Goal: Task Accomplishment & Management: Manage account settings

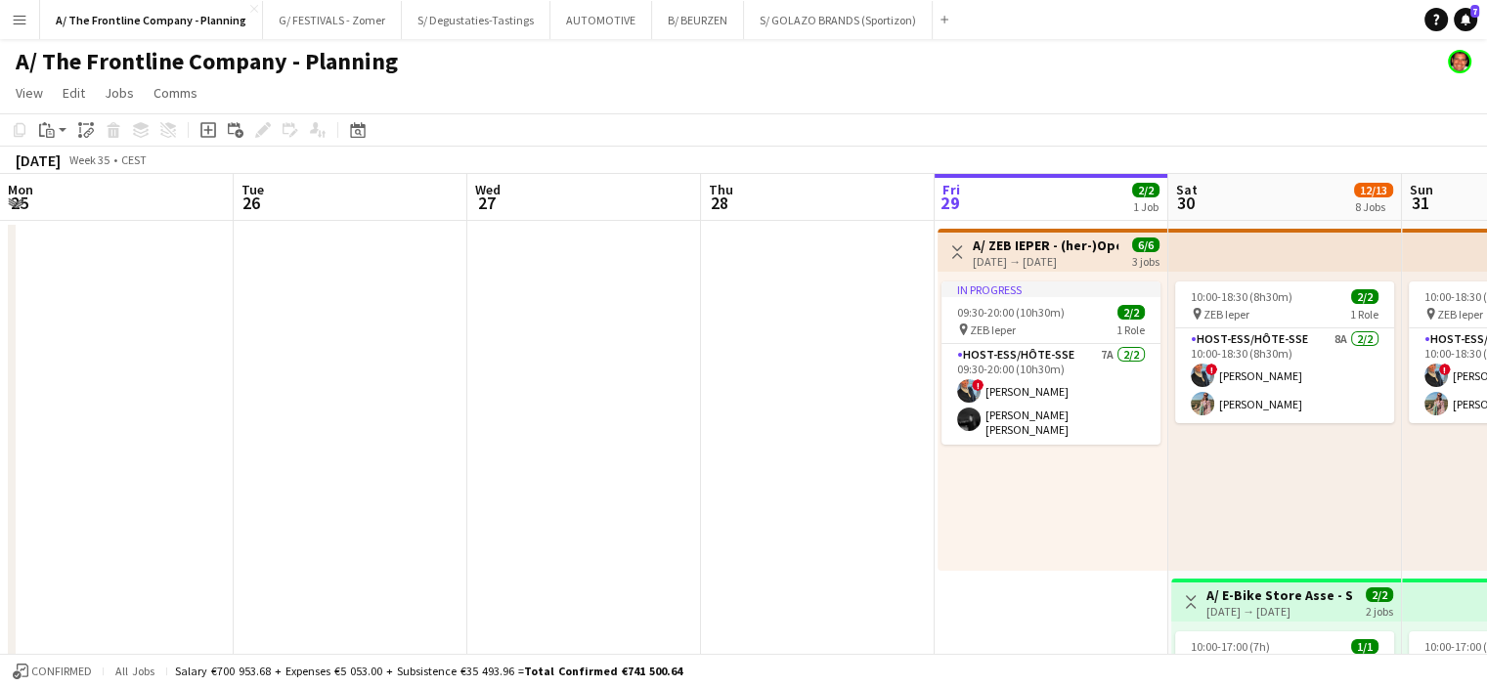
scroll to position [0, 465]
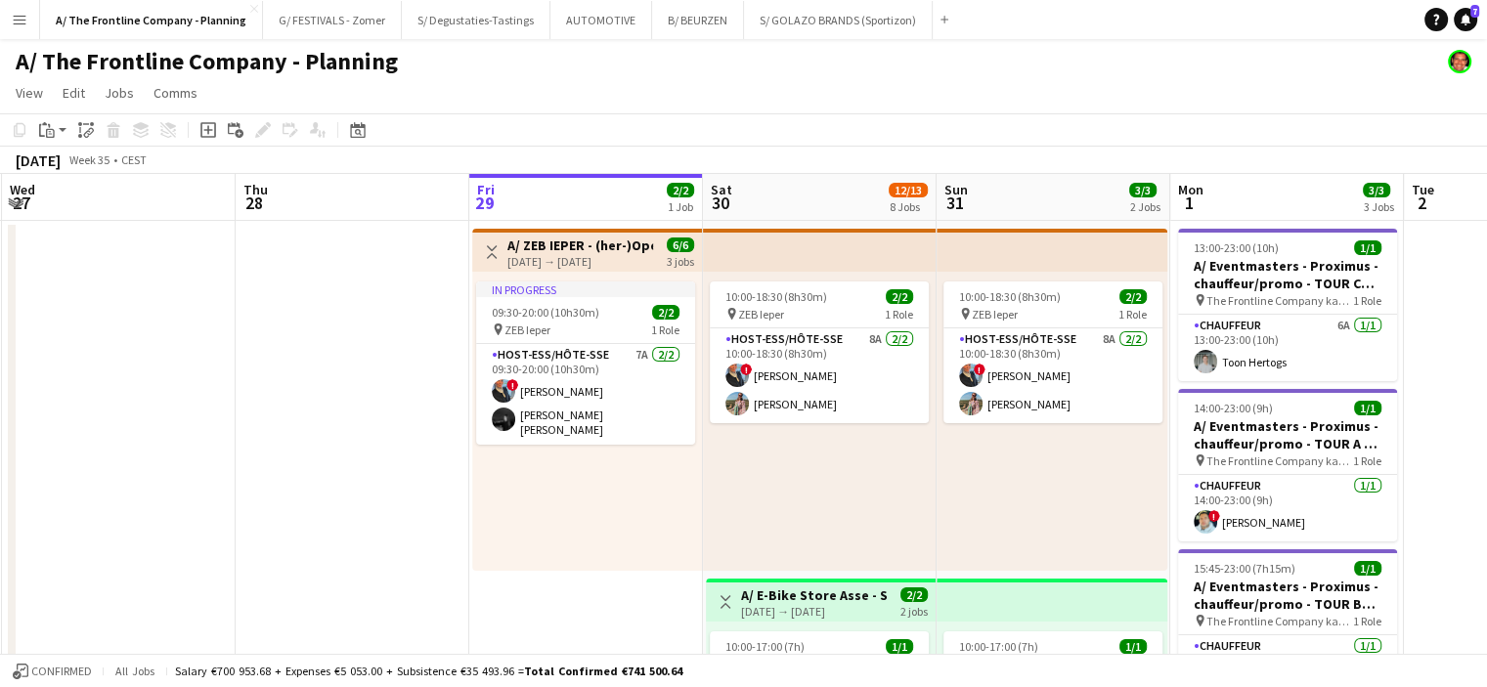
click at [16, 26] on app-icon "Menu" at bounding box center [20, 20] width 16 height 16
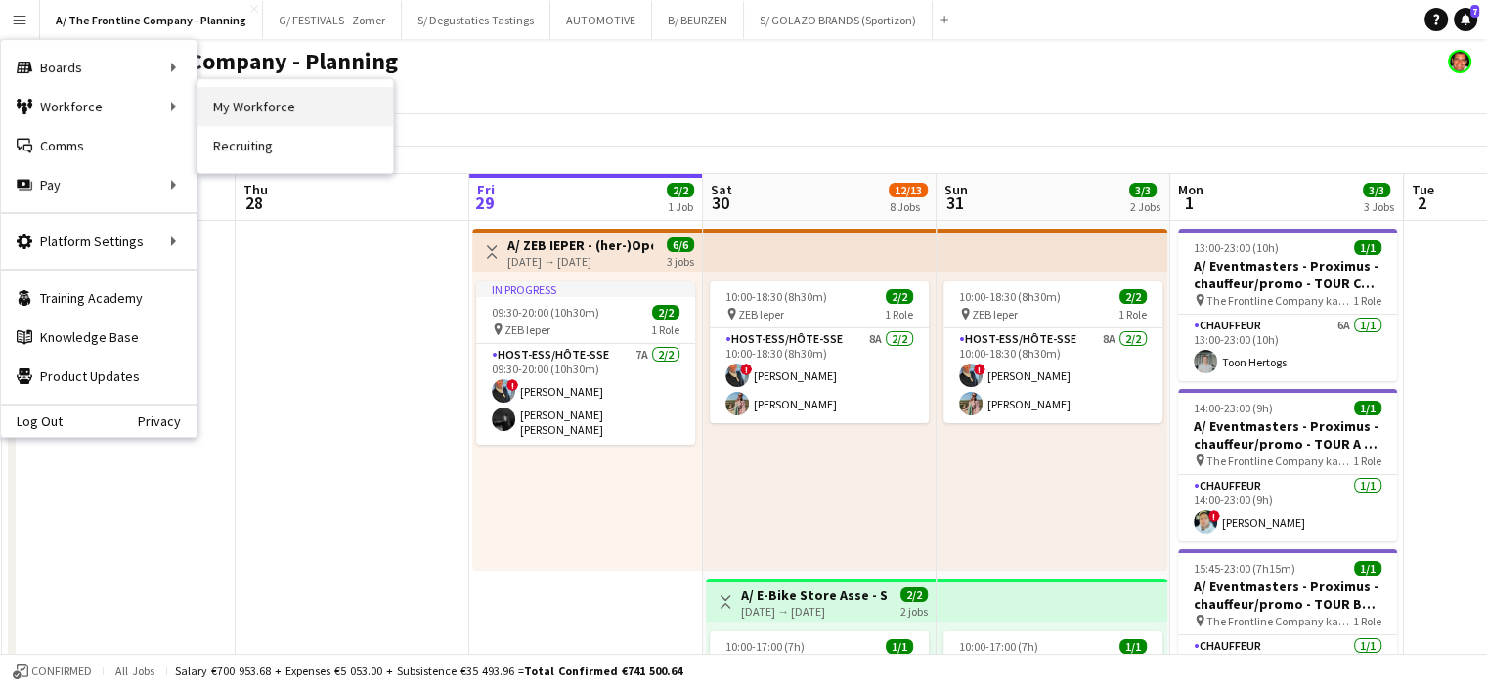
click at [254, 109] on link "My Workforce" at bounding box center [296, 106] width 196 height 39
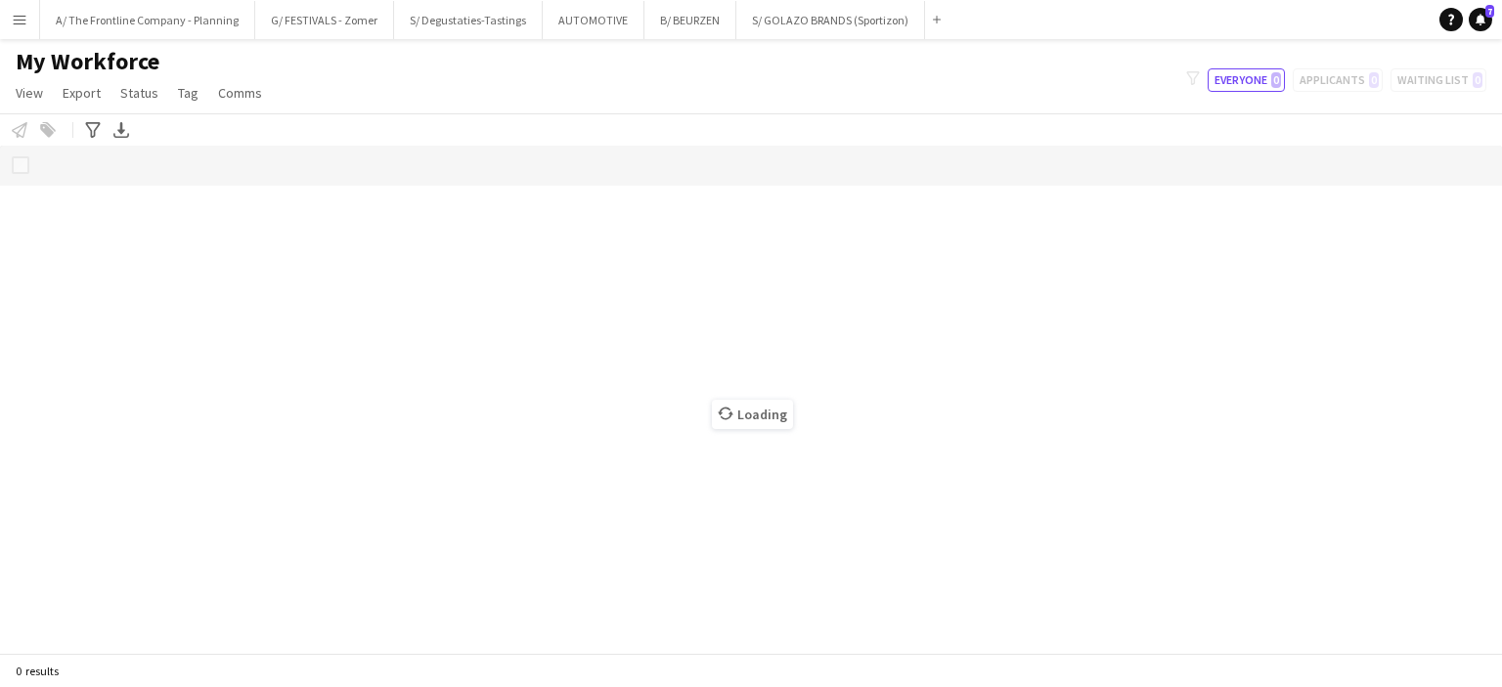
click at [523, 87] on div "My Workforce View Views Default view New view Update view Delete view Edit name…" at bounding box center [751, 80] width 1502 height 66
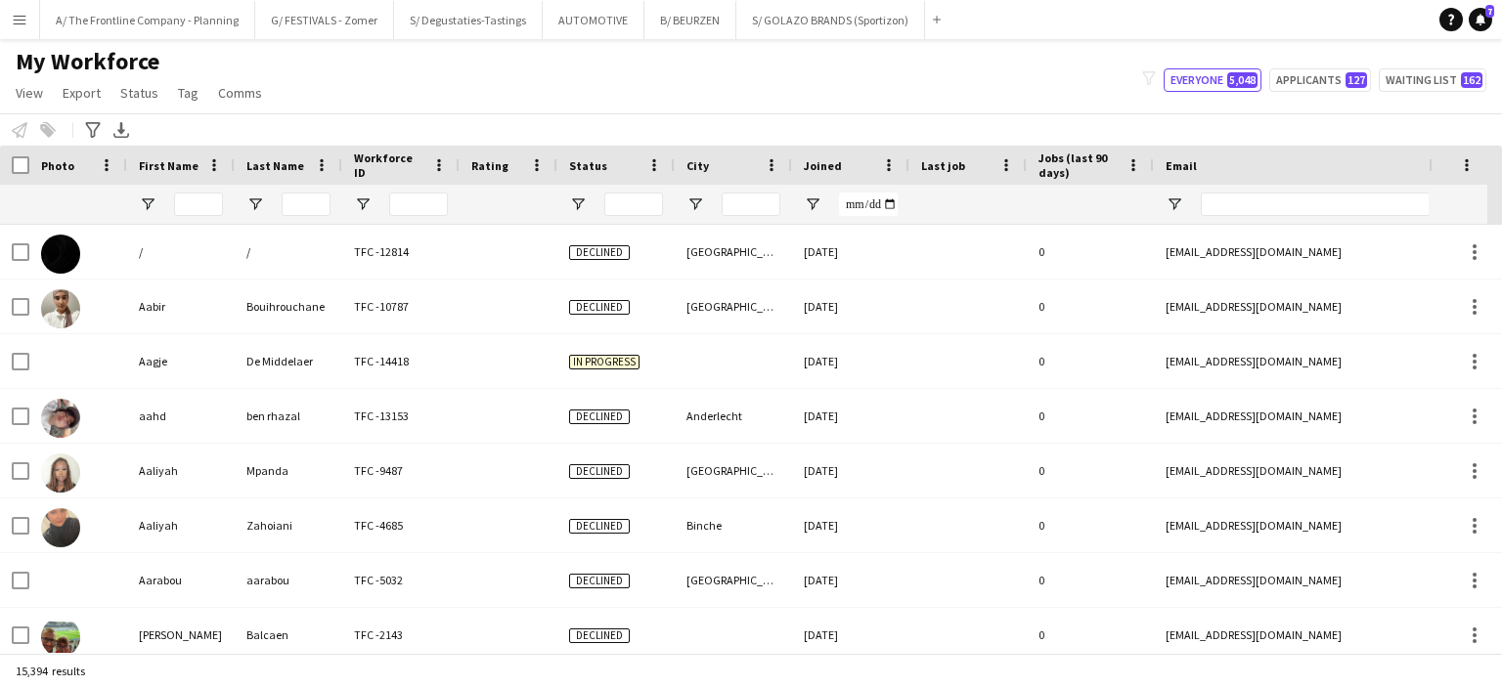
type input "*****"
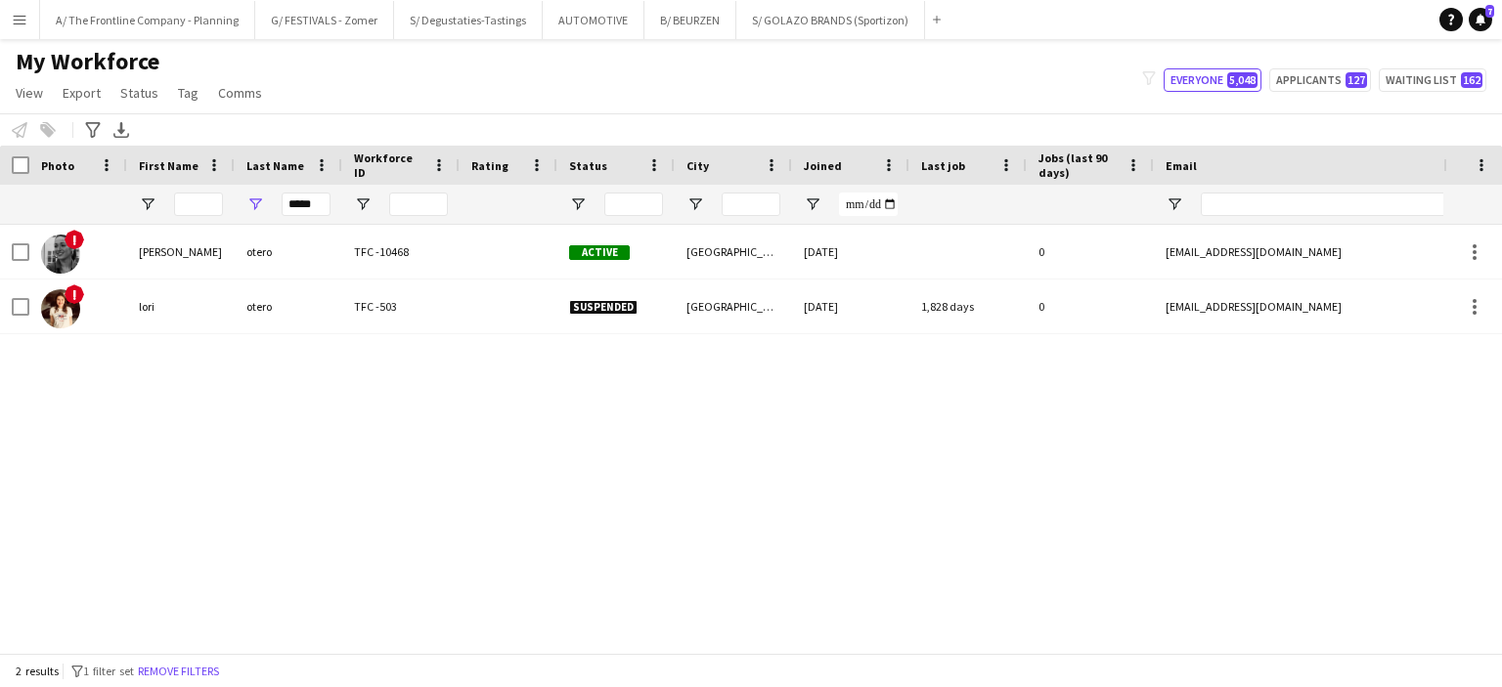
click at [528, 64] on div "My Workforce View Views Default view New view Update view Delete view Edit name…" at bounding box center [751, 80] width 1502 height 66
click at [1298, 86] on button "Applicants 127" at bounding box center [1320, 79] width 102 height 23
type input "**********"
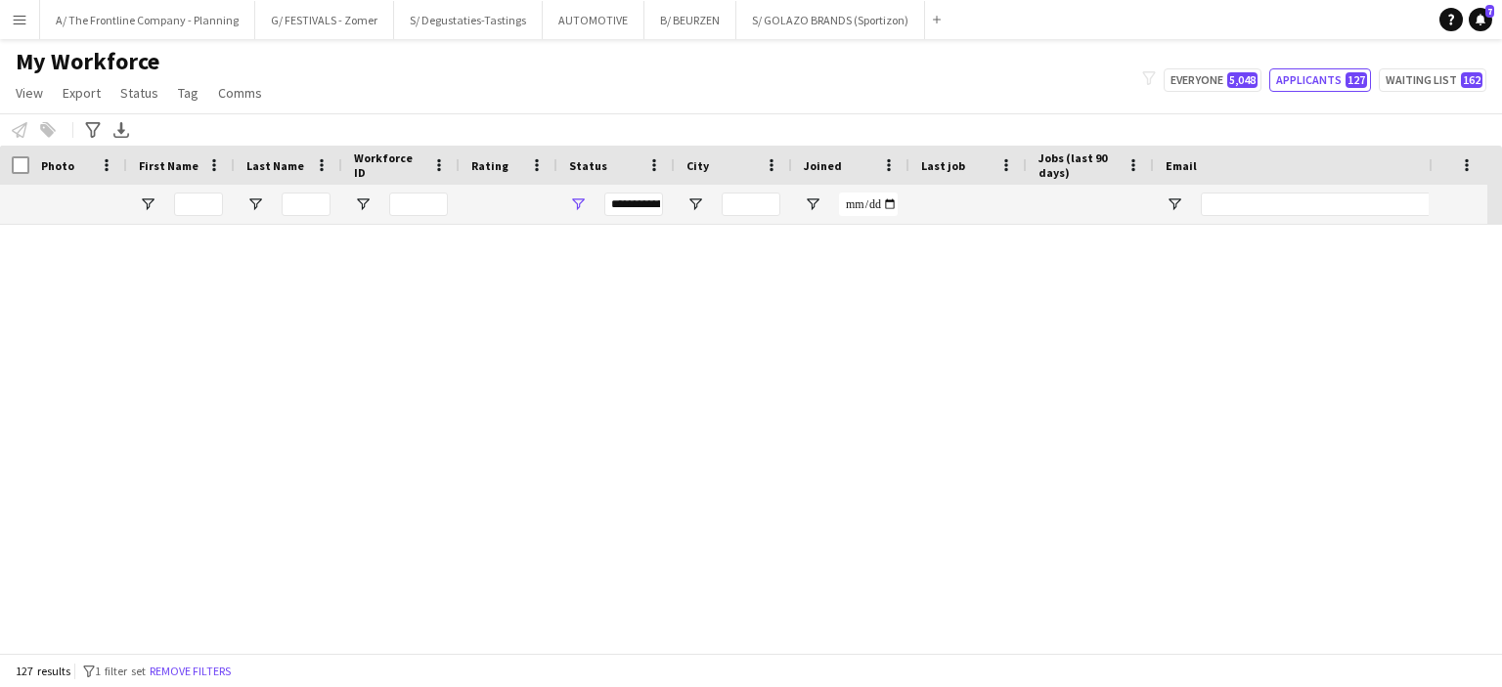
scroll to position [156, 0]
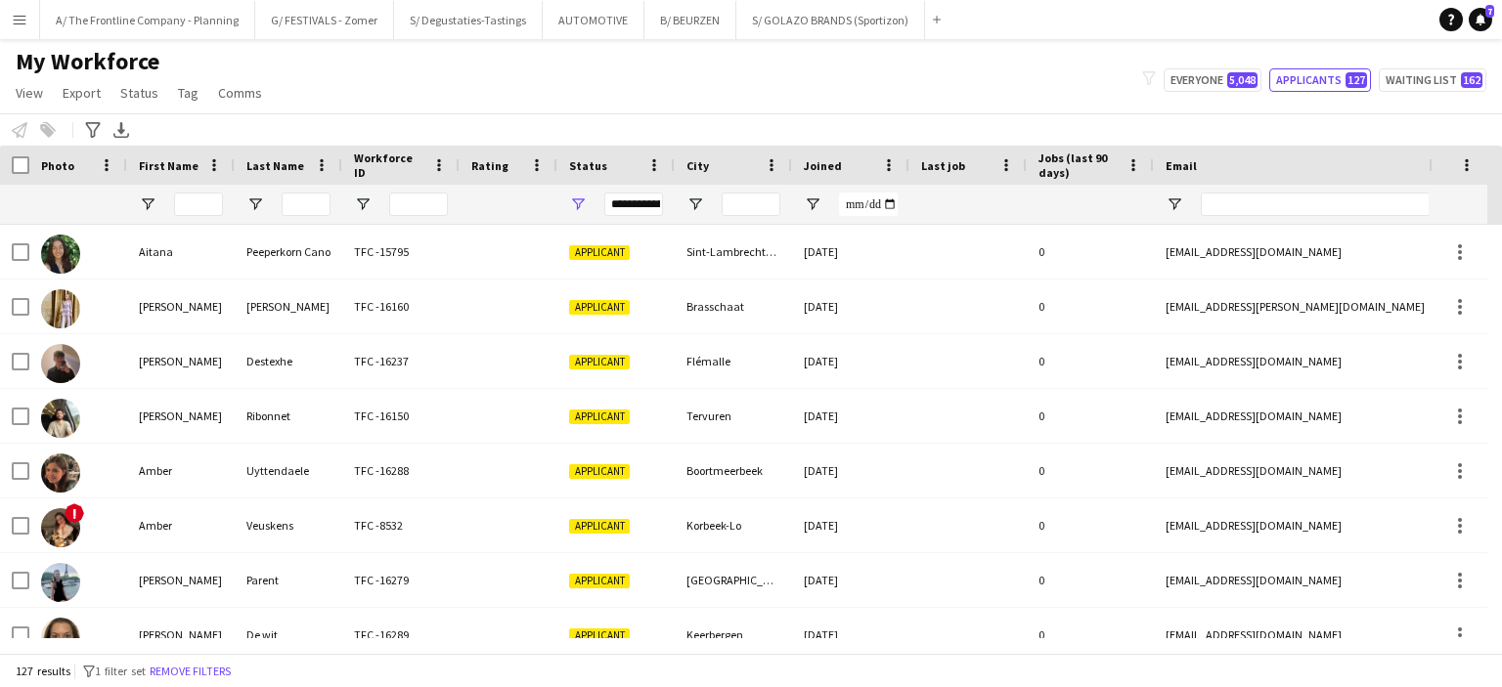
click at [31, 28] on button "Menu" at bounding box center [19, 19] width 39 height 39
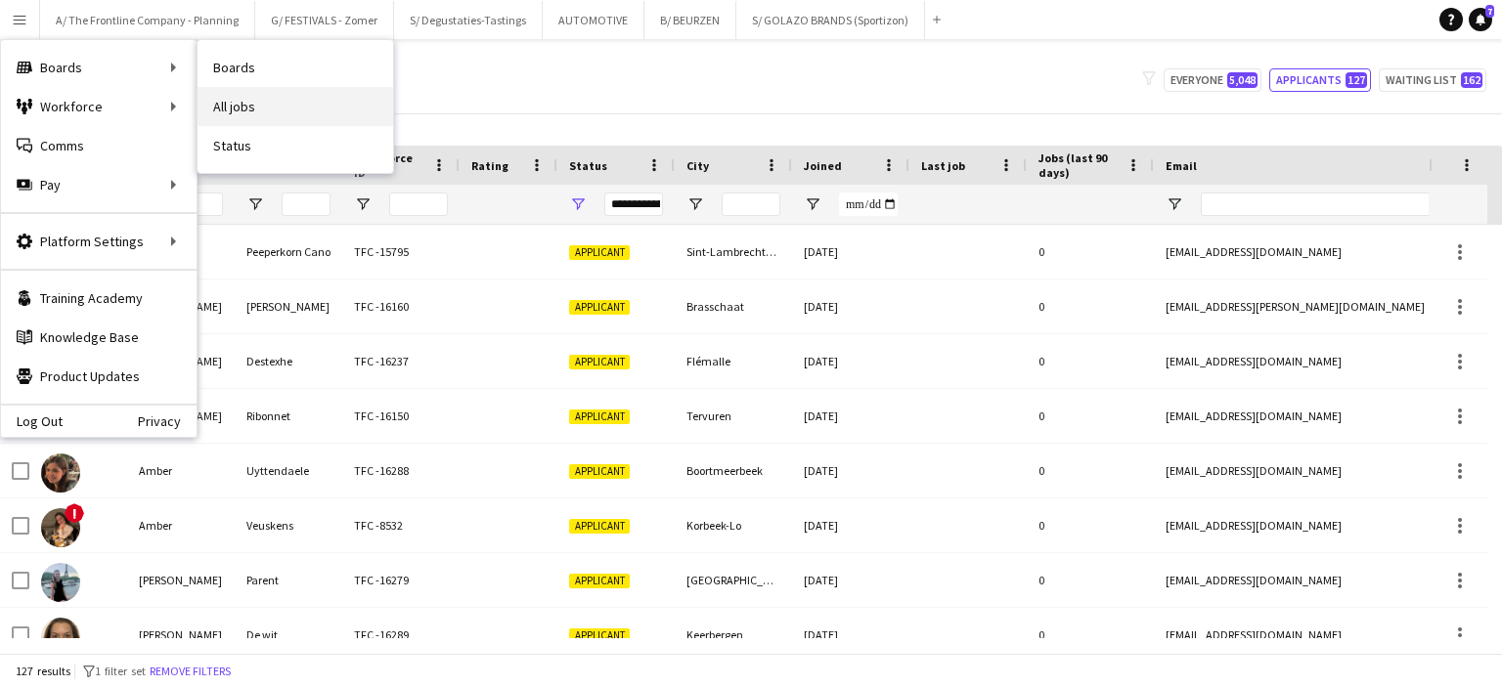
click at [227, 102] on link "All jobs" at bounding box center [296, 106] width 196 height 39
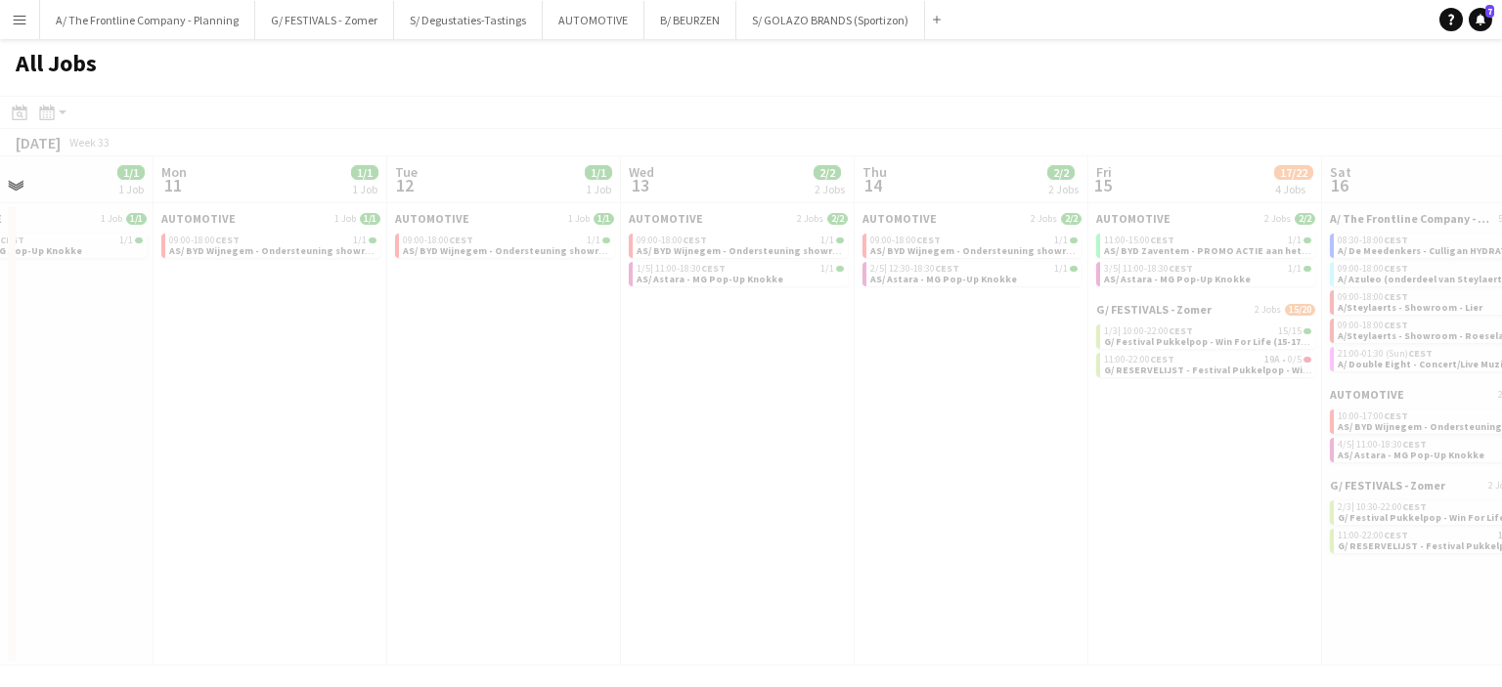
scroll to position [0, 536]
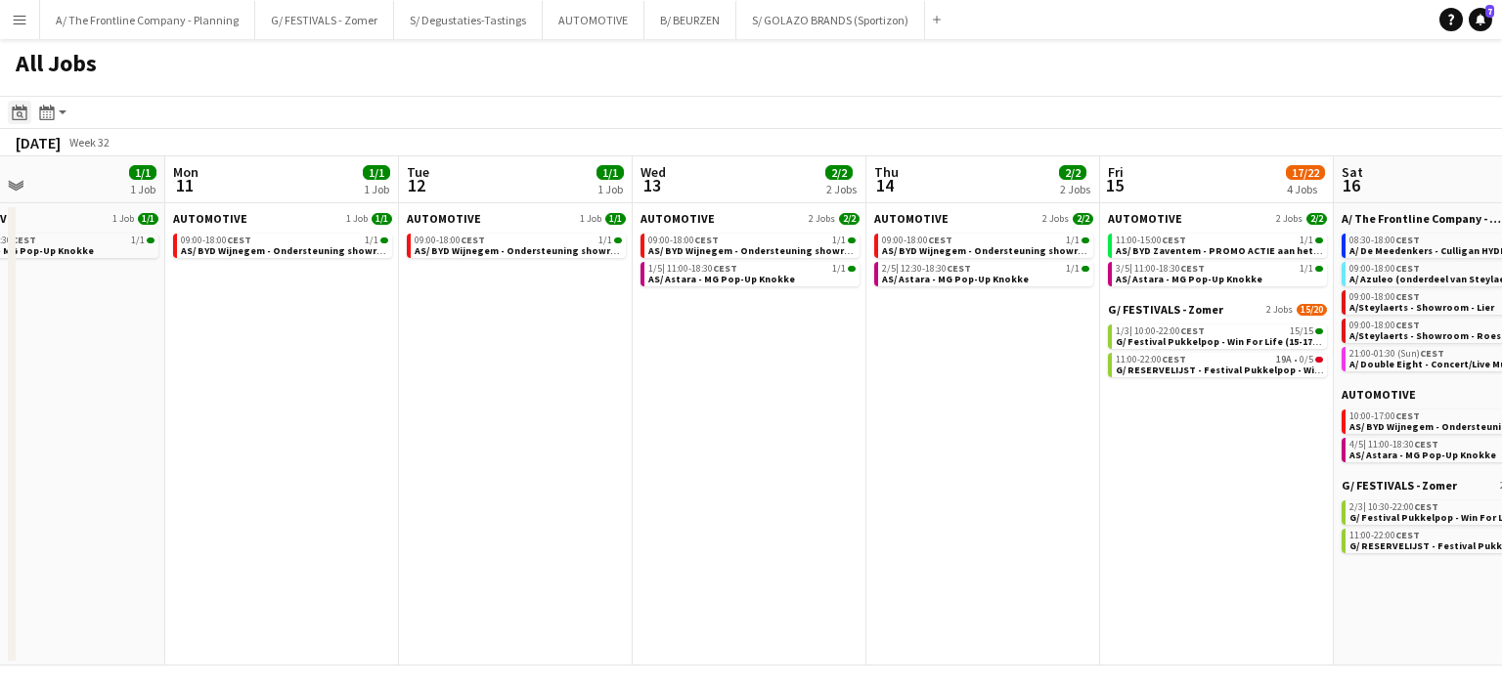
click at [20, 118] on icon "Date picker" at bounding box center [20, 113] width 16 height 16
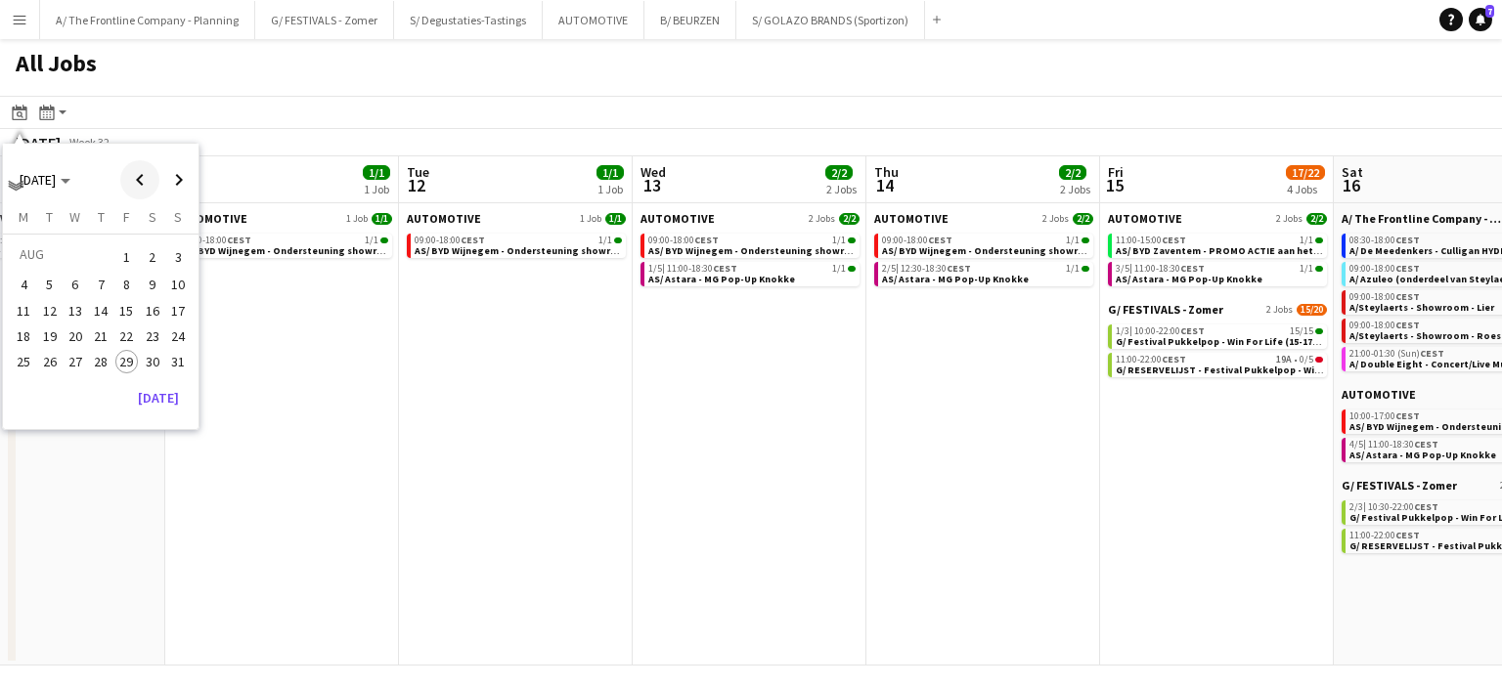
click at [142, 184] on span "Previous month" at bounding box center [139, 179] width 39 height 39
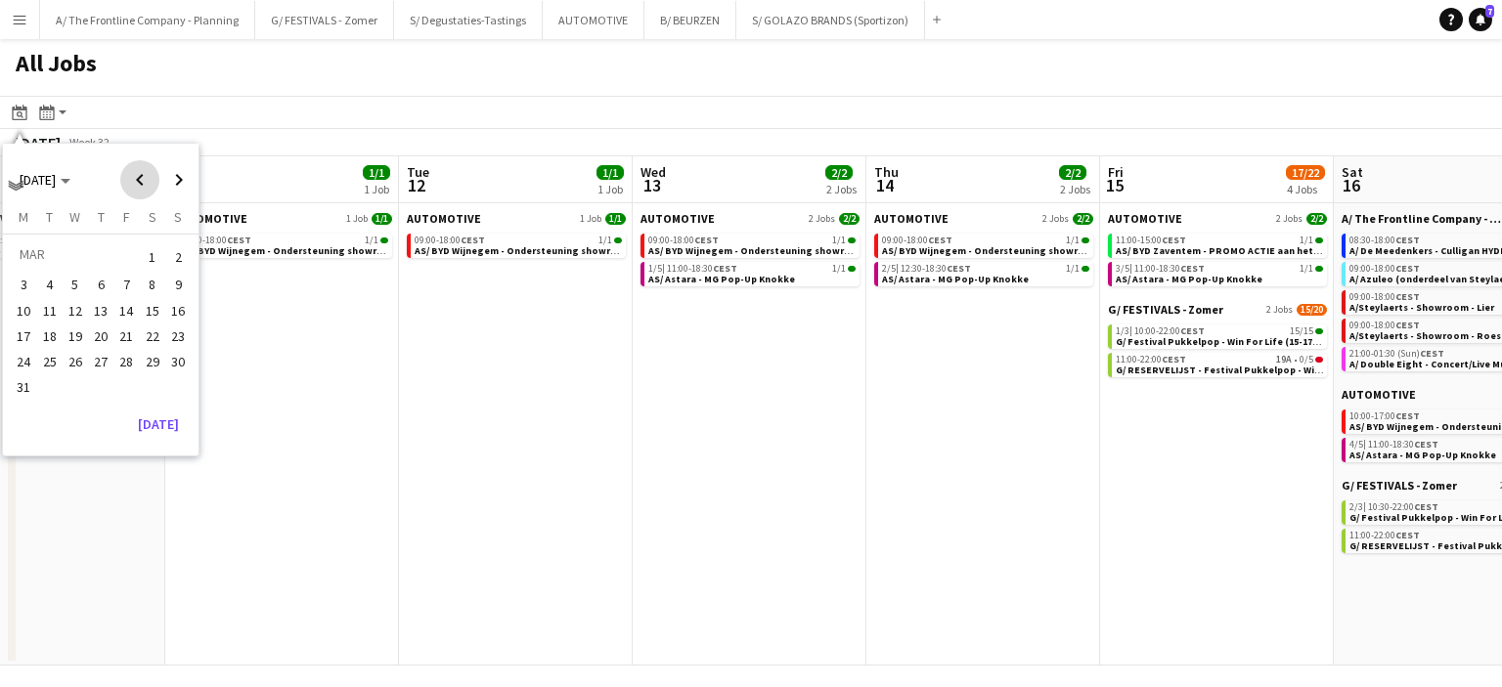
click at [142, 184] on span "Previous month" at bounding box center [139, 179] width 39 height 39
click at [129, 325] on span "20" at bounding box center [126, 336] width 23 height 23
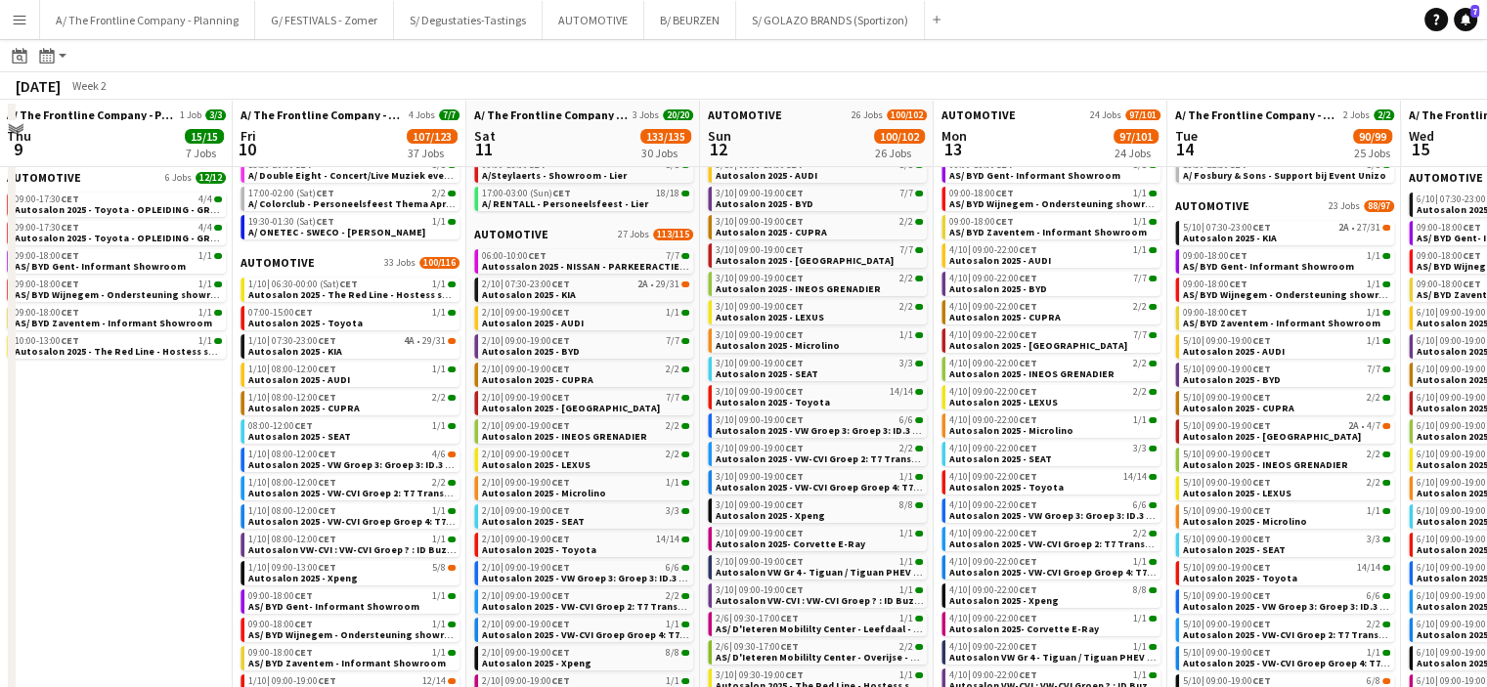
scroll to position [100, 0]
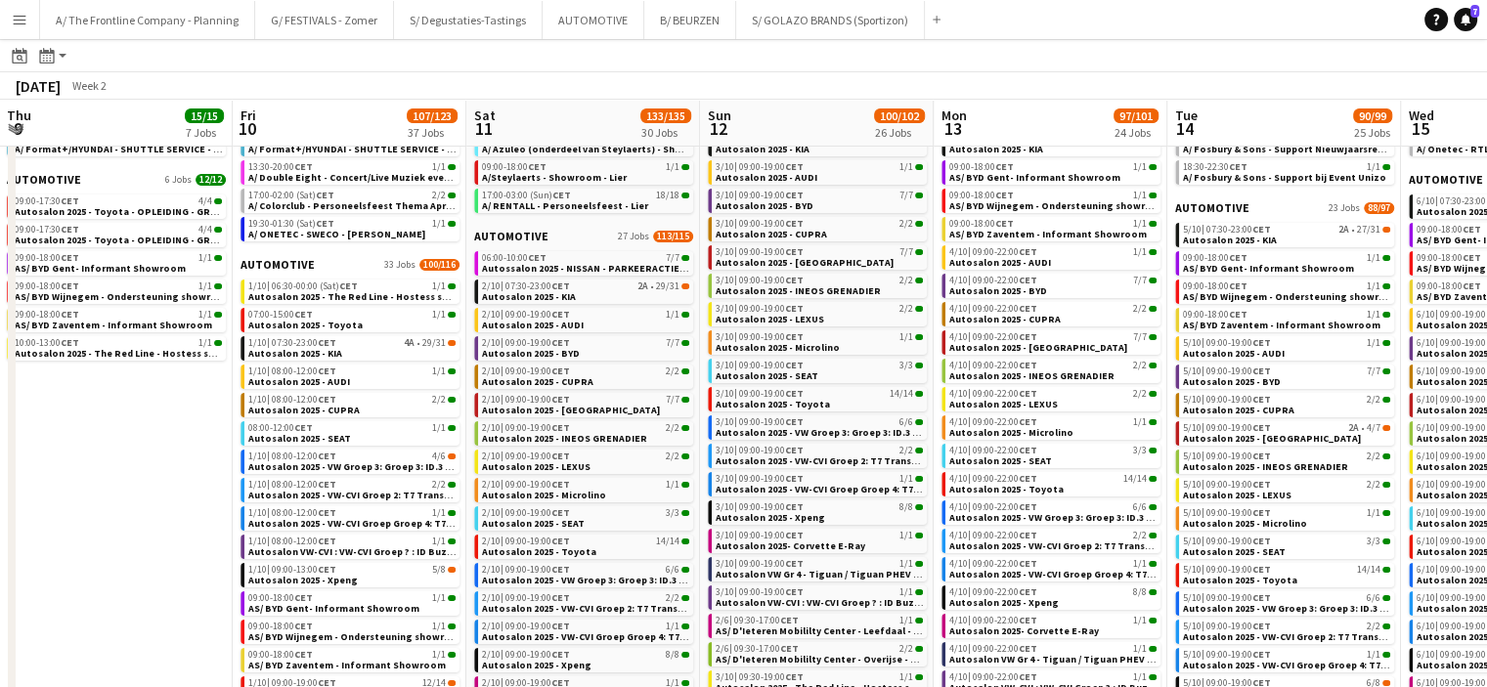
click at [853, 63] on app-toolbar "Date picker [DATE] [DATE] [DATE] M [DATE] T [DATE] W [DATE] T [DATE] F [DATE] S…" at bounding box center [743, 55] width 1487 height 33
click at [20, 26] on app-icon "Menu" at bounding box center [20, 20] width 16 height 16
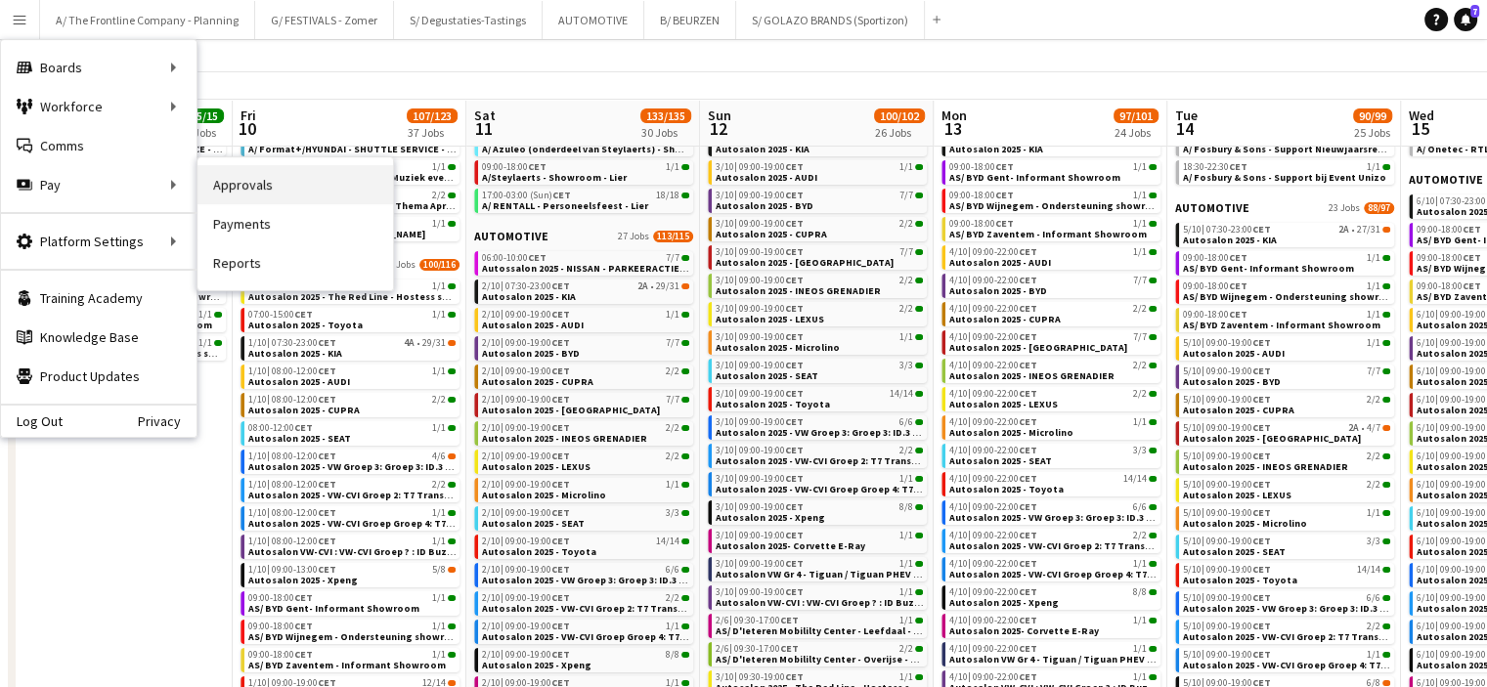
click at [251, 195] on link "Approvals" at bounding box center [296, 184] width 196 height 39
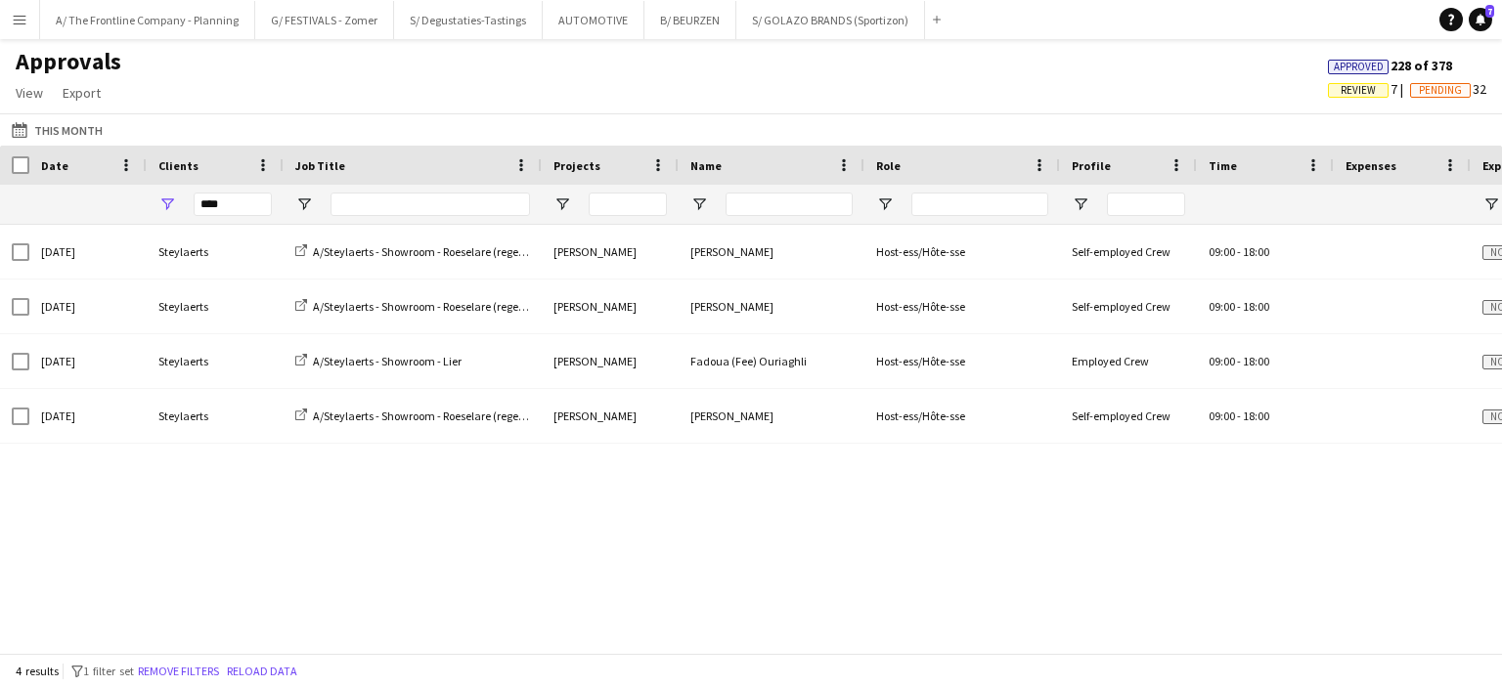
click at [546, 76] on div "Approvals View Customise view Customise filters Reset Filters Reset View Reset …" at bounding box center [751, 80] width 1502 height 66
click at [783, 77] on div "Approvals View Customise view Customise filters Reset Filters Reset View Reset …" at bounding box center [751, 80] width 1502 height 66
click at [583, 89] on div "Approvals View Customise view Customise filters Reset Filters Reset View Reset …" at bounding box center [751, 80] width 1502 height 66
click at [159, 22] on button "A/ The Frontline Company - Planning Close" at bounding box center [147, 20] width 215 height 38
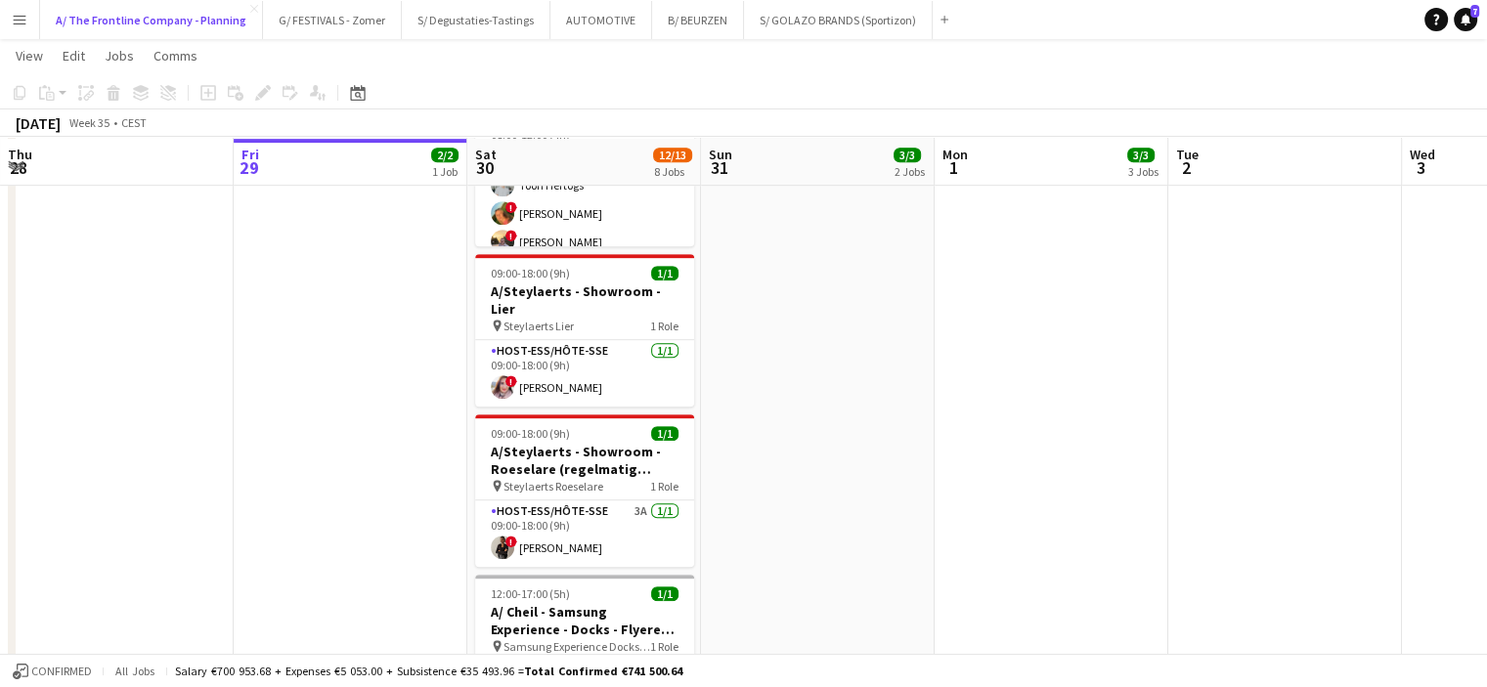
scroll to position [972, 0]
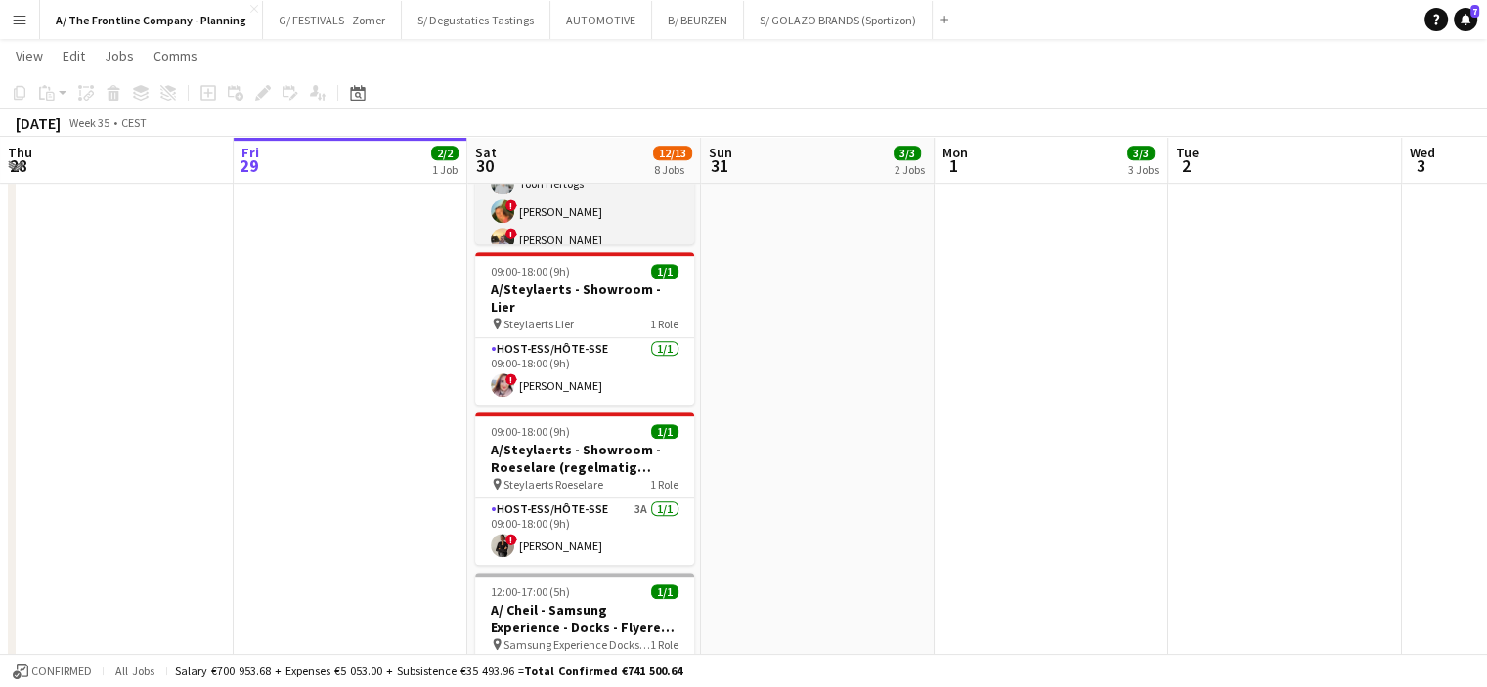
click at [549, 222] on app-card-role "Host-ess/Hôte-sse 7A [DATE] 08:00-12:00 (4h) [PERSON_NAME] Toon Hertogs ! [PERS…" at bounding box center [584, 184] width 219 height 152
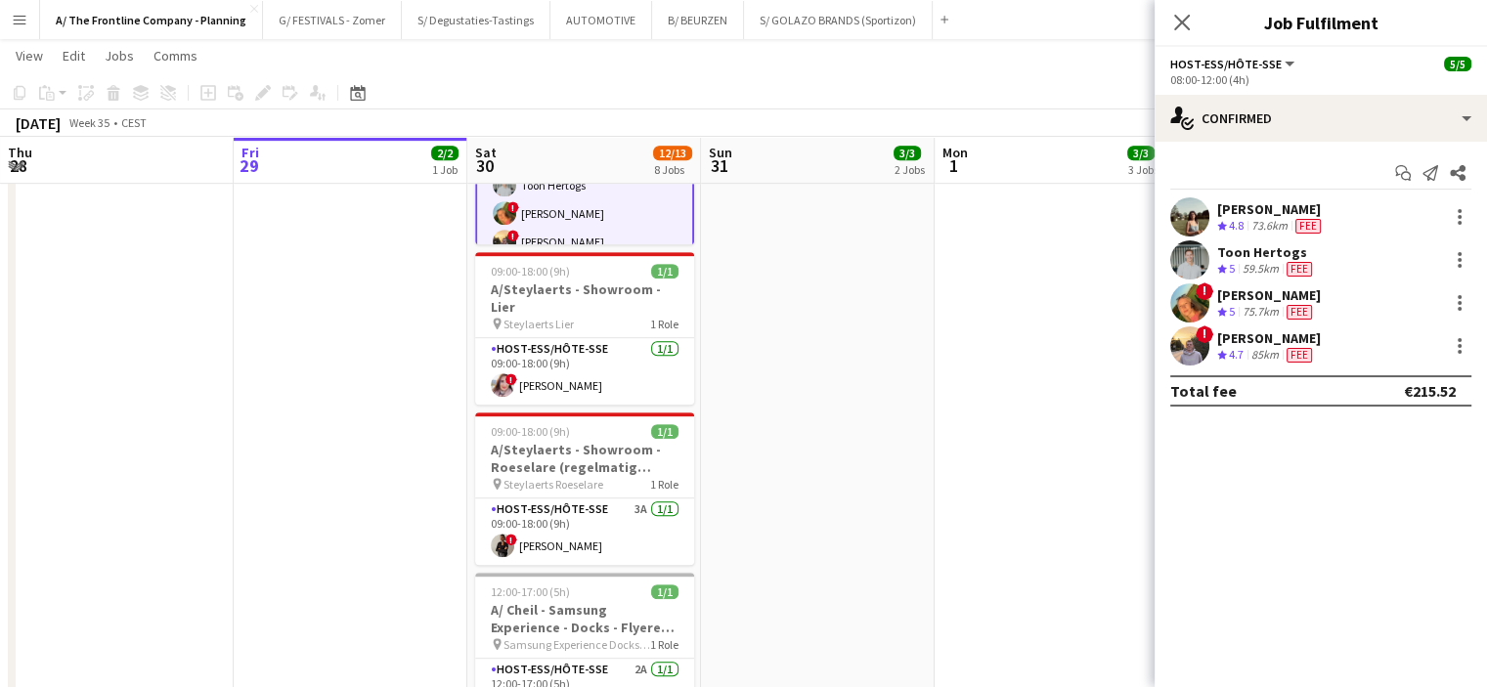
click at [1267, 338] on div "[PERSON_NAME]" at bounding box center [1269, 339] width 104 height 18
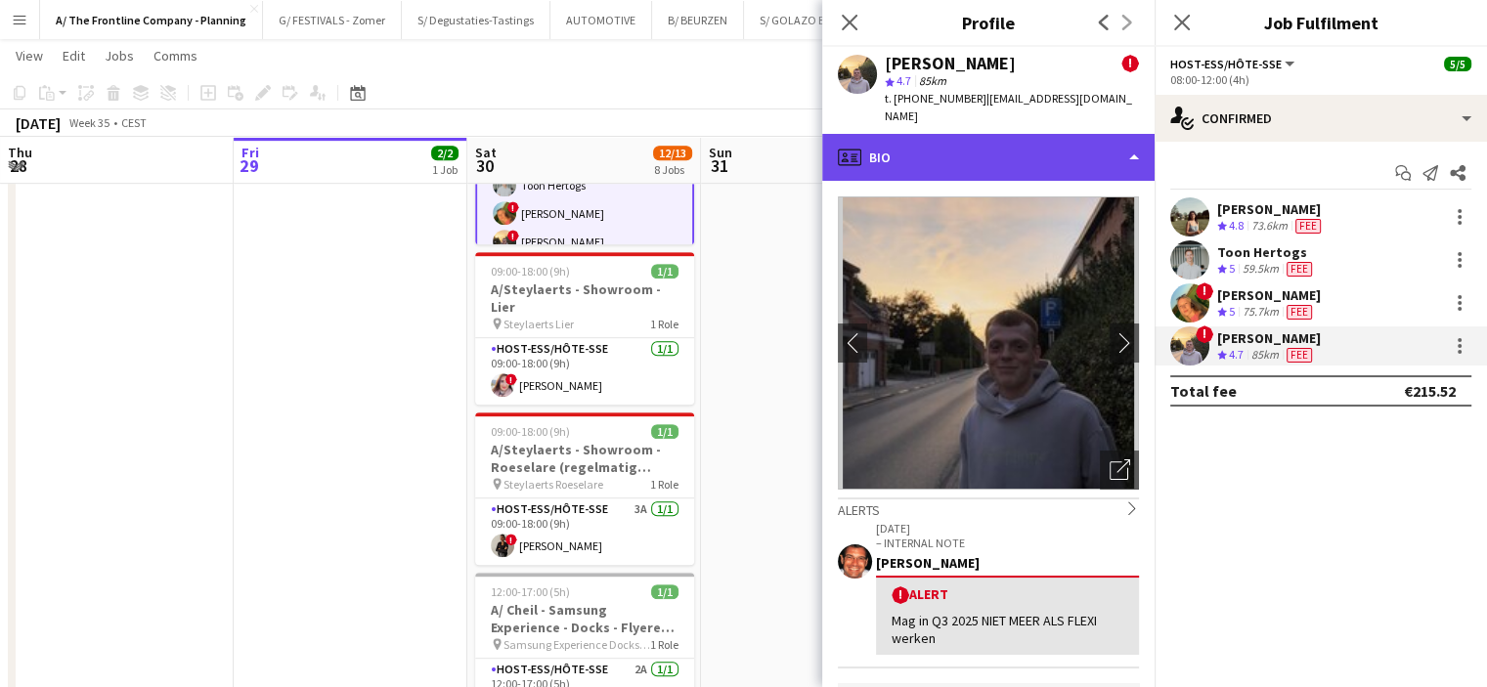
click at [1078, 146] on div "profile Bio" at bounding box center [988, 157] width 332 height 47
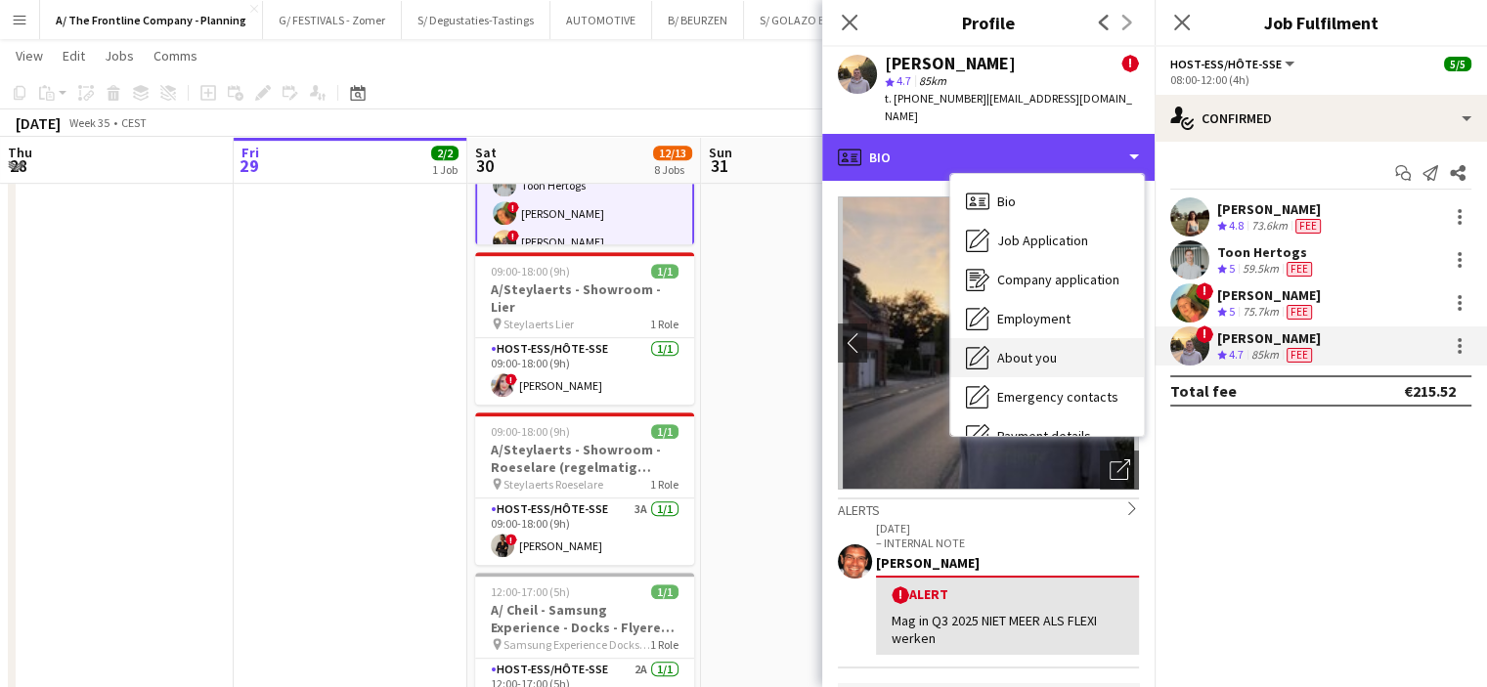
scroll to position [184, 0]
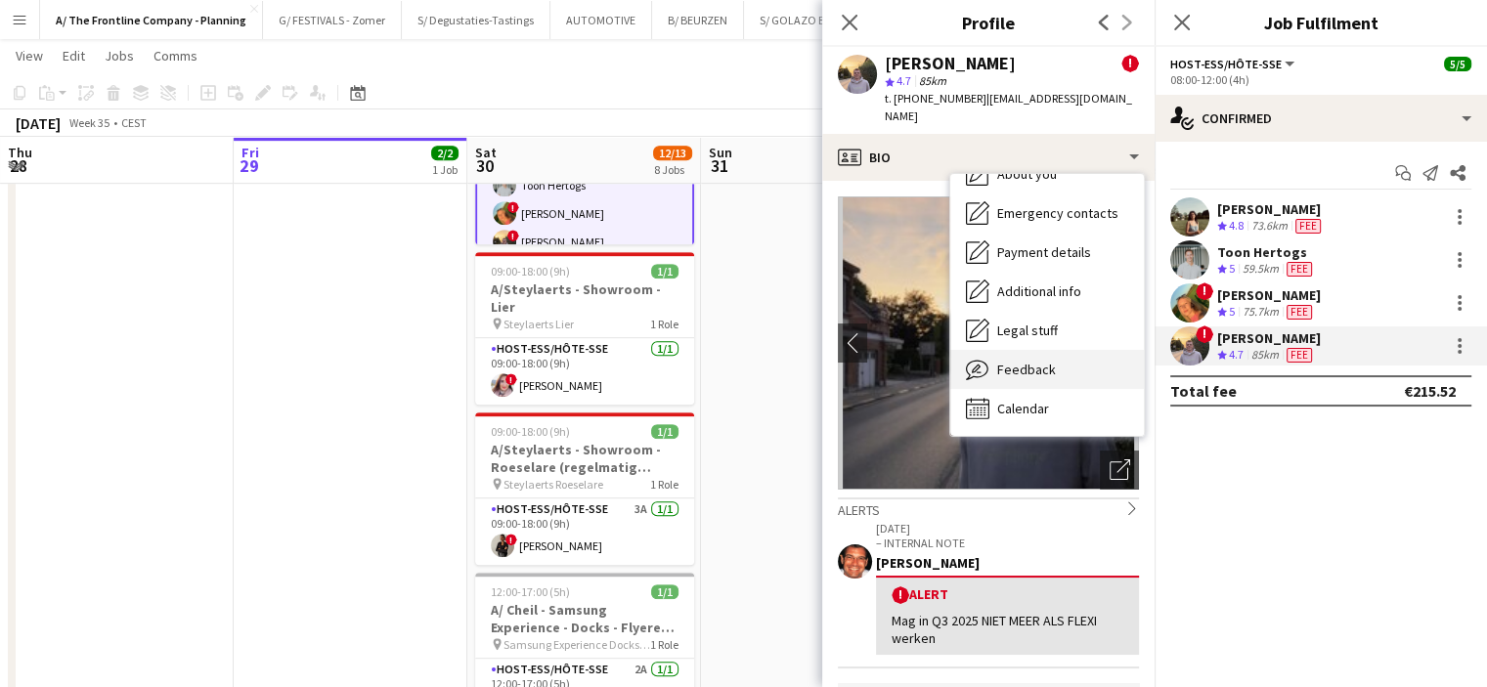
click at [1022, 361] on span "Feedback" at bounding box center [1026, 370] width 59 height 18
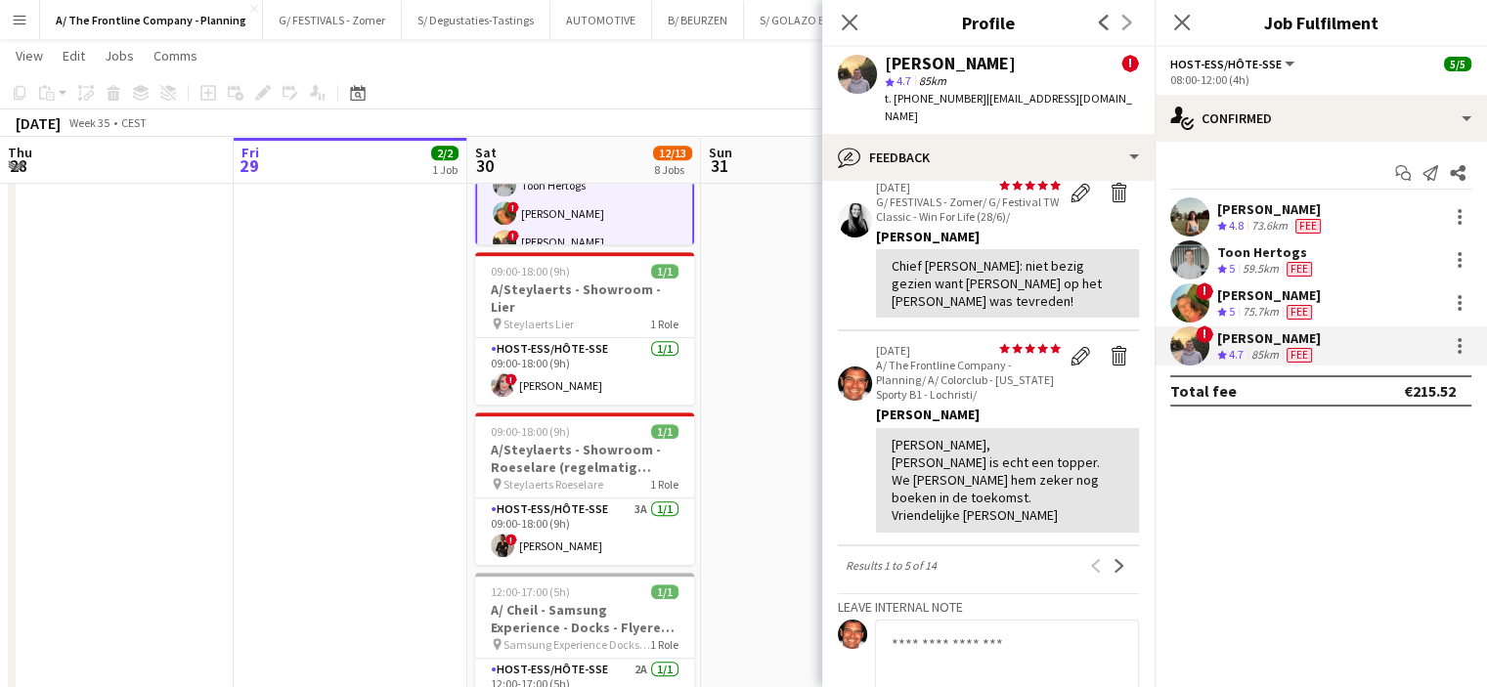
scroll to position [1525, 0]
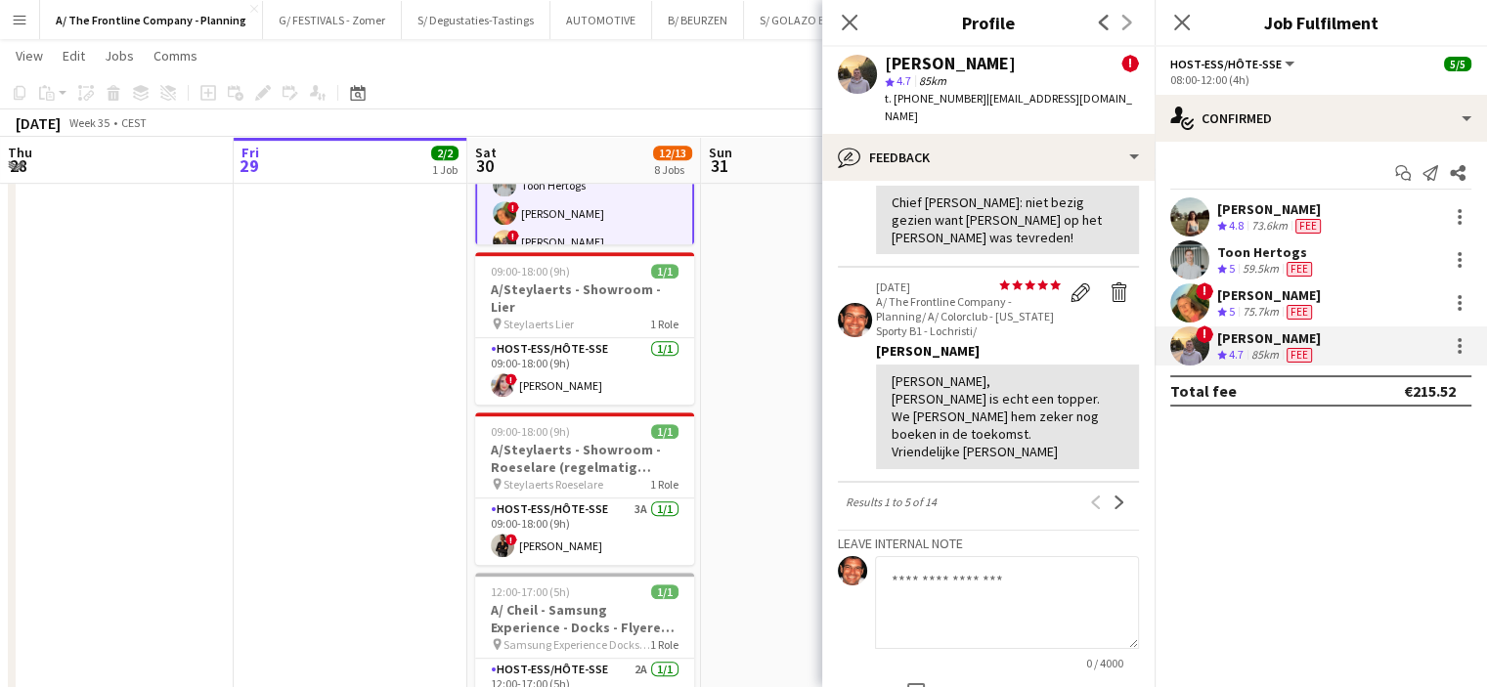
click at [910, 564] on textarea at bounding box center [1007, 602] width 264 height 93
type textarea "**********"
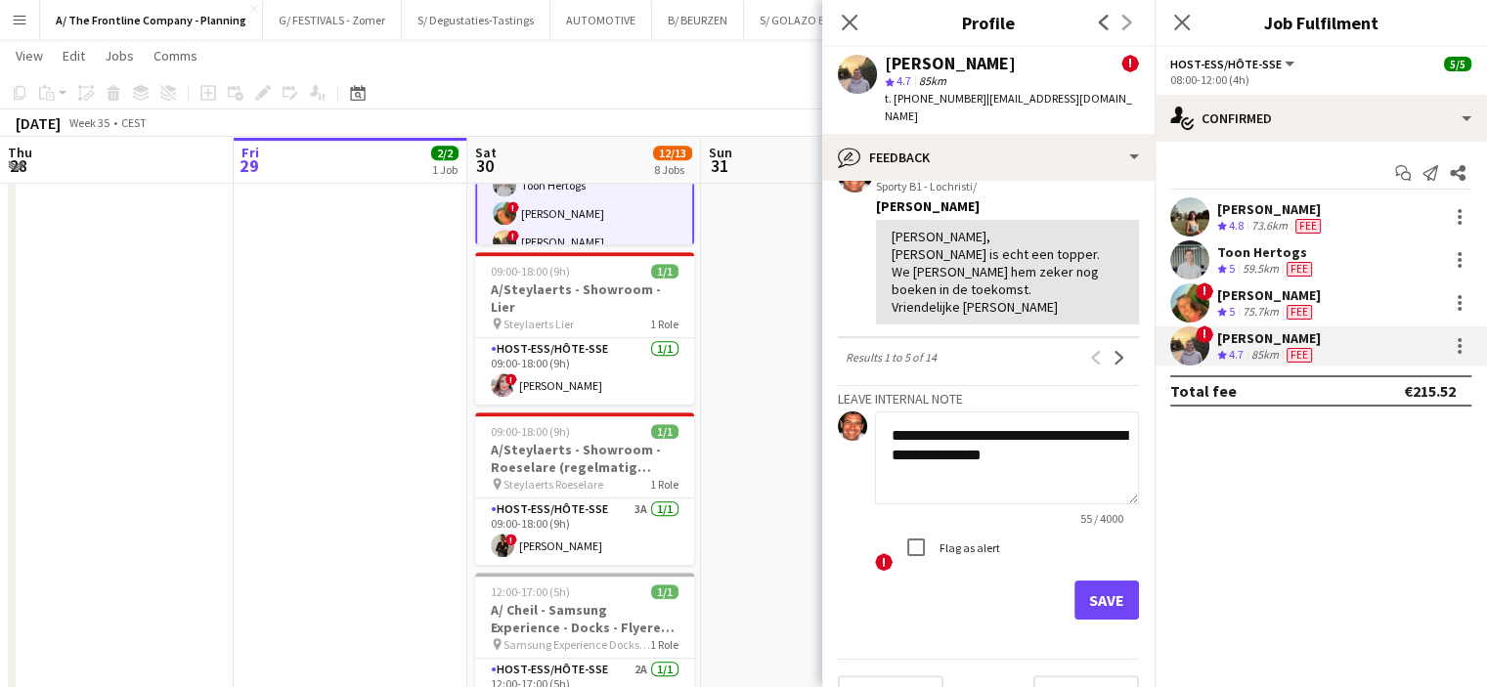
click at [1073, 535] on form "**********" at bounding box center [988, 516] width 301 height 209
click at [1079, 581] on button "Save" at bounding box center [1107, 600] width 65 height 39
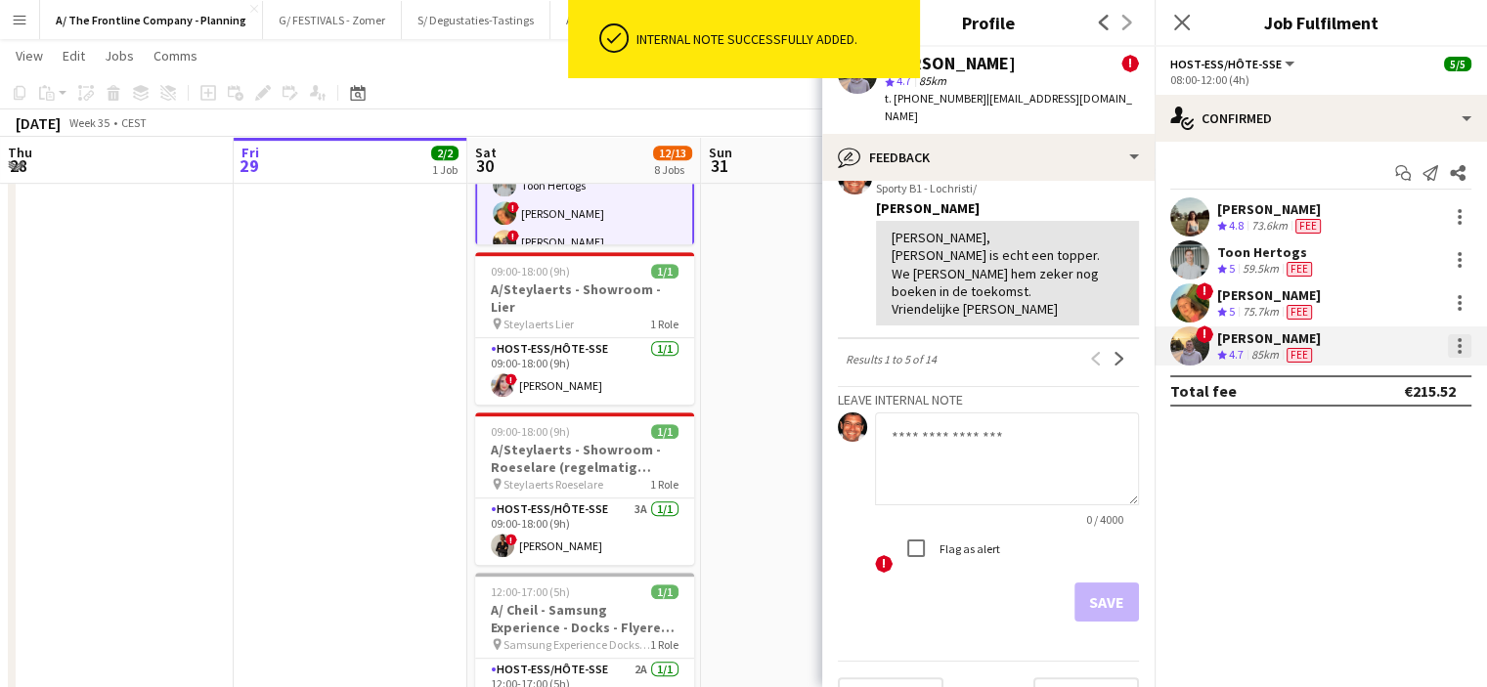
click at [1456, 334] on div at bounding box center [1459, 345] width 23 height 23
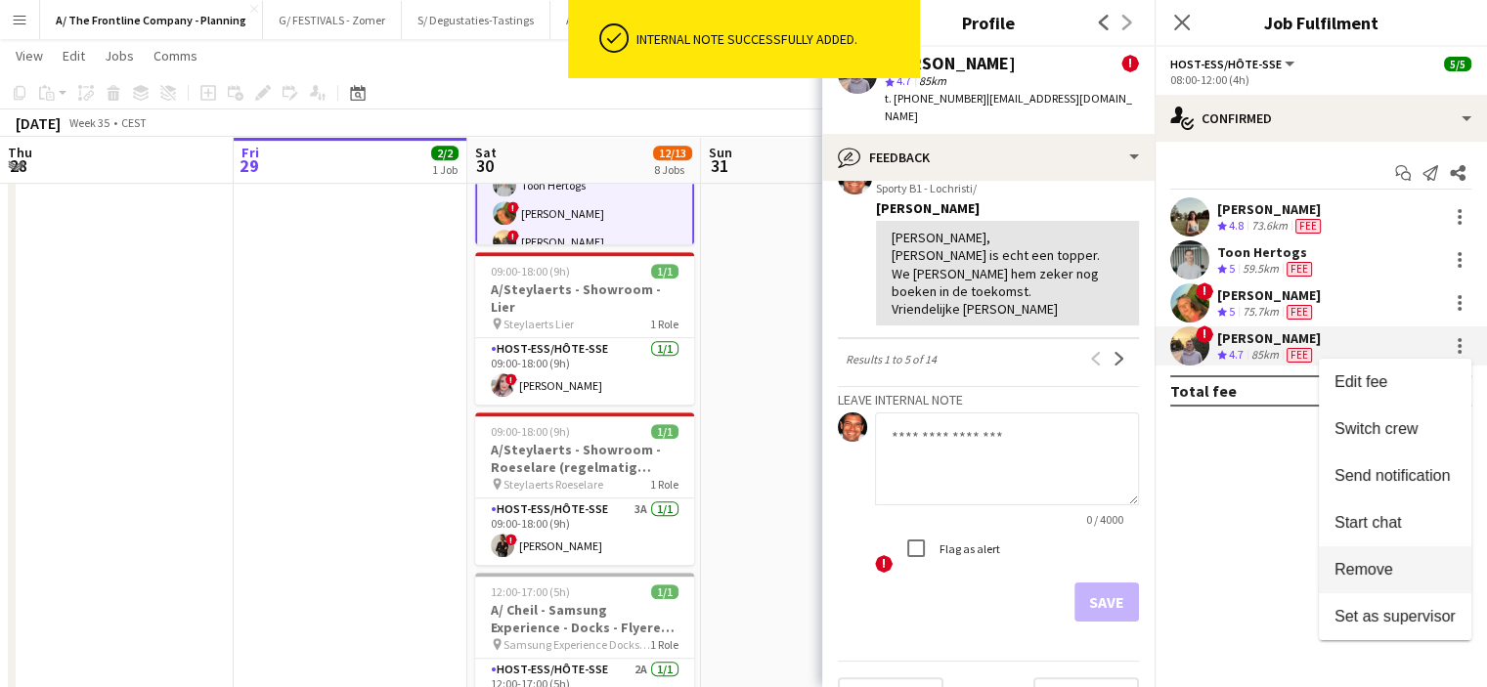
click at [1366, 567] on span "Remove" at bounding box center [1364, 569] width 59 height 17
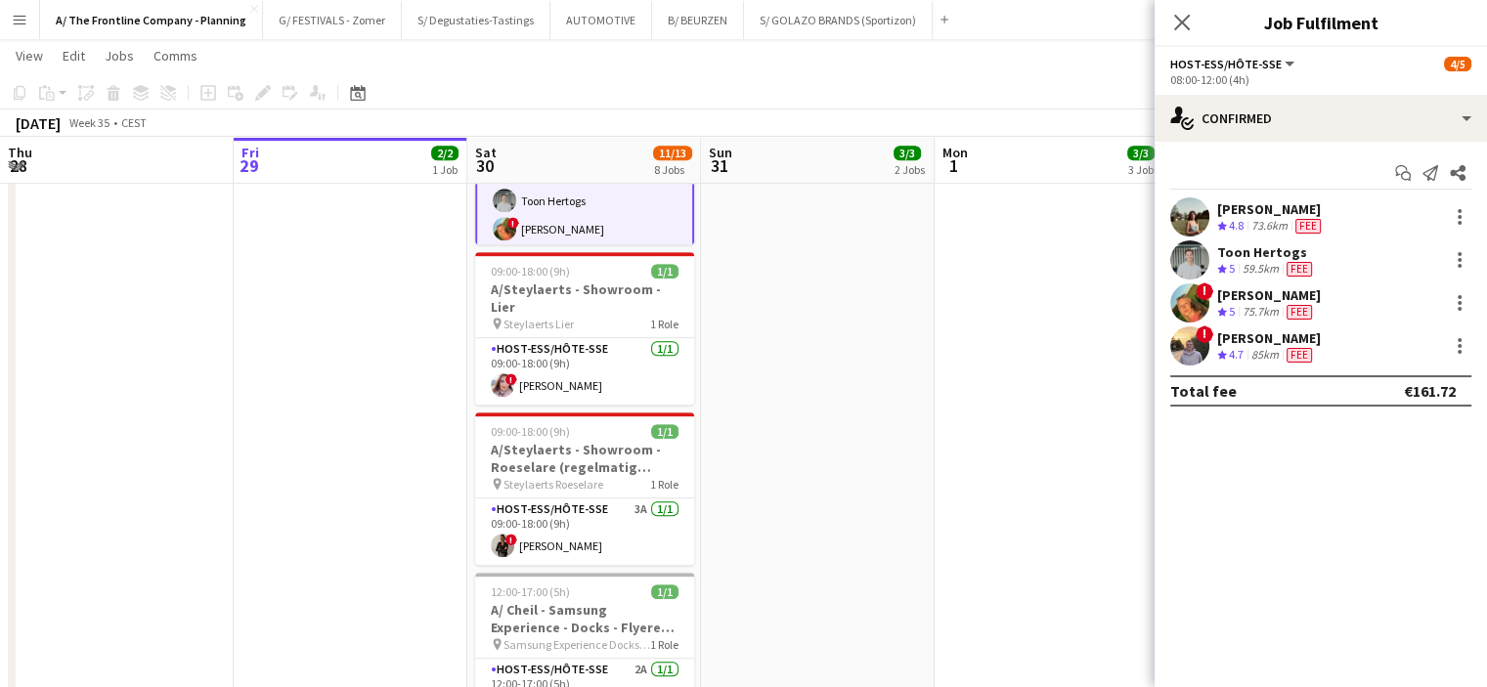
click at [1038, 336] on app-date-cell "13:00-23:00 (10h) 1/1 A/ Eventmasters - Proximus - chauffeur/promo - TOUR C Wil…" at bounding box center [1052, 170] width 234 height 1846
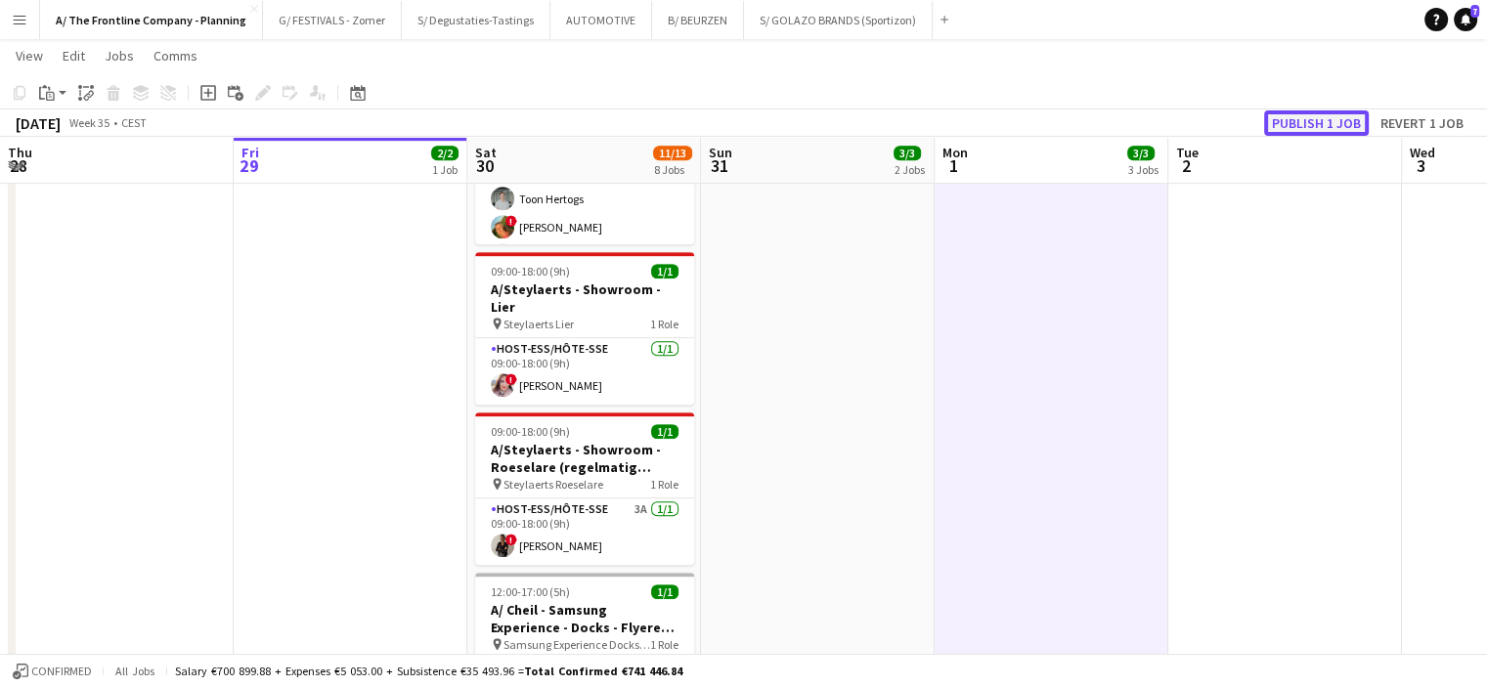
click at [1292, 132] on button "Publish 1 job" at bounding box center [1316, 122] width 105 height 25
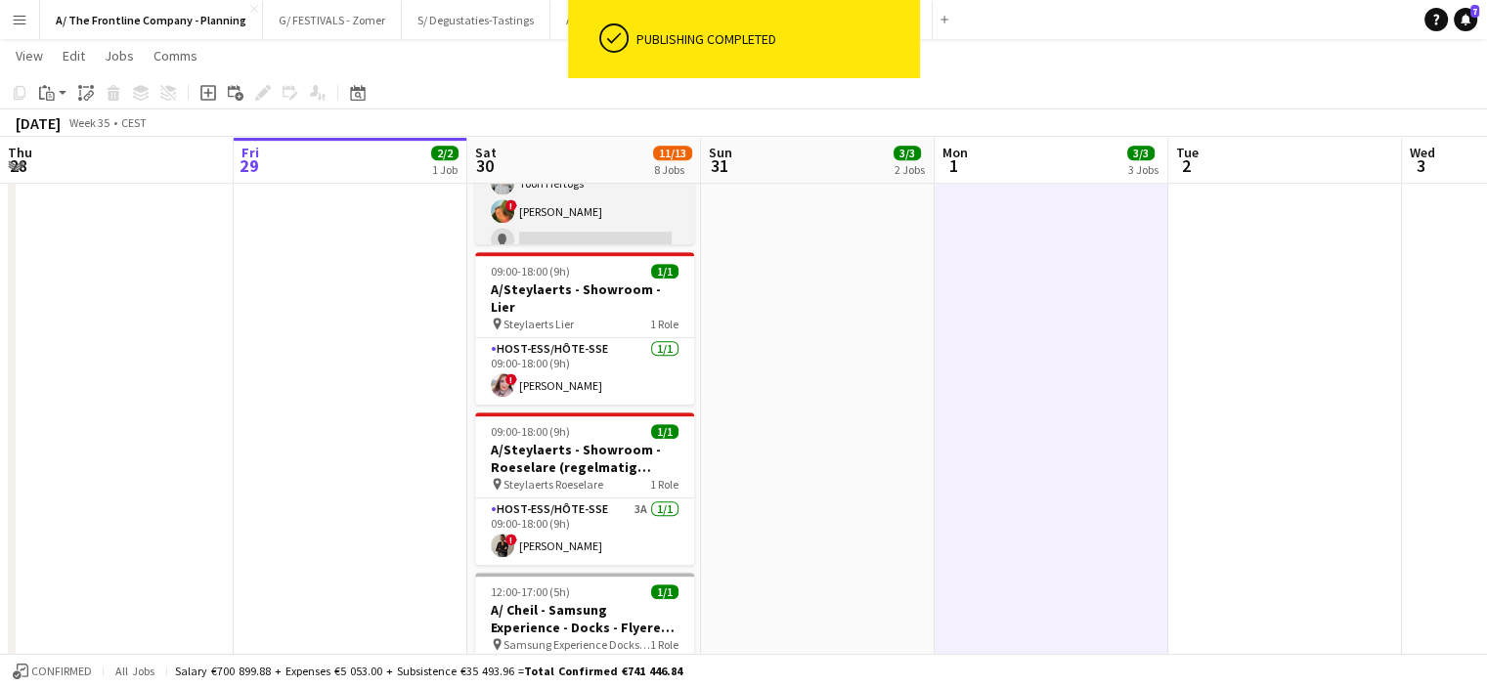
click at [614, 221] on app-card-role "Host-ess/Hôte-sse 7A [DATE] 08:00-12:00 (4h) [PERSON_NAME] Toon Hertogs ! [PERS…" at bounding box center [584, 184] width 219 height 152
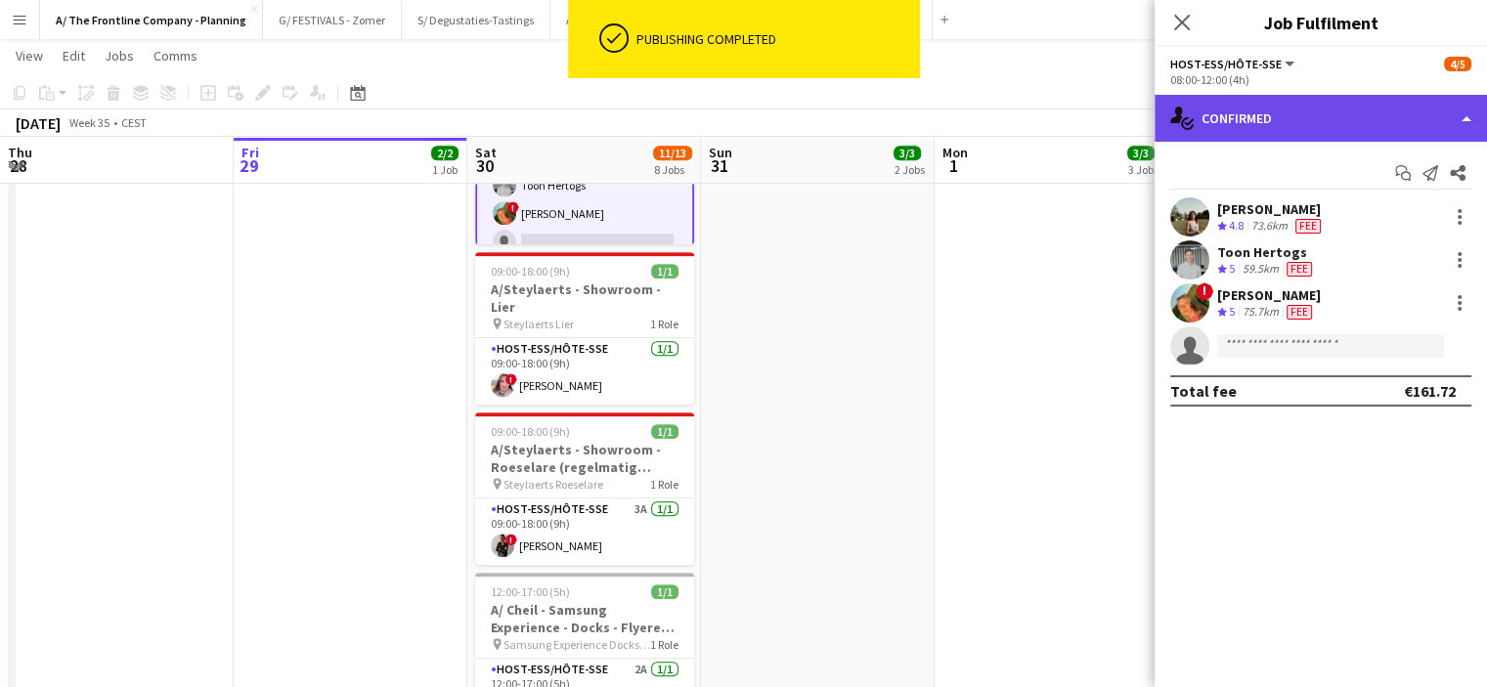
click at [1275, 95] on div "single-neutral-actions-check-2 Confirmed" at bounding box center [1321, 118] width 332 height 47
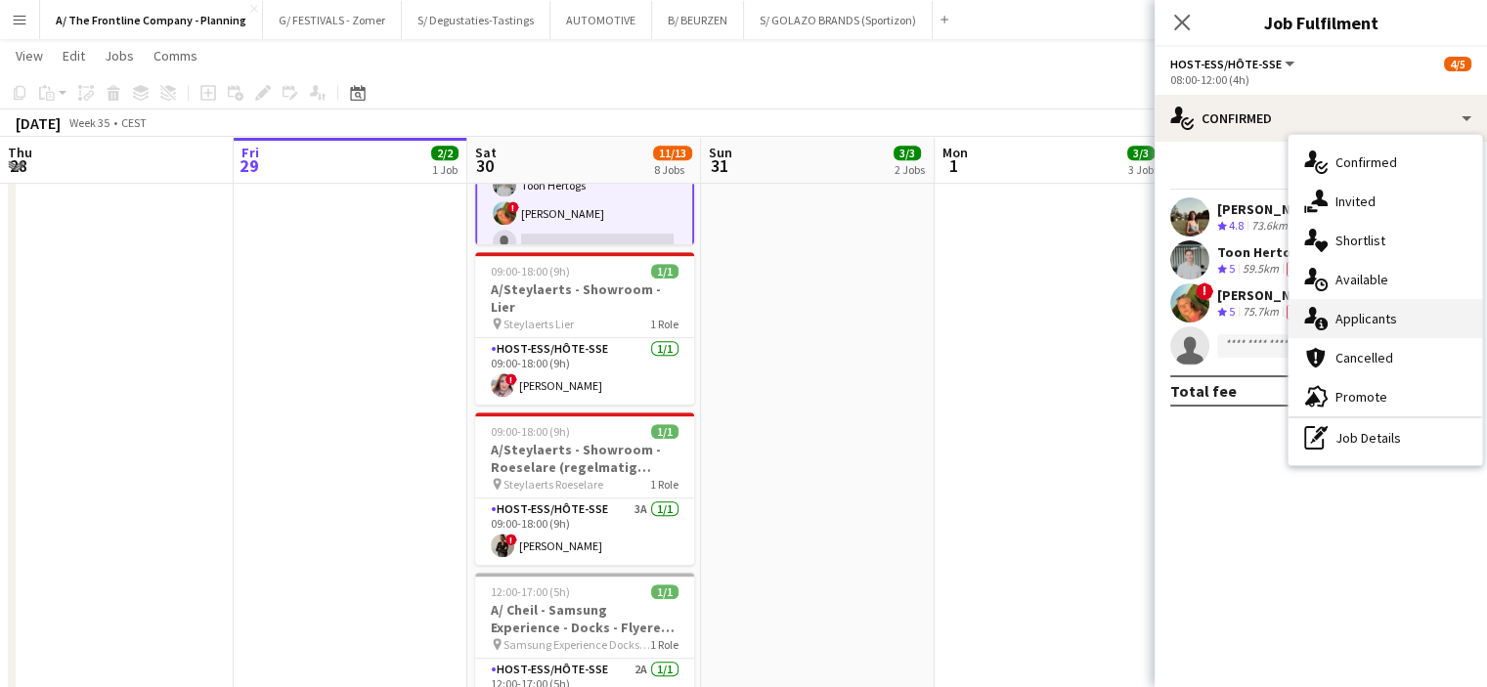
click at [1361, 330] on div "single-neutral-actions-information Applicants" at bounding box center [1386, 318] width 194 height 39
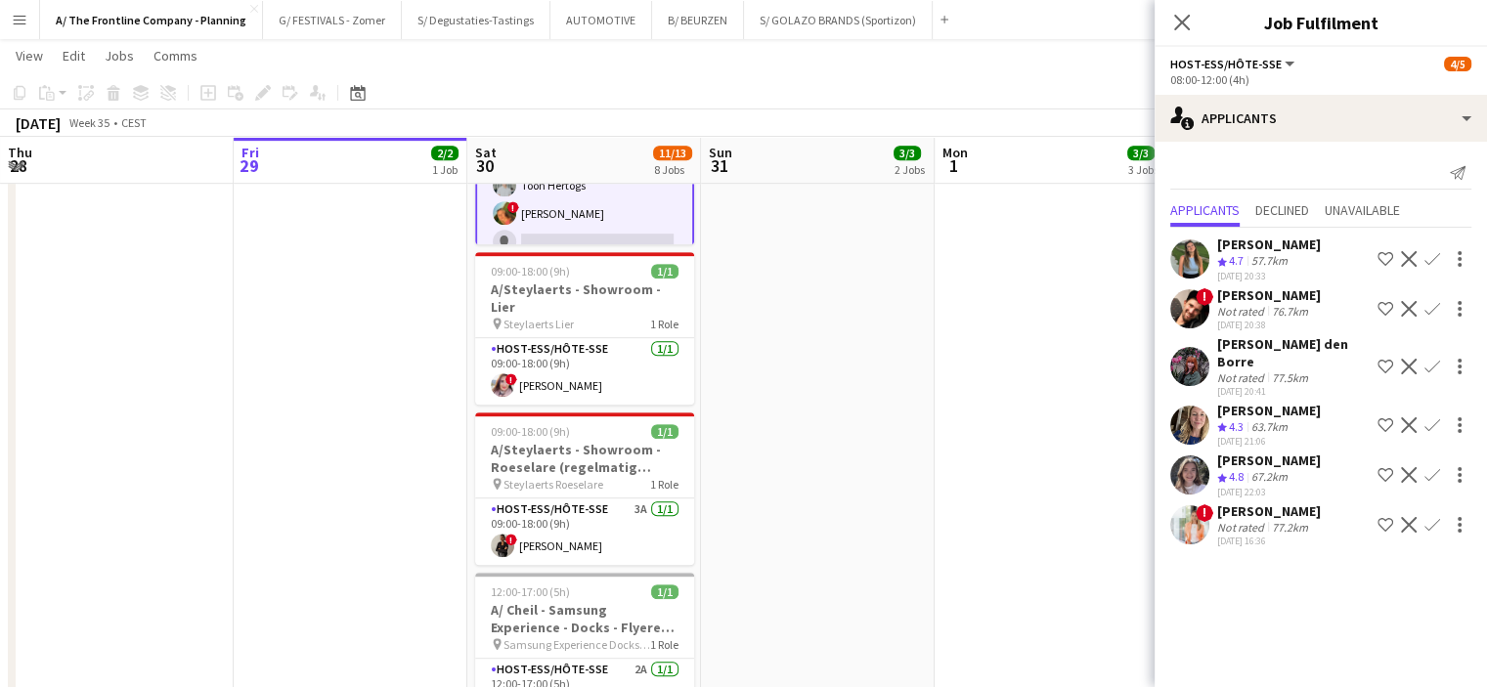
click at [1249, 469] on div "67.2km" at bounding box center [1270, 477] width 44 height 17
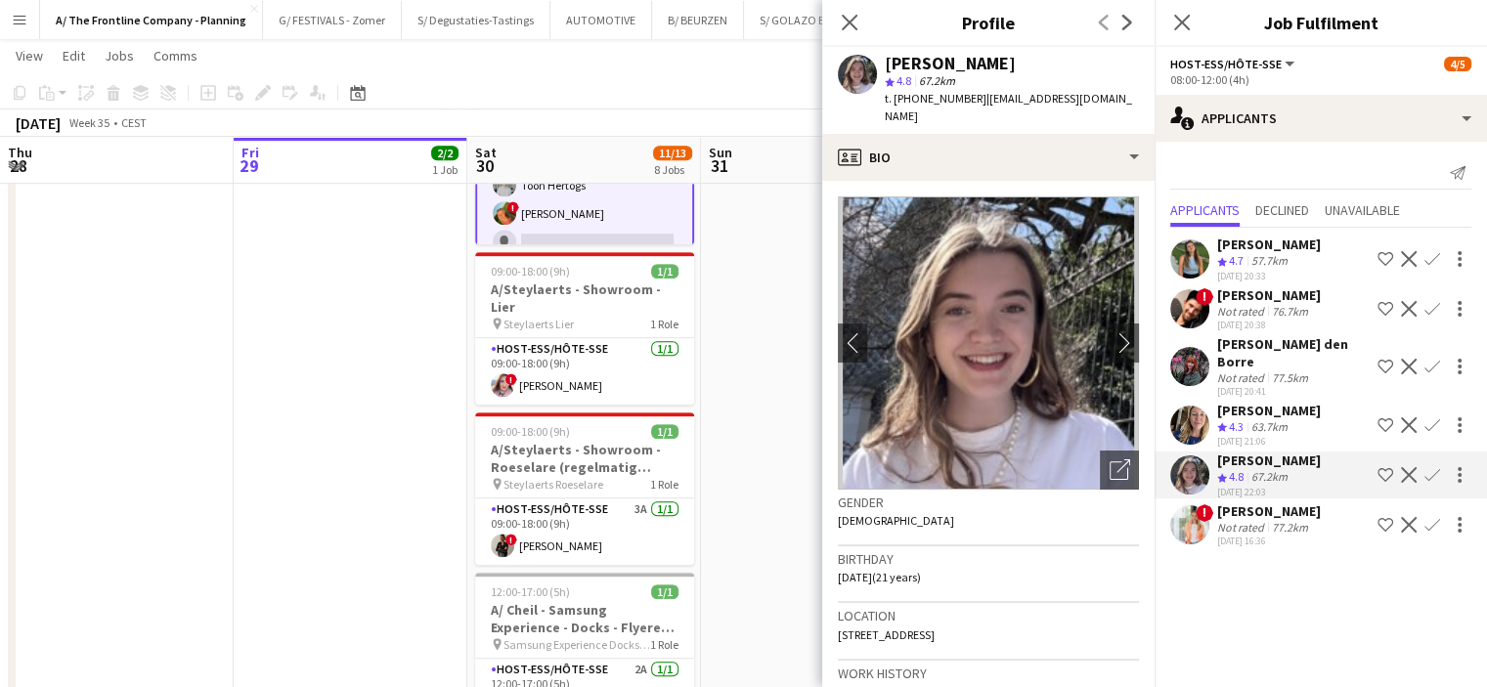
click at [1257, 344] on div "[PERSON_NAME] den Borre" at bounding box center [1293, 352] width 153 height 35
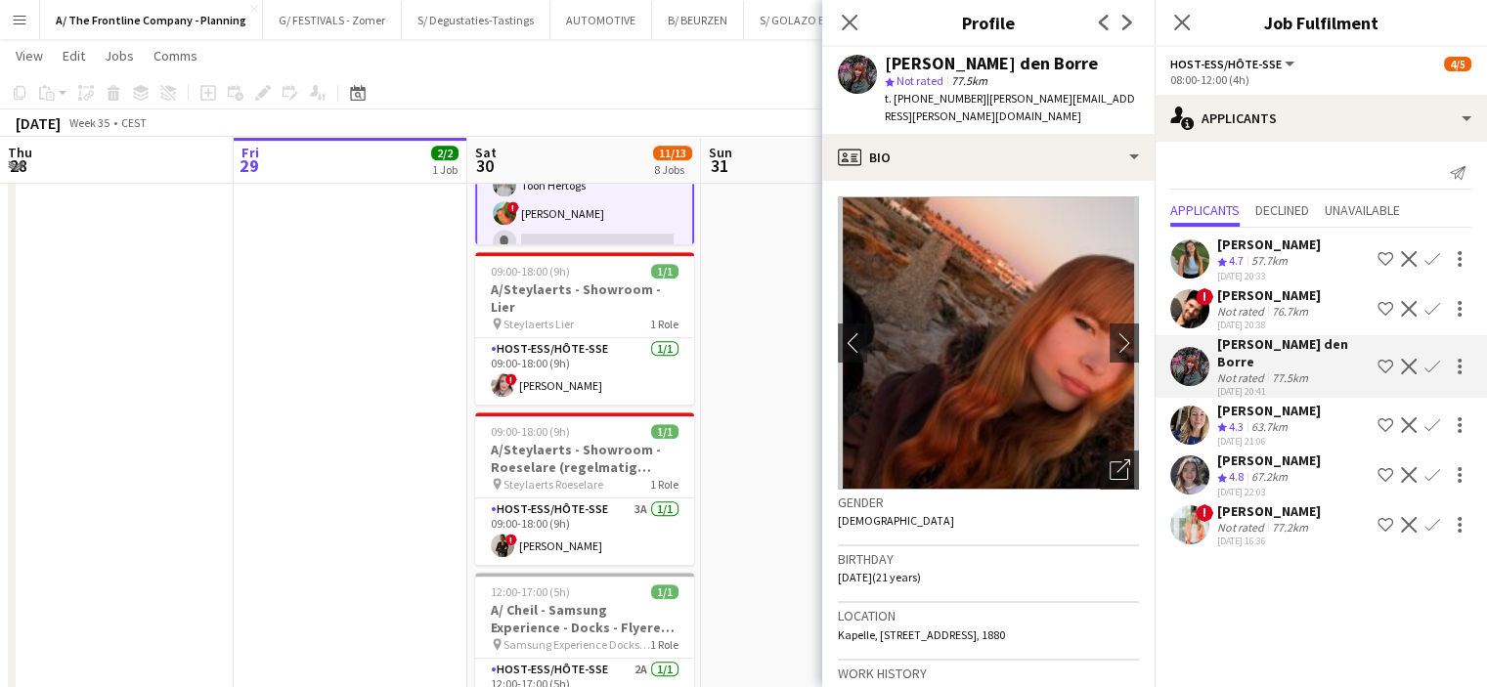
click at [1236, 314] on div "Not rated" at bounding box center [1242, 311] width 51 height 15
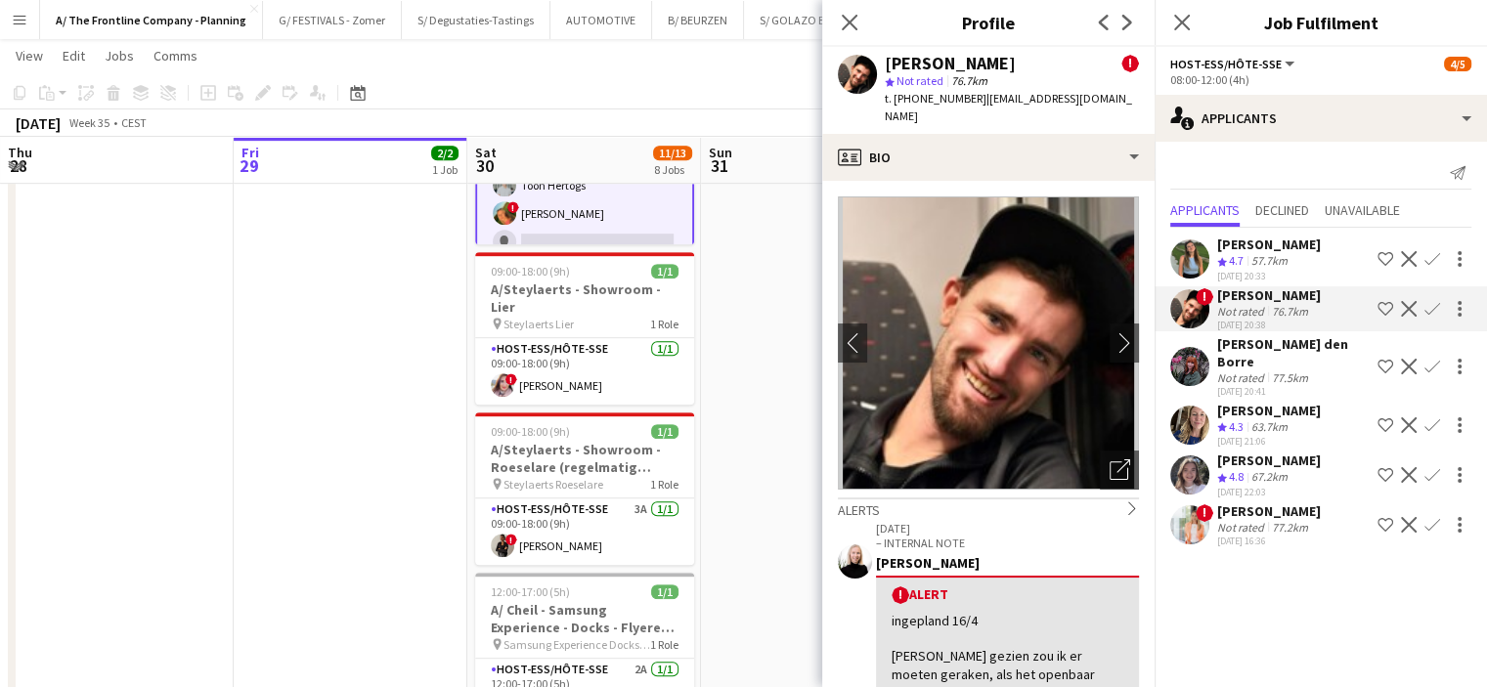
click at [1257, 255] on div "57.7km" at bounding box center [1270, 261] width 44 height 17
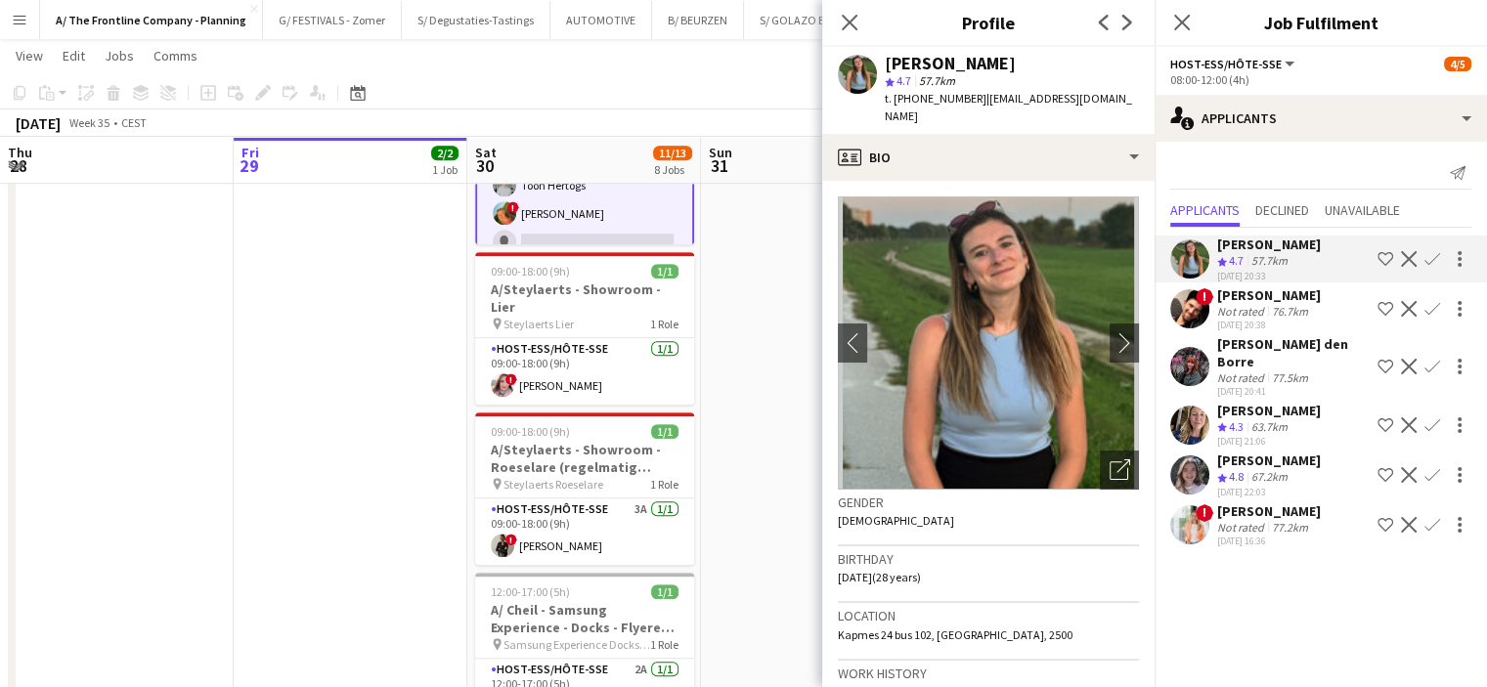
click at [1219, 452] on div "[PERSON_NAME]" at bounding box center [1269, 461] width 104 height 18
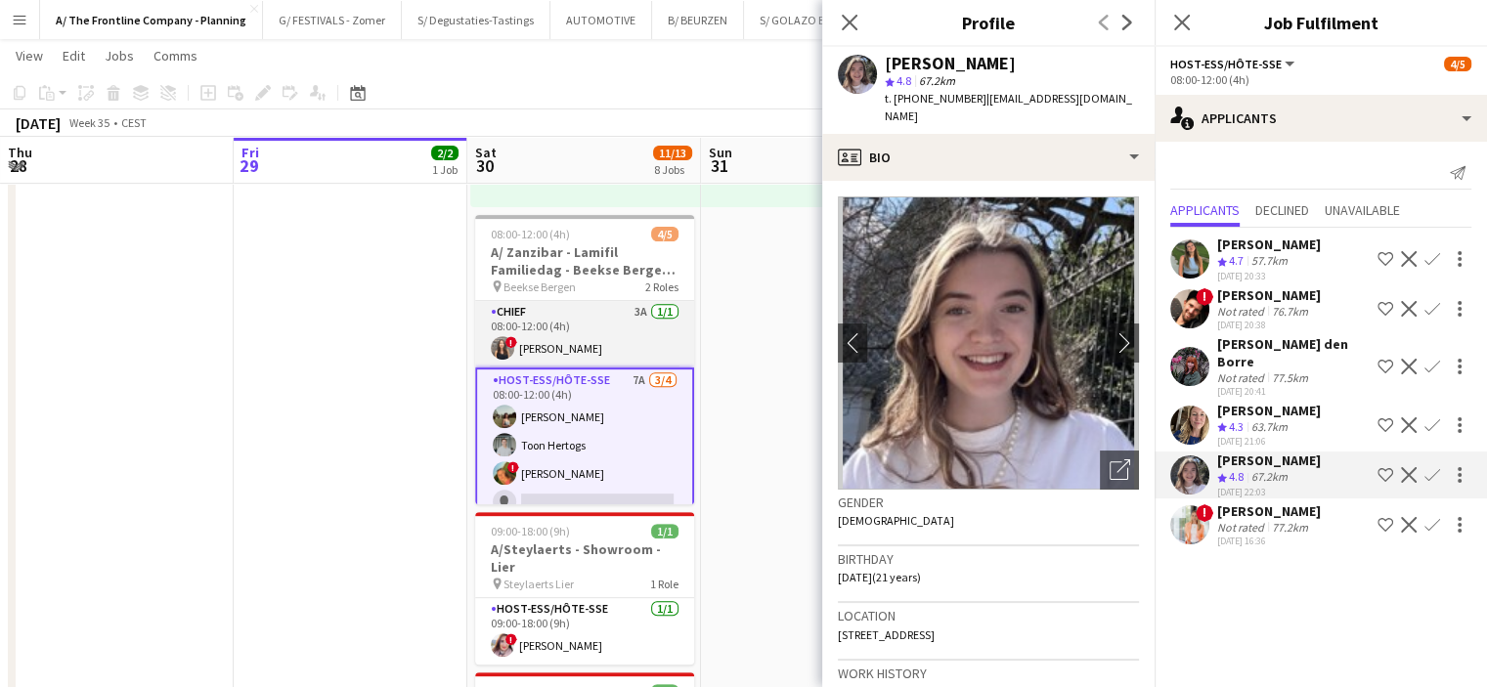
scroll to position [0, 0]
click at [403, 382] on app-date-cell "Toggle View A/ ZEB IEPER - (her-)Opening nieuwe [PERSON_NAME] (29+30+31/08) [DA…" at bounding box center [351, 430] width 234 height 1846
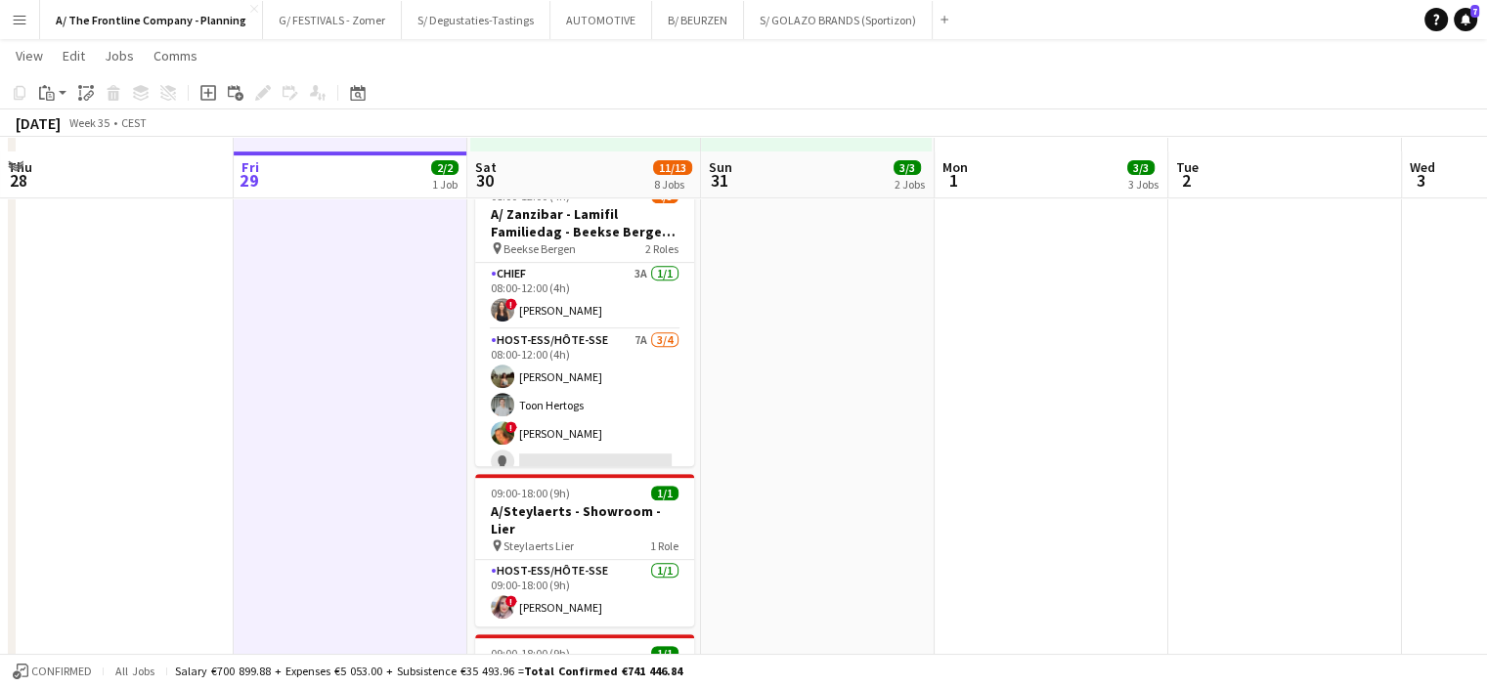
scroll to position [747, 0]
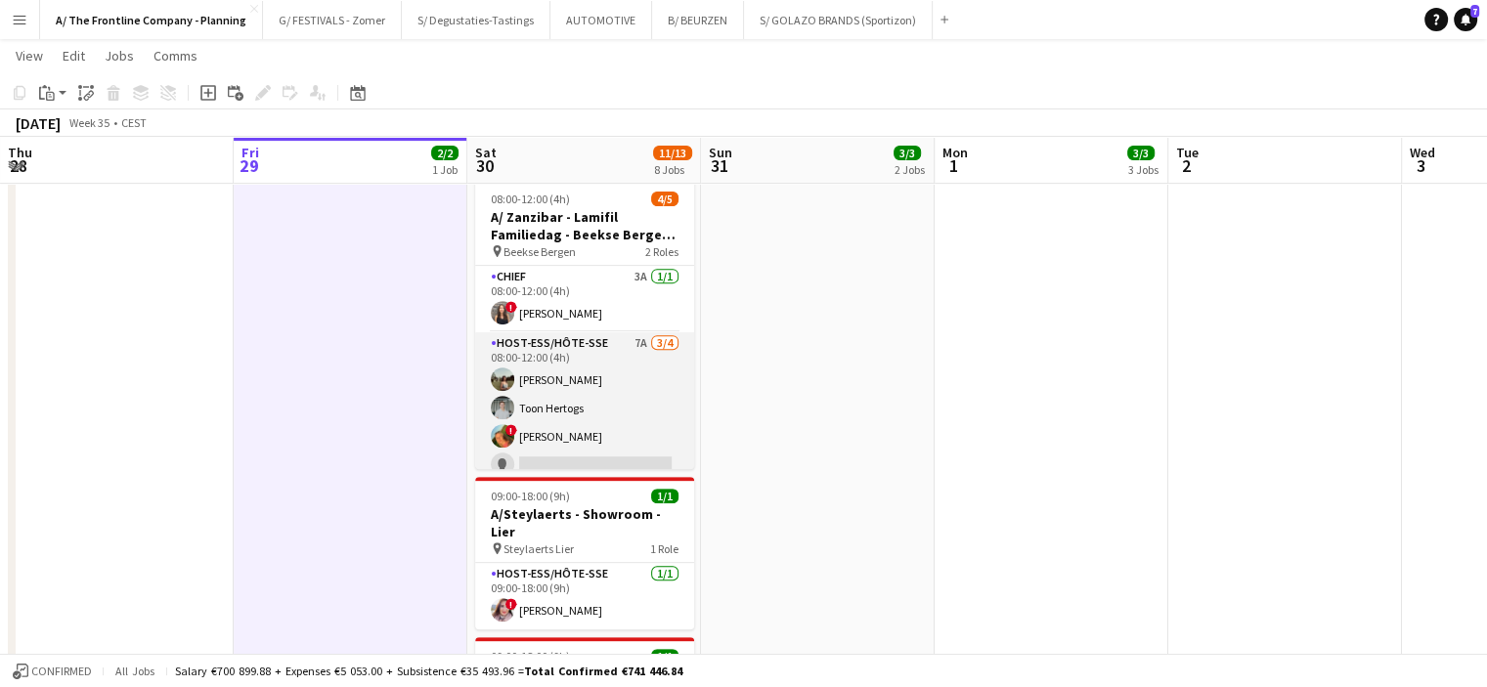
click at [595, 375] on app-card-role "Host-ess/Hôte-sse 7A [DATE] 08:00-12:00 (4h) [PERSON_NAME] Toon Hertogs ! [PERS…" at bounding box center [584, 408] width 219 height 152
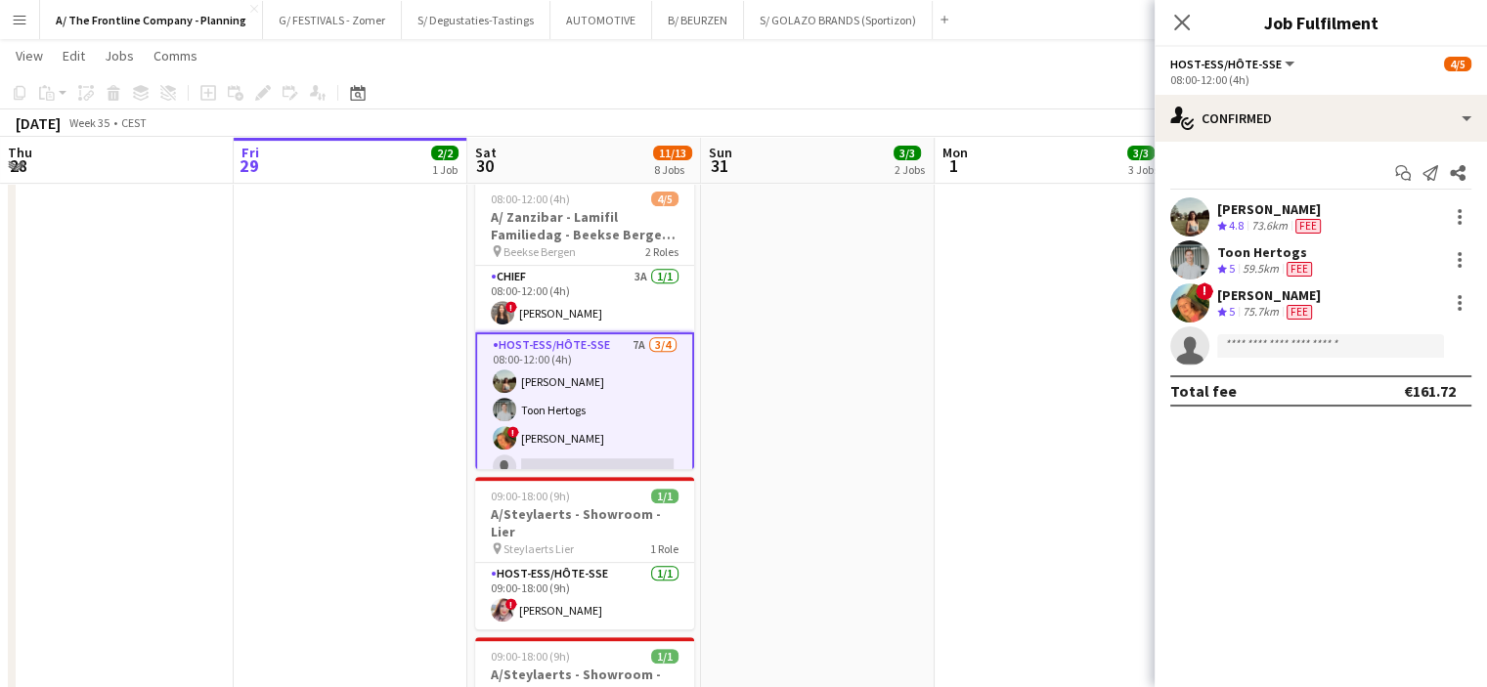
click at [1255, 220] on div "73.6km" at bounding box center [1270, 226] width 44 height 17
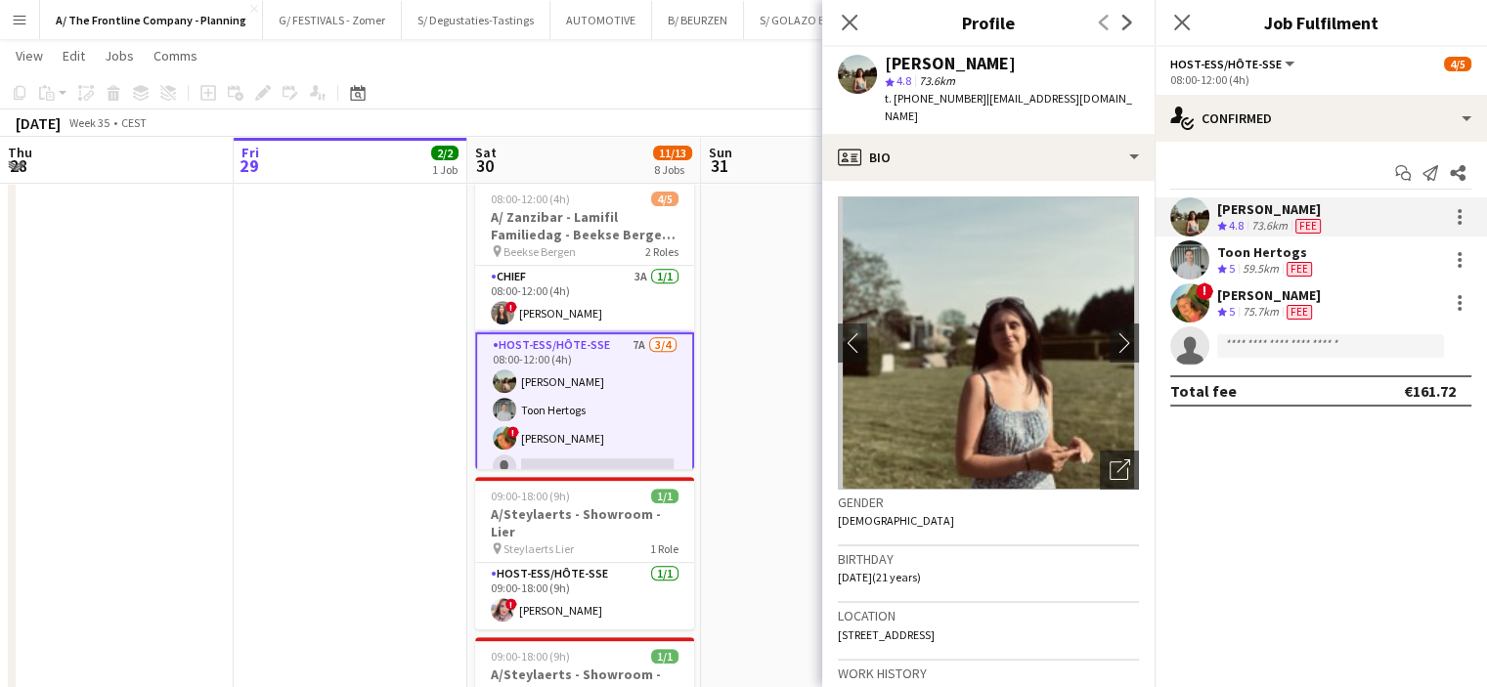
click at [1254, 290] on div "[PERSON_NAME]" at bounding box center [1269, 295] width 104 height 18
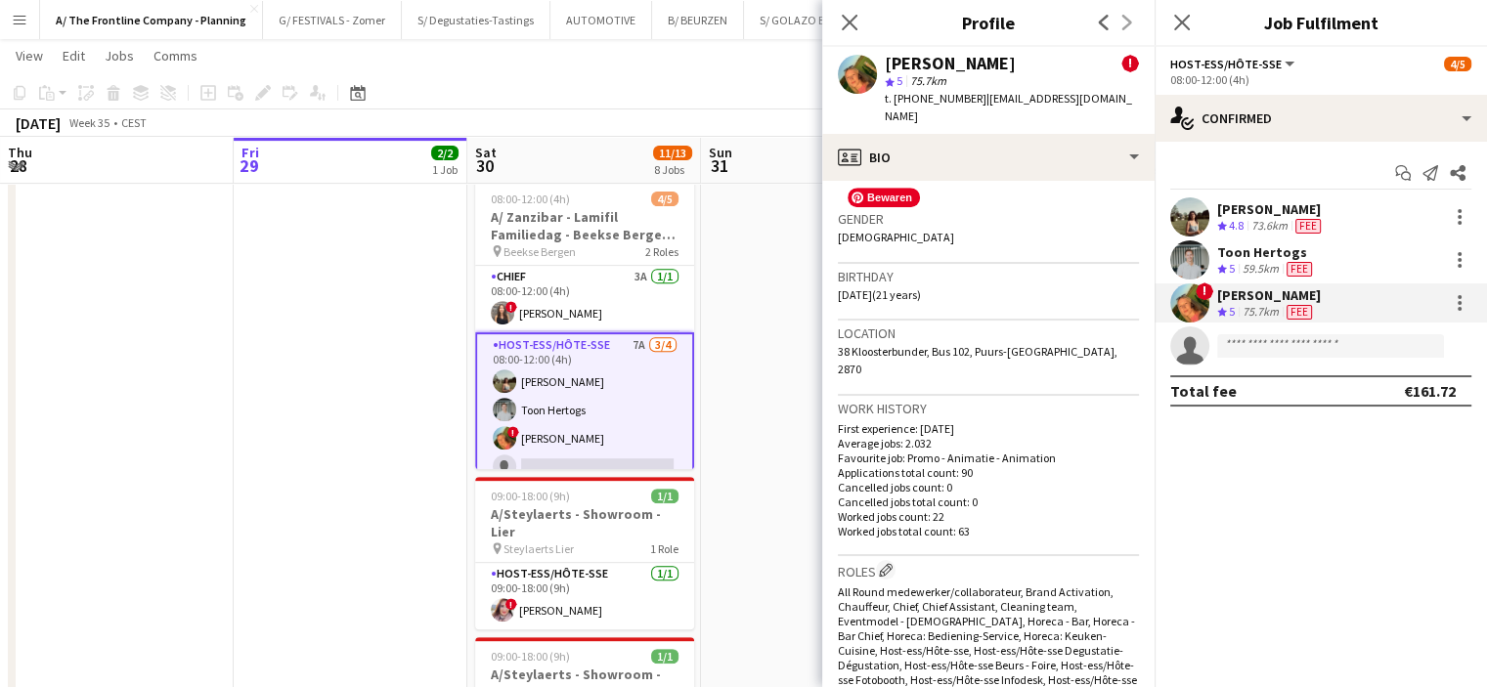
scroll to position [477, 0]
click at [1232, 261] on span "5" at bounding box center [1232, 268] width 6 height 15
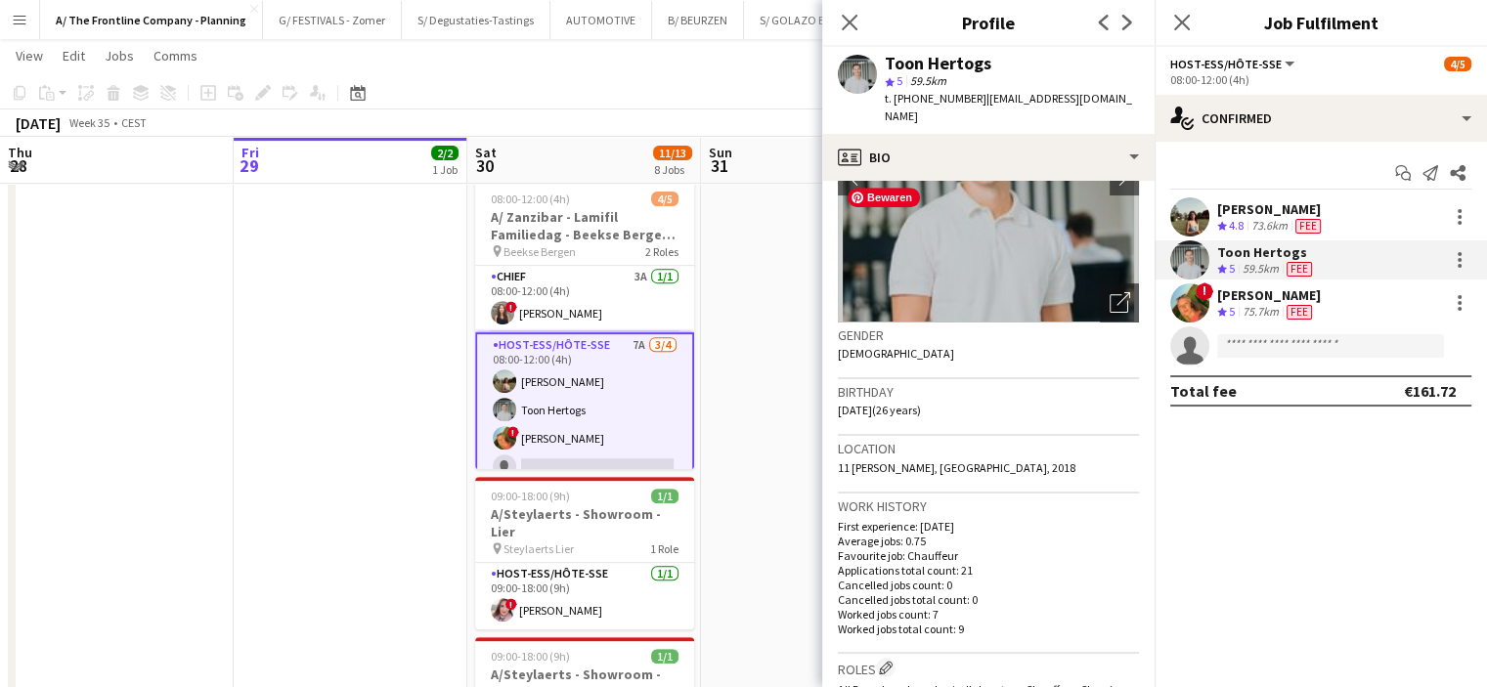
scroll to position [168, 0]
click at [399, 397] on app-date-cell "Toggle View A/ ZEB IEPER - (her-)Opening nieuwe [PERSON_NAME] (29+30+31/08) [DA…" at bounding box center [351, 395] width 234 height 1846
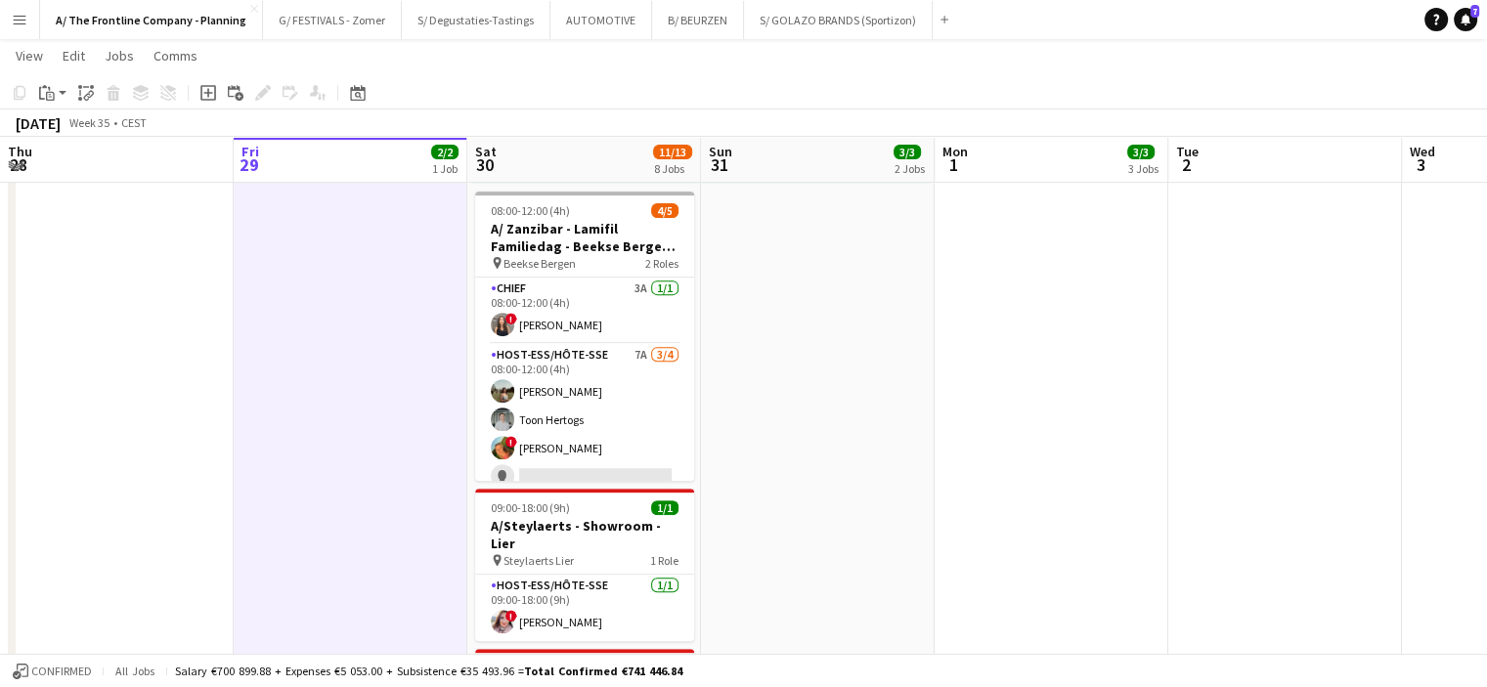
scroll to position [738, 0]
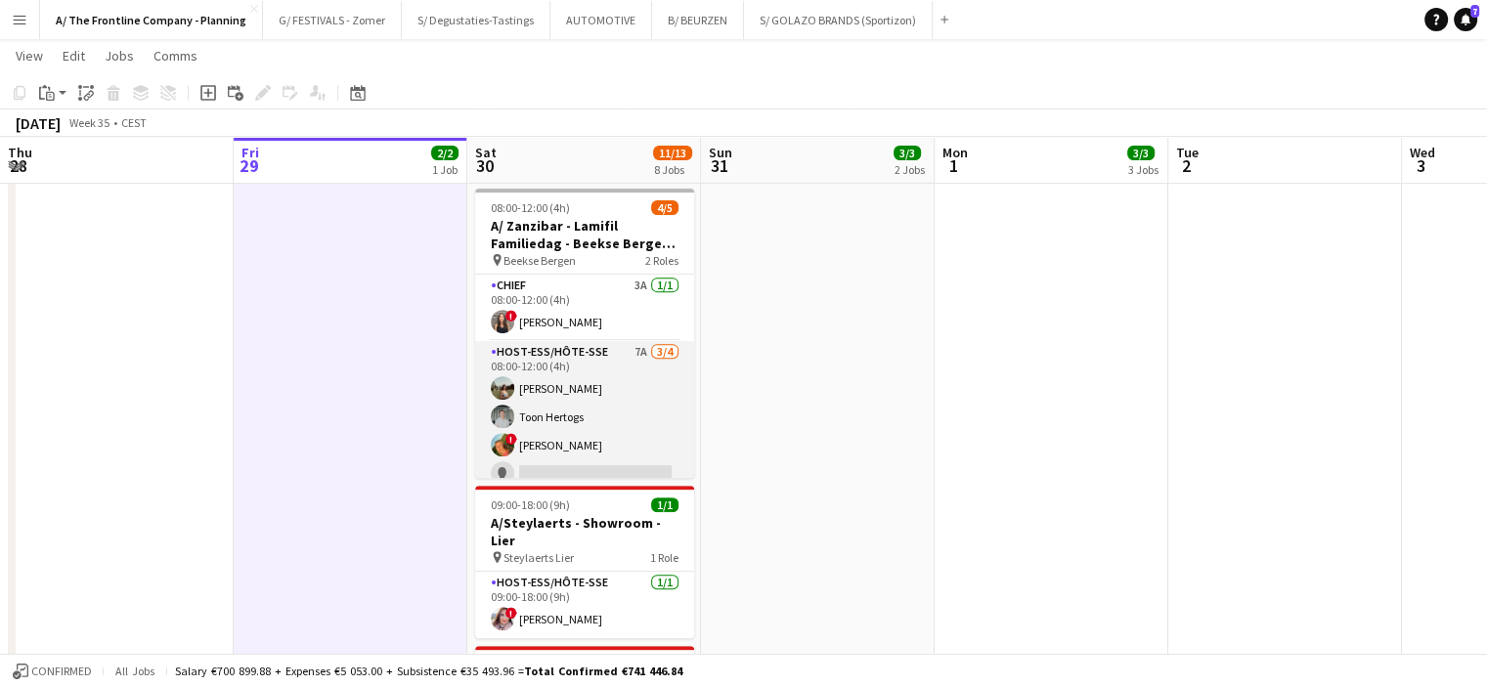
click at [624, 404] on app-card-role "Host-ess/Hôte-sse 7A [DATE] 08:00-12:00 (4h) [PERSON_NAME] Toon Hertogs ! [PERS…" at bounding box center [584, 417] width 219 height 152
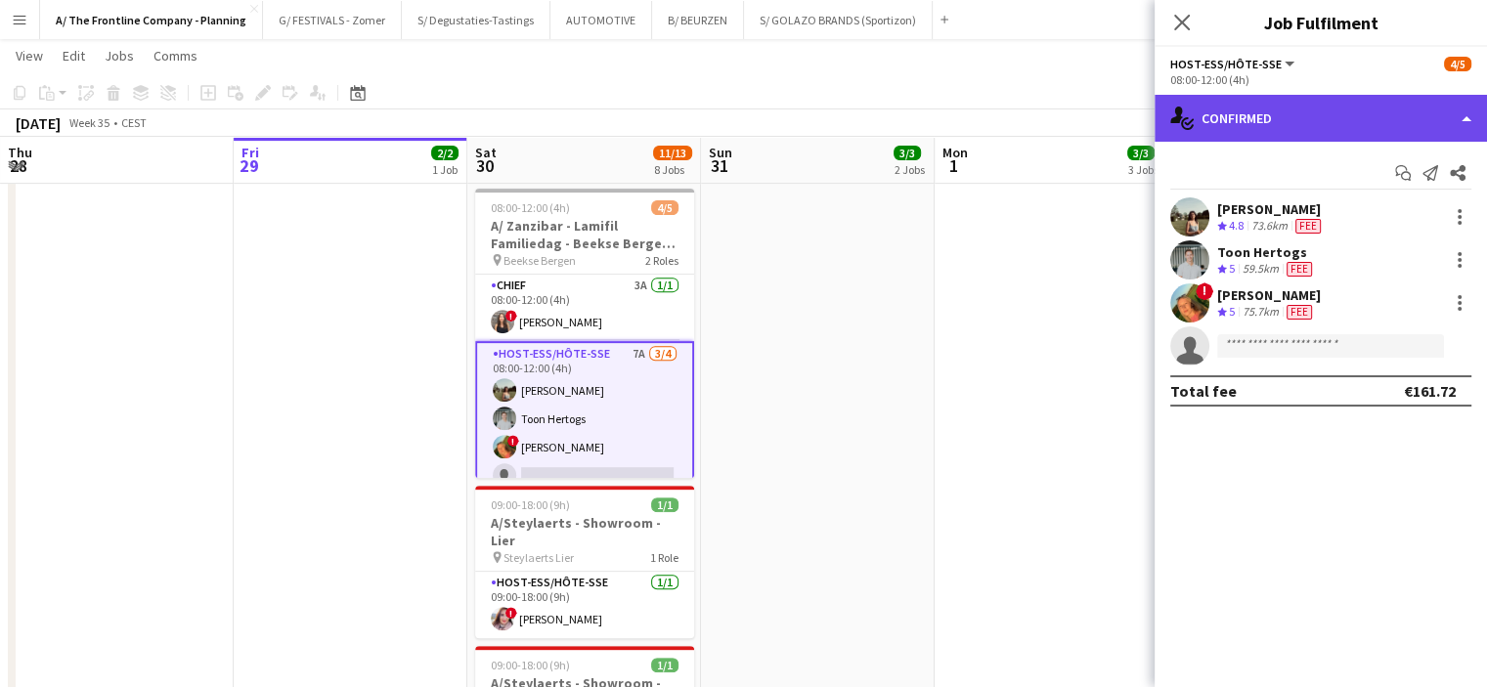
click at [1263, 125] on div "single-neutral-actions-check-2 Confirmed" at bounding box center [1321, 118] width 332 height 47
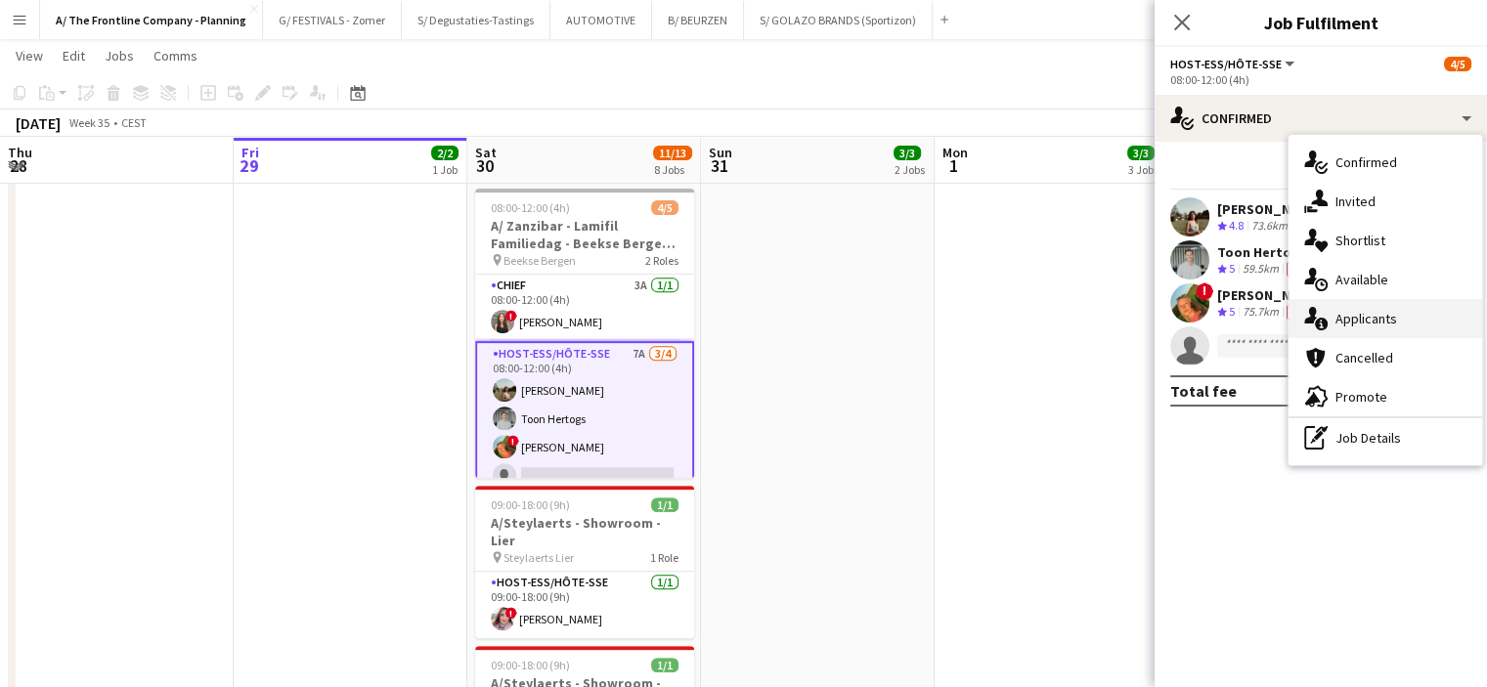
click at [1363, 316] on div "single-neutral-actions-information Applicants" at bounding box center [1386, 318] width 194 height 39
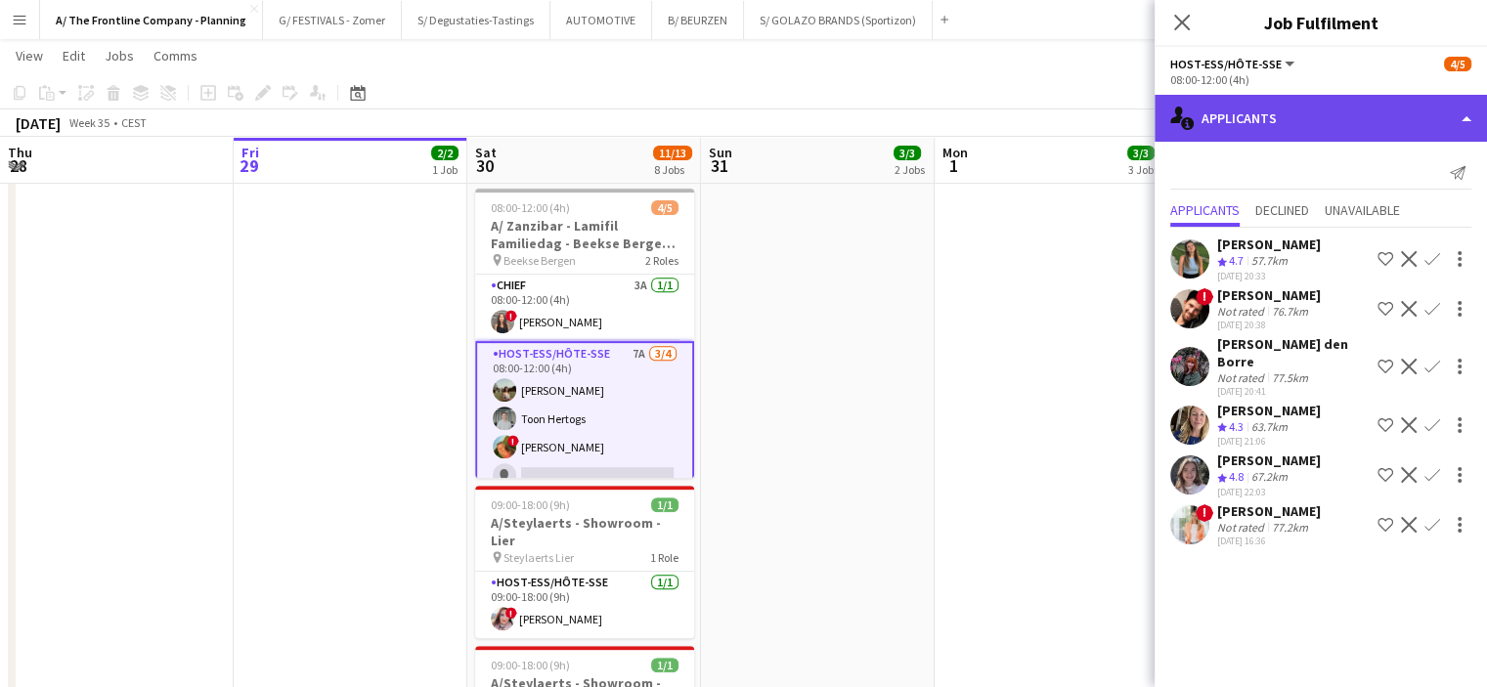
click at [1284, 120] on div "single-neutral-actions-information Applicants" at bounding box center [1321, 118] width 332 height 47
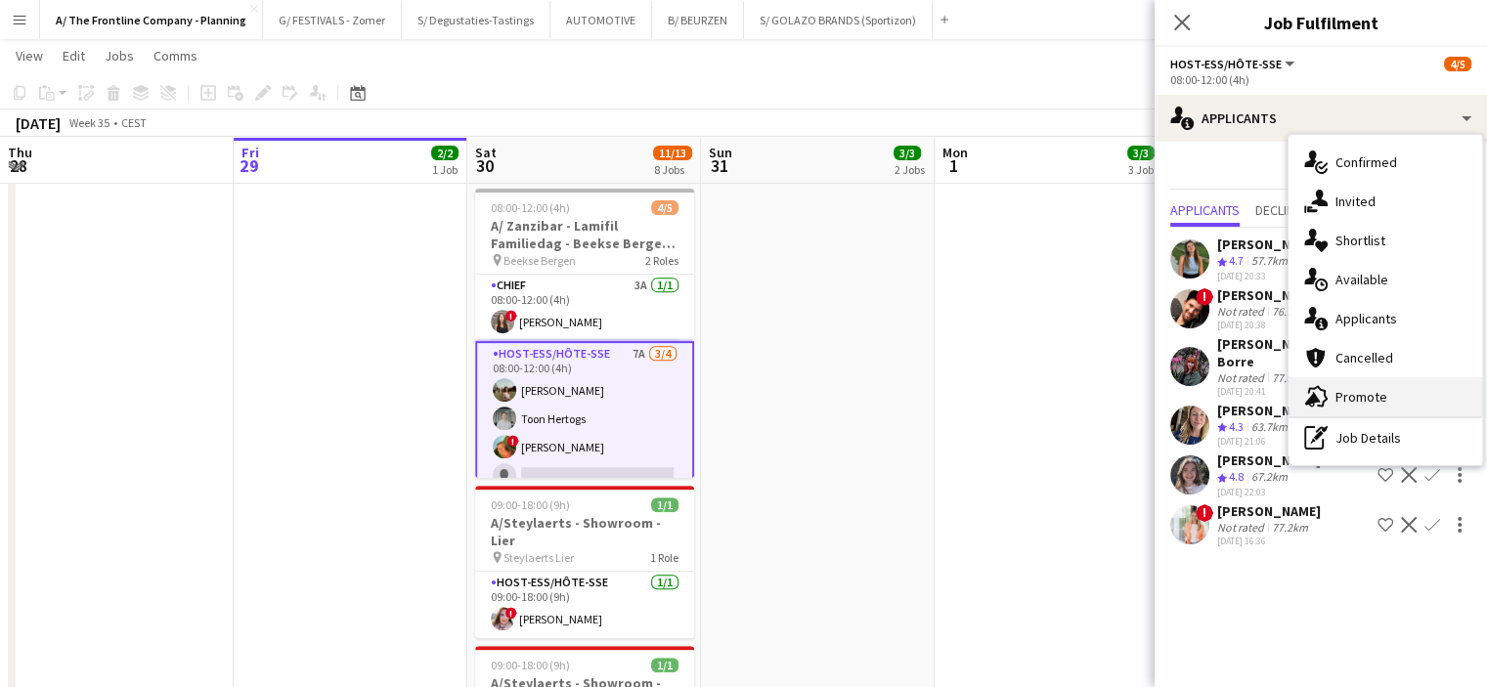
click at [1353, 402] on div "advertising-megaphone Promote" at bounding box center [1386, 396] width 194 height 39
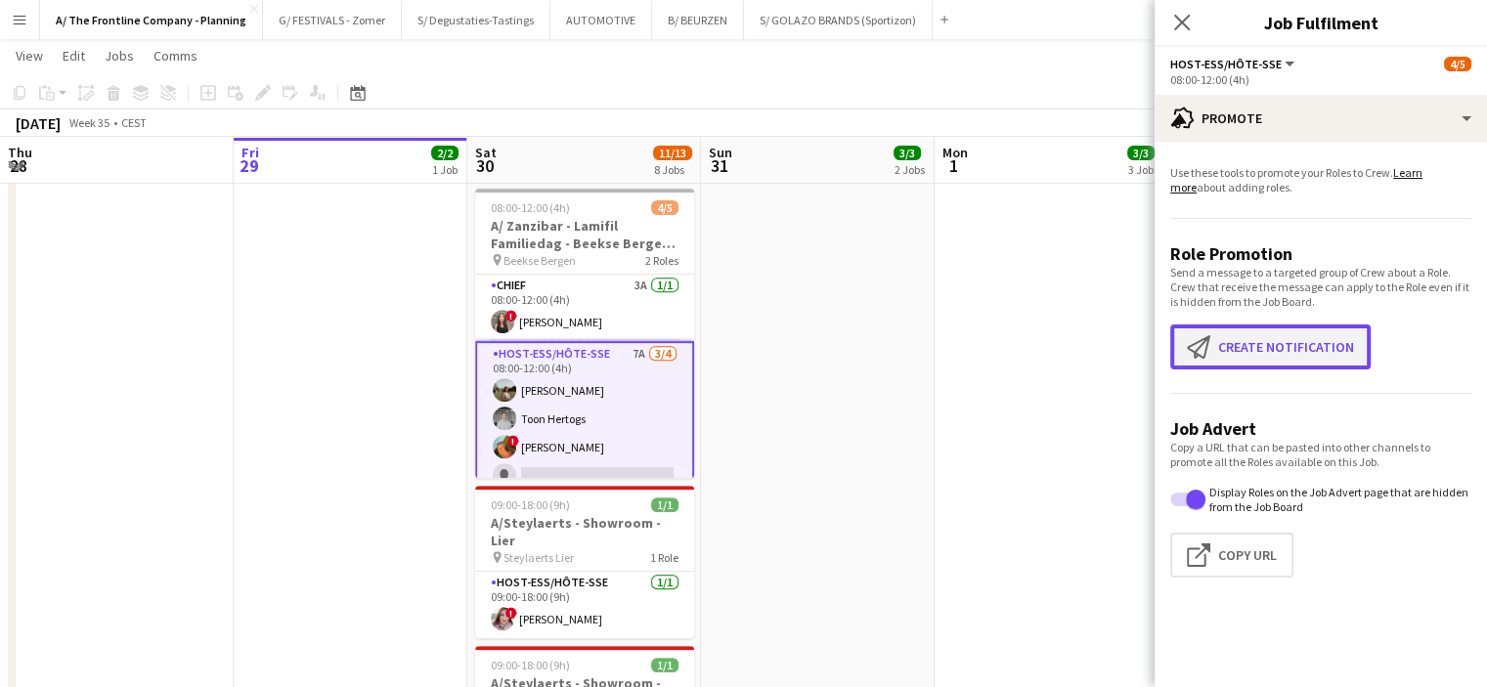
click at [1306, 339] on button "Create notification Create notification" at bounding box center [1270, 347] width 200 height 45
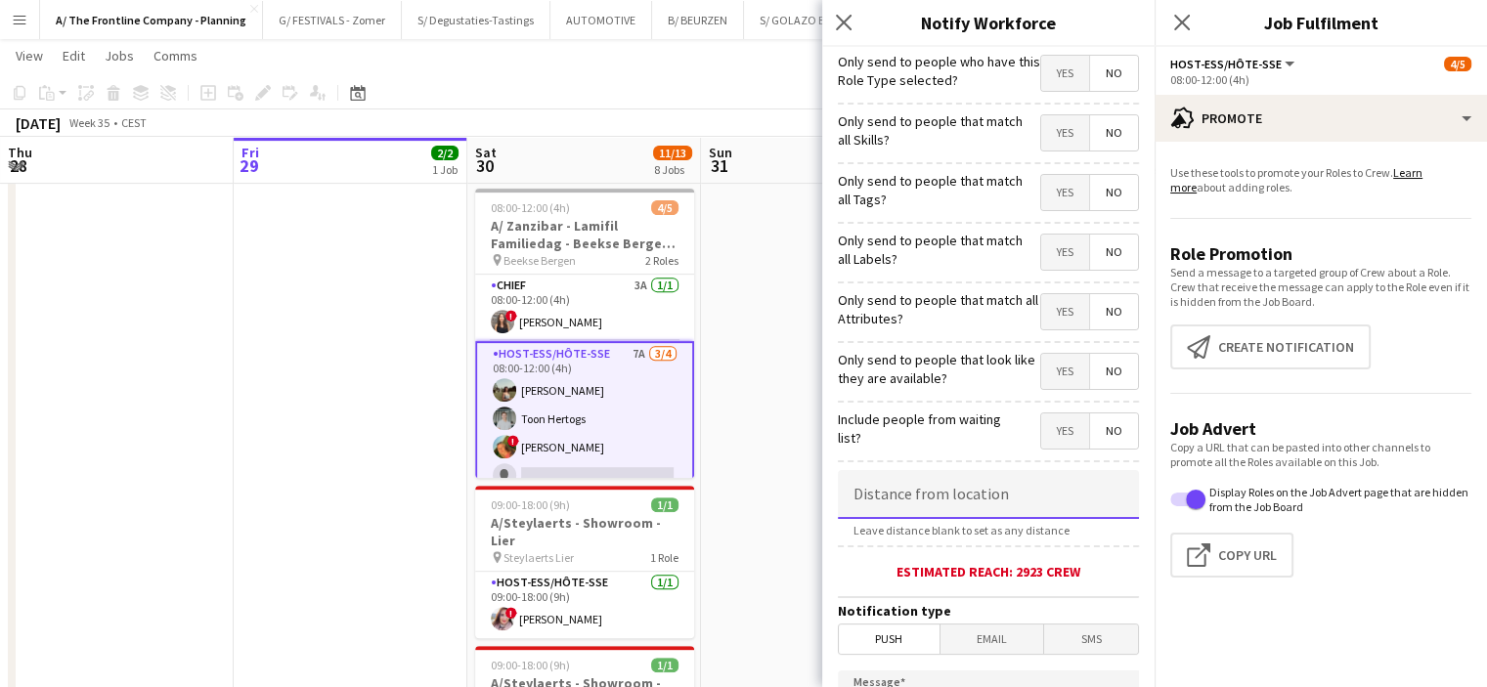
click at [908, 489] on input at bounding box center [988, 494] width 301 height 49
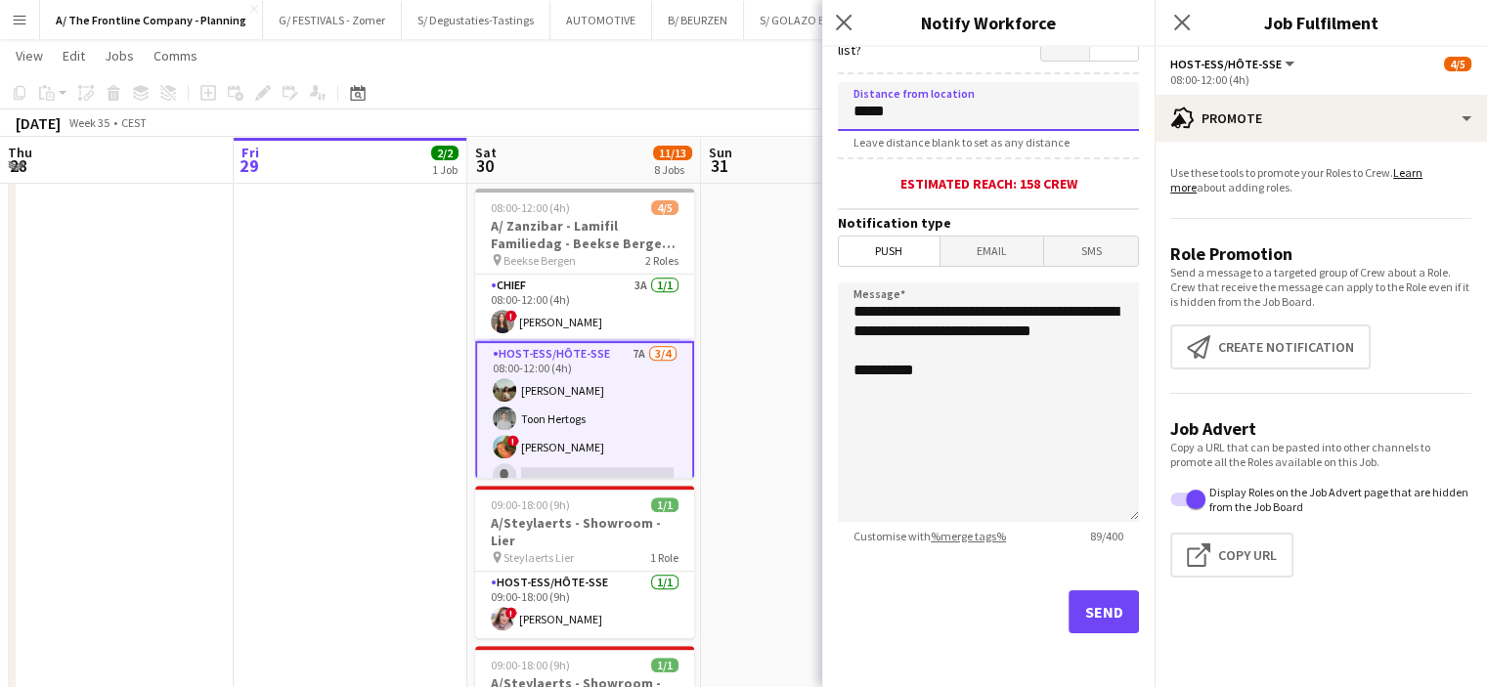
type input "*****"
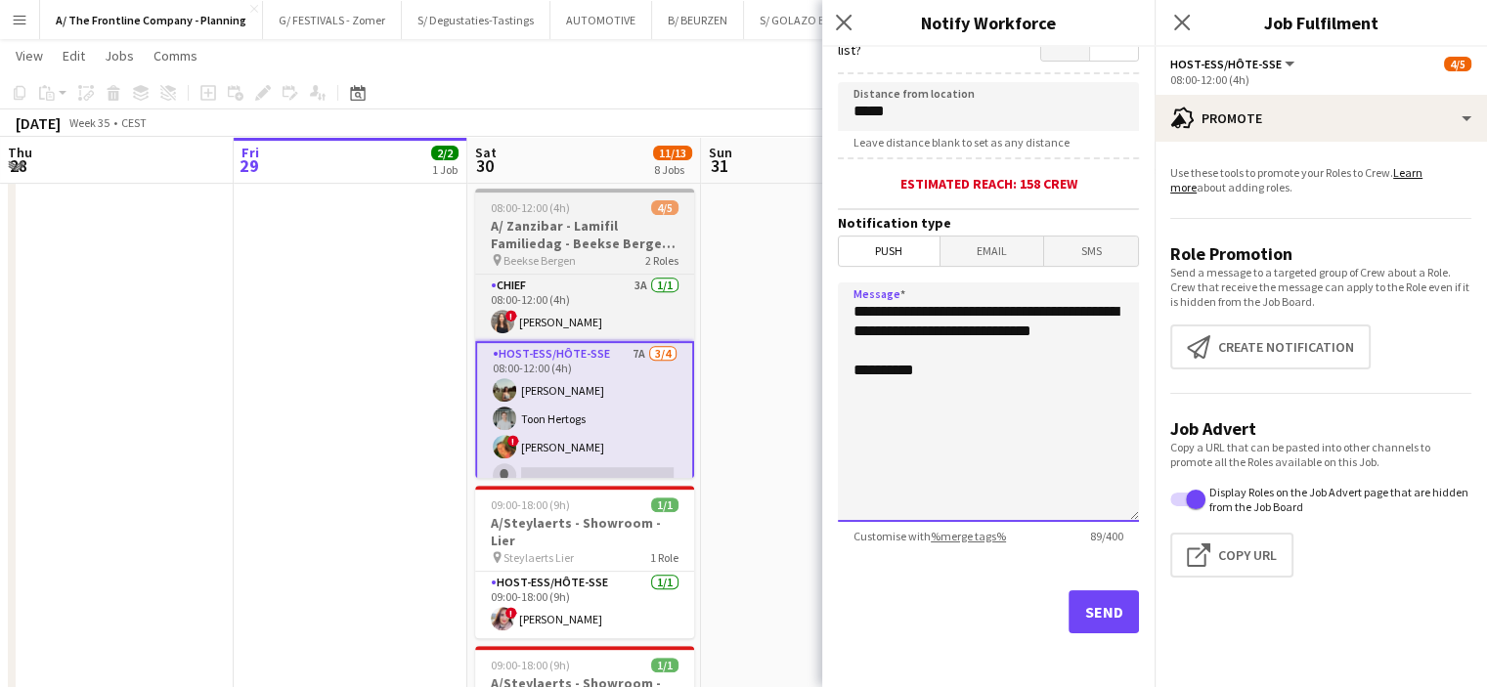
drag, startPoint x: 963, startPoint y: 362, endPoint x: 586, endPoint y: 235, distance: 398.3
click at [586, 235] on body "Menu Boards Boards Boards All jobs Status Workforce Workforce My Workforce Recr…" at bounding box center [743, 401] width 1487 height 2278
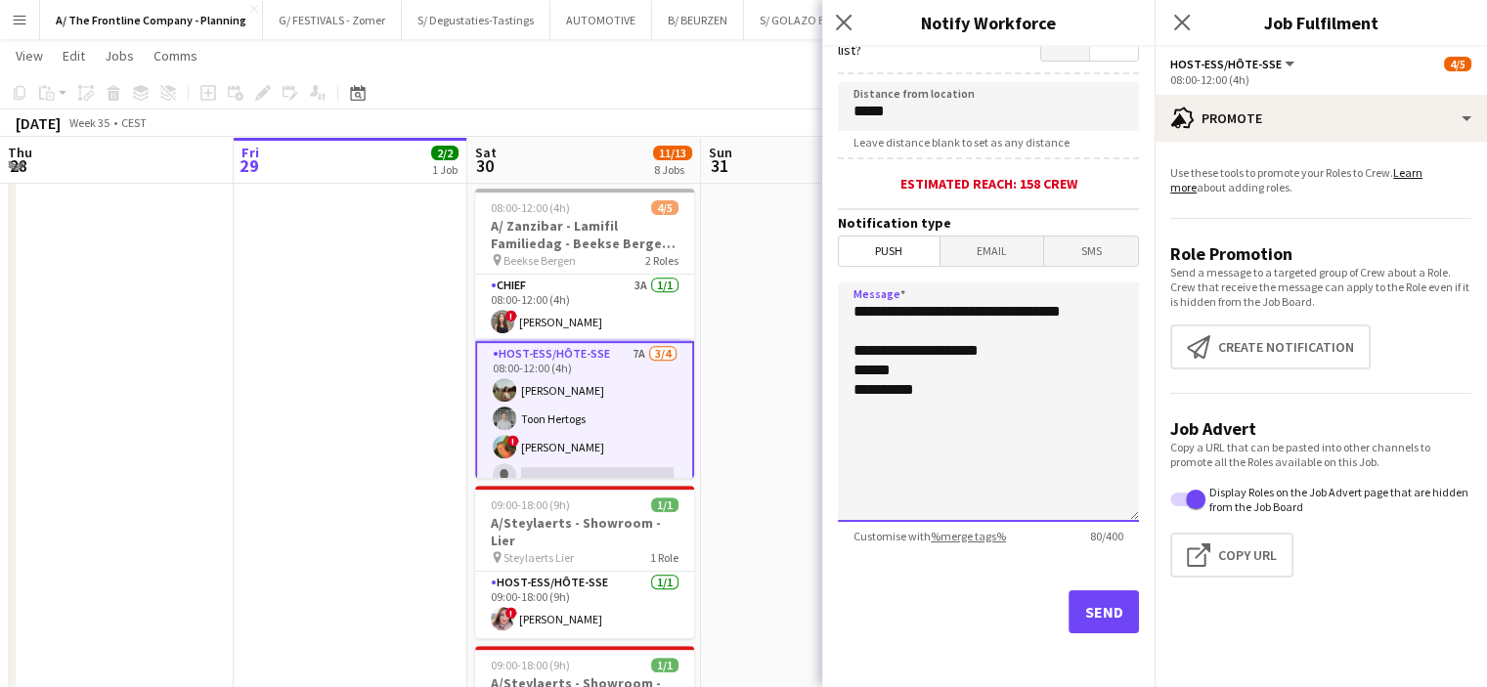
click at [927, 312] on textarea "**********" at bounding box center [988, 403] width 301 height 240
click at [900, 387] on textarea "**********" at bounding box center [988, 403] width 301 height 240
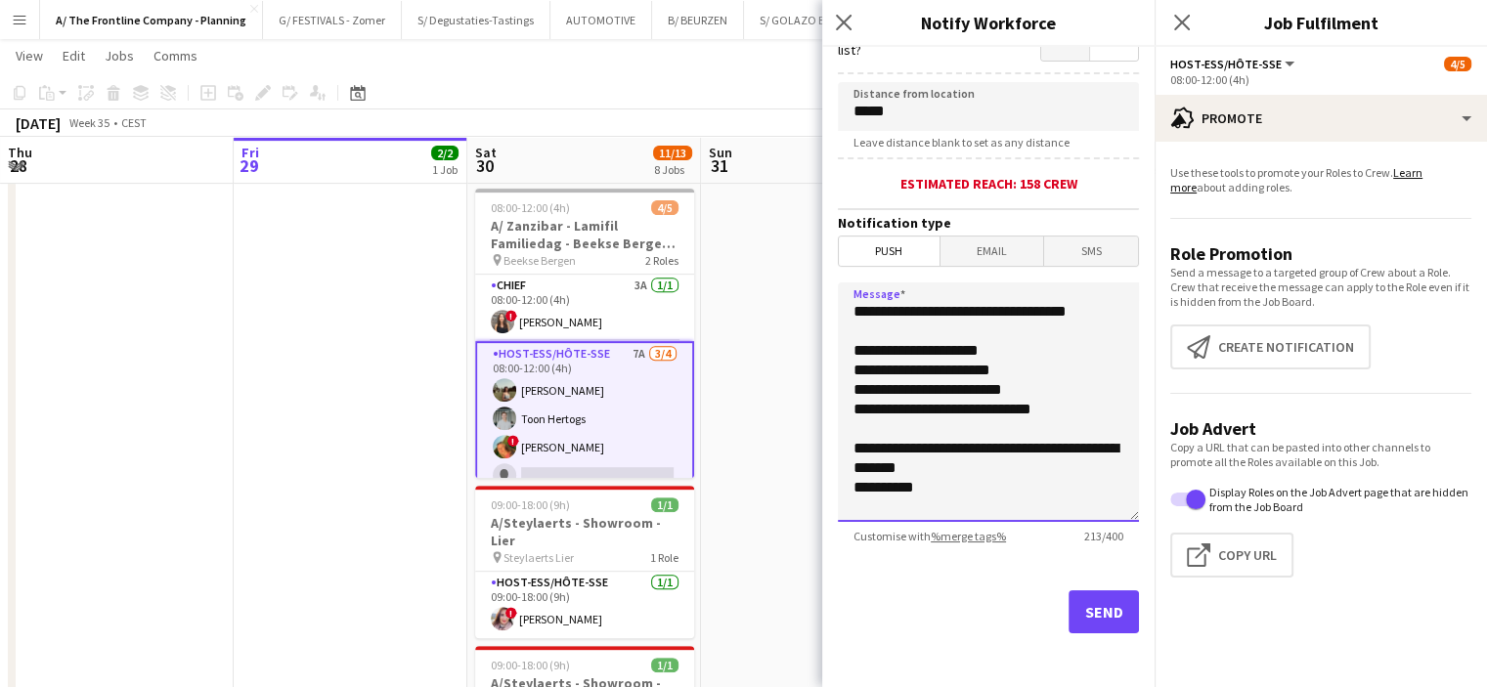
click at [935, 436] on textarea "**********" at bounding box center [988, 403] width 301 height 240
click at [930, 429] on textarea "**********" at bounding box center [988, 403] width 301 height 240
click at [974, 480] on textarea "**********" at bounding box center [988, 403] width 301 height 240
type textarea "**********"
click at [1096, 600] on button "Send" at bounding box center [1104, 612] width 70 height 43
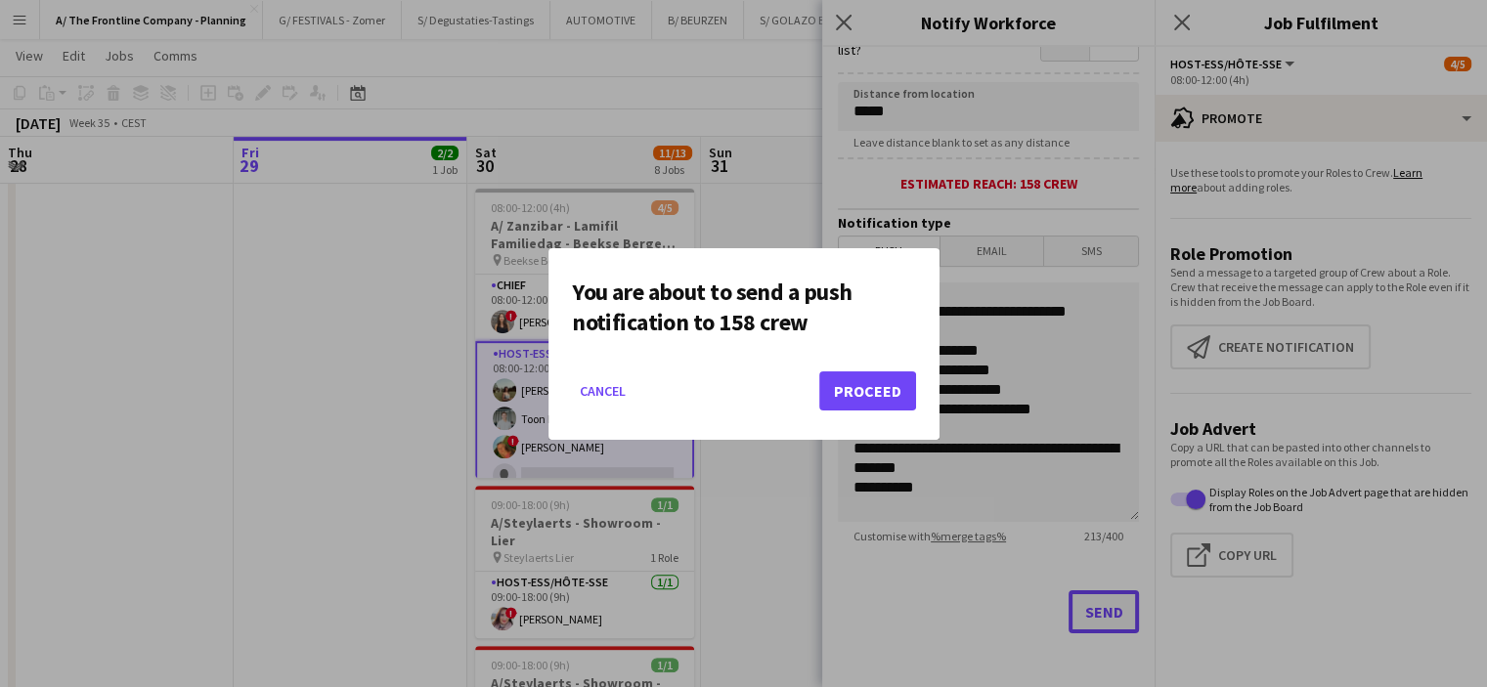
scroll to position [0, 0]
click at [876, 386] on button "Proceed" at bounding box center [867, 391] width 97 height 39
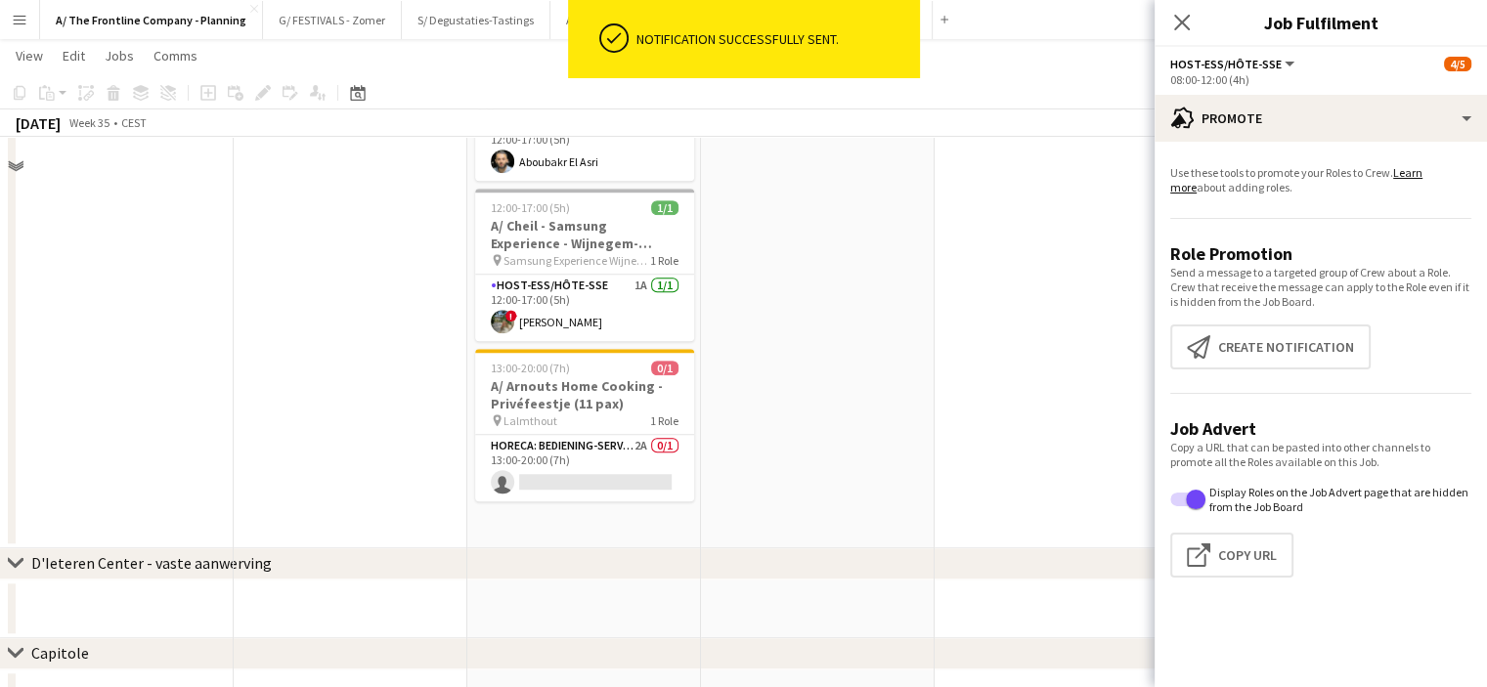
scroll to position [1590, 0]
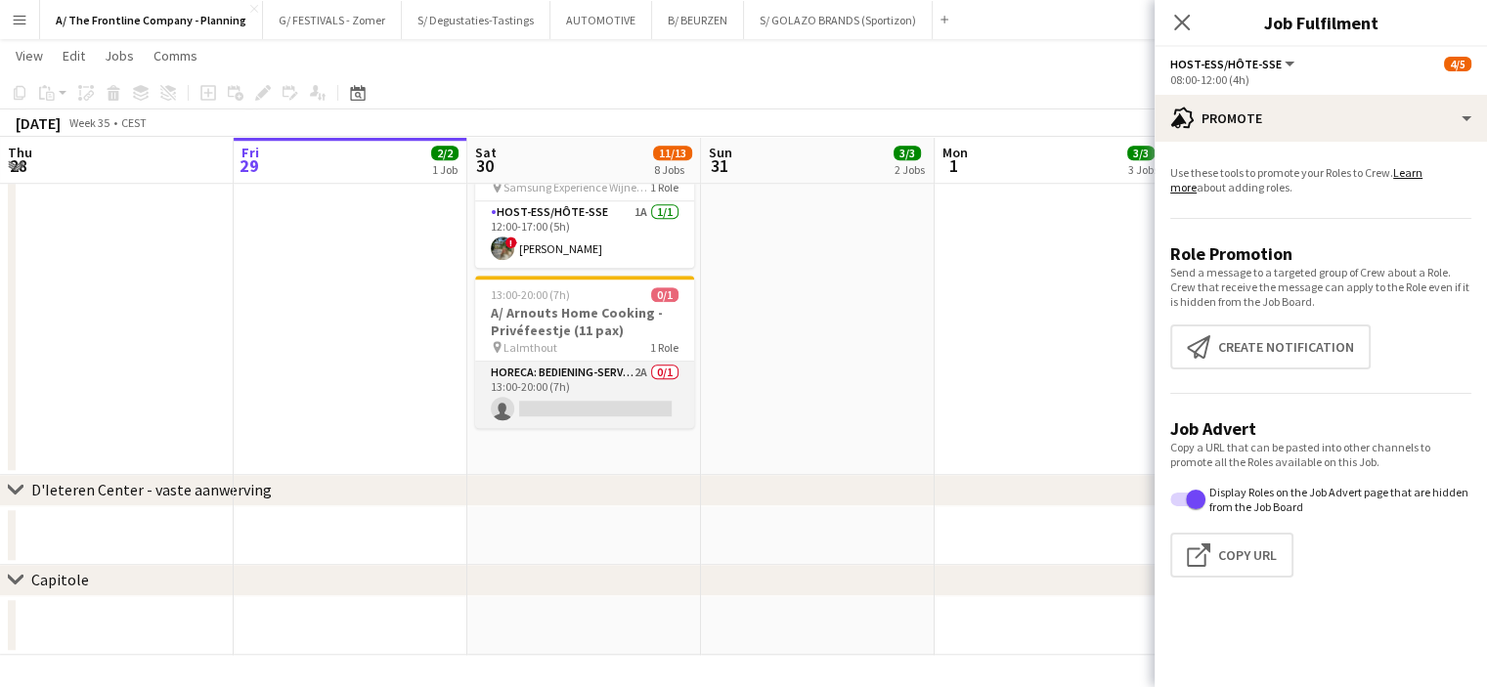
click at [643, 390] on app-card-role "Horeca: Bediening-Service 2A 0/1 13:00-20:00 (7h) single-neutral-actions" at bounding box center [584, 395] width 219 height 66
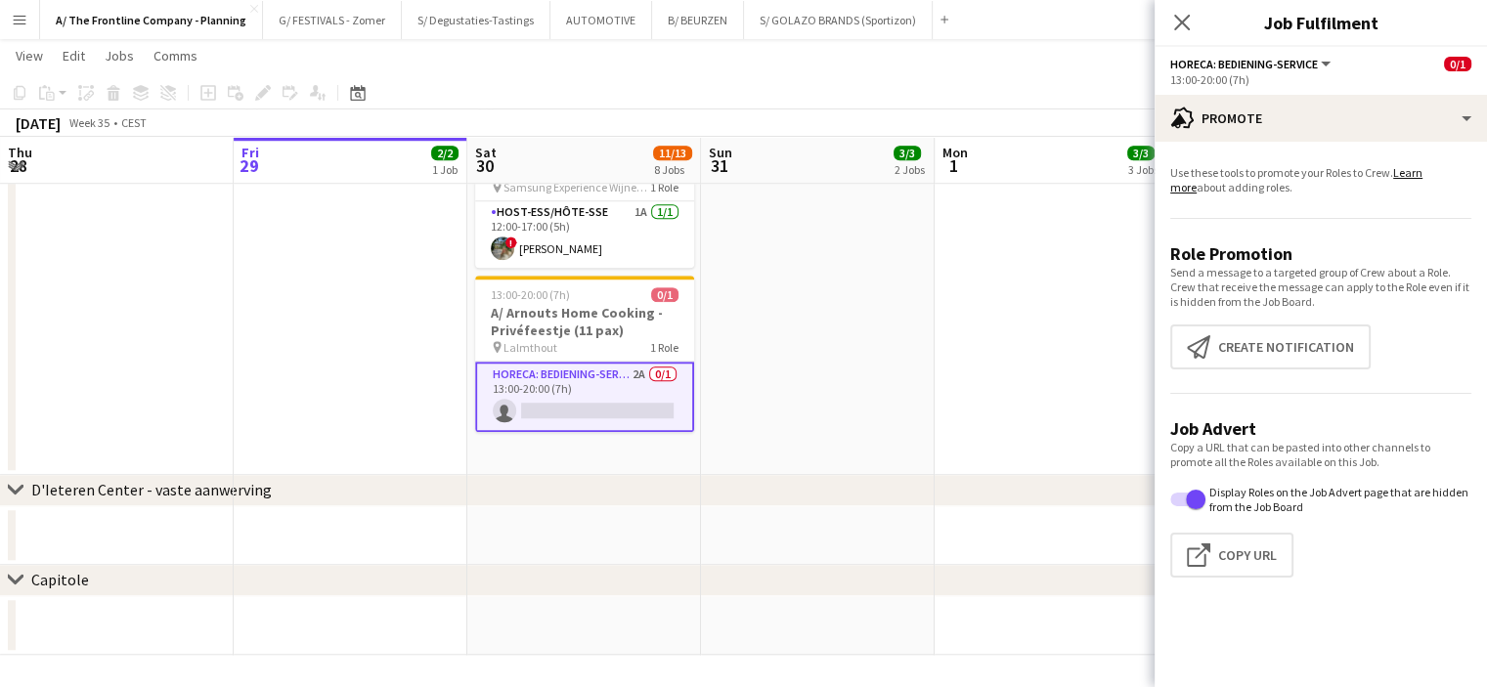
scroll to position [15, 0]
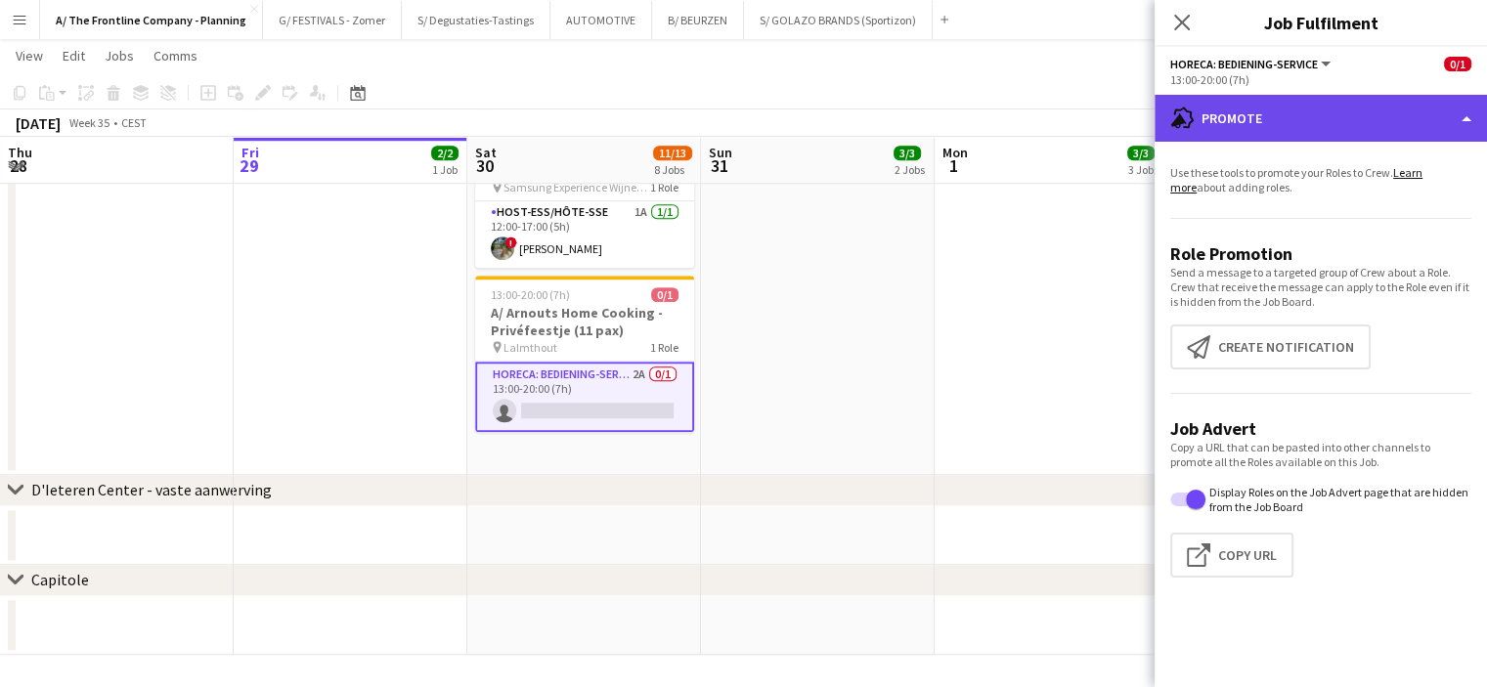
click at [1342, 108] on div "advertising-megaphone Promote" at bounding box center [1321, 118] width 332 height 47
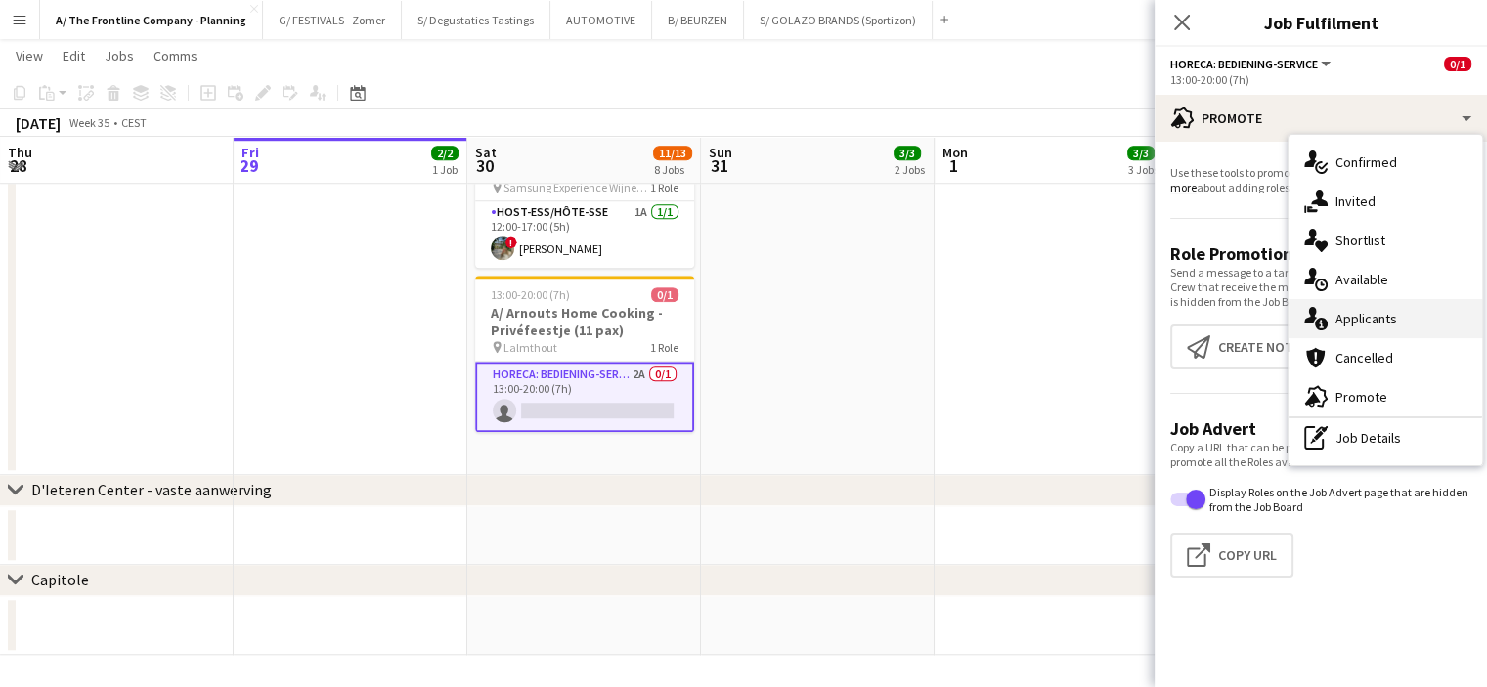
click at [1342, 316] on div "single-neutral-actions-information Applicants" at bounding box center [1386, 318] width 194 height 39
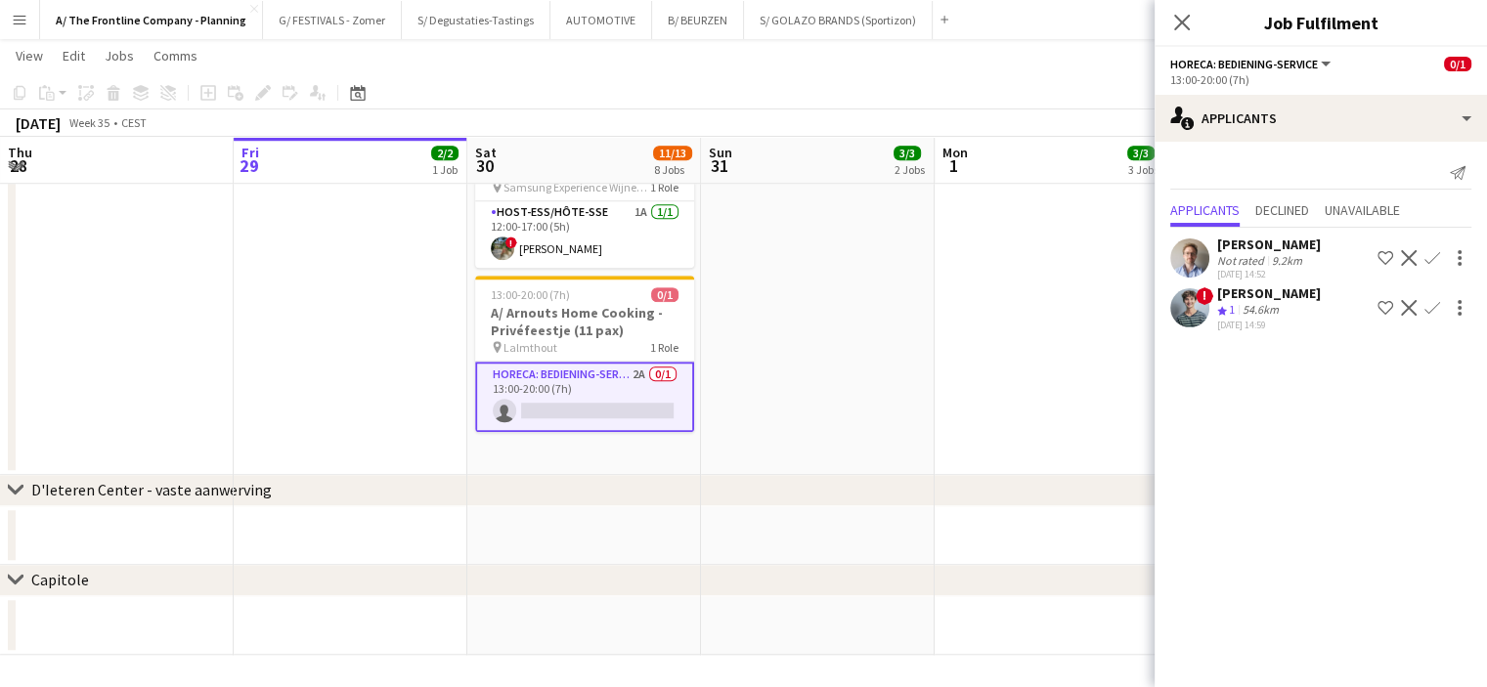
click at [1269, 296] on div "[PERSON_NAME]" at bounding box center [1269, 294] width 104 height 18
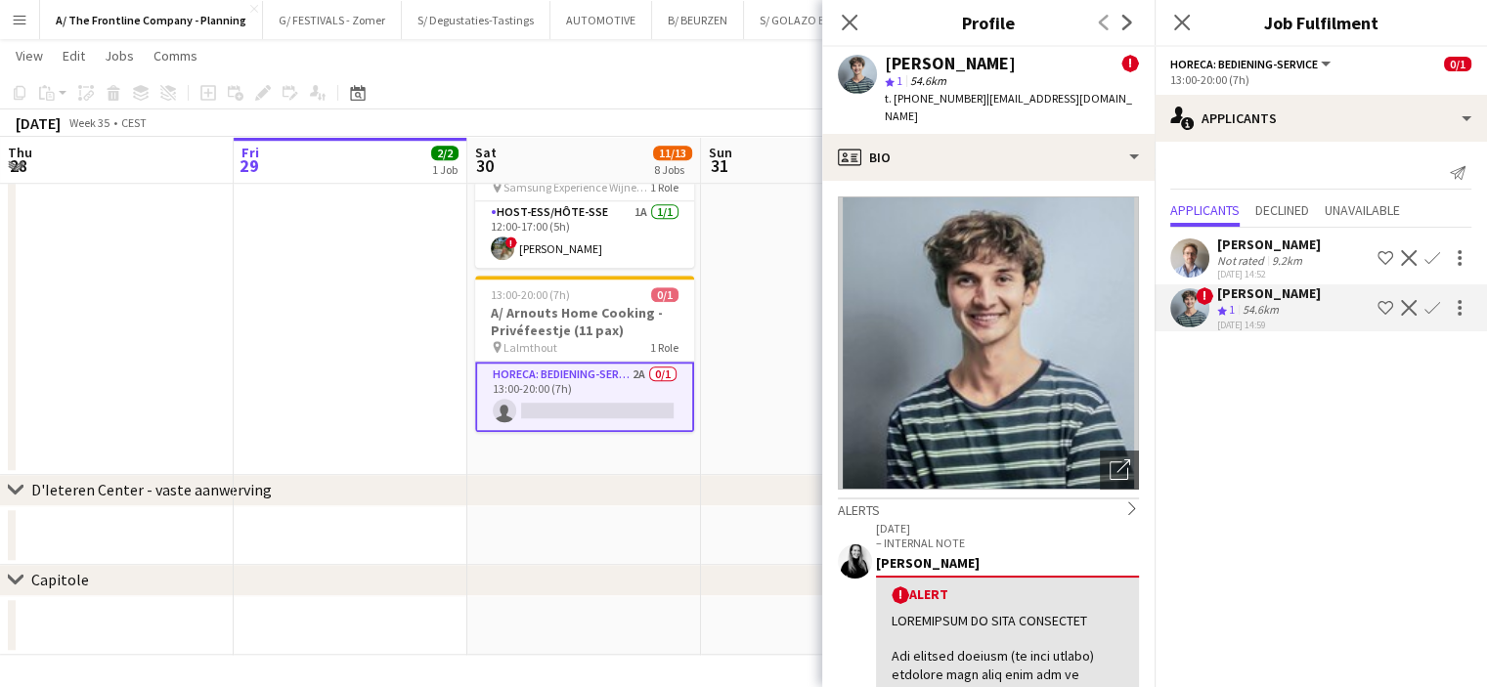
click at [1243, 254] on div "Not rated" at bounding box center [1242, 260] width 51 height 15
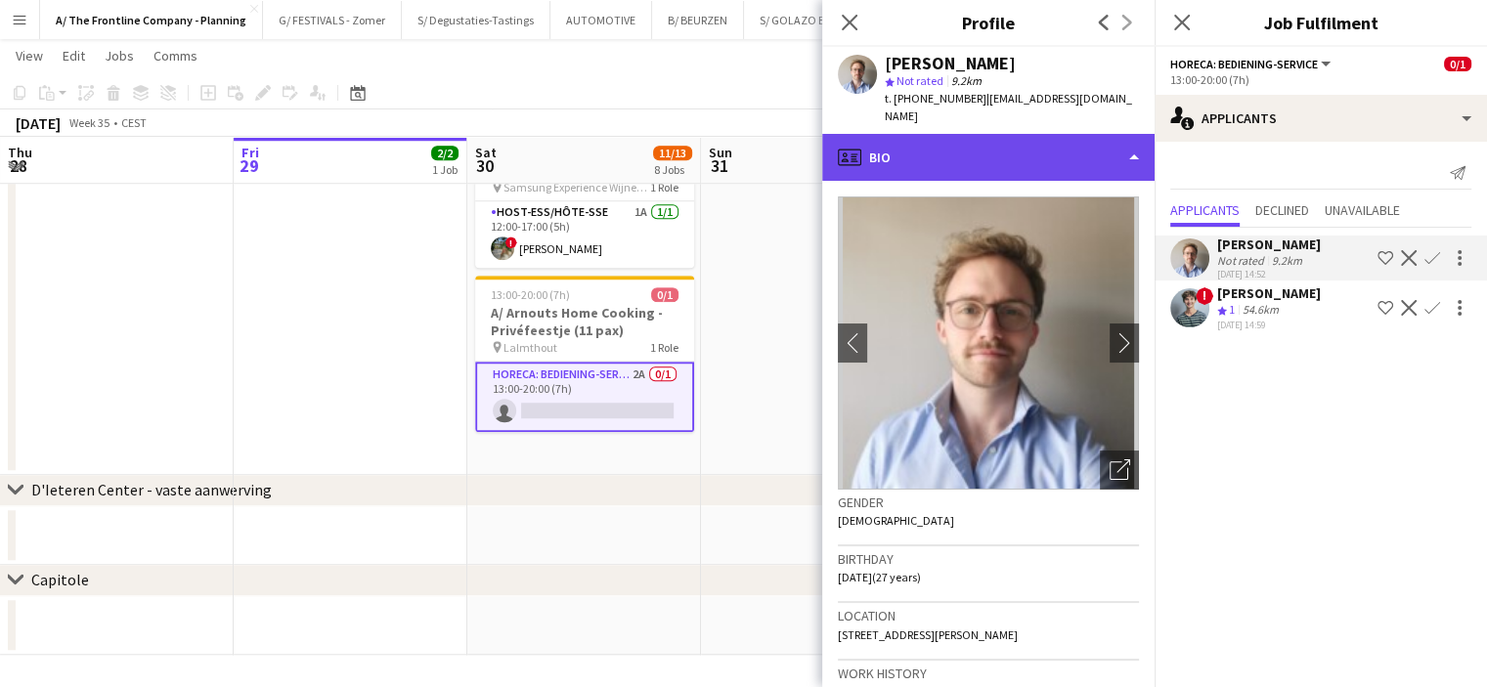
click at [1016, 134] on div "profile Bio" at bounding box center [988, 157] width 332 height 47
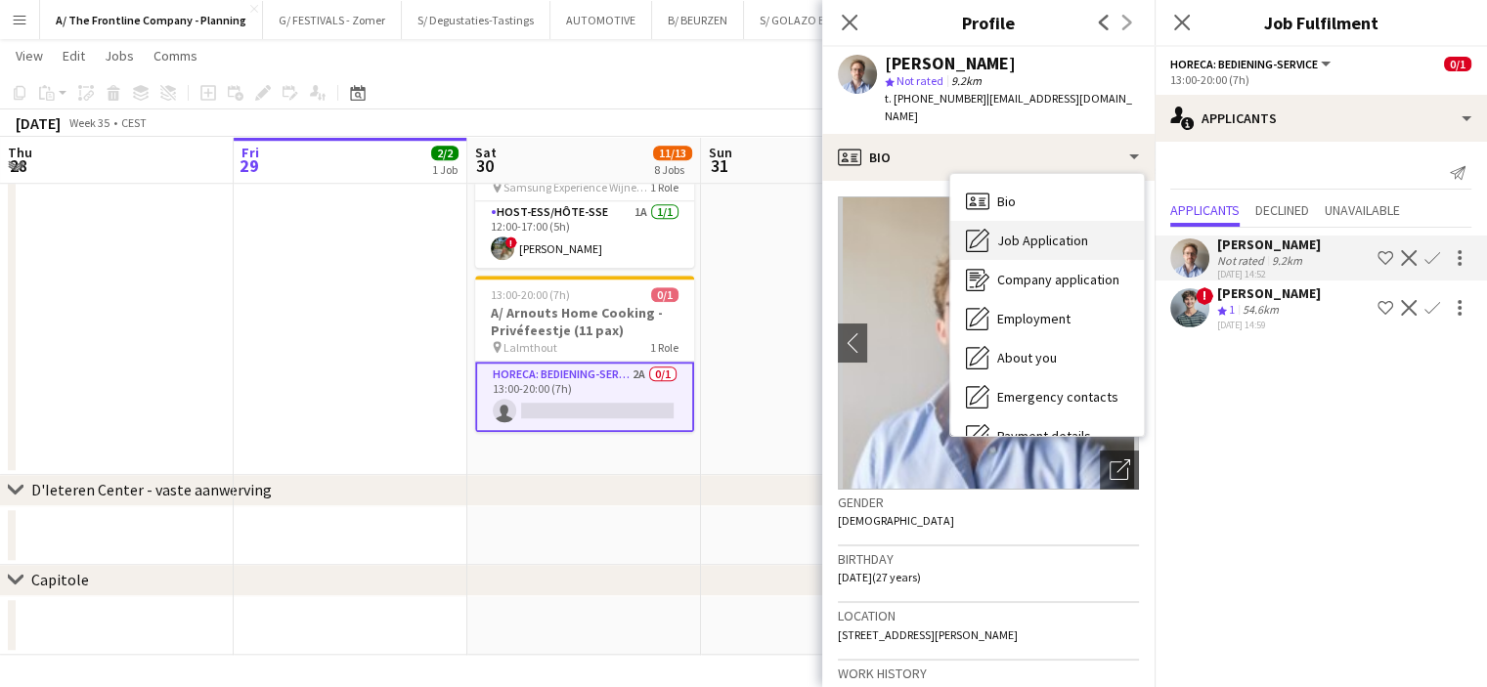
click at [1034, 232] on span "Job Application" at bounding box center [1042, 241] width 91 height 18
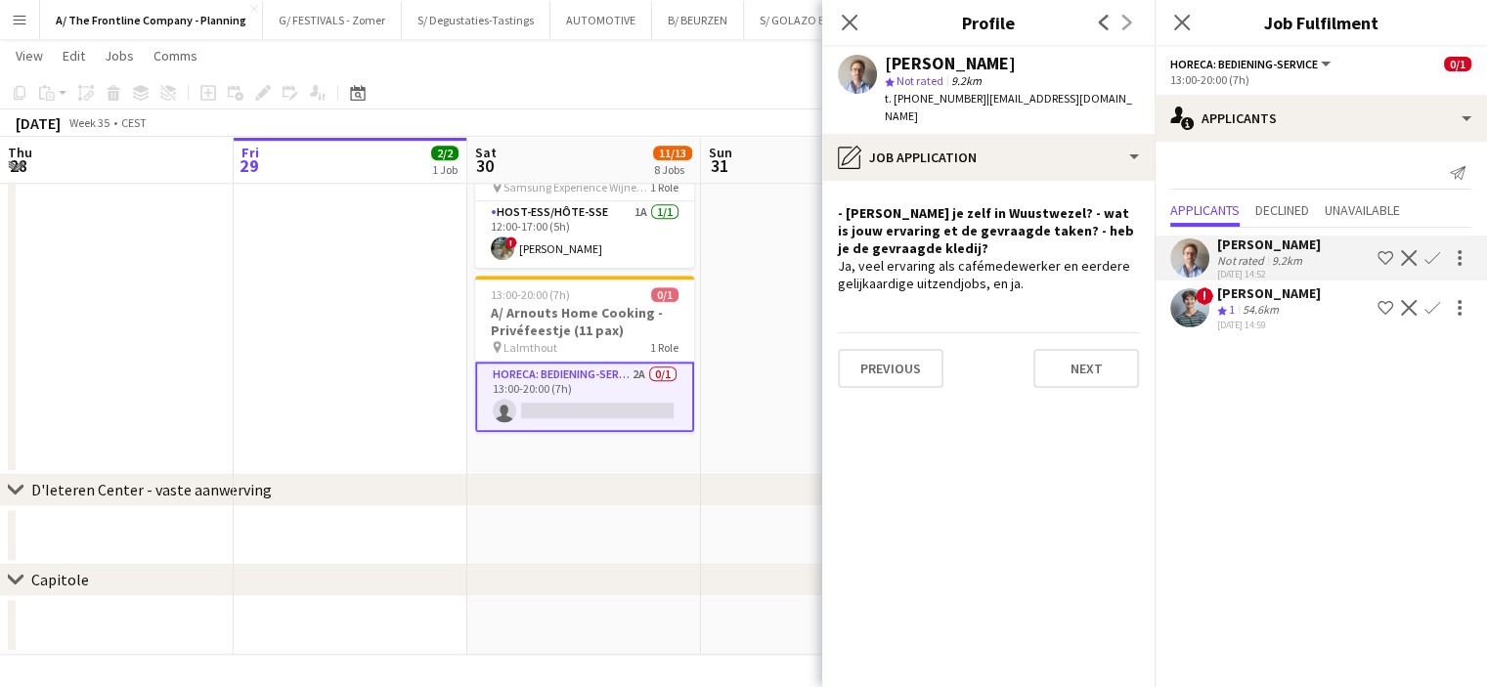
click at [1430, 259] on app-icon "Confirm" at bounding box center [1433, 258] width 16 height 16
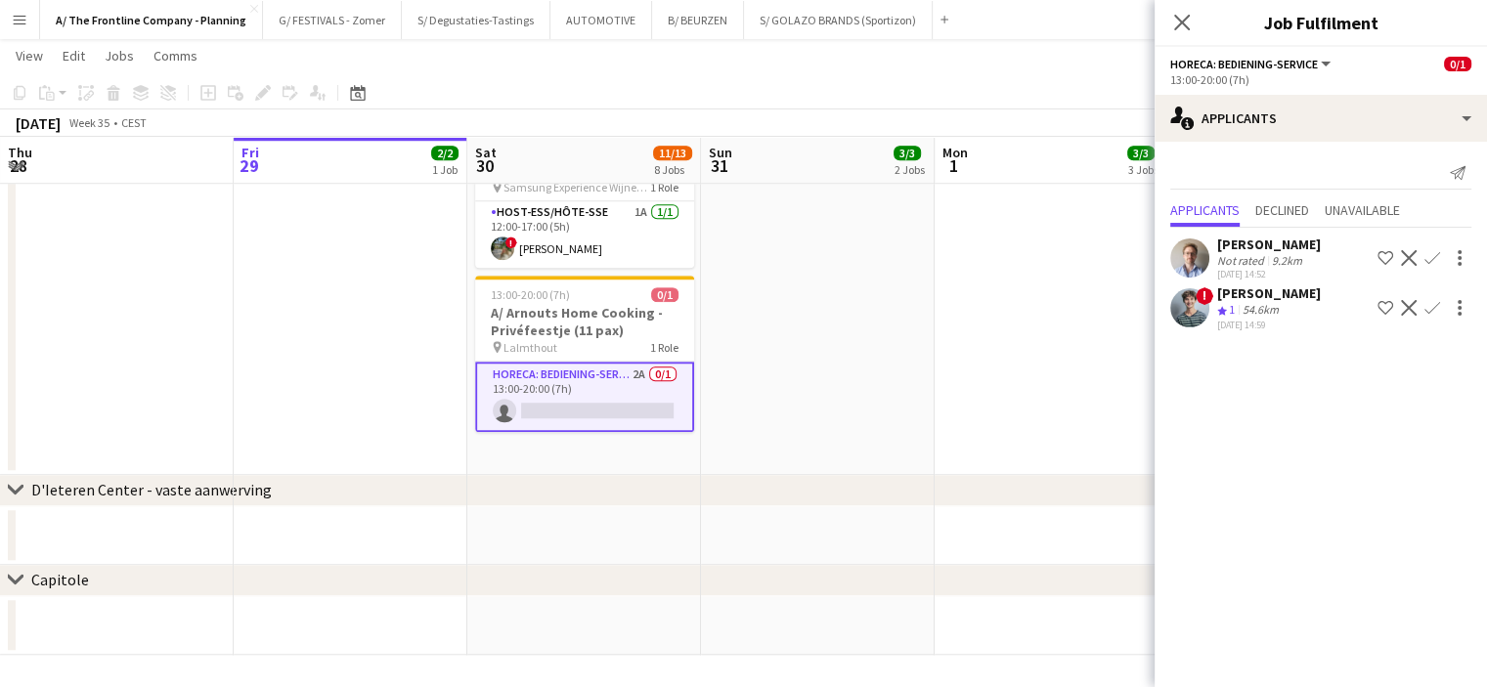
click at [1430, 259] on app-icon "Confirm" at bounding box center [1433, 258] width 16 height 16
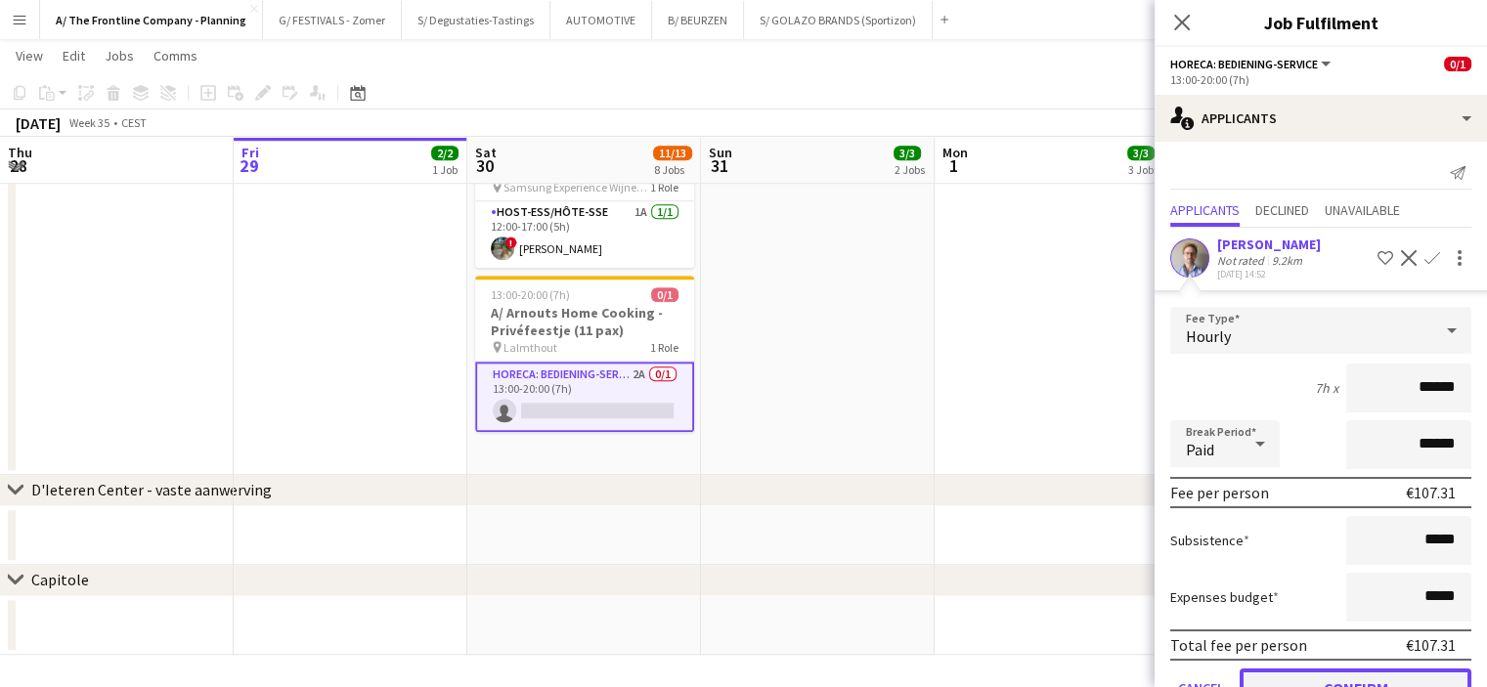
click at [1339, 679] on button "Confirm" at bounding box center [1356, 688] width 232 height 39
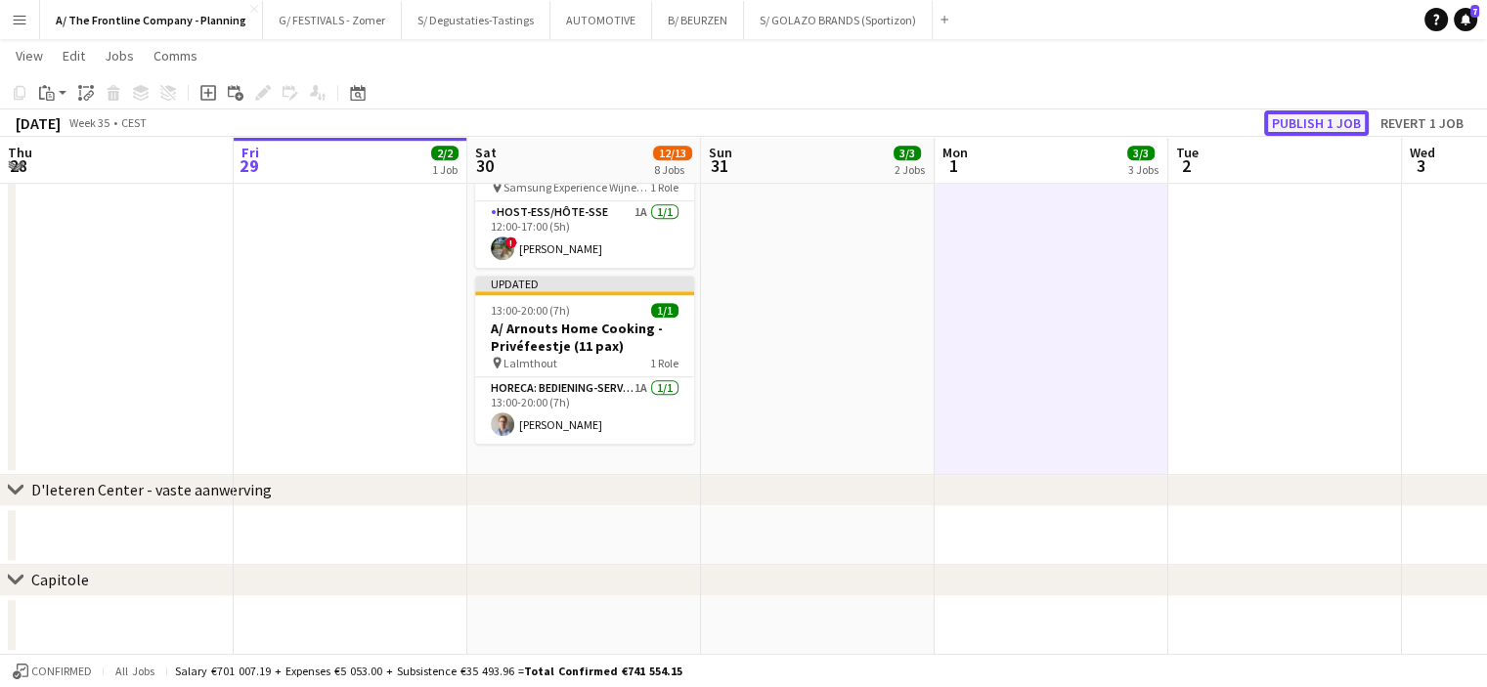
click at [1301, 118] on button "Publish 1 job" at bounding box center [1316, 122] width 105 height 25
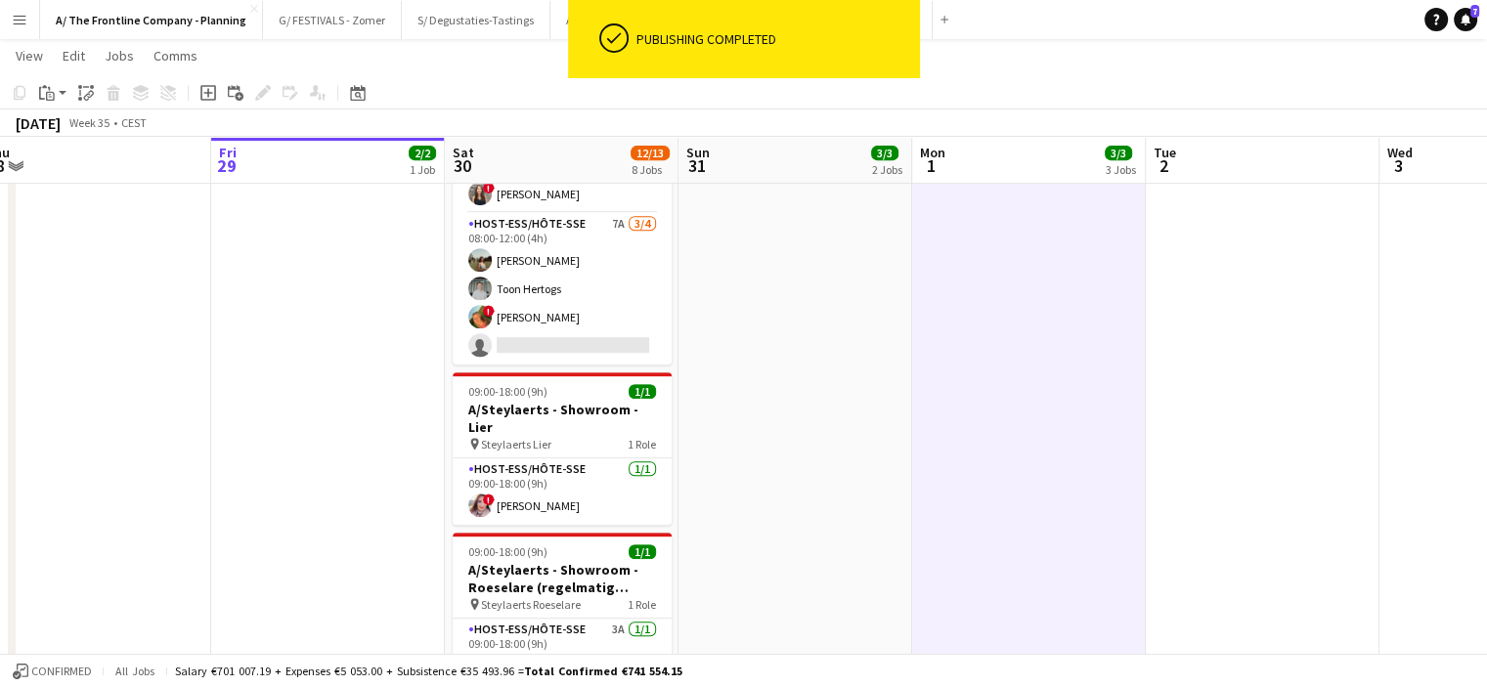
scroll to position [851, 0]
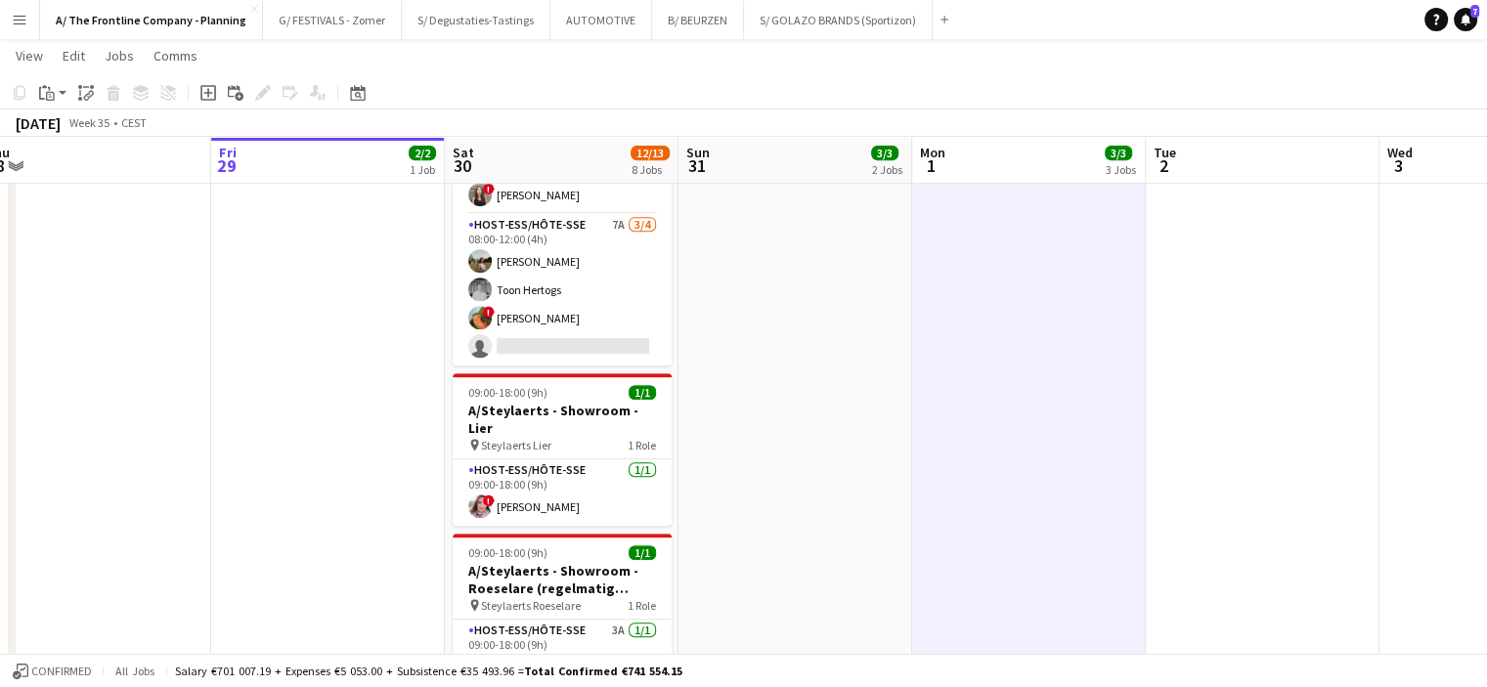
click at [591, 247] on app-calendar-viewport "Tue 26 Wed 27 Thu 28 Fri 29 2/2 1 Job Sat 30 12/13 8 Jobs Sun 31 3/3 2 Jobs Mon…" at bounding box center [743, 310] width 1487 height 2169
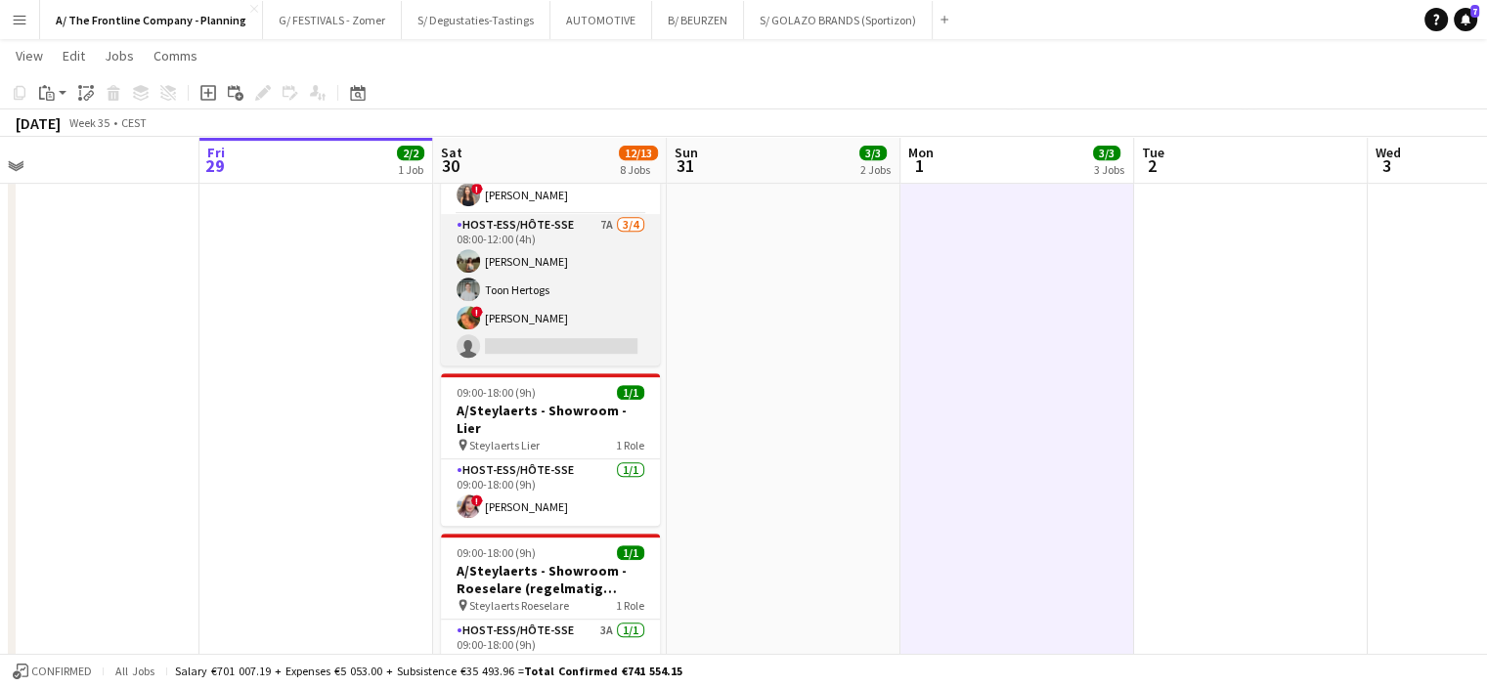
click at [554, 300] on app-card-role "Host-ess/Hôte-sse 7A [DATE] 08:00-12:00 (4h) [PERSON_NAME] Toon Hertogs ! [PERS…" at bounding box center [550, 290] width 219 height 152
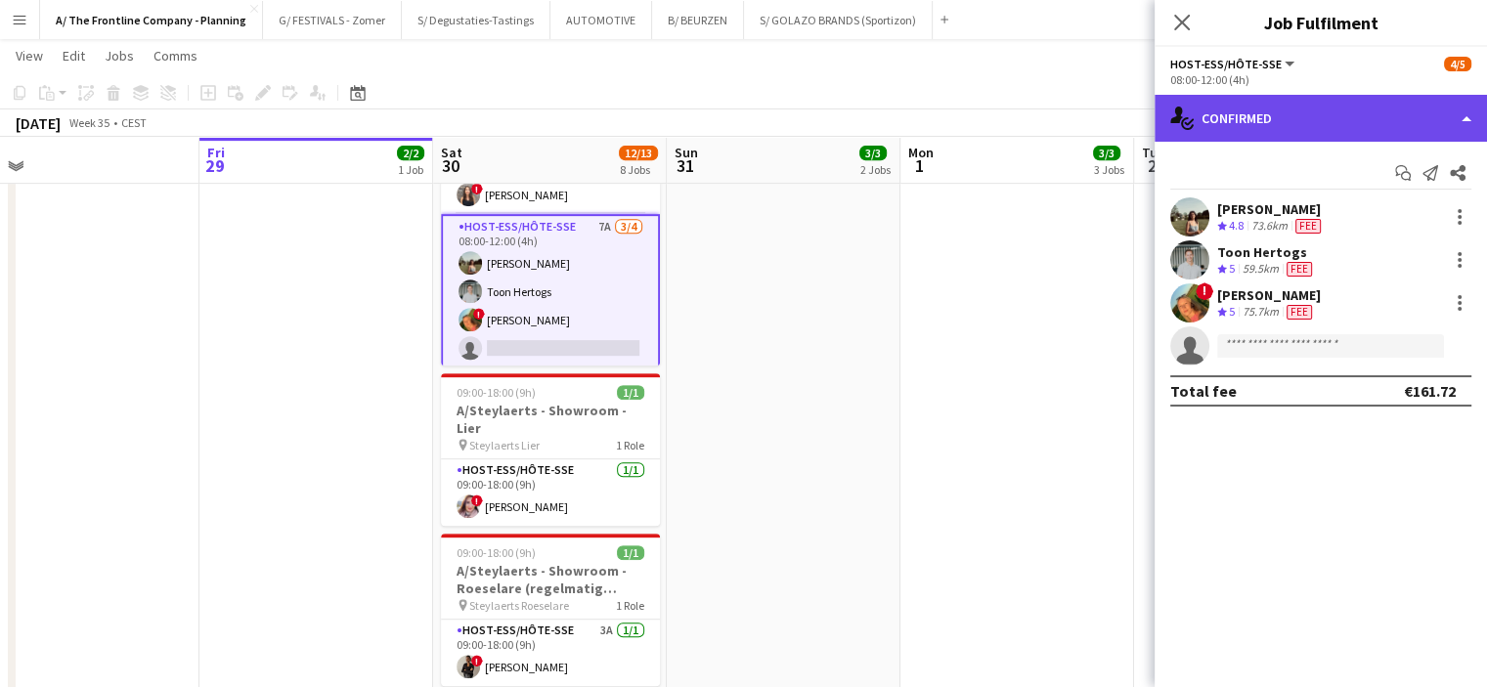
click at [1302, 115] on div "single-neutral-actions-check-2 Confirmed" at bounding box center [1321, 118] width 332 height 47
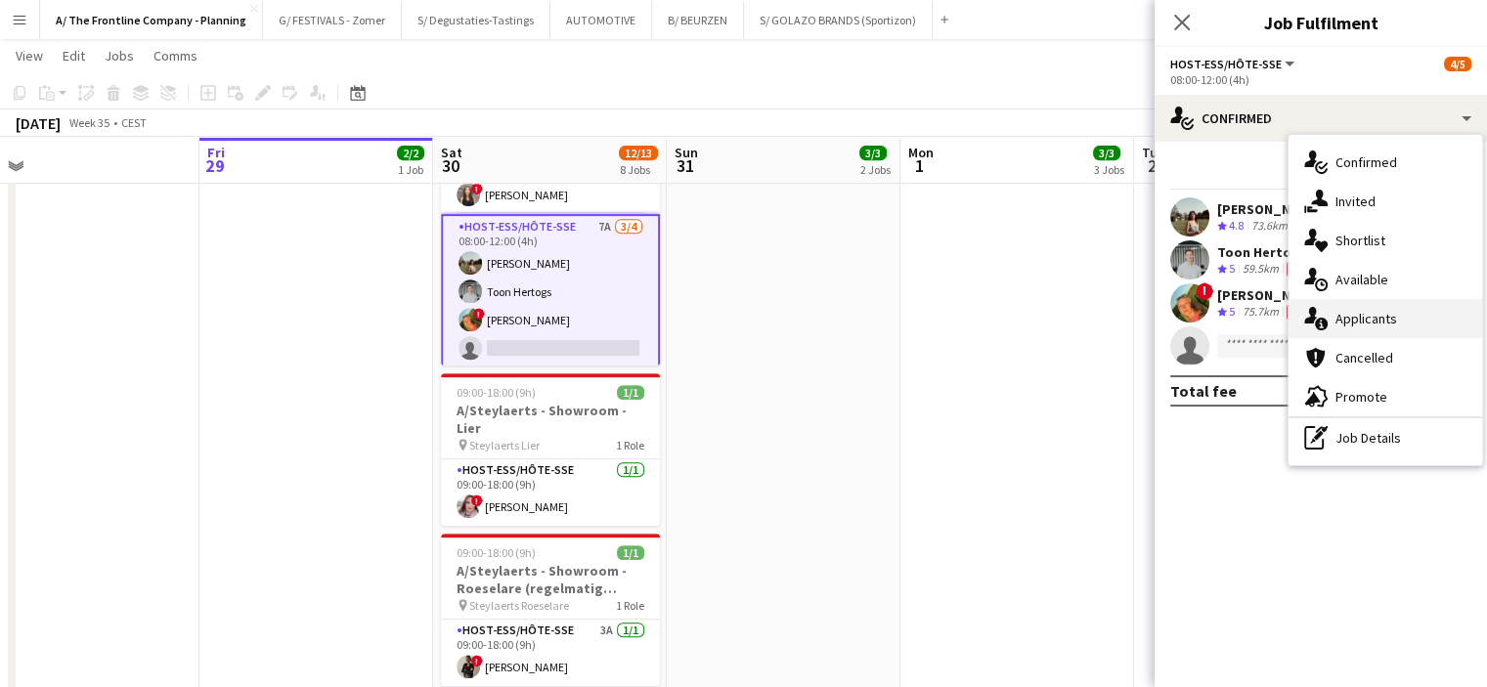
click at [1360, 316] on div "single-neutral-actions-information Applicants" at bounding box center [1386, 318] width 194 height 39
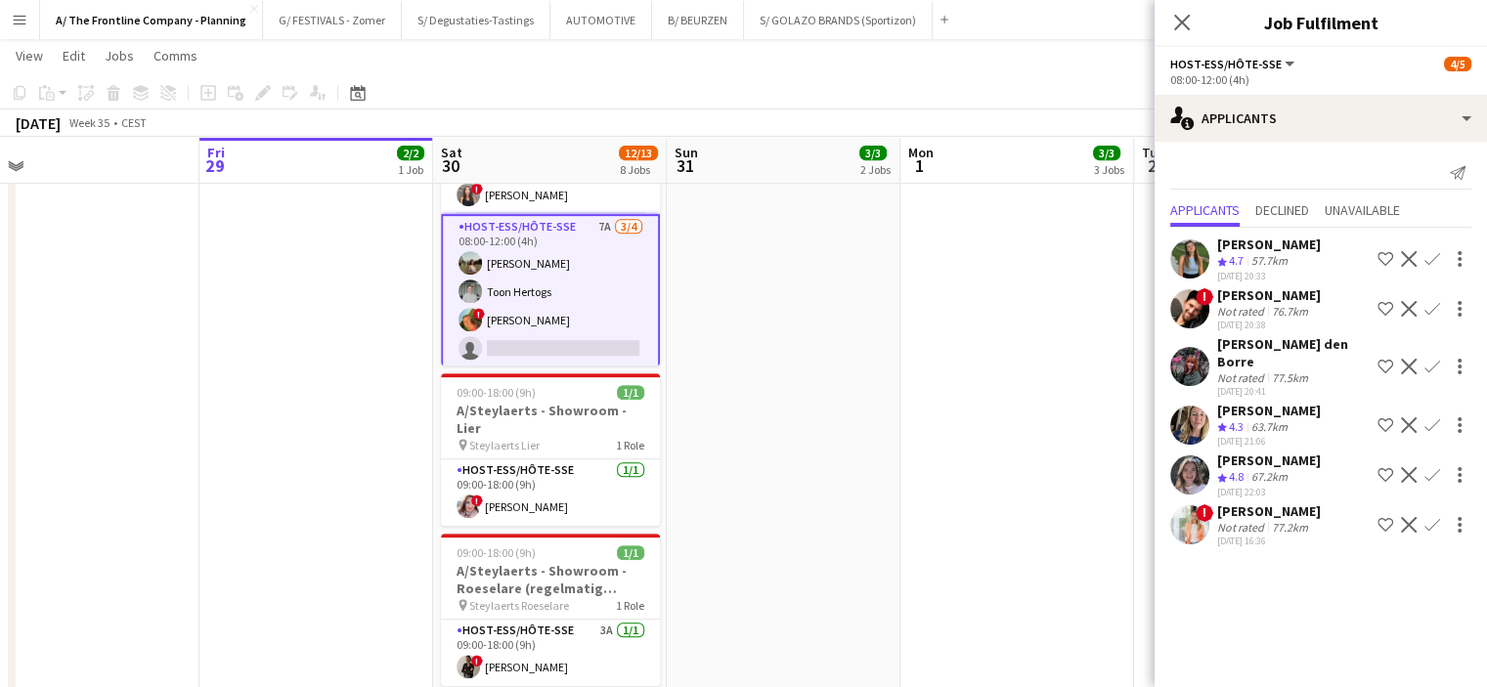
click at [1401, 467] on app-icon "Decline" at bounding box center [1409, 475] width 16 height 16
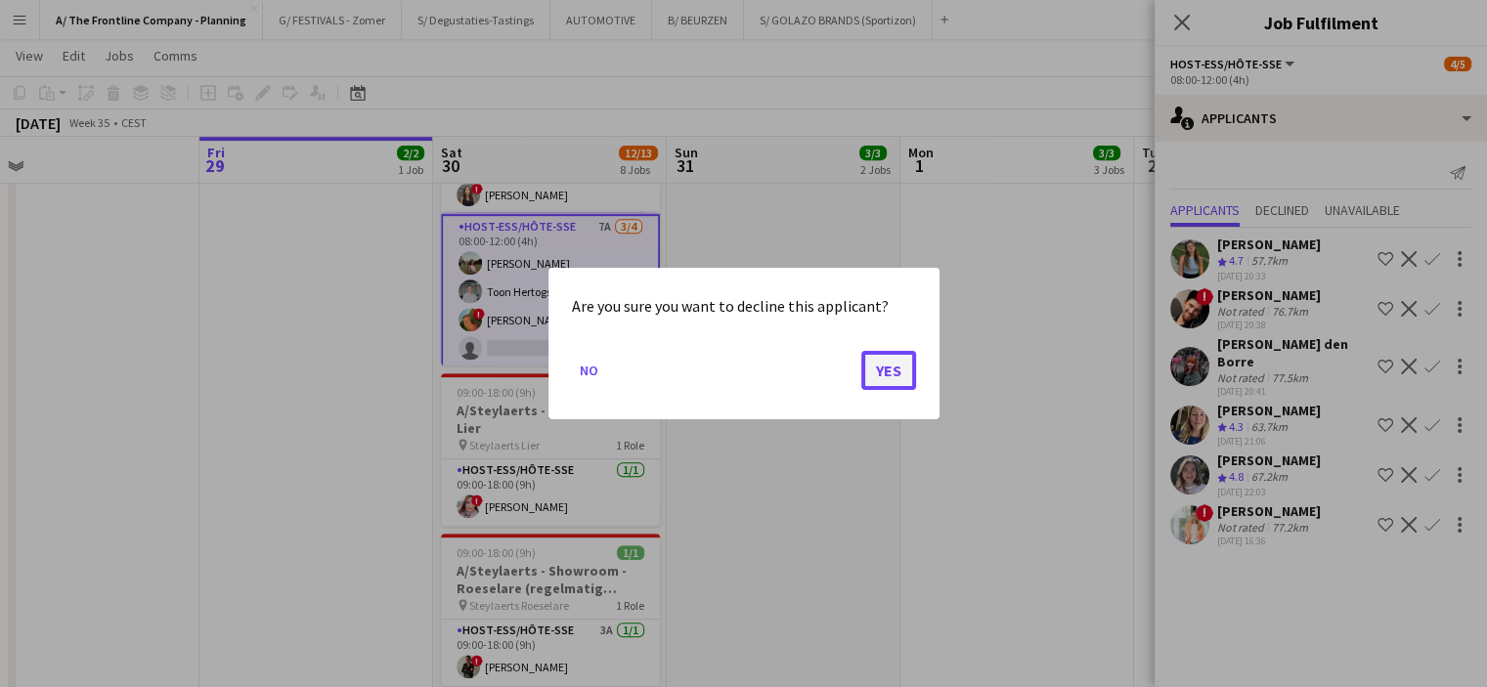
click at [885, 368] on button "Yes" at bounding box center [888, 370] width 55 height 39
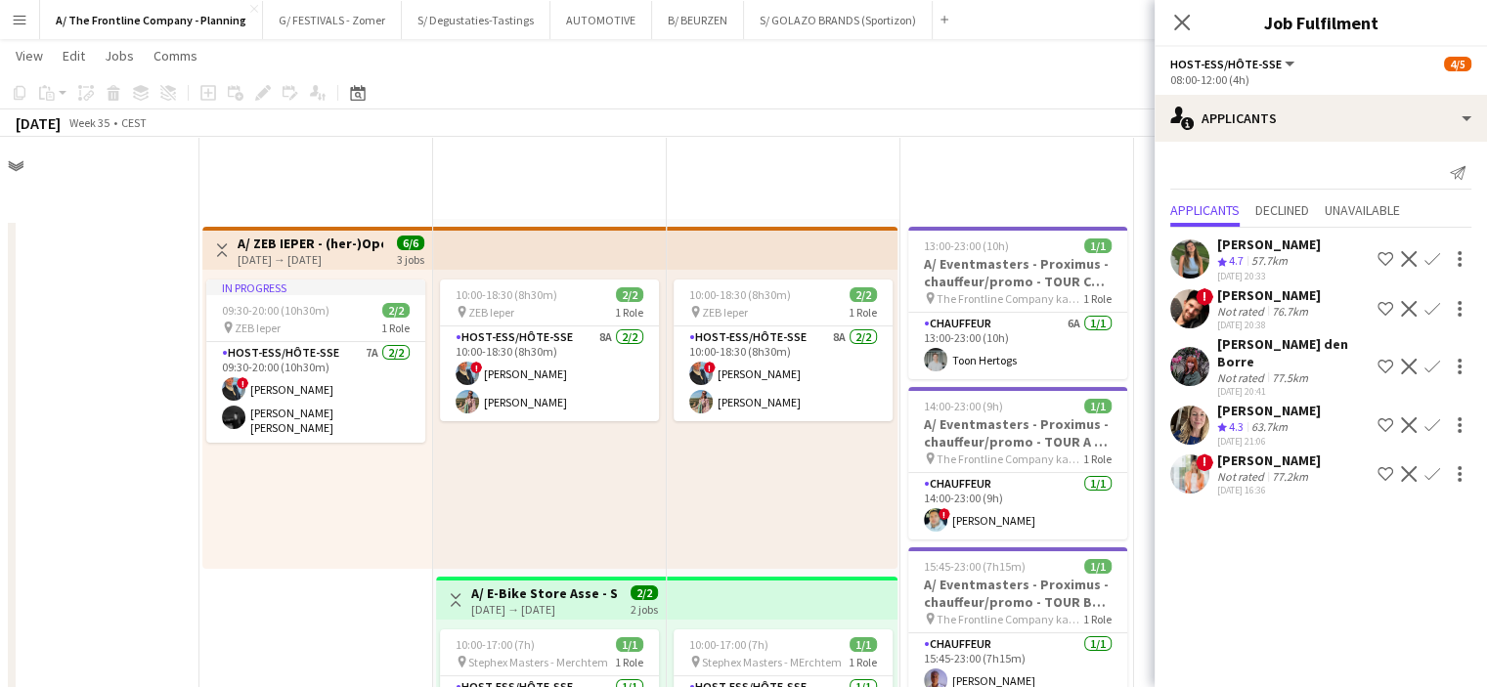
scroll to position [851, 0]
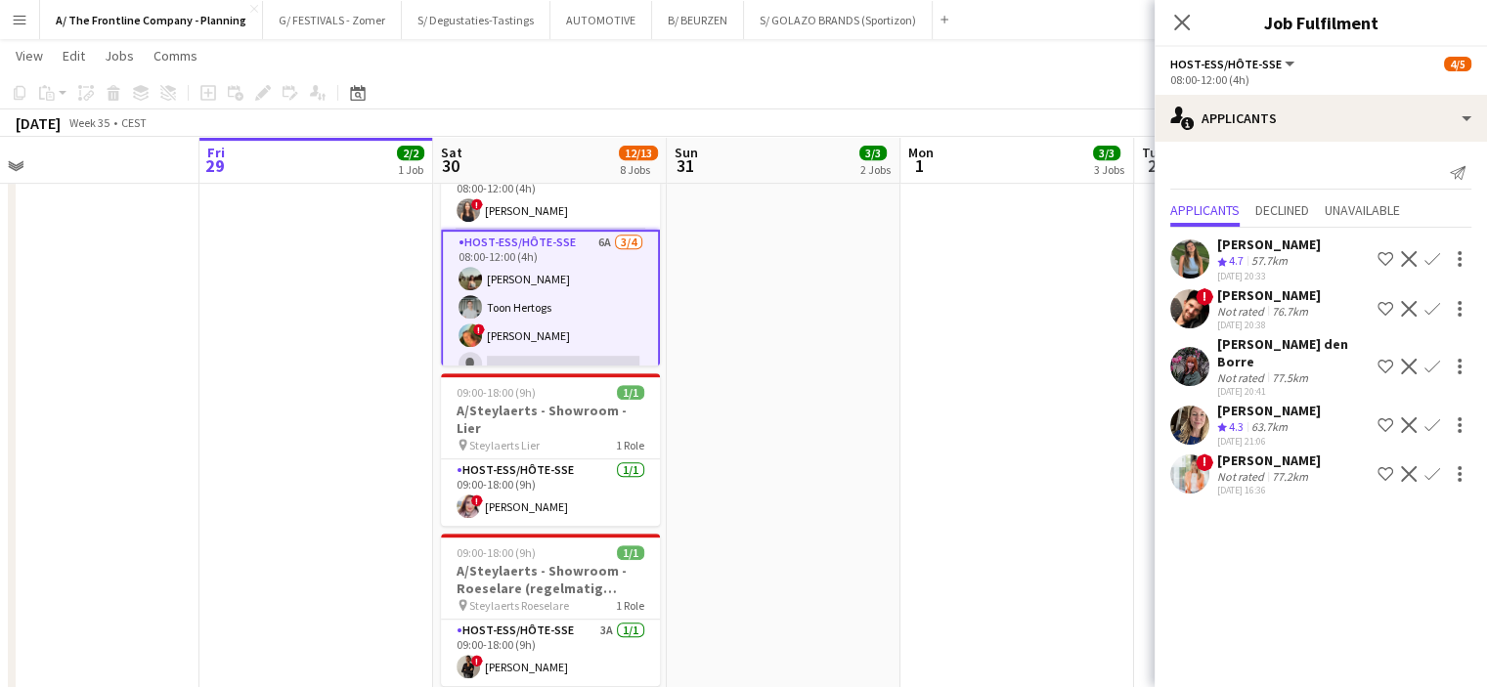
click at [1242, 402] on div "[PERSON_NAME]" at bounding box center [1269, 411] width 104 height 18
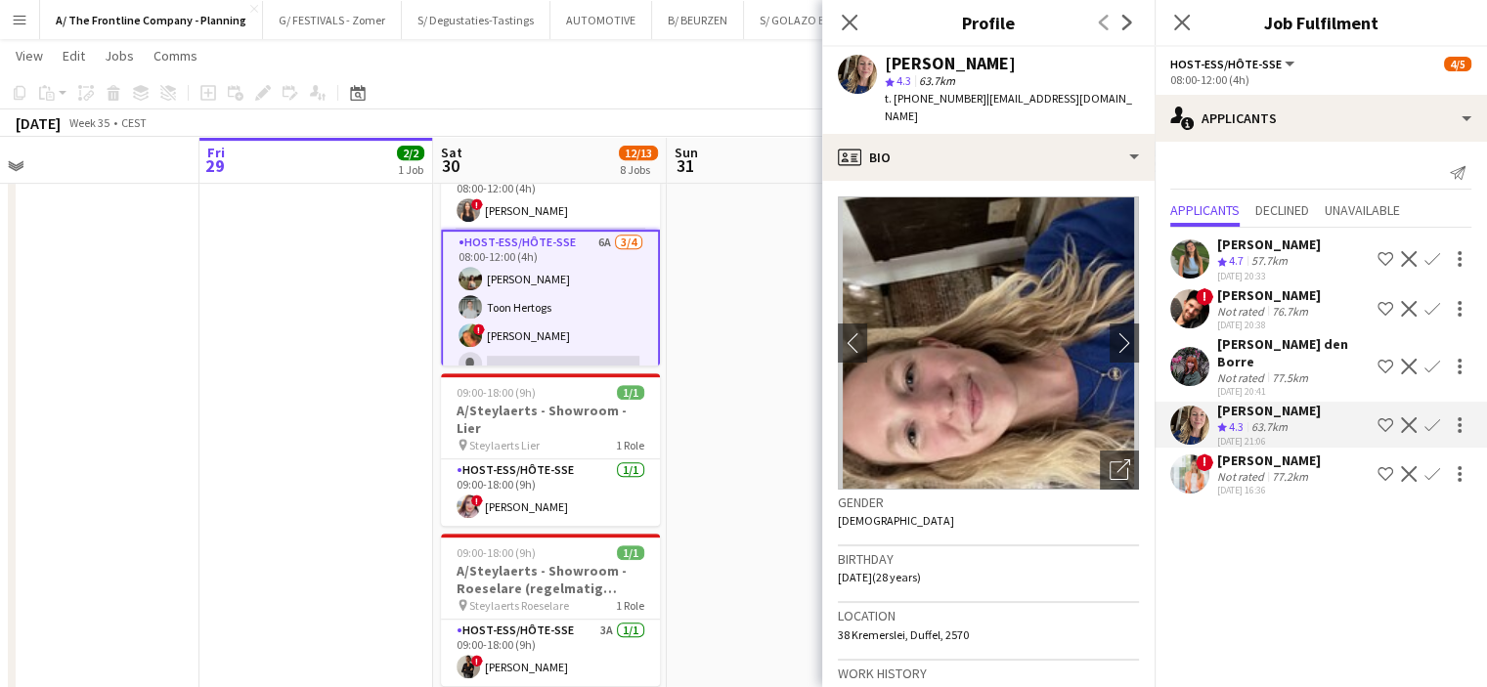
click at [1226, 346] on div "[PERSON_NAME] den Borre" at bounding box center [1293, 352] width 153 height 35
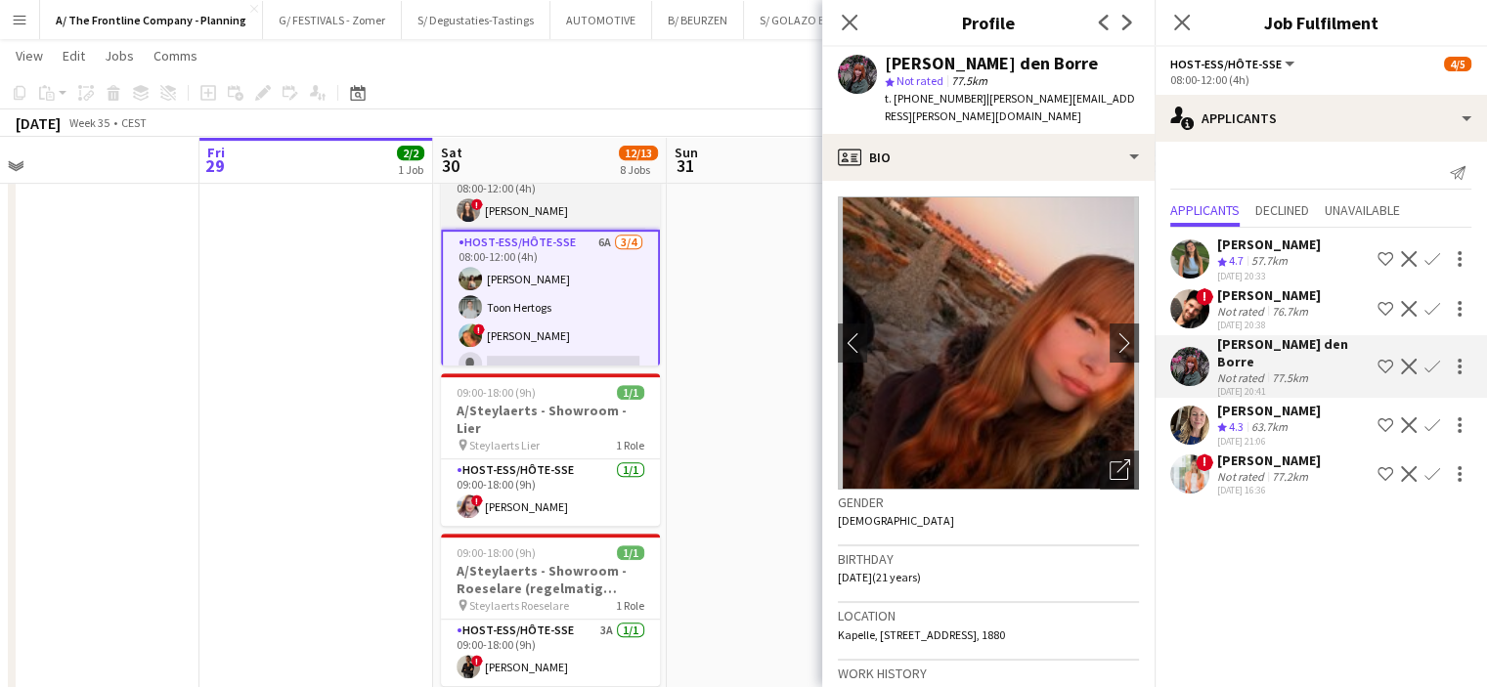
click at [579, 218] on app-card-role "Chief 3A [DATE] 08:00-12:00 (4h) ! [PERSON_NAME]" at bounding box center [550, 196] width 219 height 66
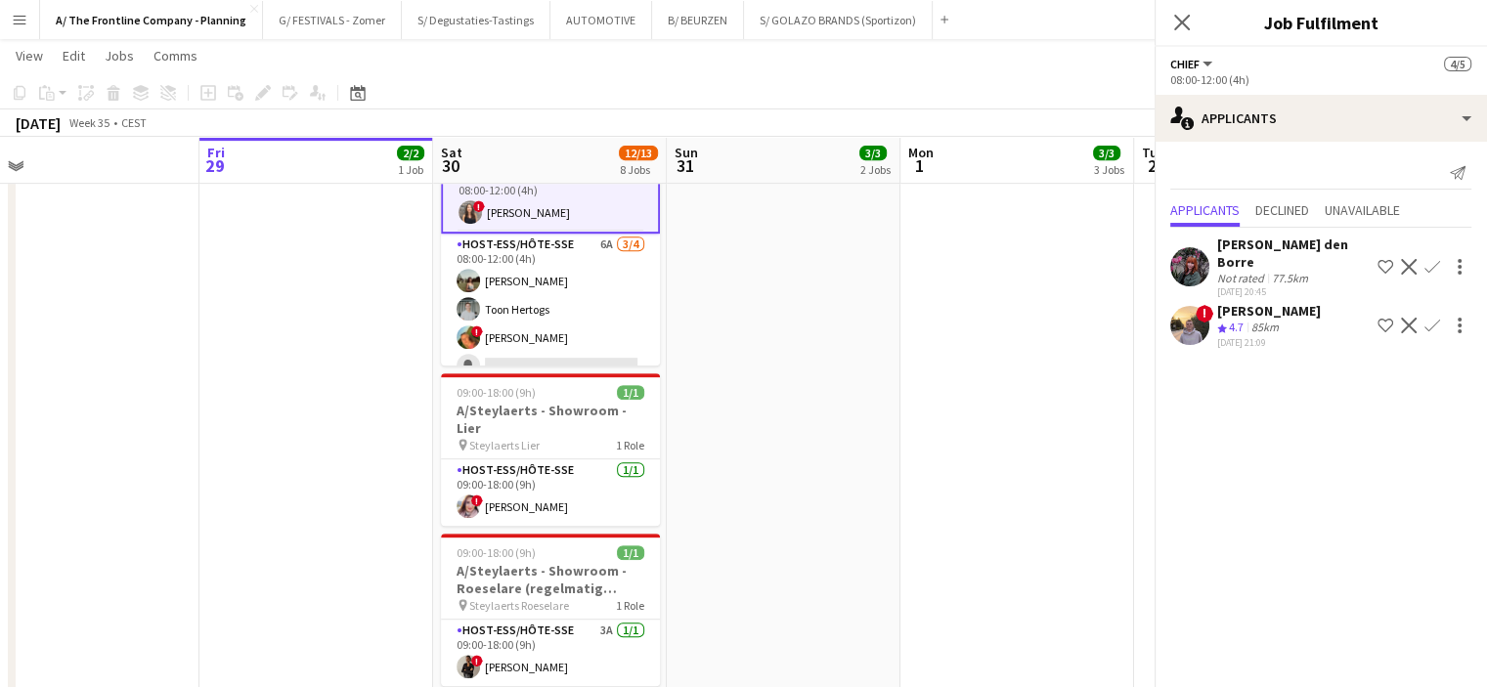
scroll to position [16, 0]
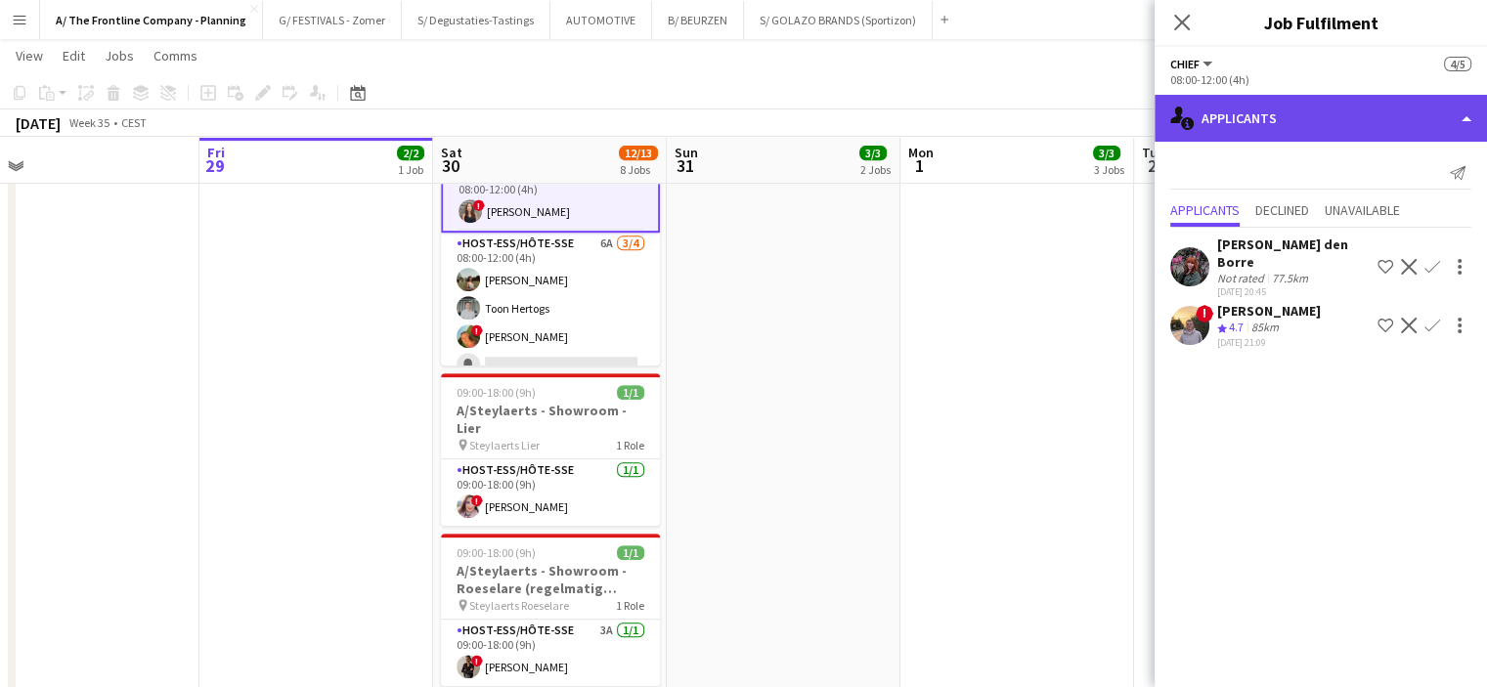
click at [1283, 113] on div "single-neutral-actions-information Applicants" at bounding box center [1321, 118] width 332 height 47
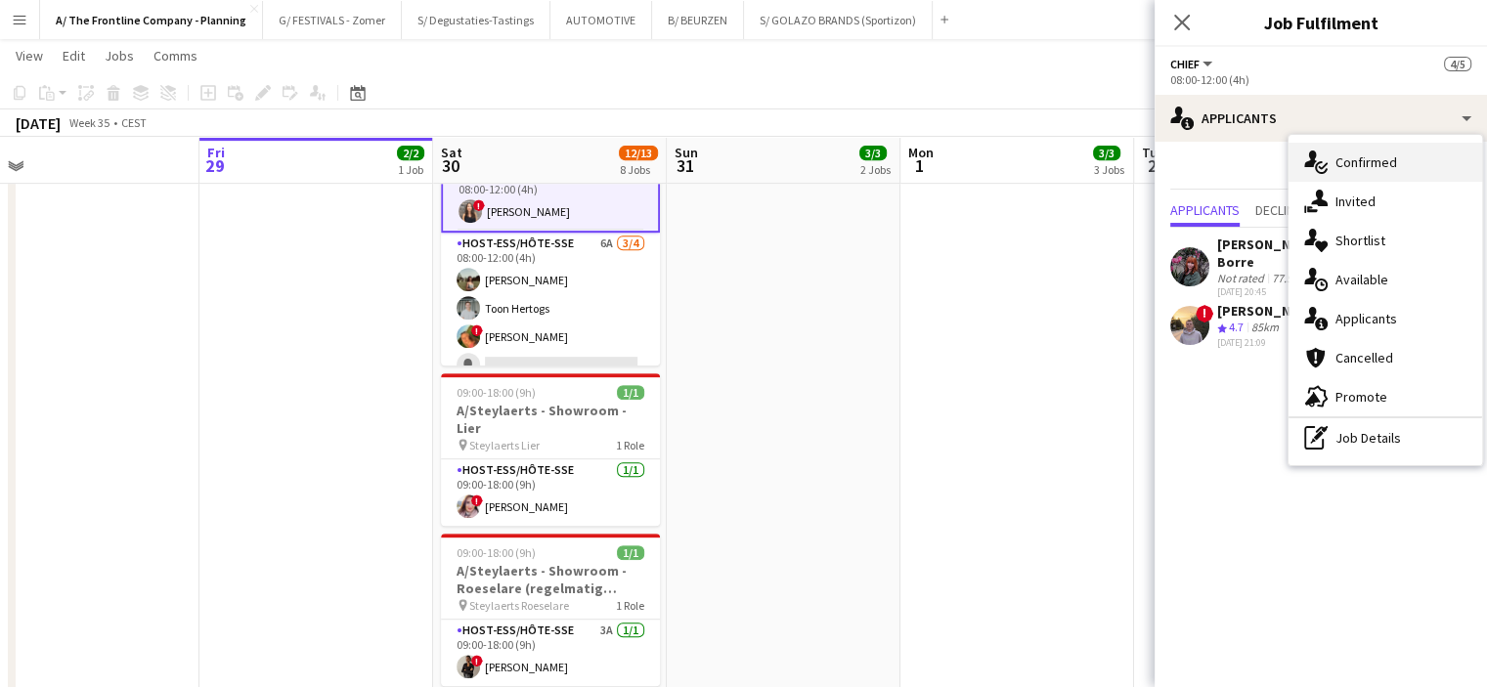
click at [1319, 159] on icon "single-neutral-actions-check-2" at bounding box center [1315, 162] width 23 height 23
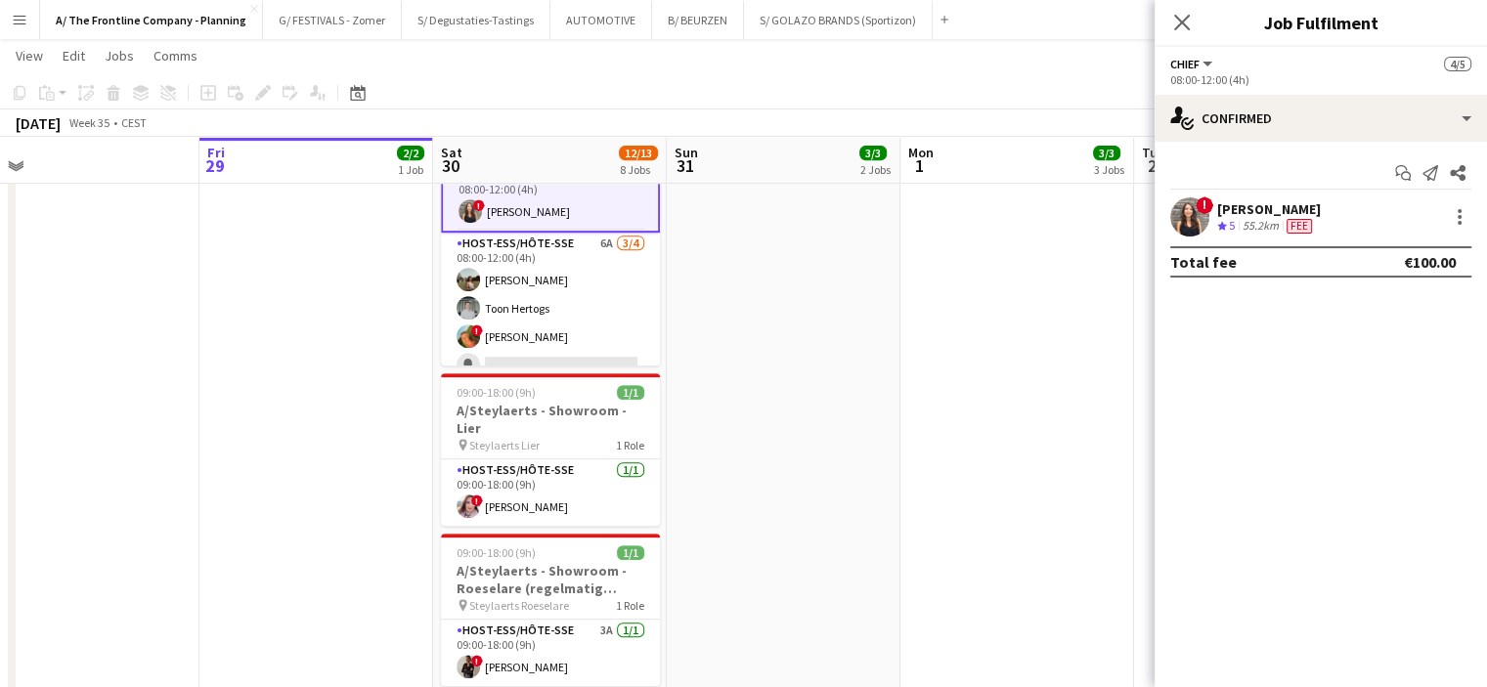
click at [1264, 211] on div "[PERSON_NAME]" at bounding box center [1269, 209] width 104 height 18
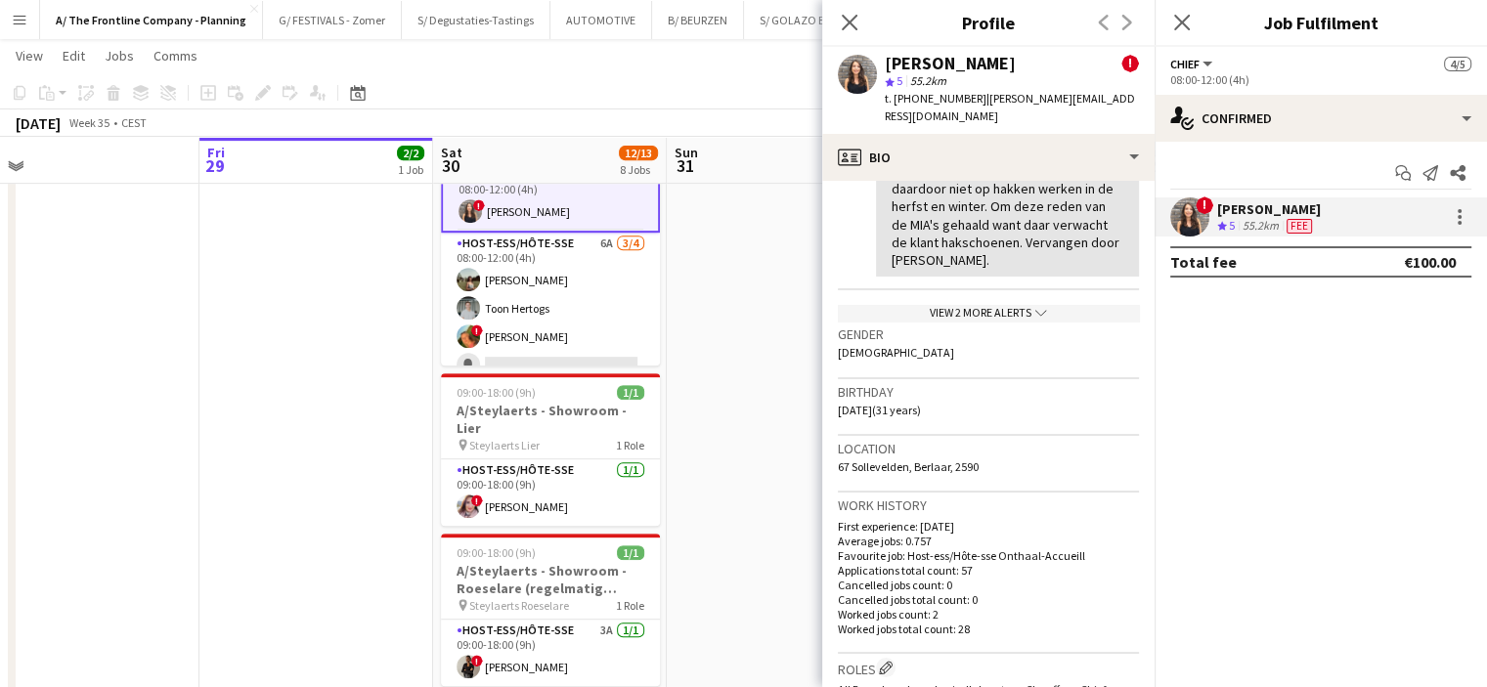
scroll to position [453, 0]
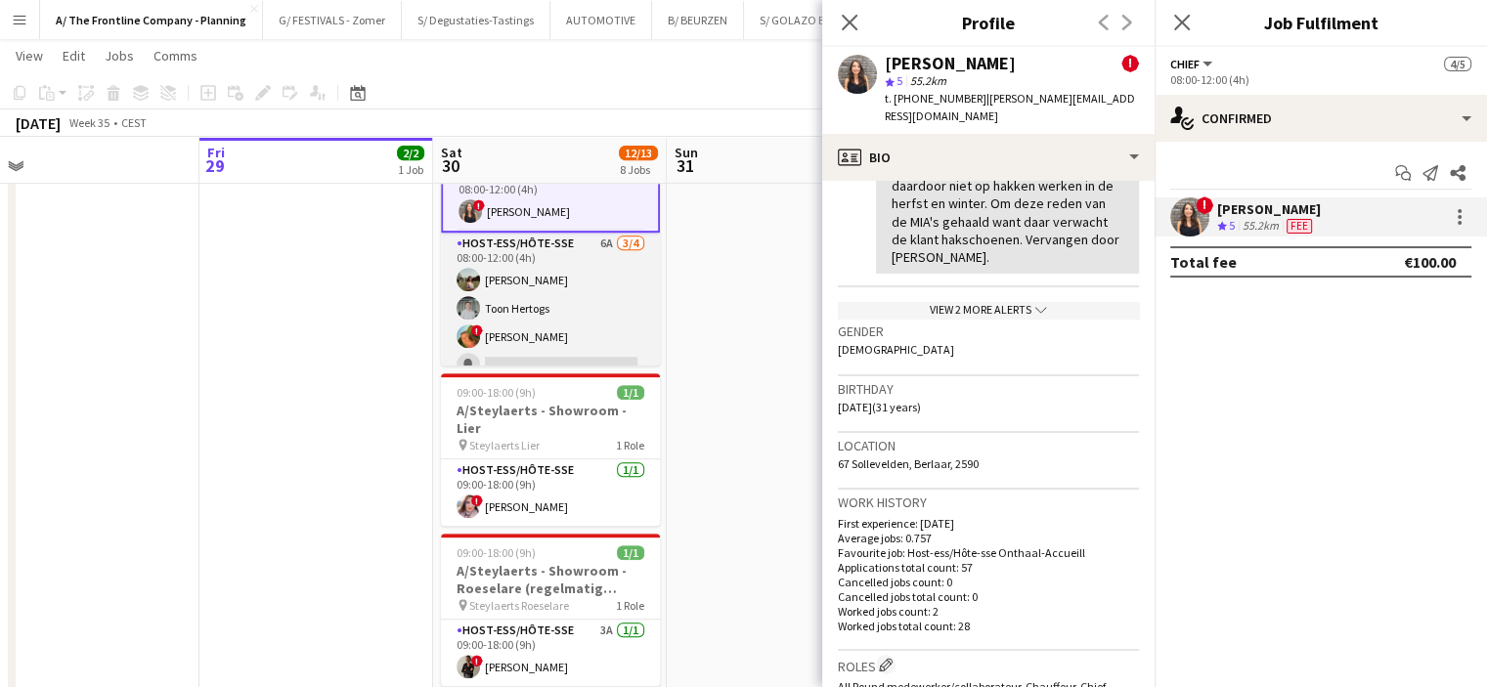
click at [520, 291] on app-card-role "Host-ess/Hôte-sse 6A [DATE] 08:00-12:00 (4h) [PERSON_NAME] Toon Hertogs ! [PERS…" at bounding box center [550, 309] width 219 height 152
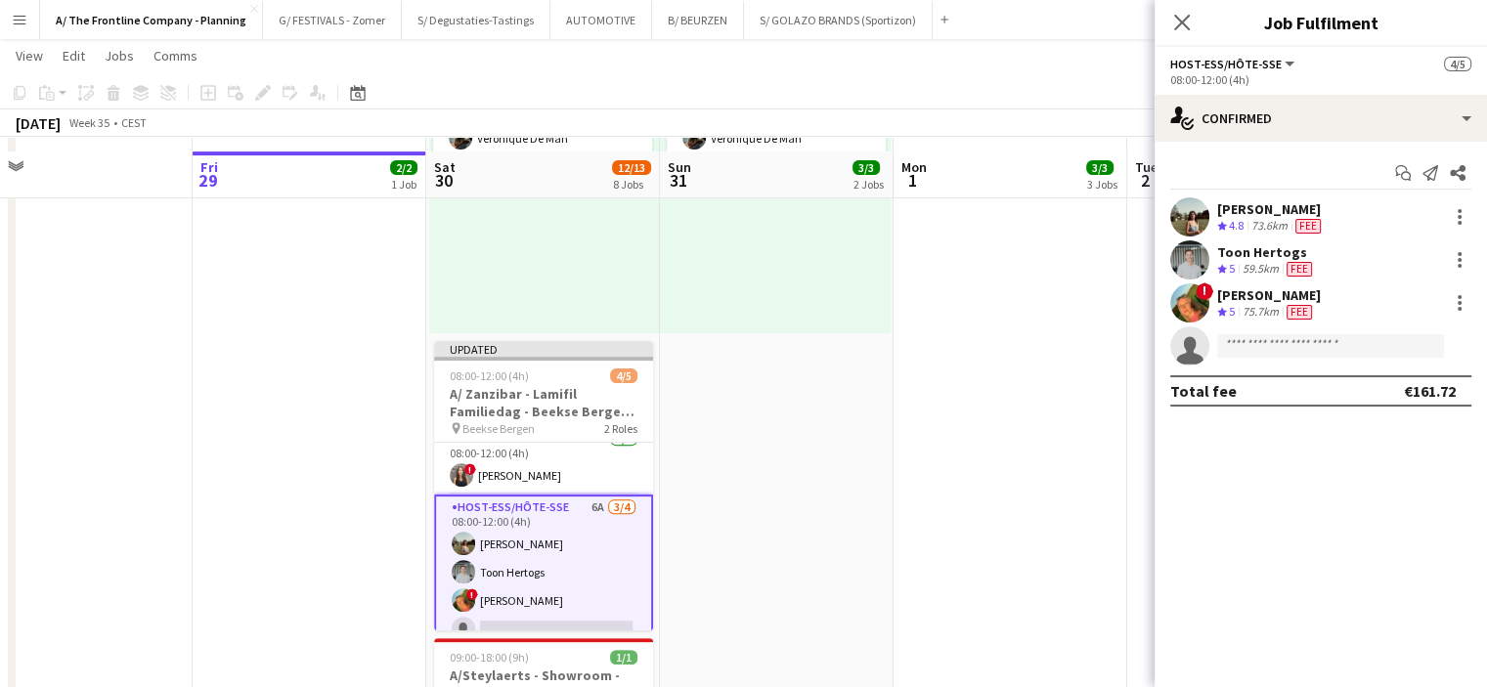
scroll to position [574, 0]
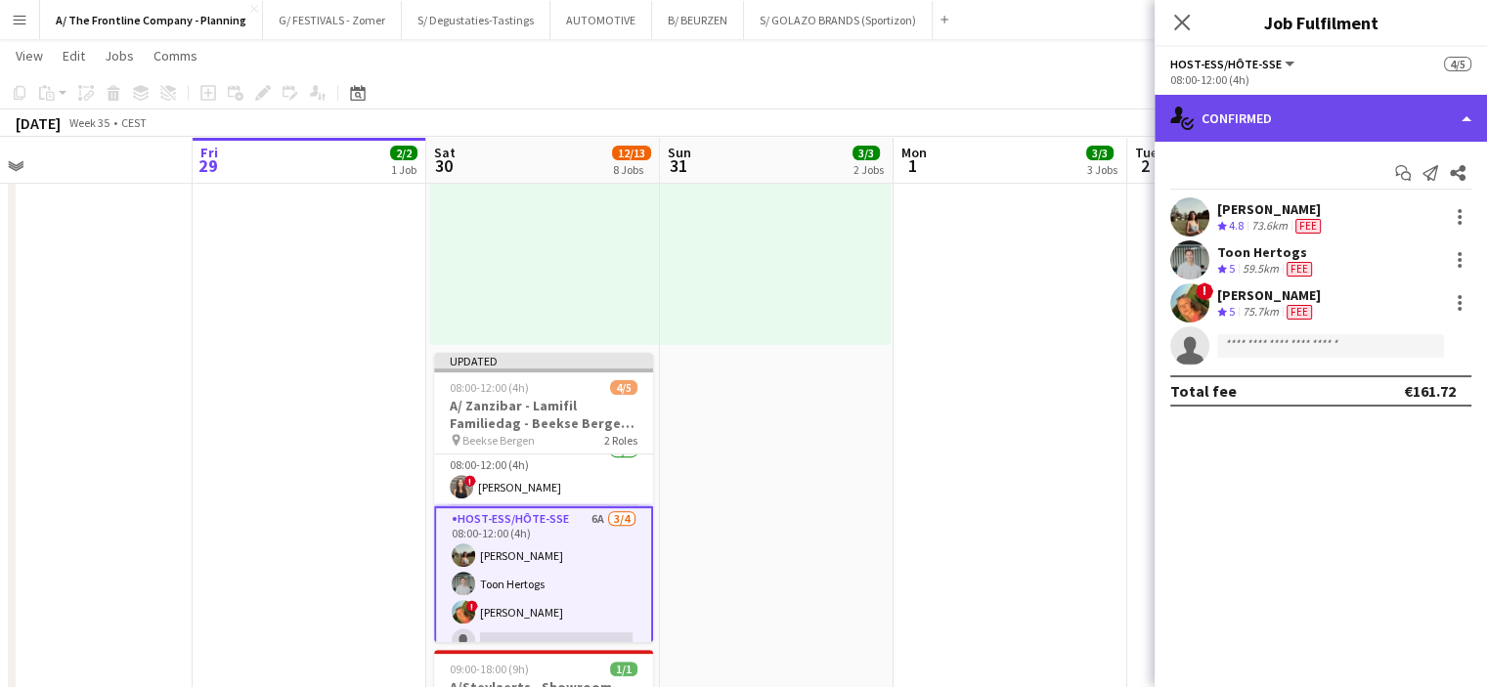
click at [1310, 129] on div "single-neutral-actions-check-2 Confirmed" at bounding box center [1321, 118] width 332 height 47
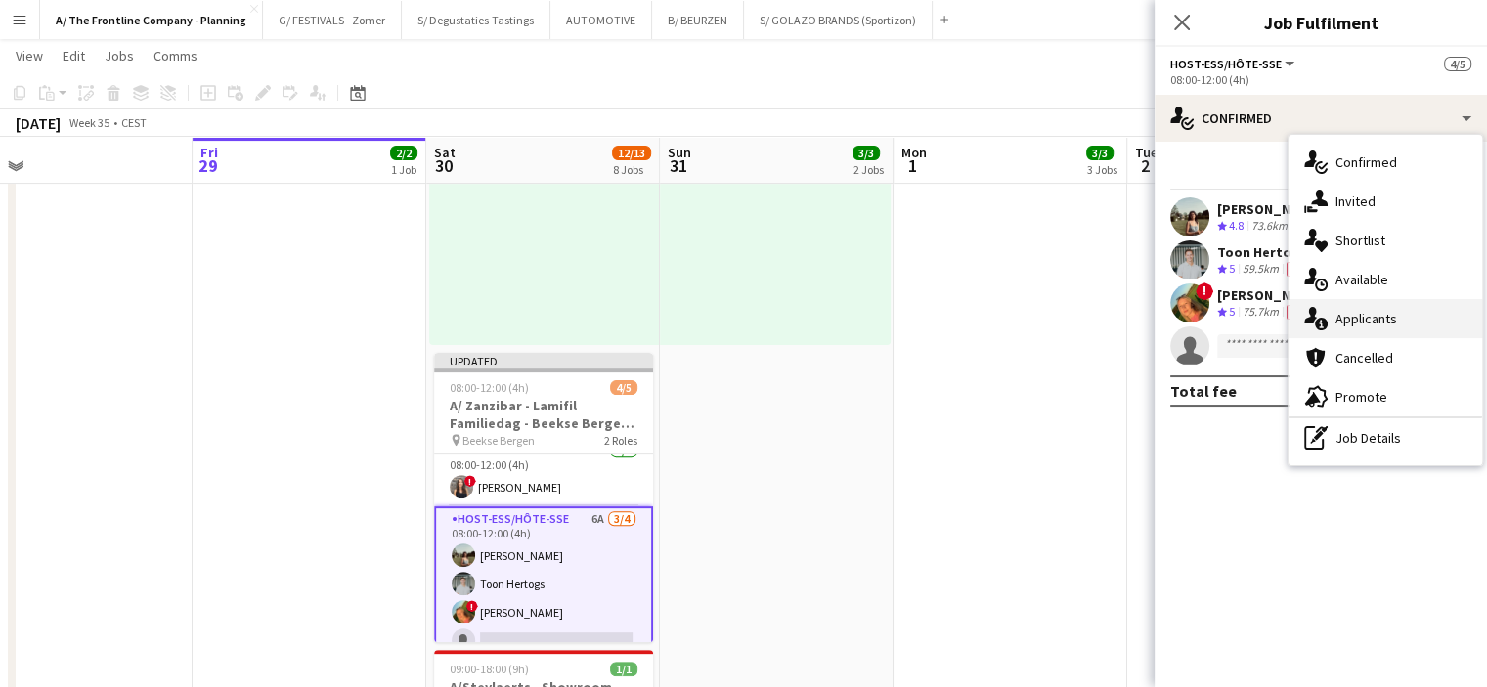
click at [1345, 326] on div "single-neutral-actions-information Applicants" at bounding box center [1386, 318] width 194 height 39
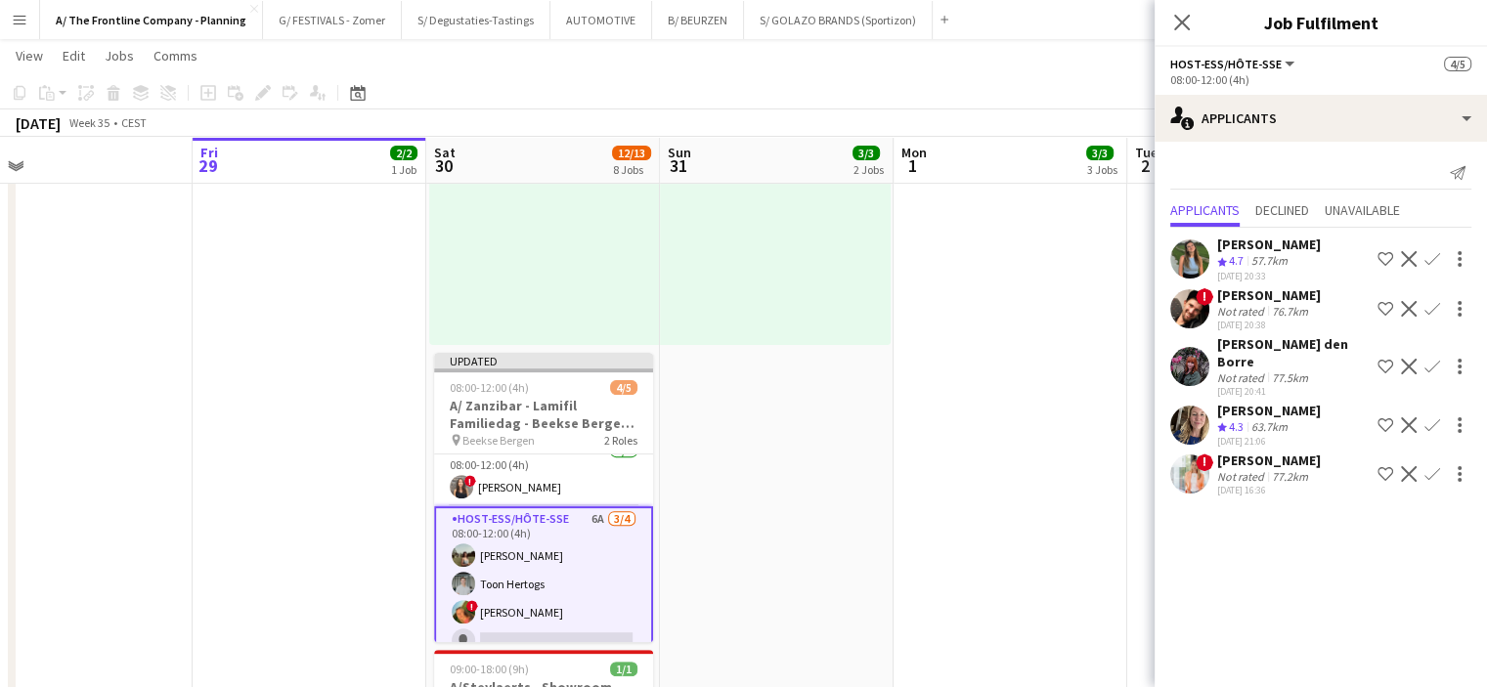
click at [1287, 233] on div "[PERSON_NAME] Crew rating 4.7 57.7km [DATE] 20:33 Shortlist crew Decline Confir…" at bounding box center [1321, 364] width 332 height 273
click at [1259, 251] on div "[PERSON_NAME]" at bounding box center [1269, 245] width 104 height 18
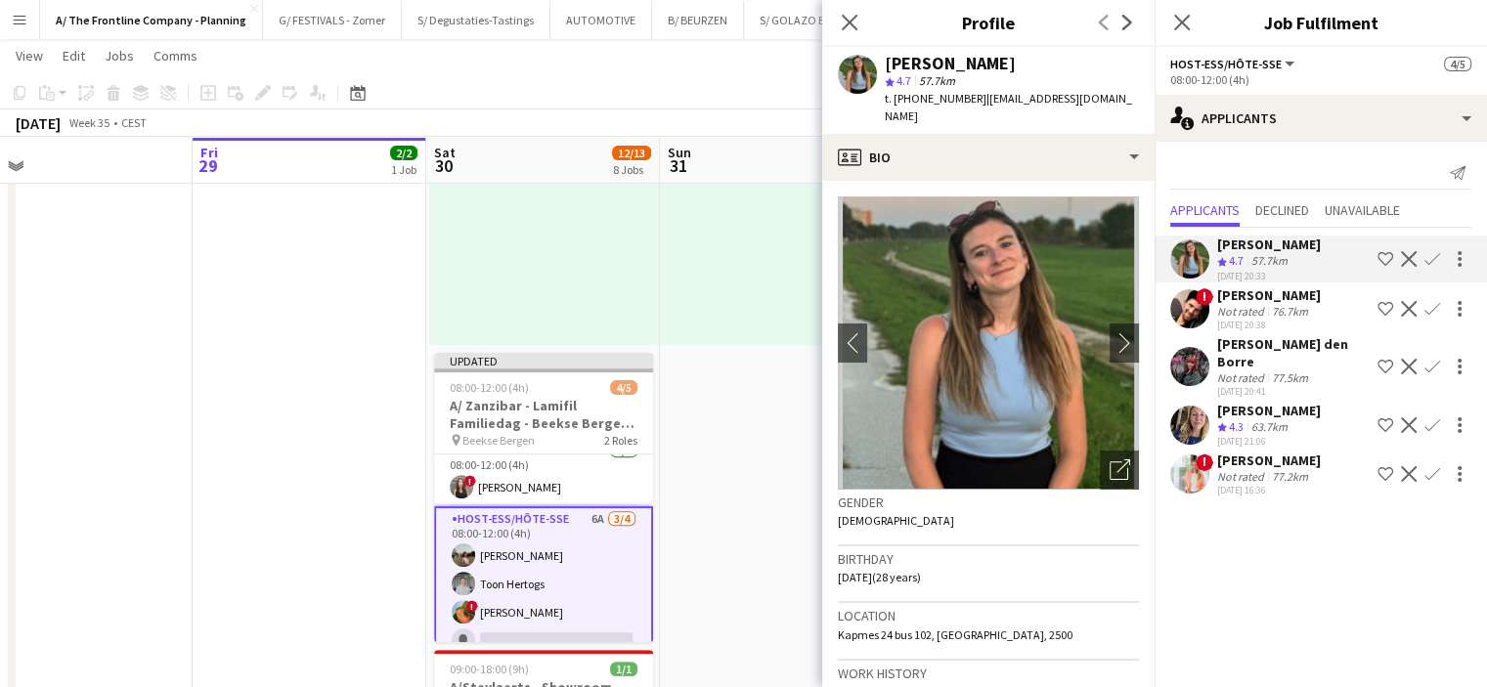
click at [1258, 308] on div "Not rated" at bounding box center [1242, 311] width 51 height 15
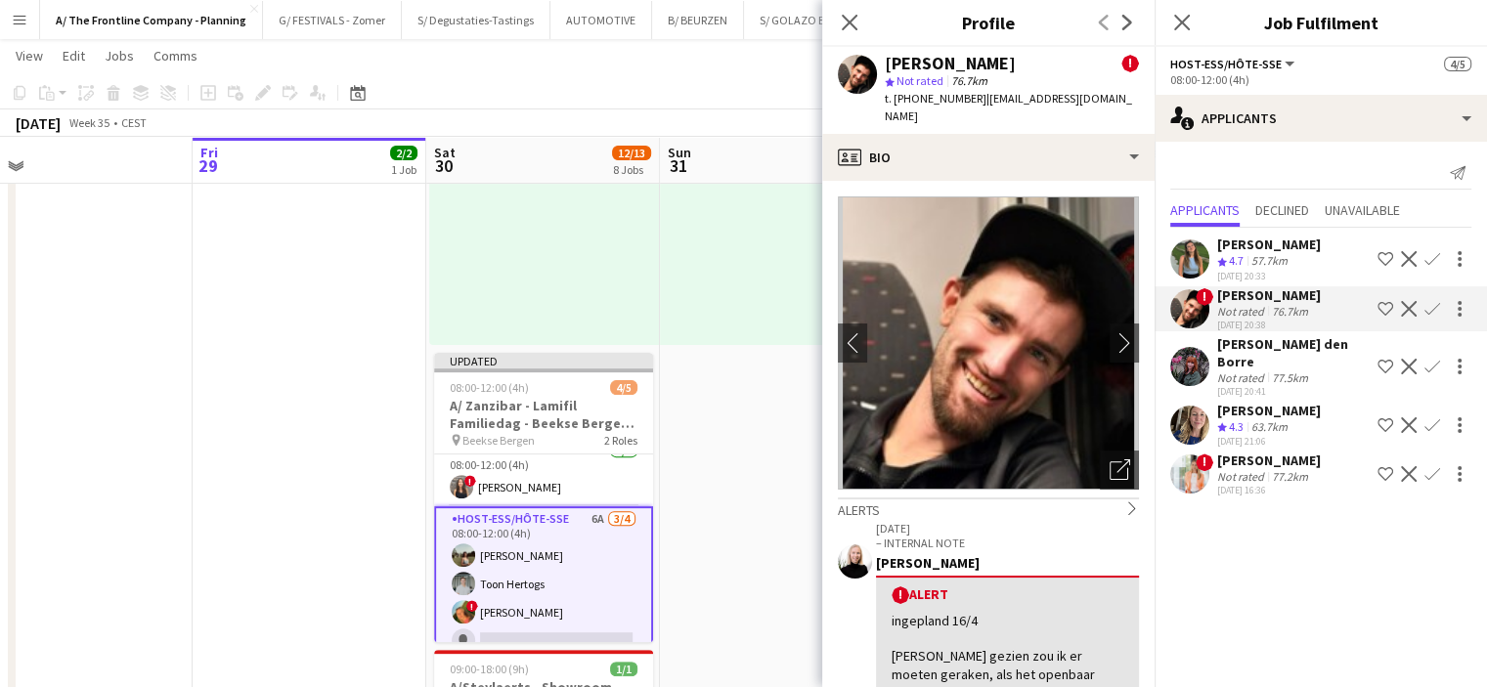
click at [1232, 340] on div "[PERSON_NAME] den Borre" at bounding box center [1293, 352] width 153 height 35
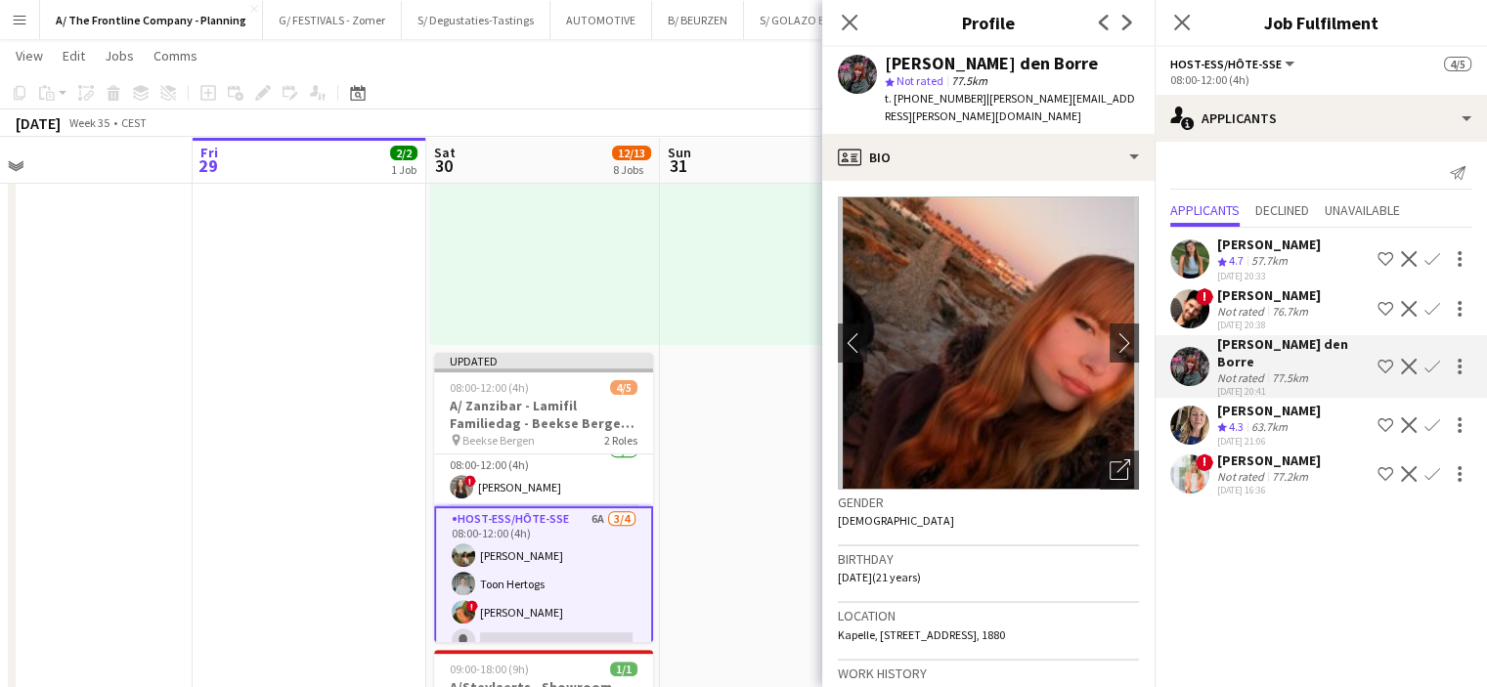
click at [745, 407] on app-date-cell "10:00-18:30 (8h30m) 2/2 pin ZEB Ieper 1 Role Host-ess/Hôte-sse 8A [DATE] 10:00-…" at bounding box center [777, 568] width 234 height 1846
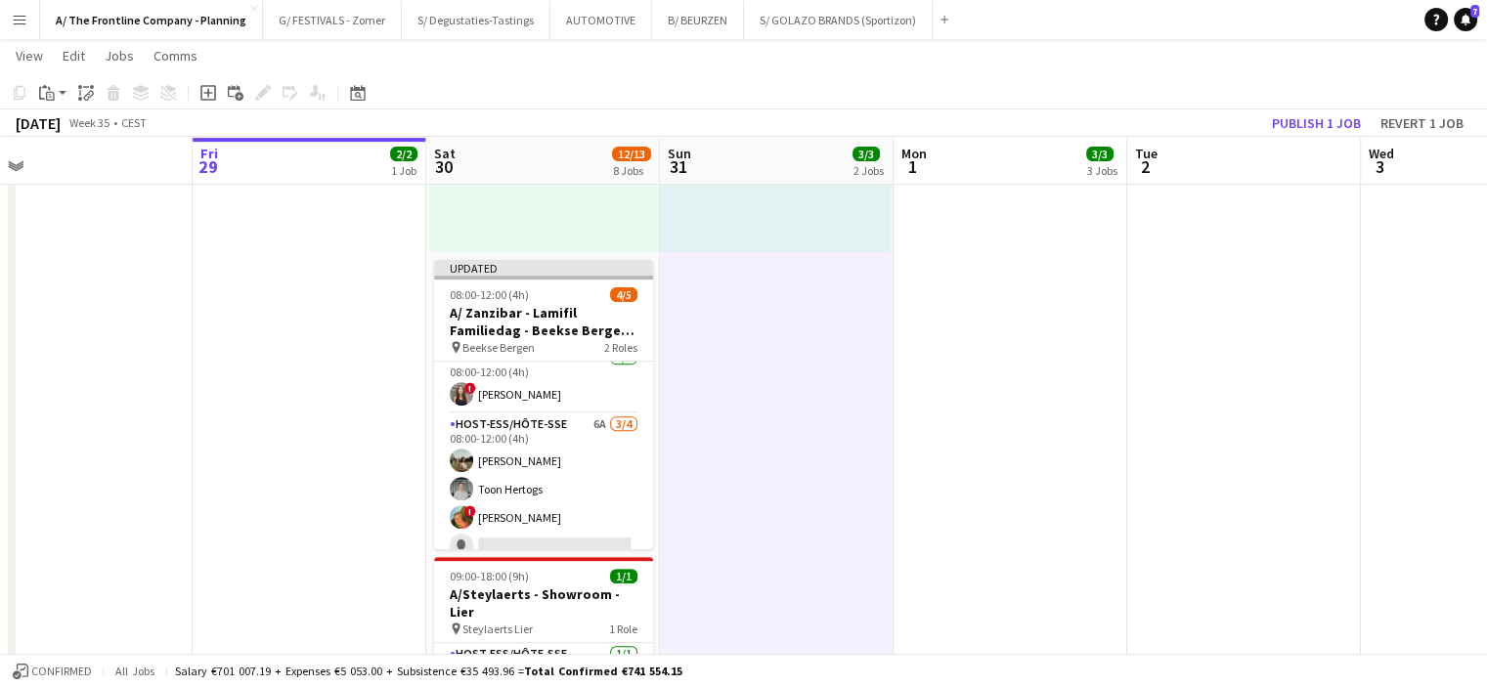
scroll to position [668, 0]
click at [1311, 122] on button "Publish 1 job" at bounding box center [1316, 122] width 105 height 25
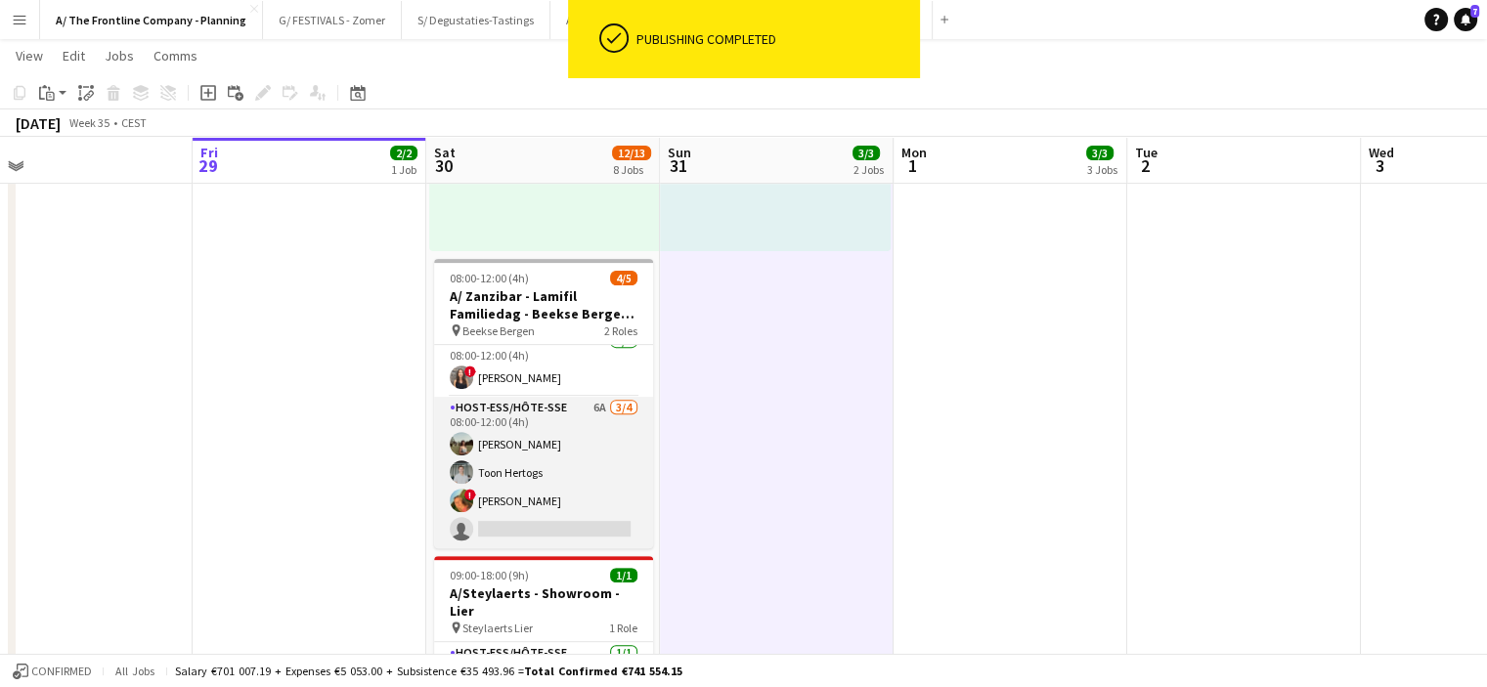
click at [541, 489] on app-card-role "Host-ess/Hôte-sse 6A [DATE] 08:00-12:00 (4h) [PERSON_NAME] Toon Hertogs ! [PERS…" at bounding box center [543, 473] width 219 height 152
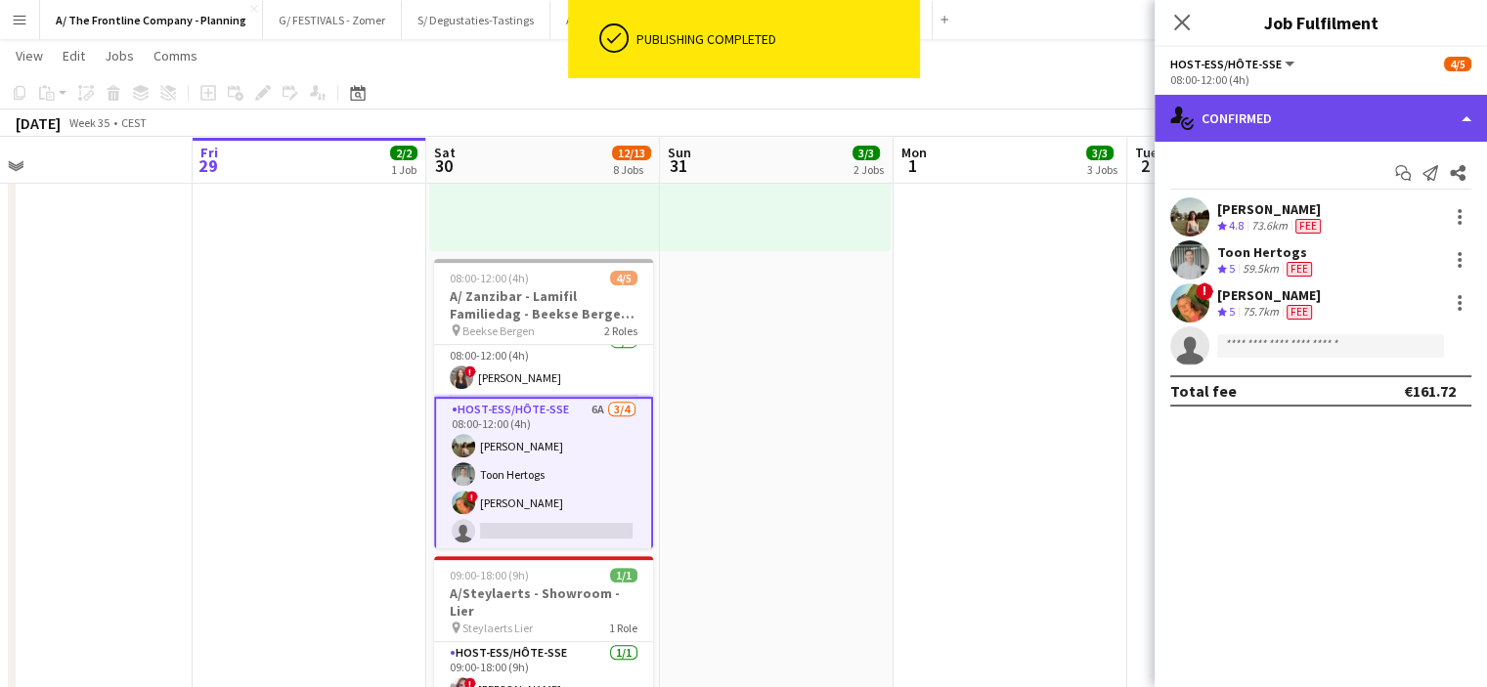
click at [1313, 114] on div "single-neutral-actions-check-2 Confirmed" at bounding box center [1321, 118] width 332 height 47
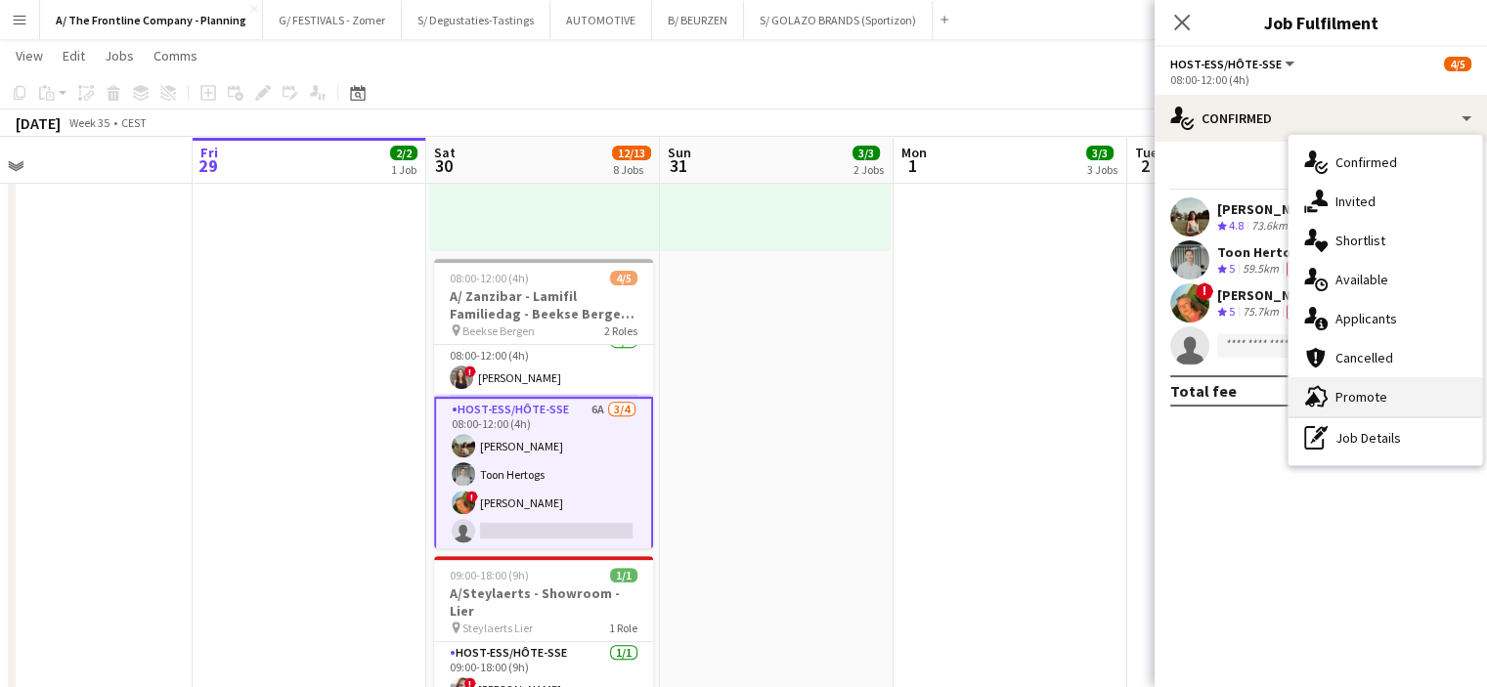
click at [1352, 382] on div "advertising-megaphone Promote" at bounding box center [1386, 396] width 194 height 39
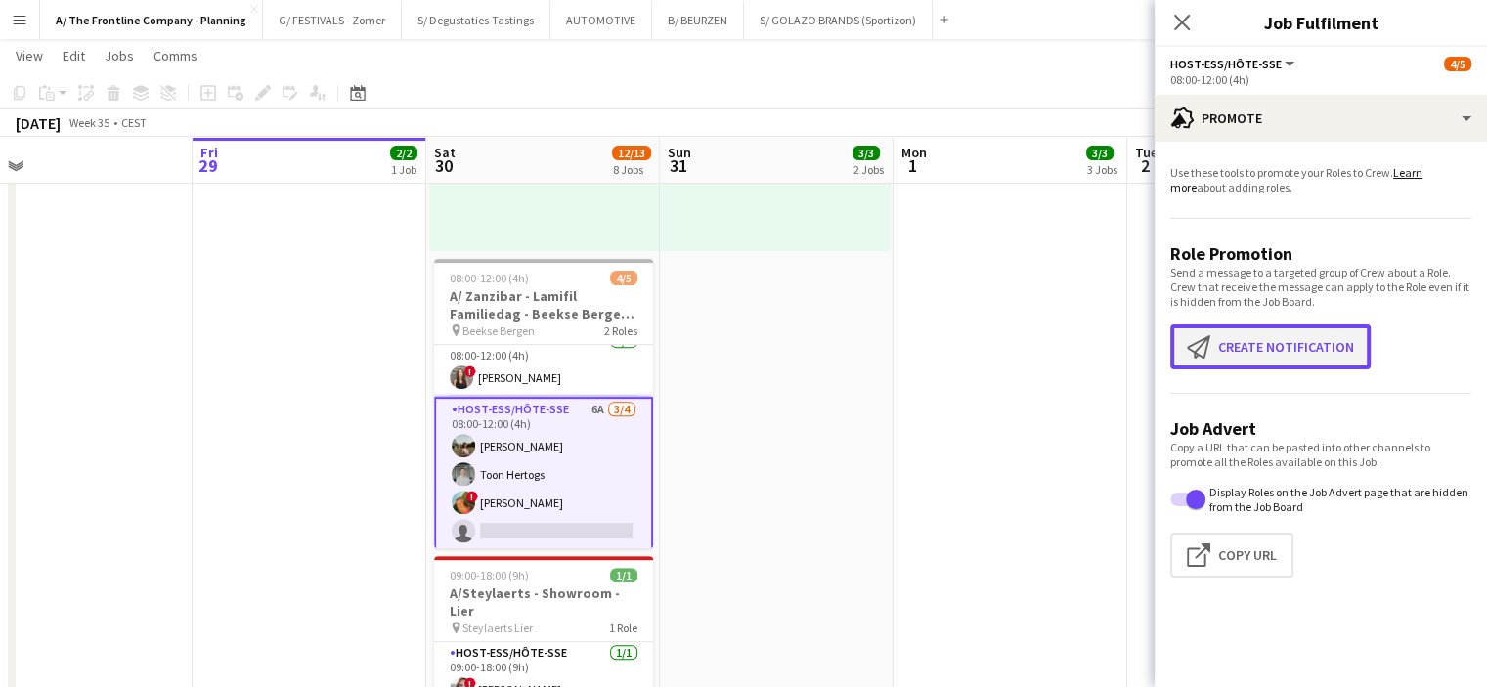
click at [1283, 339] on button "Create notification Create notification" at bounding box center [1270, 347] width 200 height 45
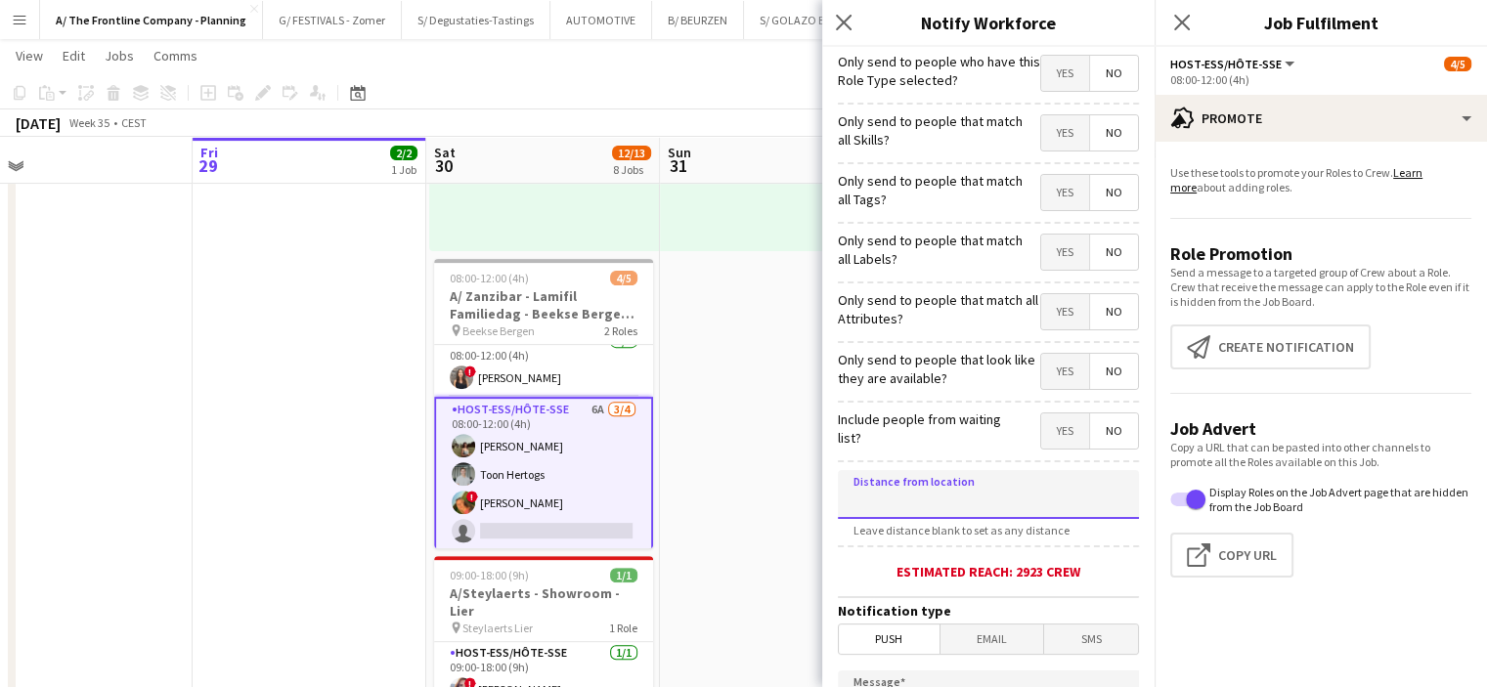
click at [964, 503] on input at bounding box center [988, 494] width 301 height 49
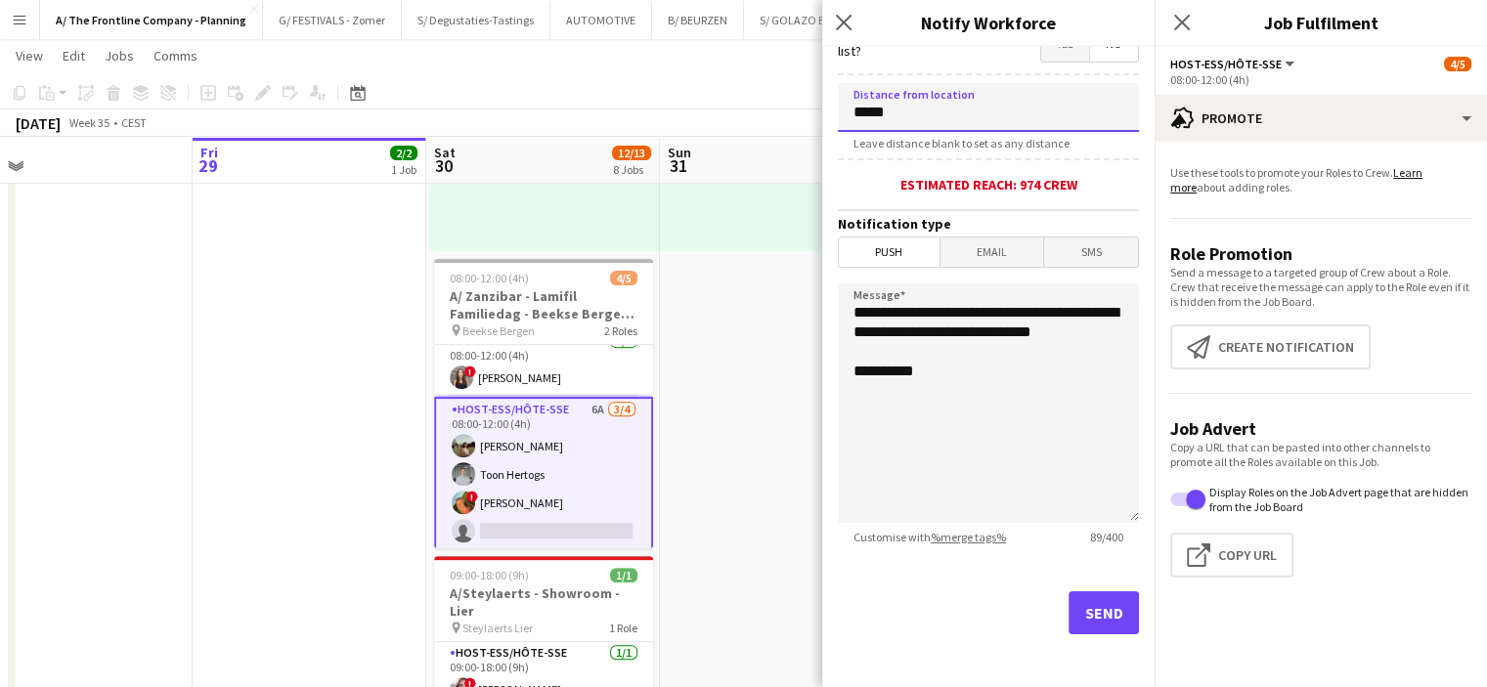
type input "*****"
drag, startPoint x: 965, startPoint y: 355, endPoint x: 672, endPoint y: 257, distance: 309.2
click at [672, 257] on body "Menu Boards Boards Boards All jobs Status Workforce Workforce My Workforce Recr…" at bounding box center [743, 471] width 1487 height 2278
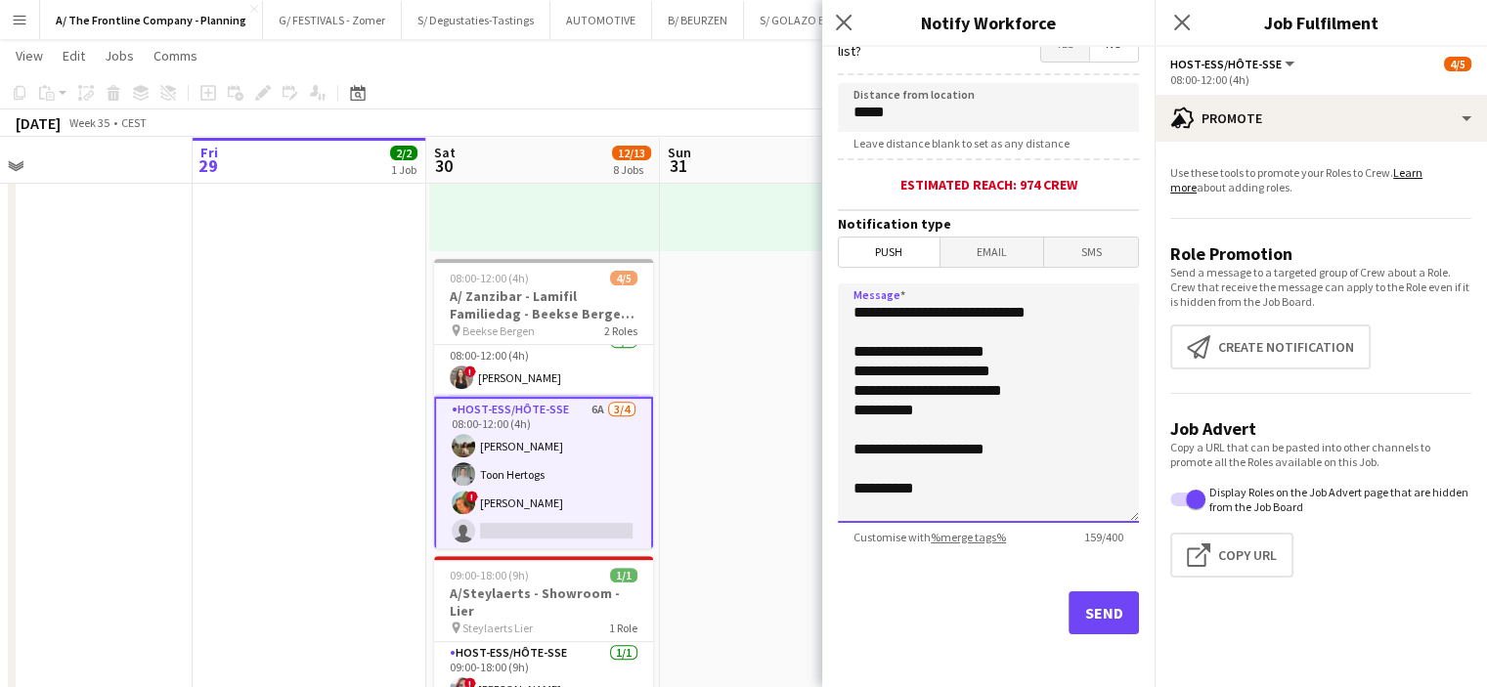
type textarea "**********"
click at [1079, 601] on button "Send" at bounding box center [1104, 613] width 70 height 43
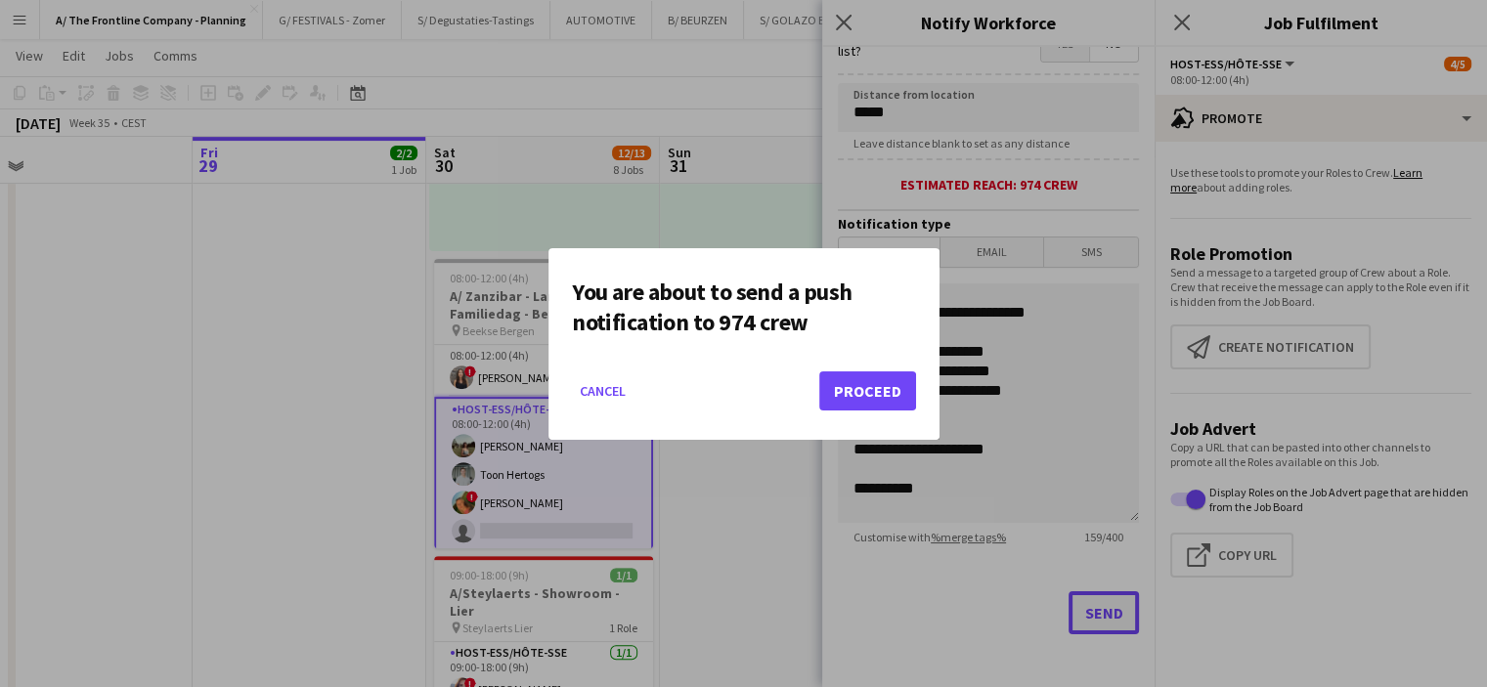
scroll to position [0, 0]
click at [880, 395] on button "Proceed" at bounding box center [867, 391] width 97 height 39
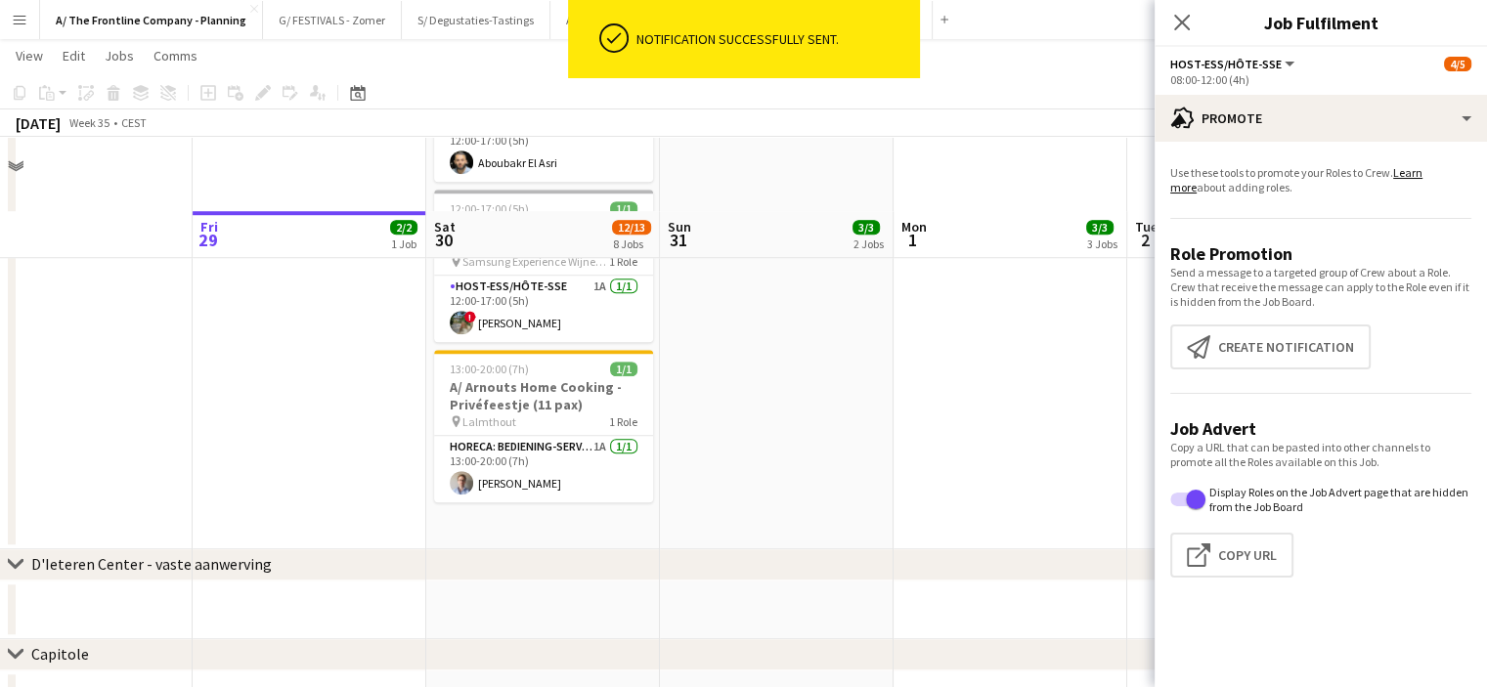
scroll to position [1590, 0]
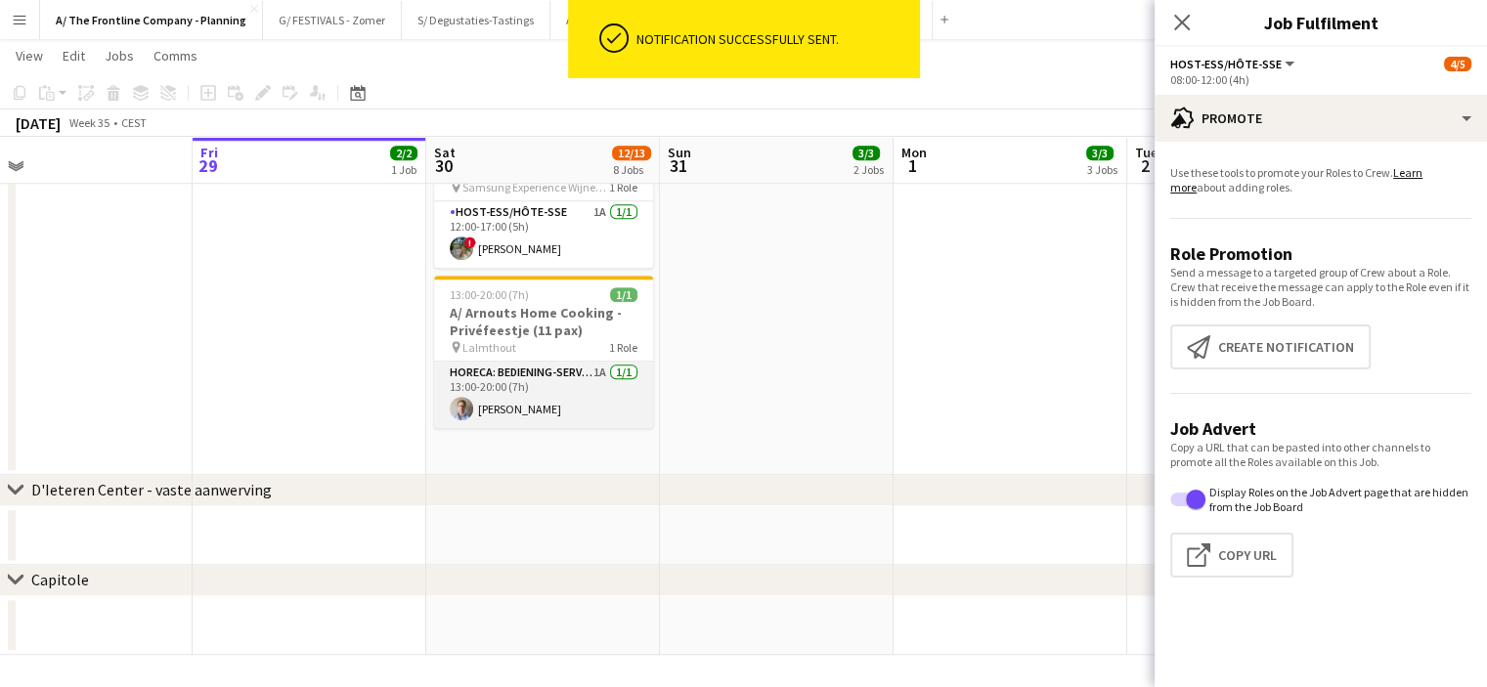
click at [540, 374] on app-card-role "Horeca: Bediening-Service 1A [DATE] 13:00-20:00 (7h) [PERSON_NAME]" at bounding box center [543, 395] width 219 height 66
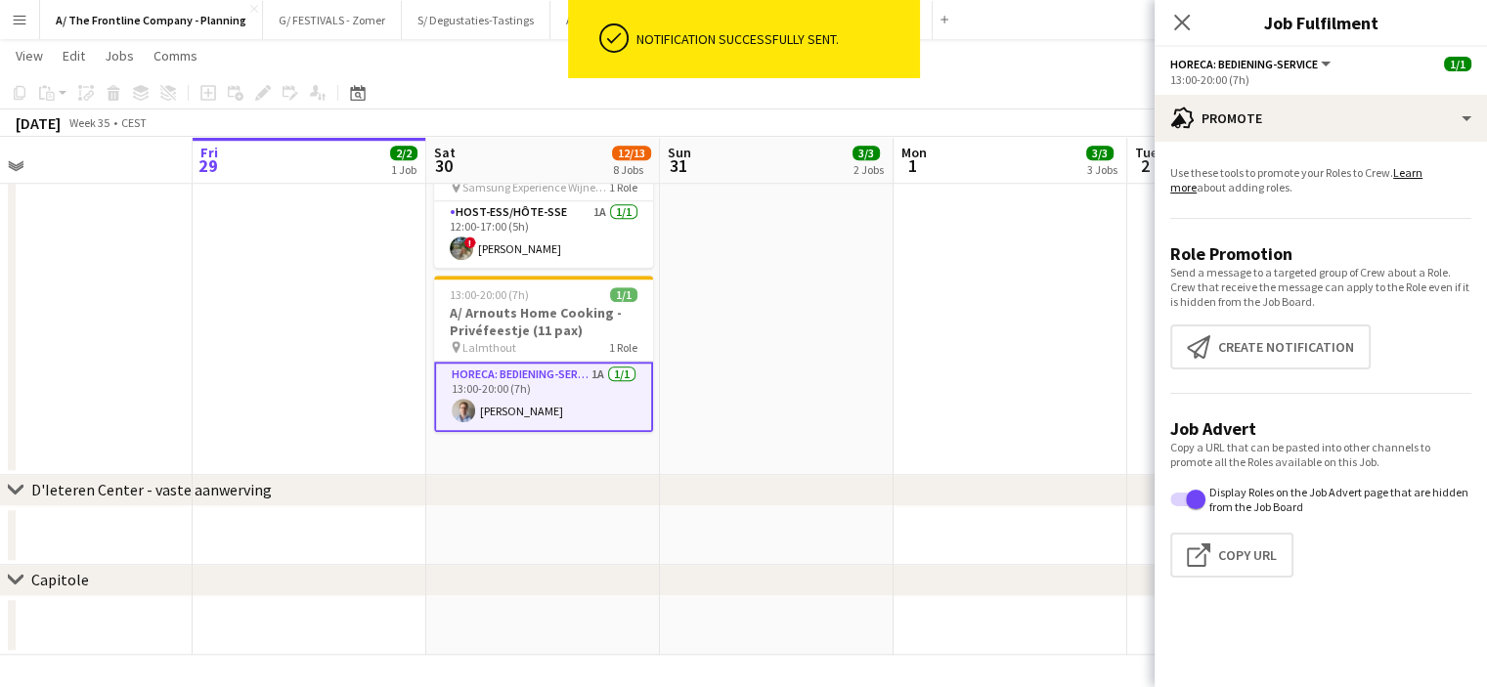
click at [540, 374] on app-card-role "Horeca: Bediening-Service 1A [DATE] 13:00-20:00 (7h) [PERSON_NAME]" at bounding box center [543, 397] width 219 height 70
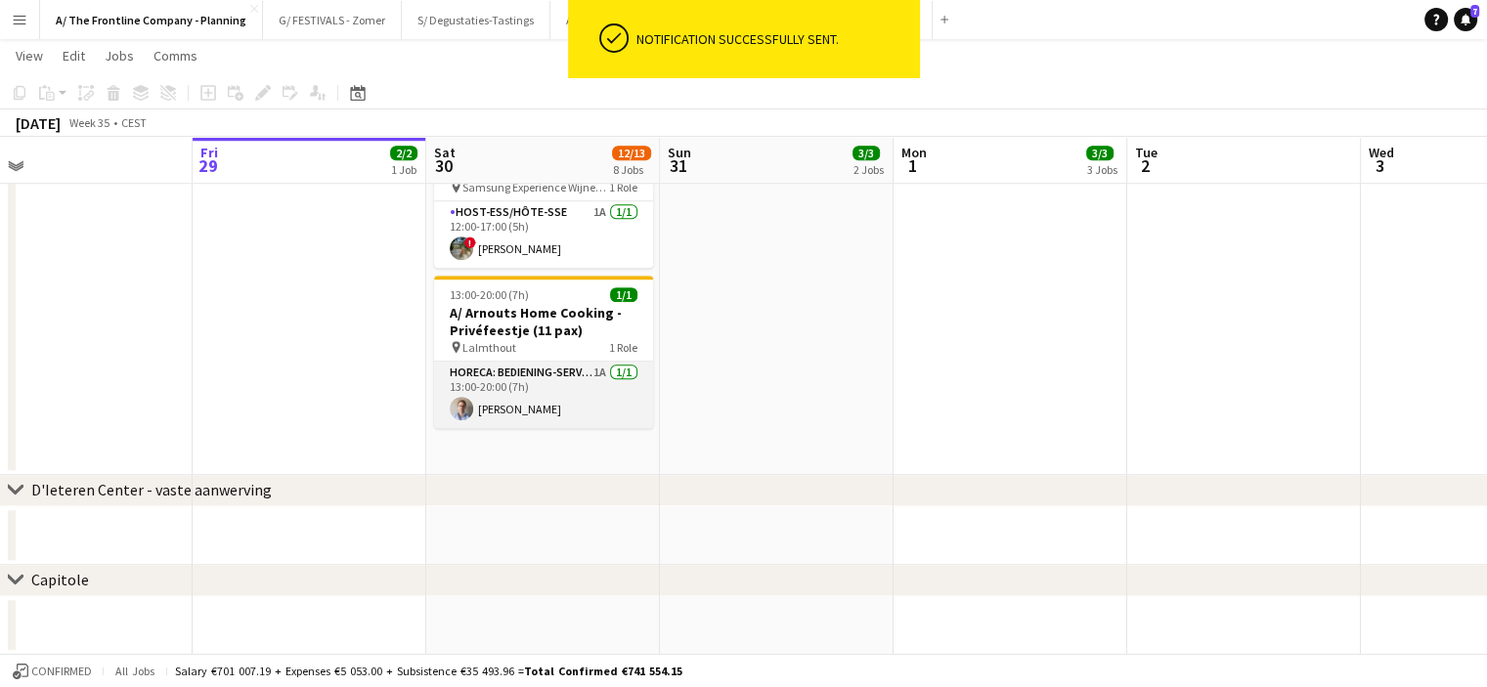
click at [459, 397] on app-user-avatar at bounding box center [461, 408] width 23 height 23
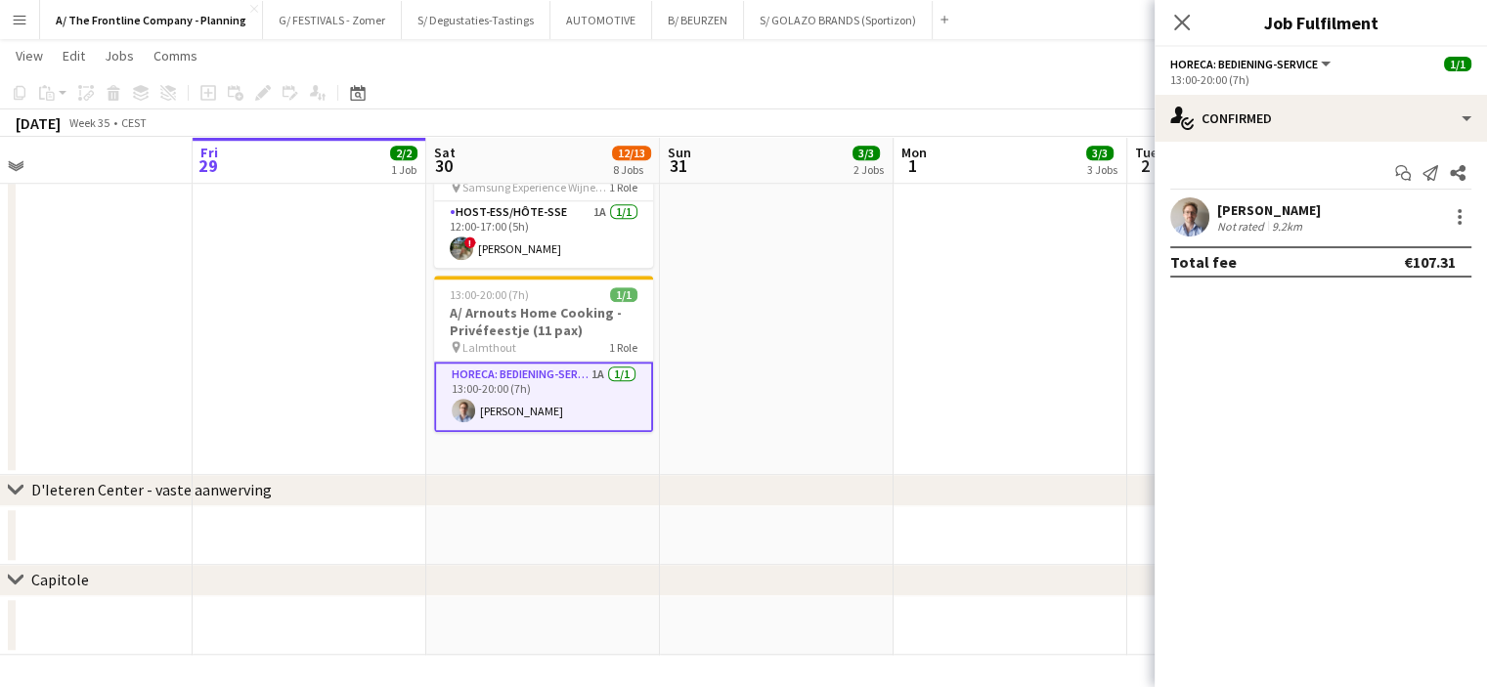
click at [1265, 226] on div "Not rated" at bounding box center [1242, 226] width 51 height 15
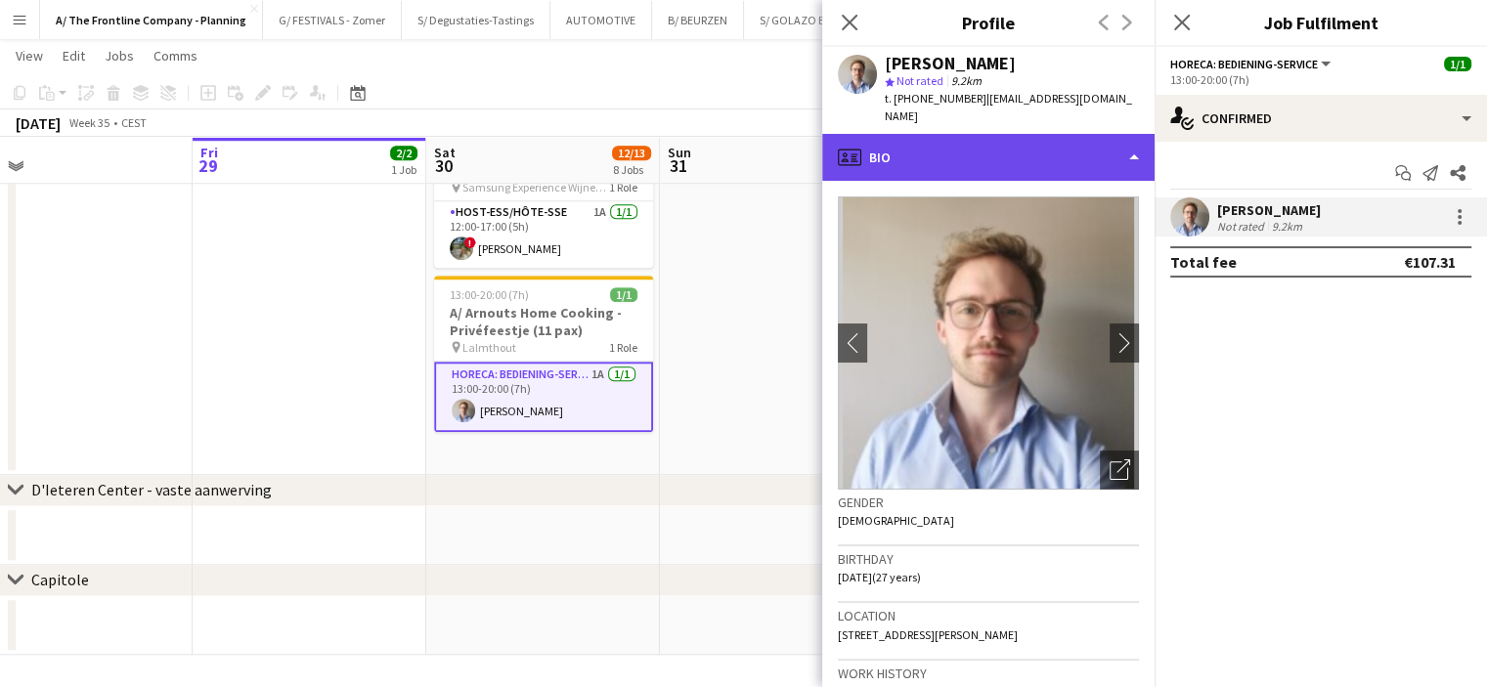
click at [1032, 134] on div "profile Bio" at bounding box center [988, 157] width 332 height 47
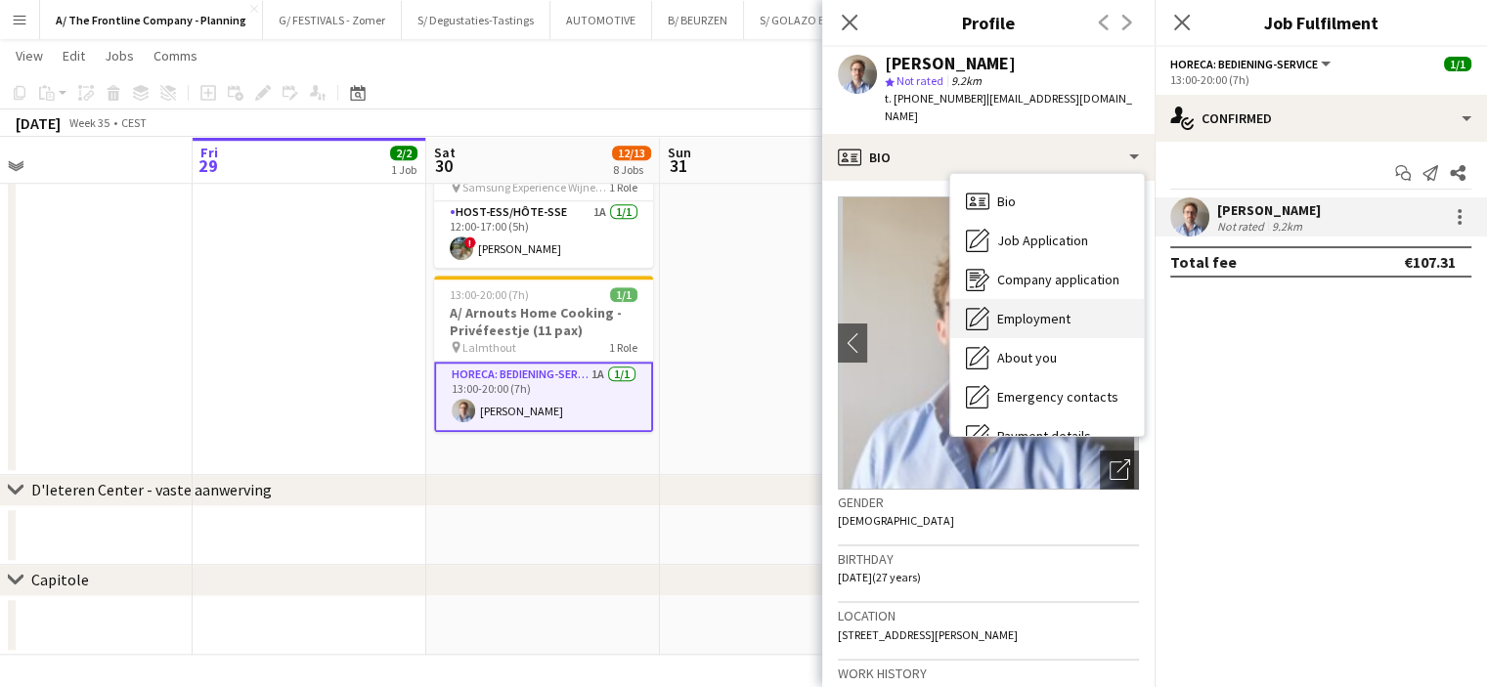
click at [1040, 299] on div "Employment Employment" at bounding box center [1047, 318] width 194 height 39
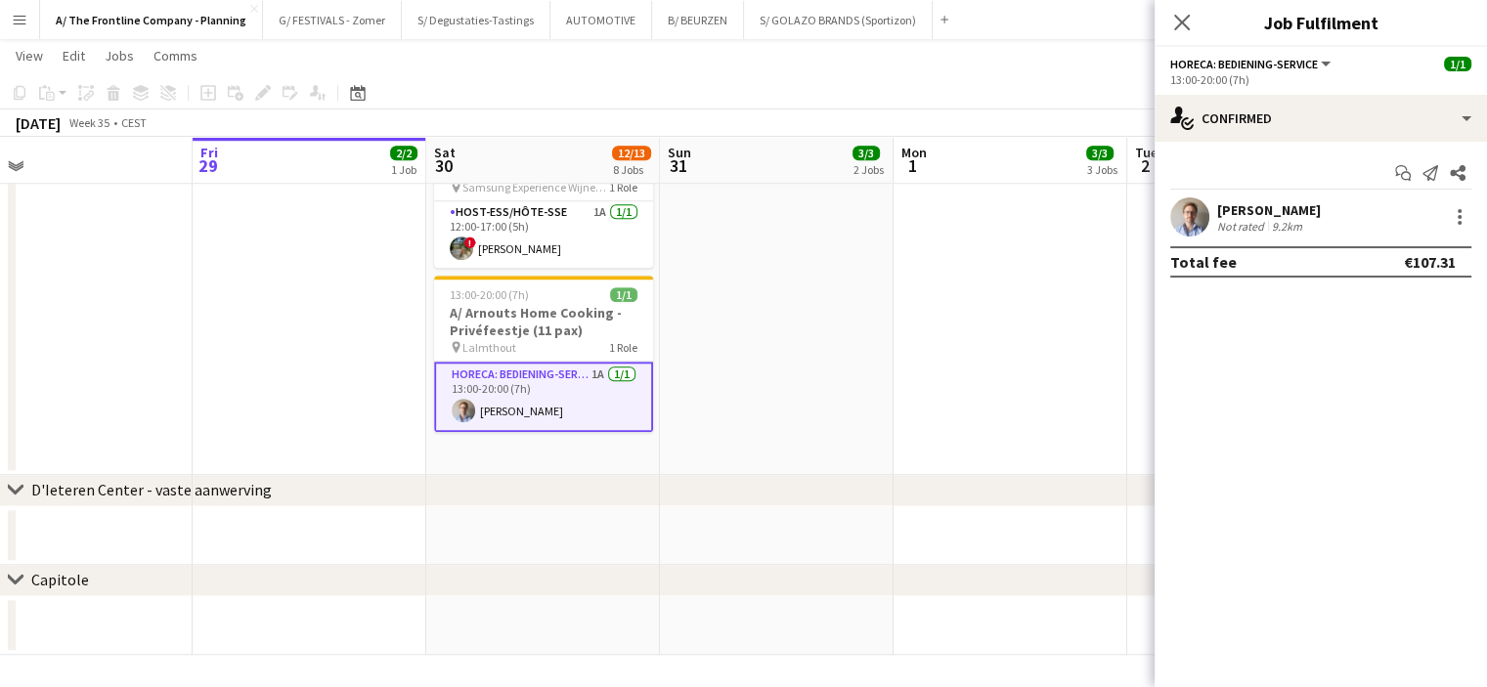
click at [16, 33] on button "Menu" at bounding box center [19, 19] width 39 height 39
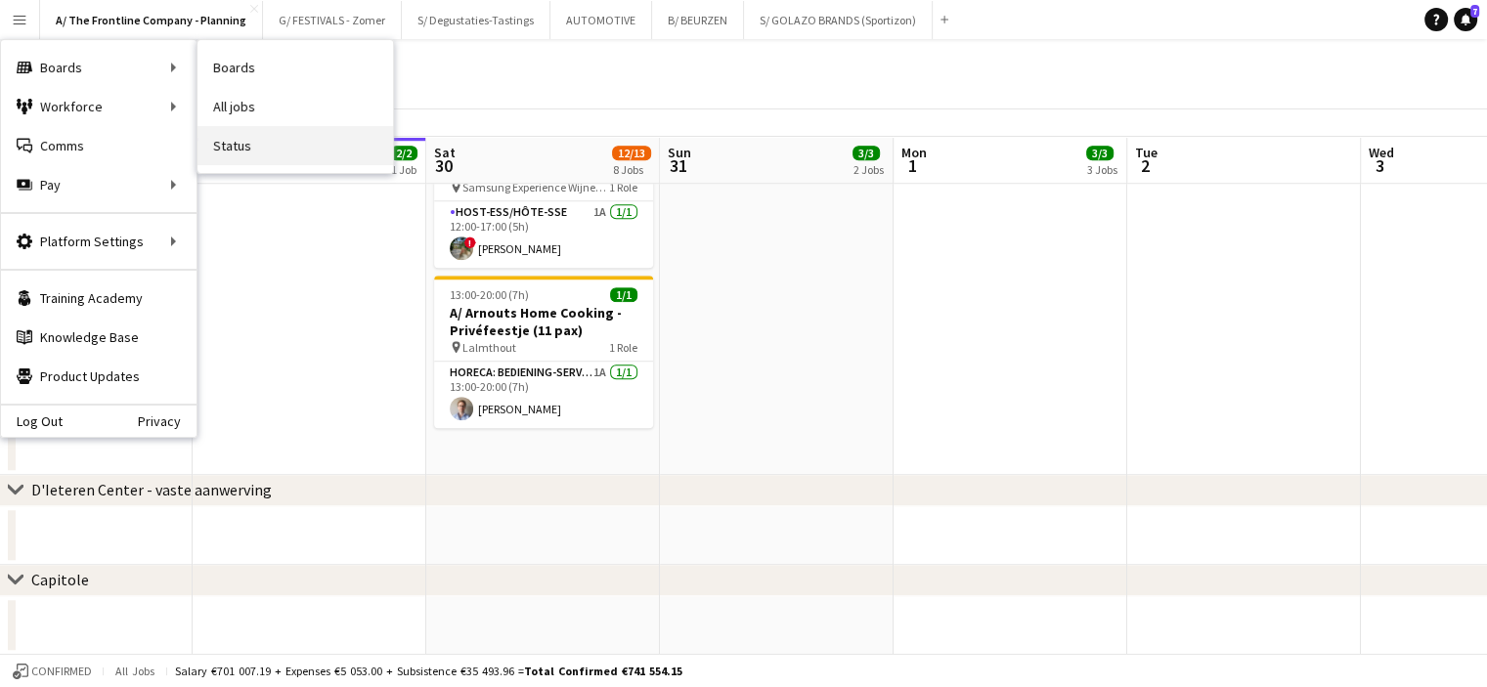
click at [250, 136] on link "Status" at bounding box center [296, 145] width 196 height 39
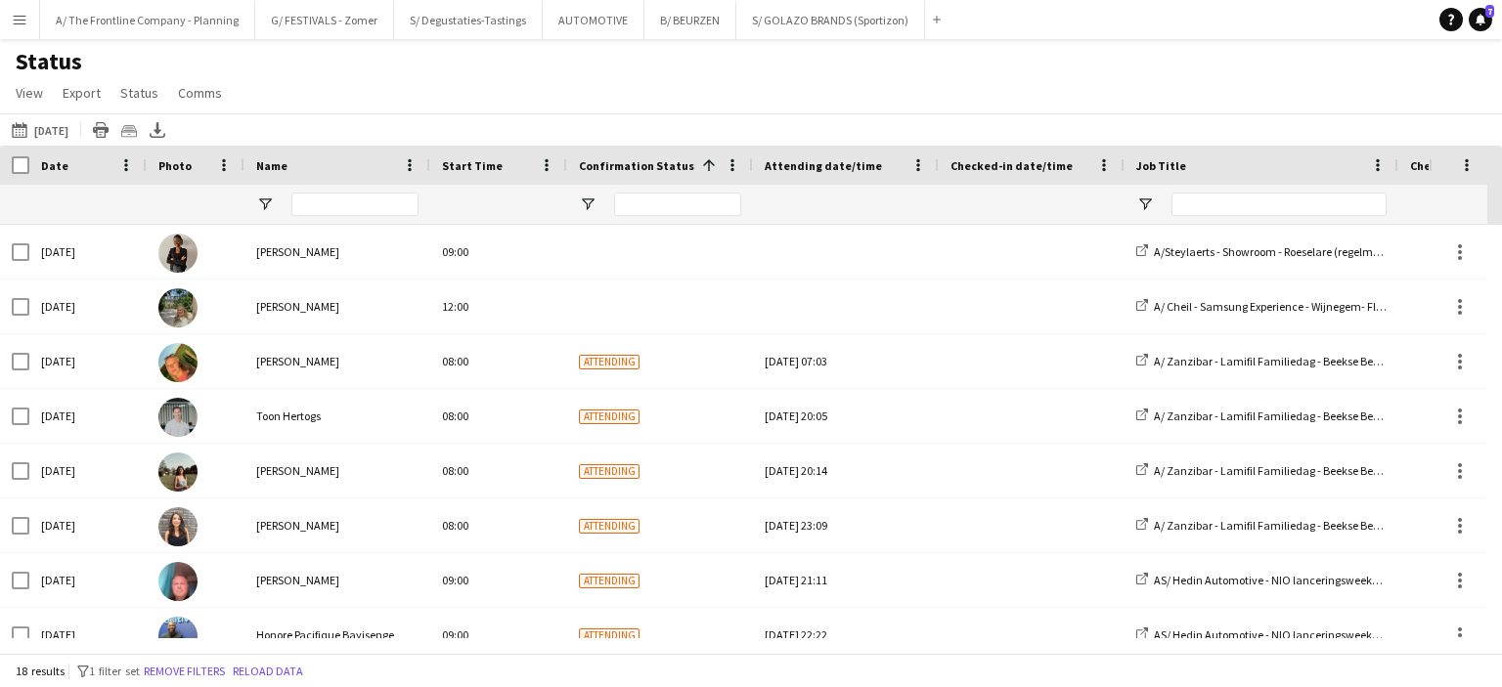
click at [447, 101] on div "Status View Views Default view New view Update view Delete view Edit name Custo…" at bounding box center [751, 80] width 1502 height 66
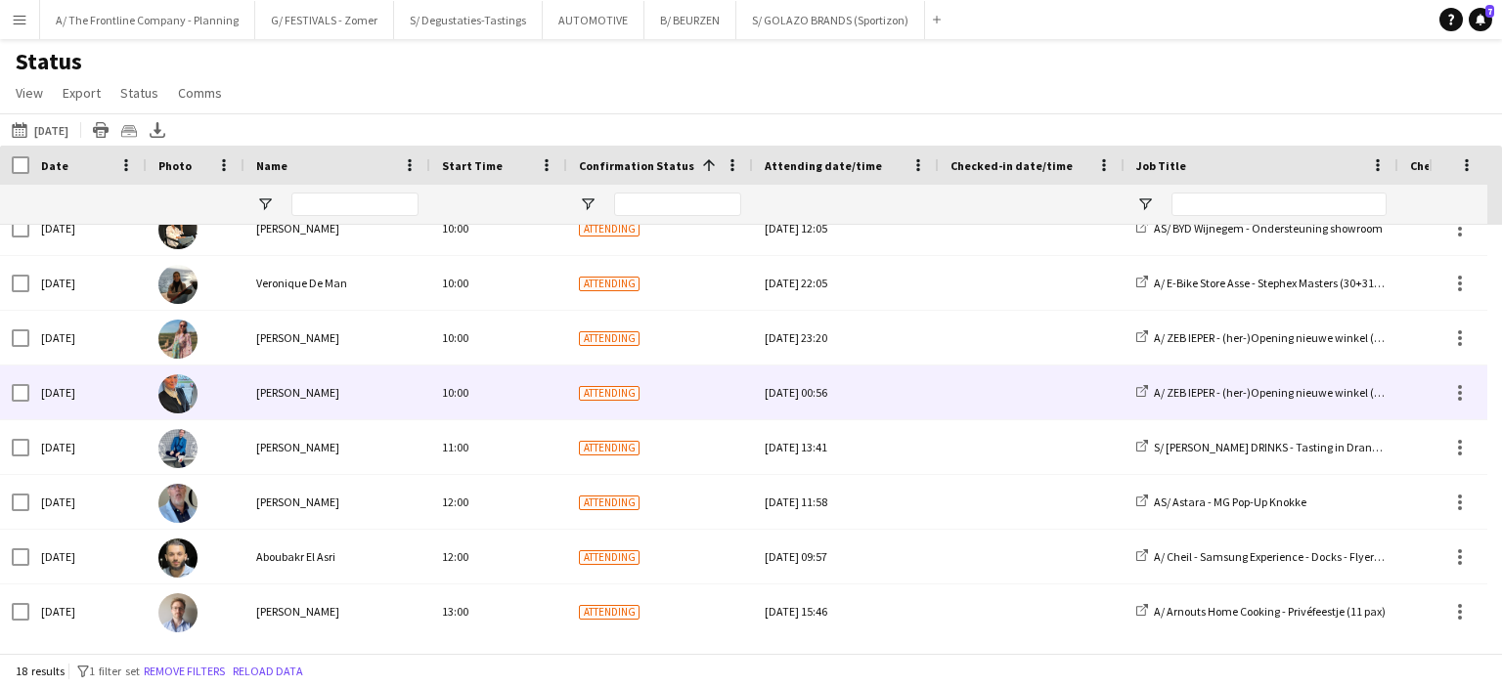
scroll to position [477, 0]
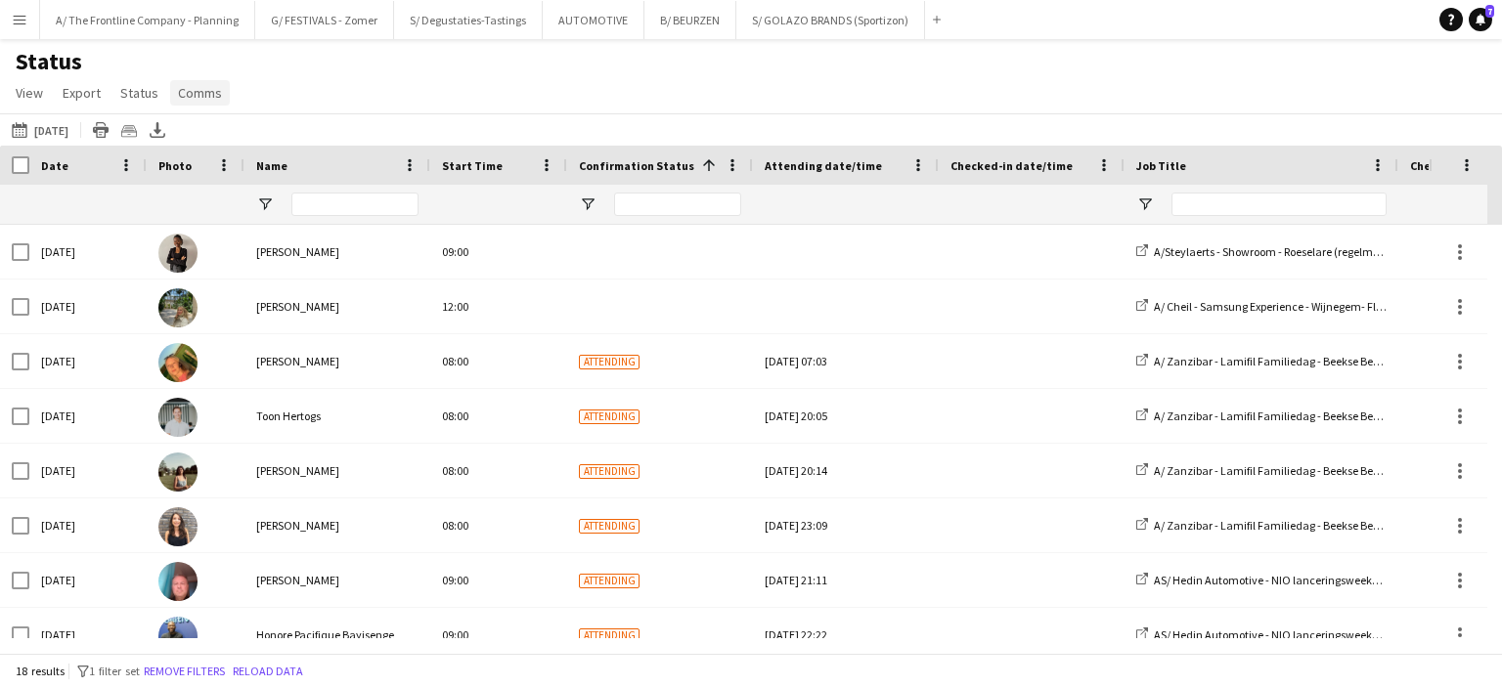
click at [215, 88] on span "Comms" at bounding box center [200, 93] width 44 height 18
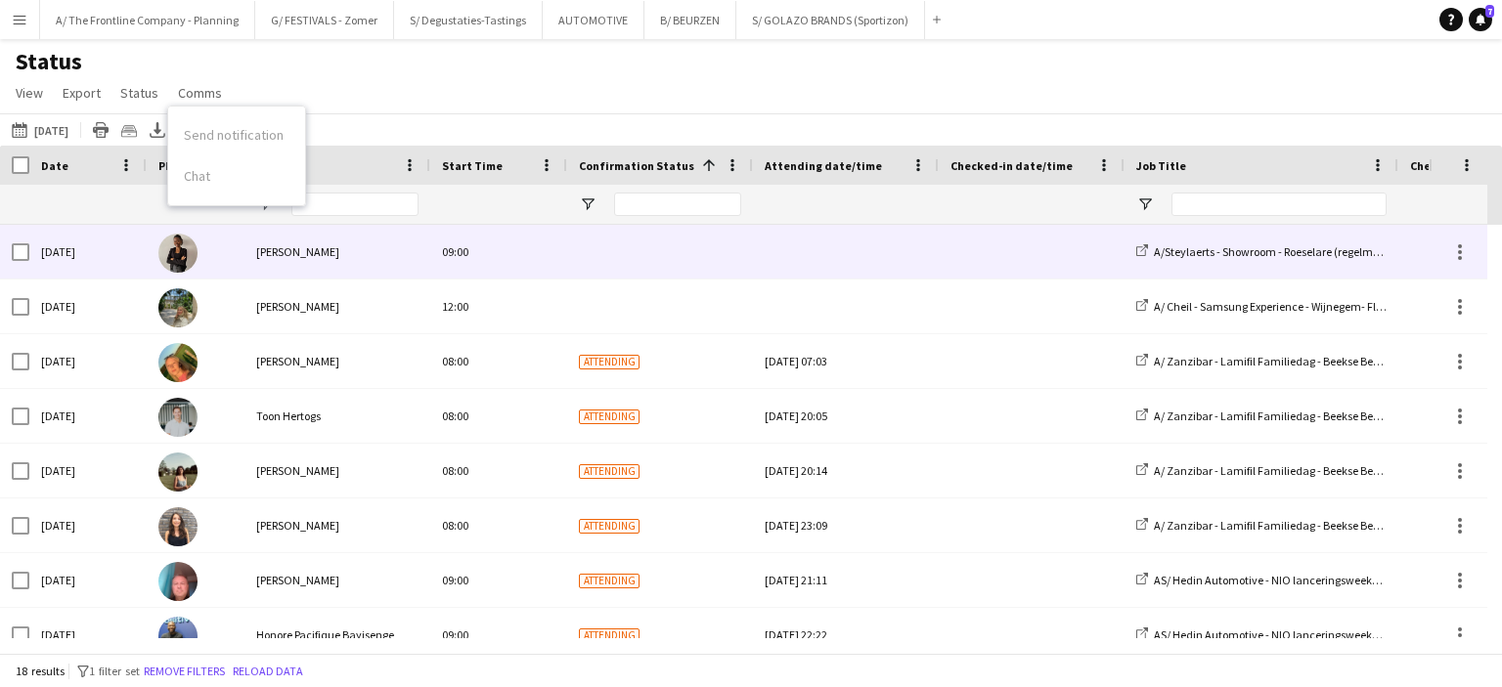
click at [59, 240] on div "[DATE]" at bounding box center [87, 252] width 117 height 54
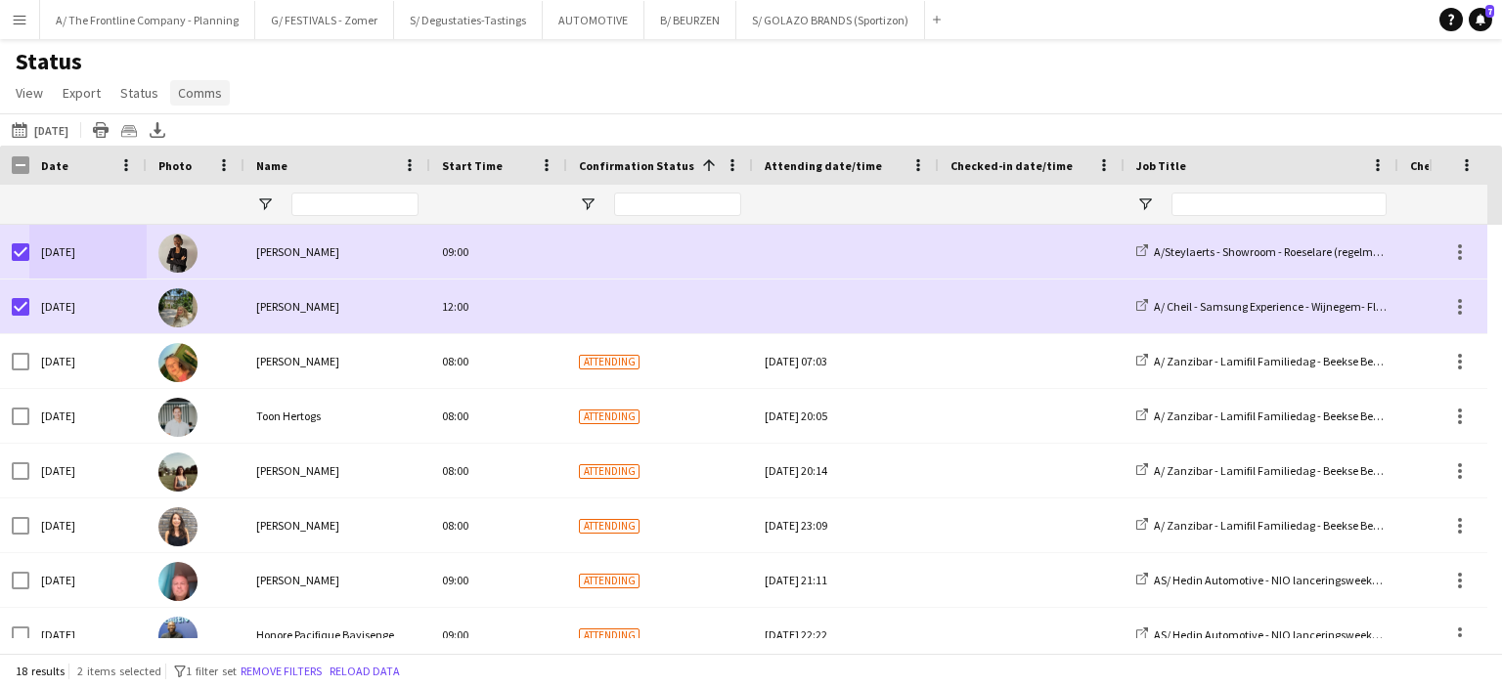
click at [206, 92] on span "Comms" at bounding box center [200, 93] width 44 height 18
click at [203, 127] on span "Send notification" at bounding box center [234, 135] width 100 height 18
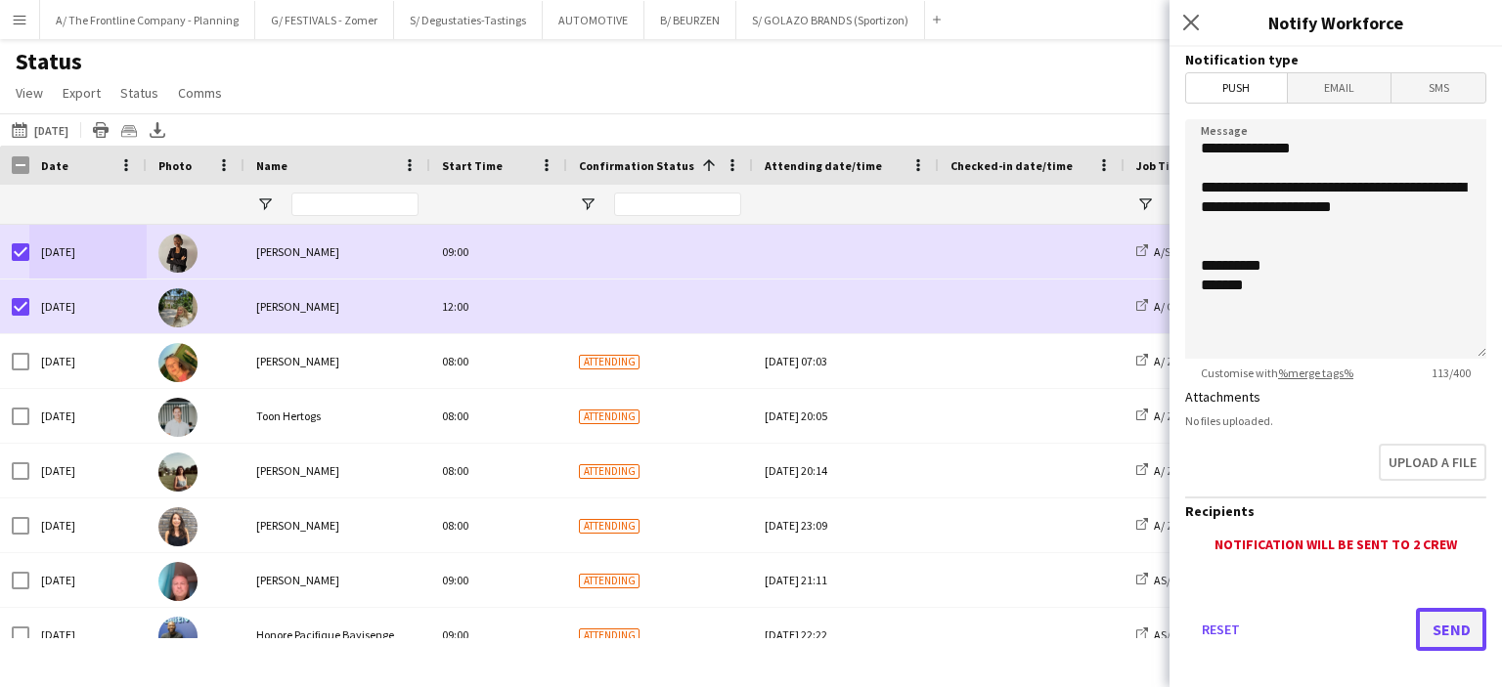
click at [1416, 623] on button "Send" at bounding box center [1451, 629] width 70 height 43
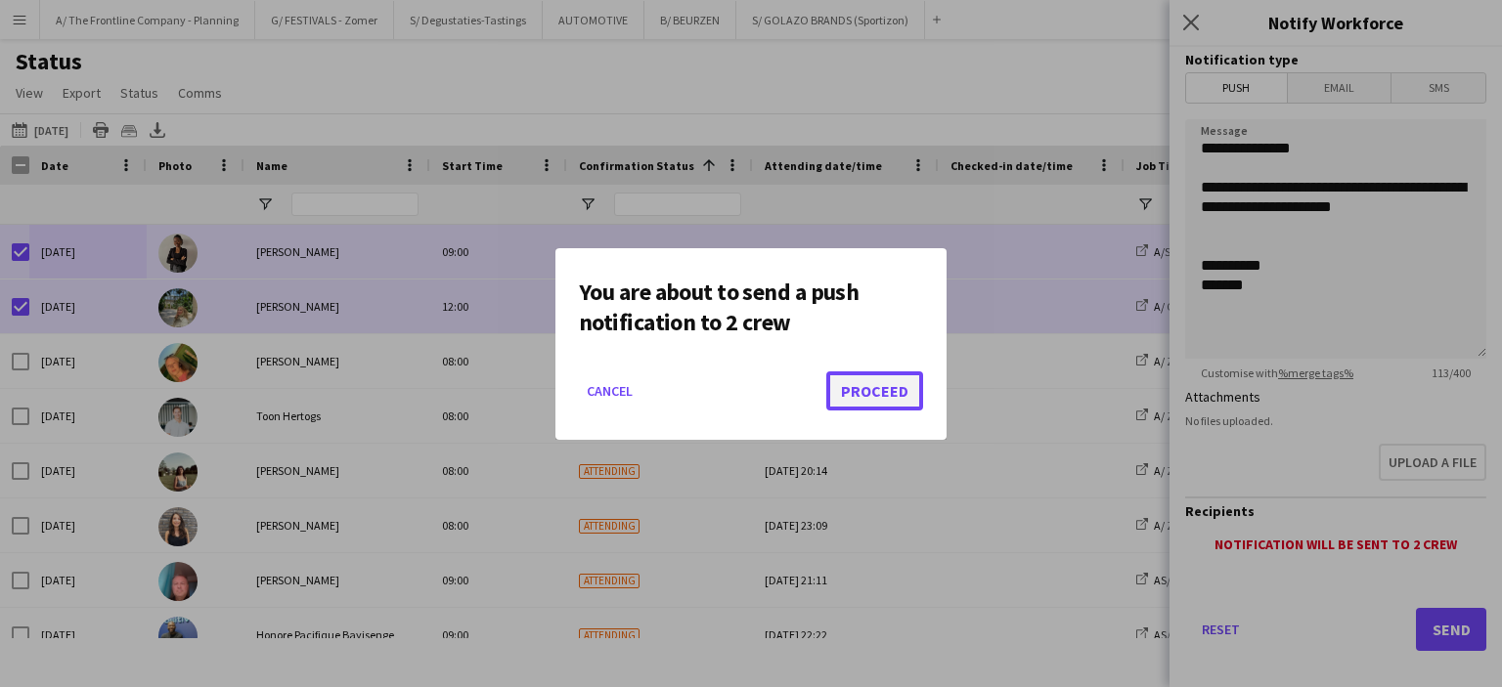
click at [860, 393] on button "Proceed" at bounding box center [874, 391] width 97 height 39
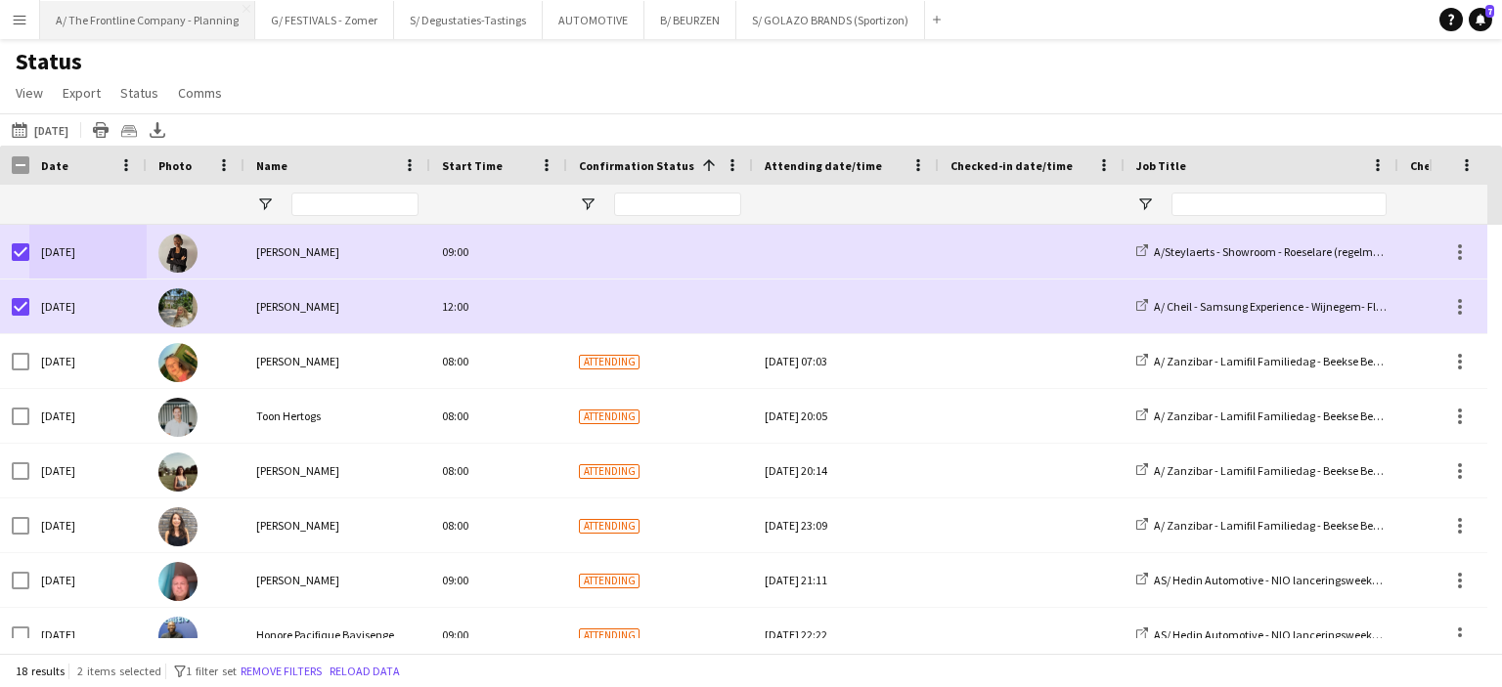
click at [161, 37] on button "A/ The Frontline Company - Planning Close" at bounding box center [147, 20] width 215 height 38
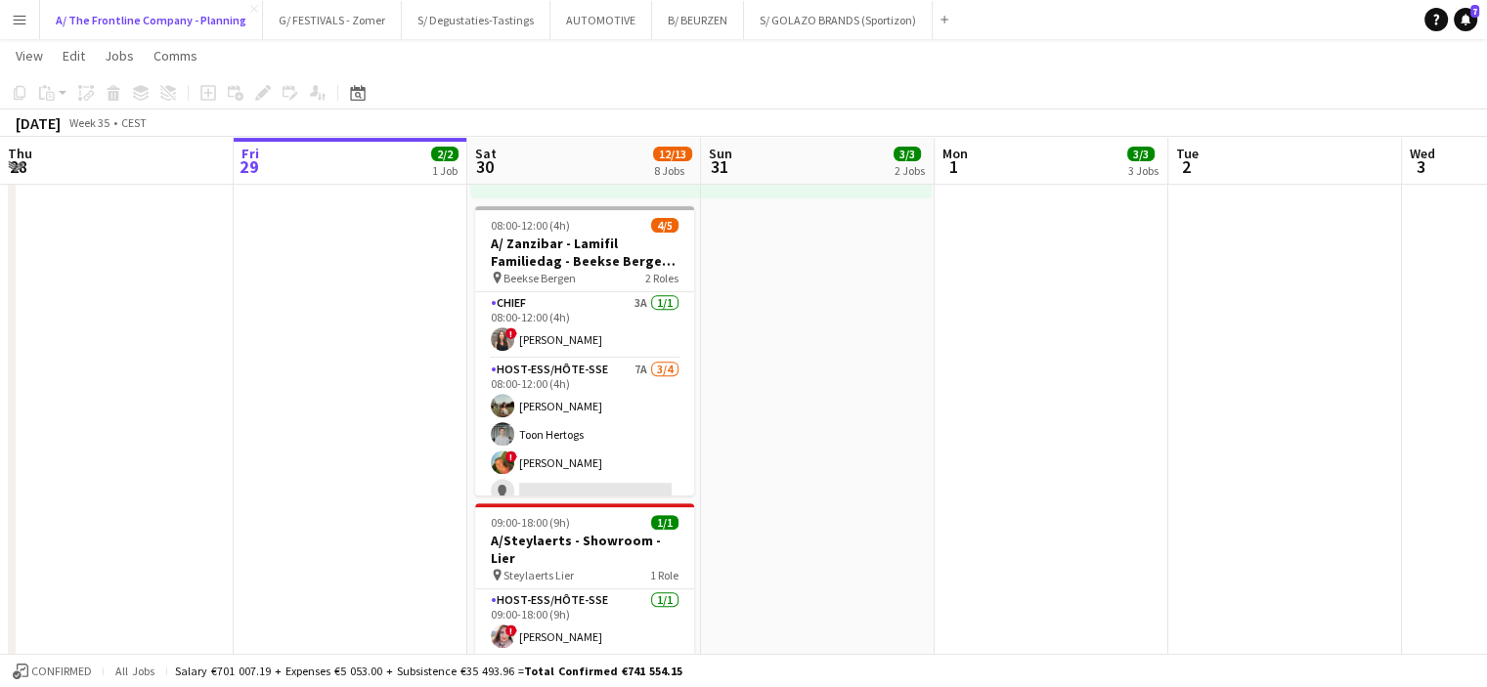
scroll to position [724, 0]
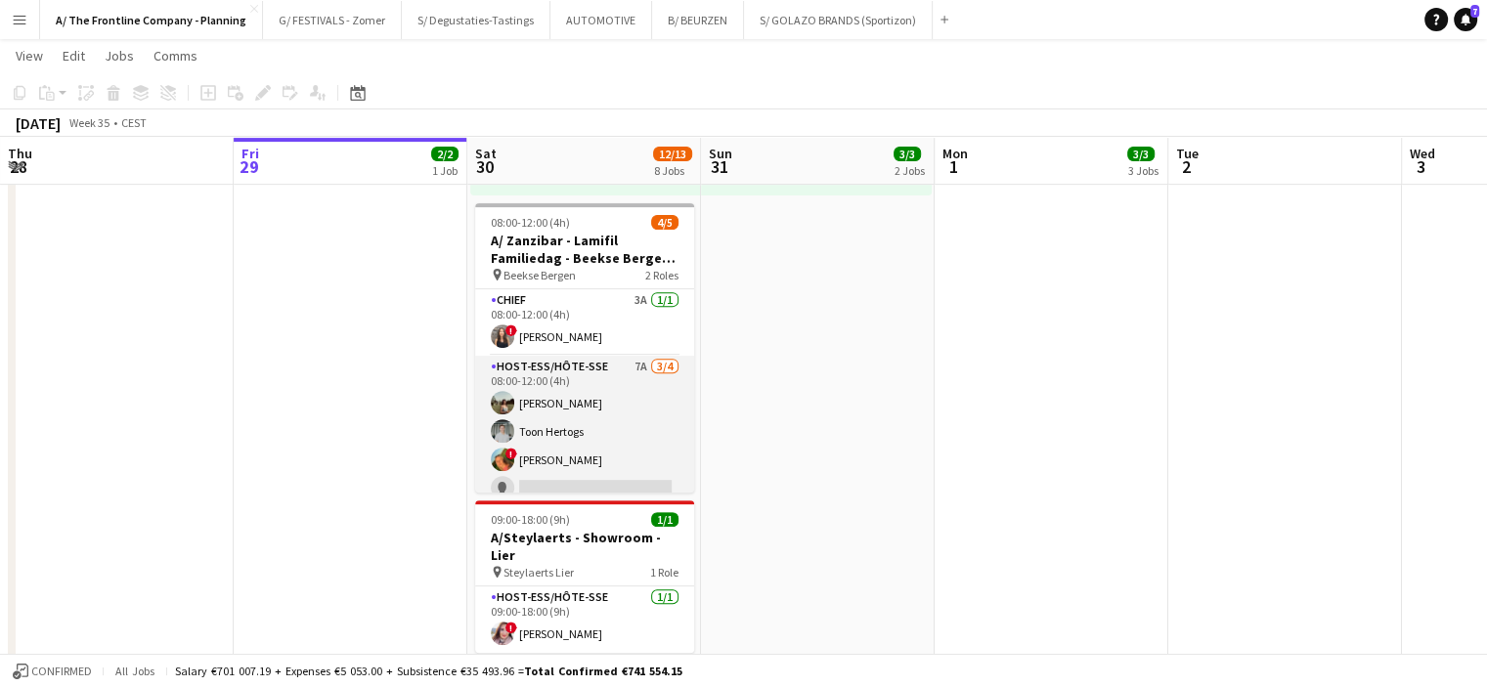
click at [565, 410] on app-card-role "Host-ess/Hôte-sse 7A [DATE] 08:00-12:00 (4h) [PERSON_NAME] Toon Hertogs ! [PERS…" at bounding box center [584, 432] width 219 height 152
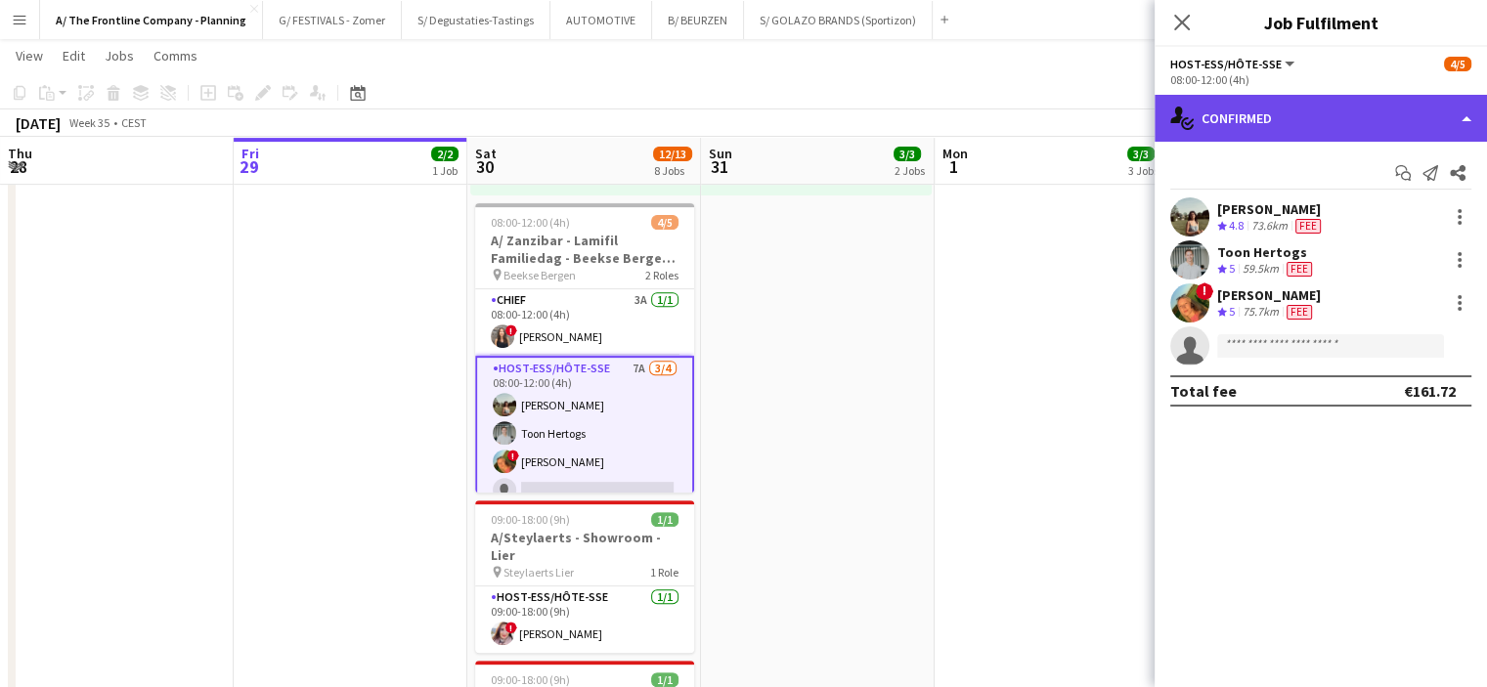
click at [1309, 123] on div "single-neutral-actions-check-2 Confirmed" at bounding box center [1321, 118] width 332 height 47
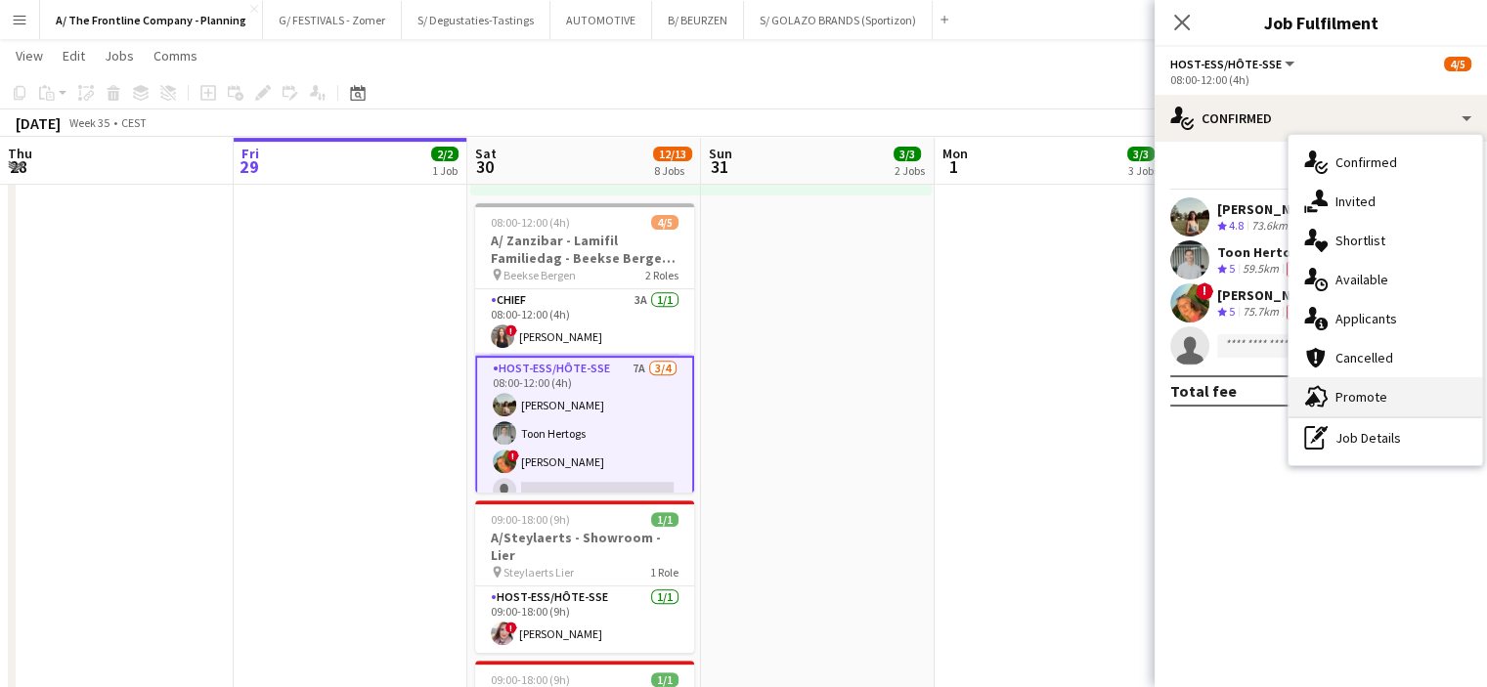
click at [1351, 409] on div "advertising-megaphone Promote" at bounding box center [1386, 396] width 194 height 39
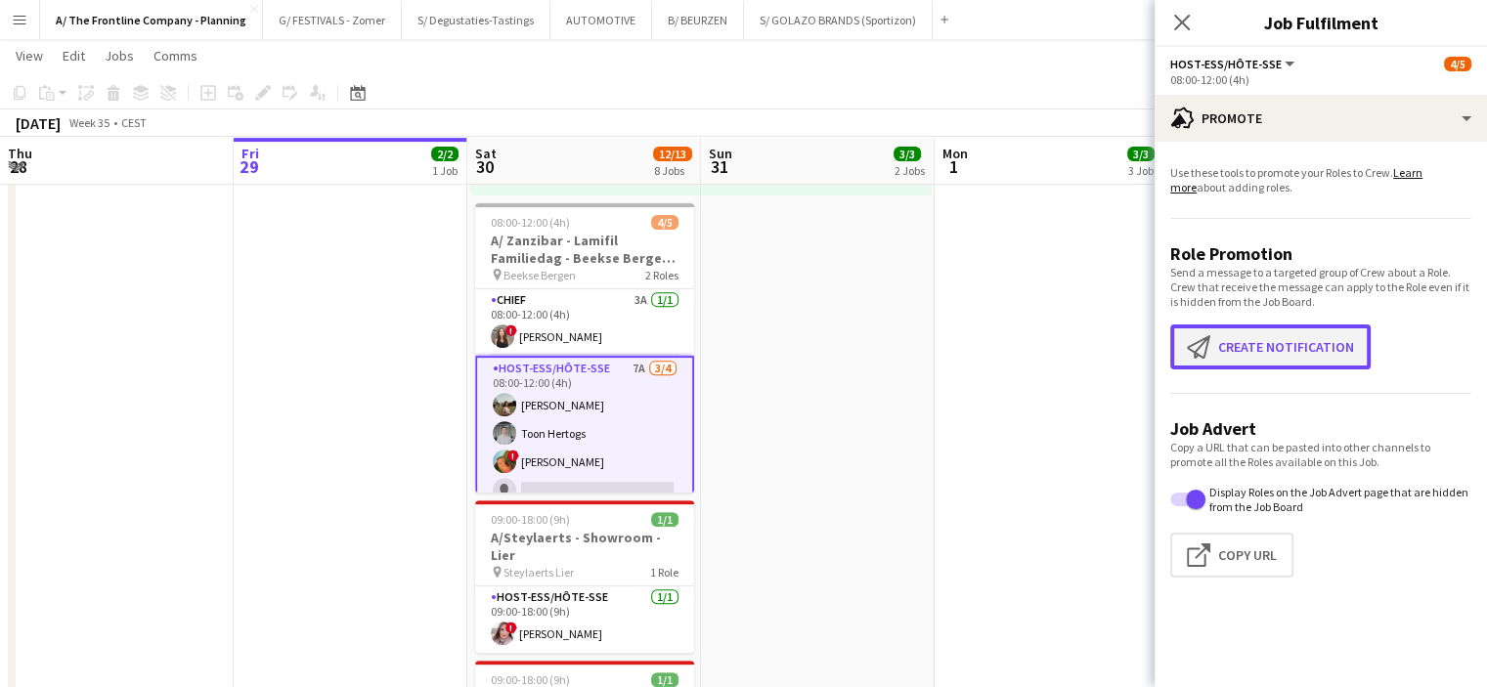
click at [1272, 349] on button "Create notification Create notification" at bounding box center [1270, 347] width 200 height 45
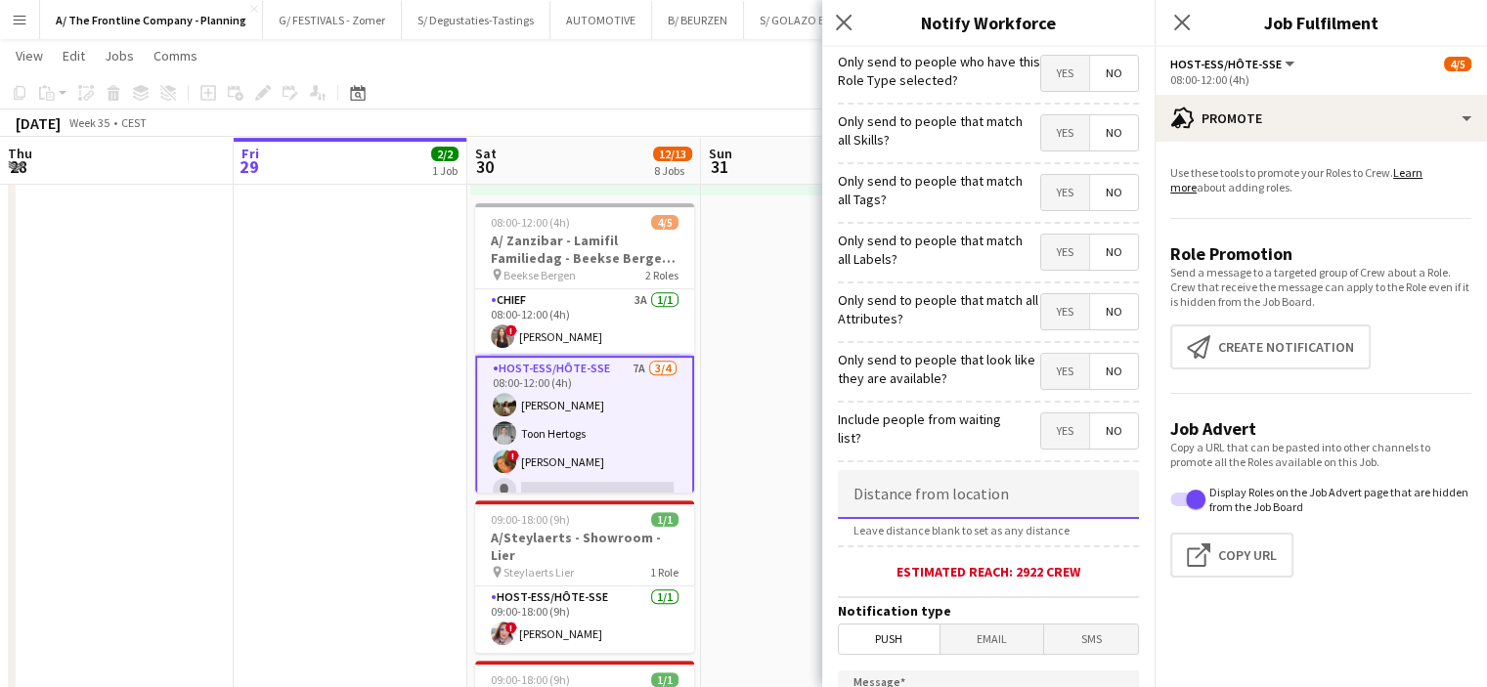
click at [976, 485] on input at bounding box center [988, 494] width 301 height 49
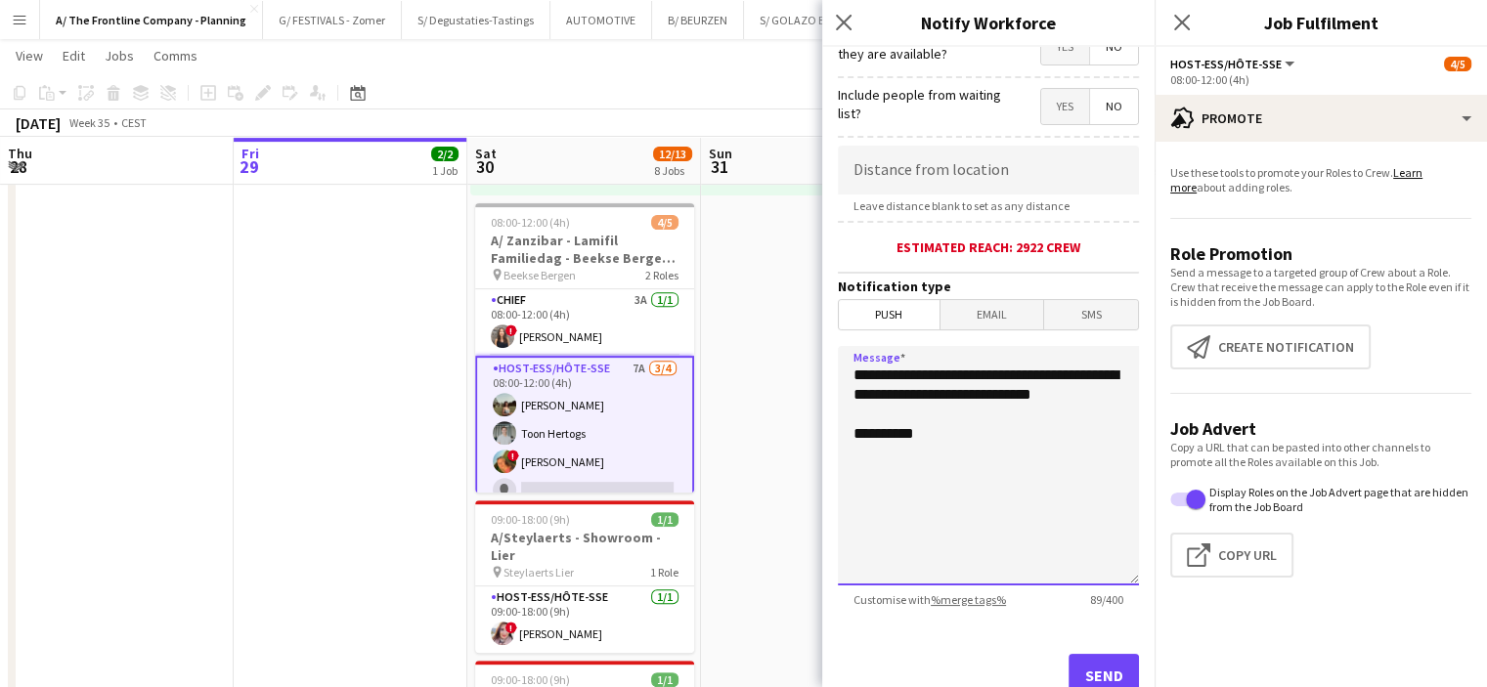
drag, startPoint x: 952, startPoint y: 484, endPoint x: 803, endPoint y: 456, distance: 152.3
click at [803, 456] on body "Menu Boards Boards Boards All jobs Status Workforce Workforce My Workforce Recr…" at bounding box center [743, 415] width 1487 height 2278
click at [648, 381] on app-card-role "Host-ess/Hôte-sse 7A [DATE] 08:00-12:00 (4h) [PERSON_NAME] Toon Hertogs ! [PERS…" at bounding box center [584, 433] width 219 height 155
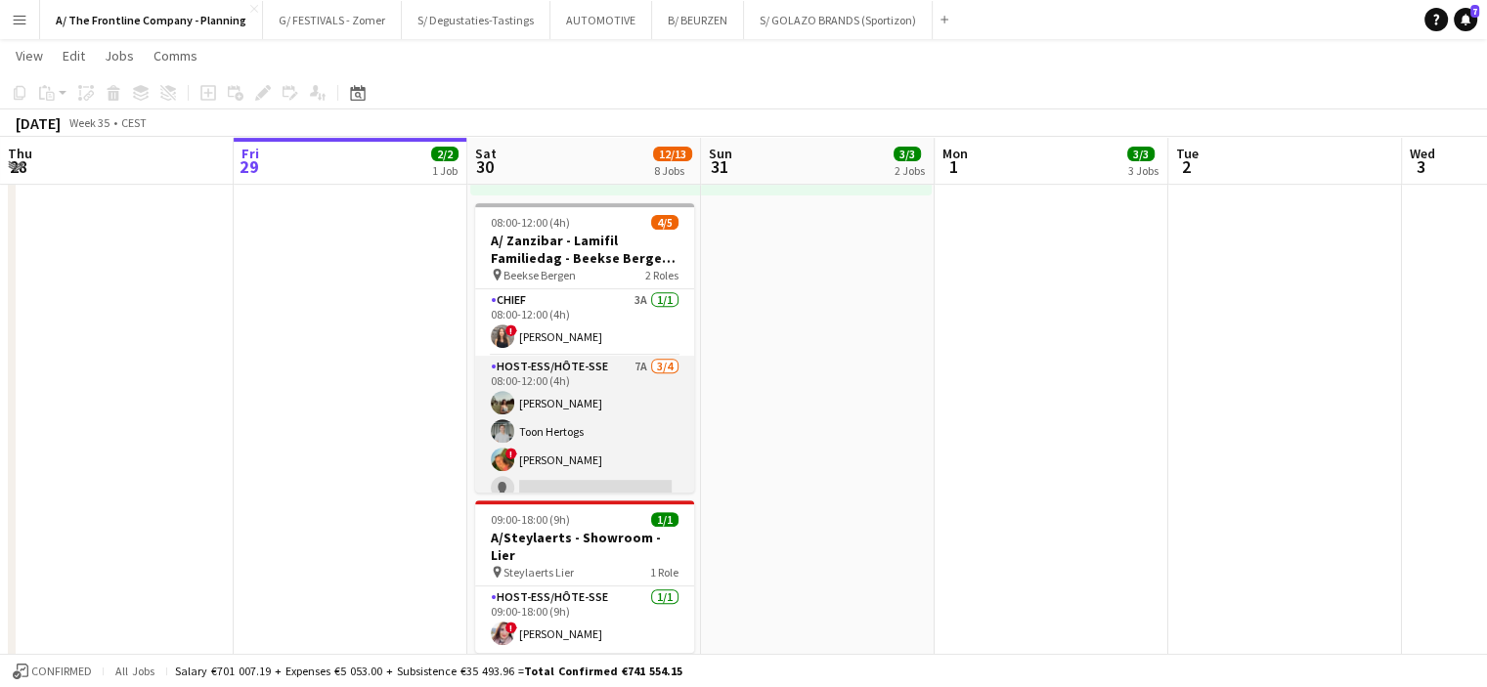
click at [506, 451] on span "!" at bounding box center [512, 454] width 12 height 12
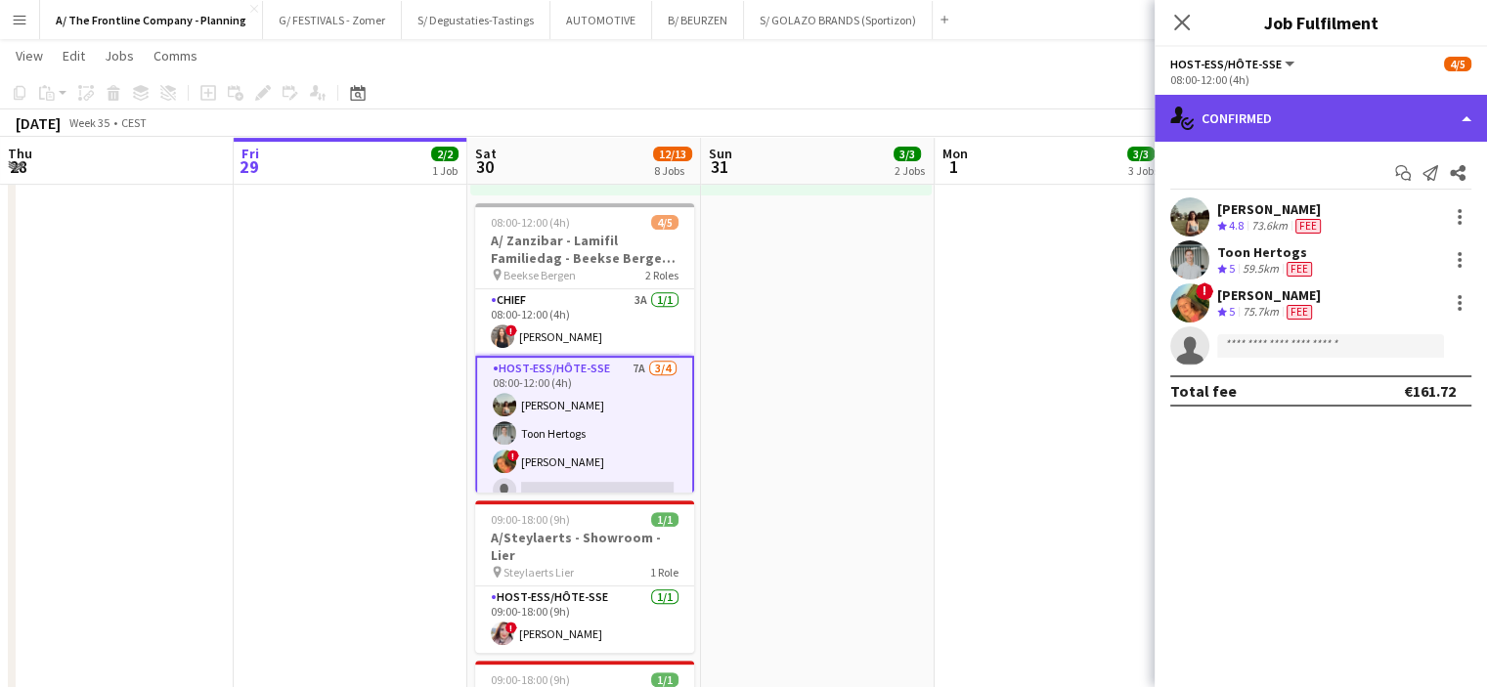
click at [1384, 127] on div "single-neutral-actions-check-2 Confirmed" at bounding box center [1321, 118] width 332 height 47
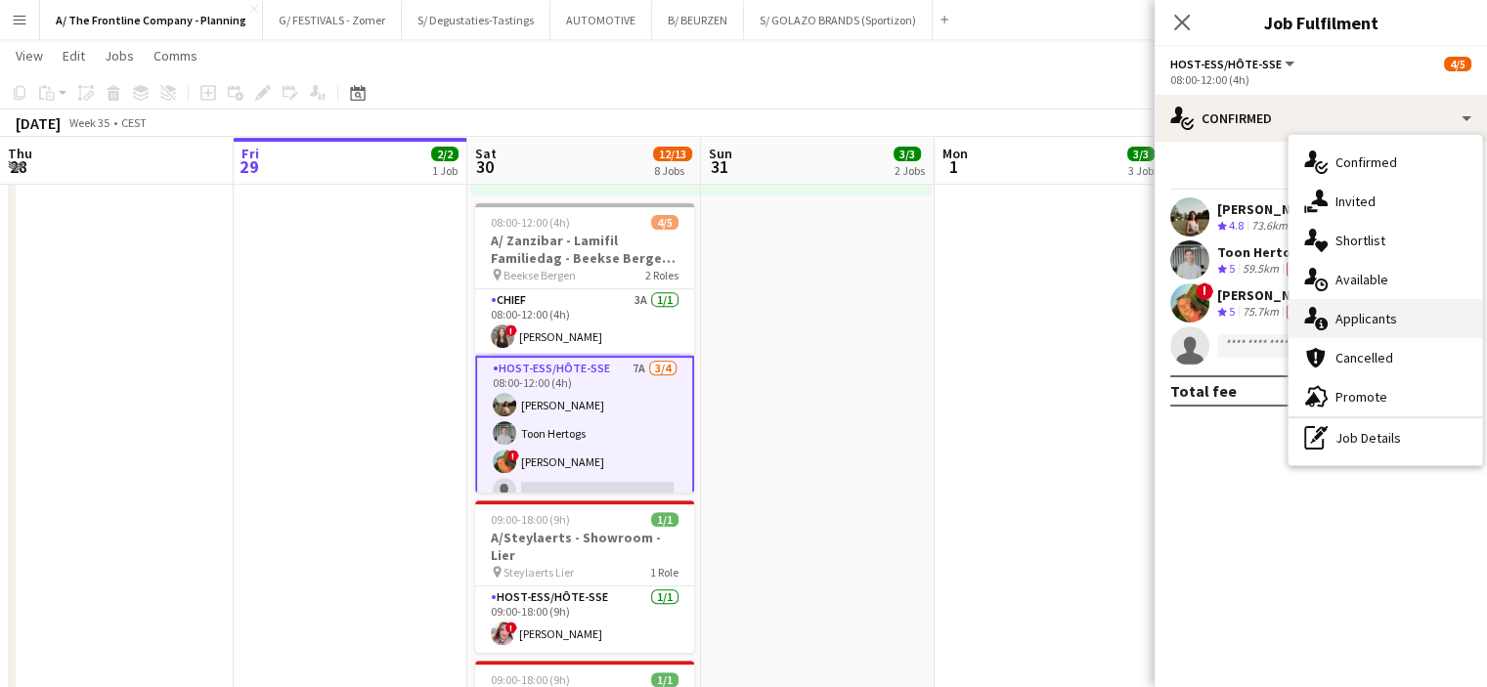
click at [1370, 312] on div "single-neutral-actions-information Applicants" at bounding box center [1386, 318] width 194 height 39
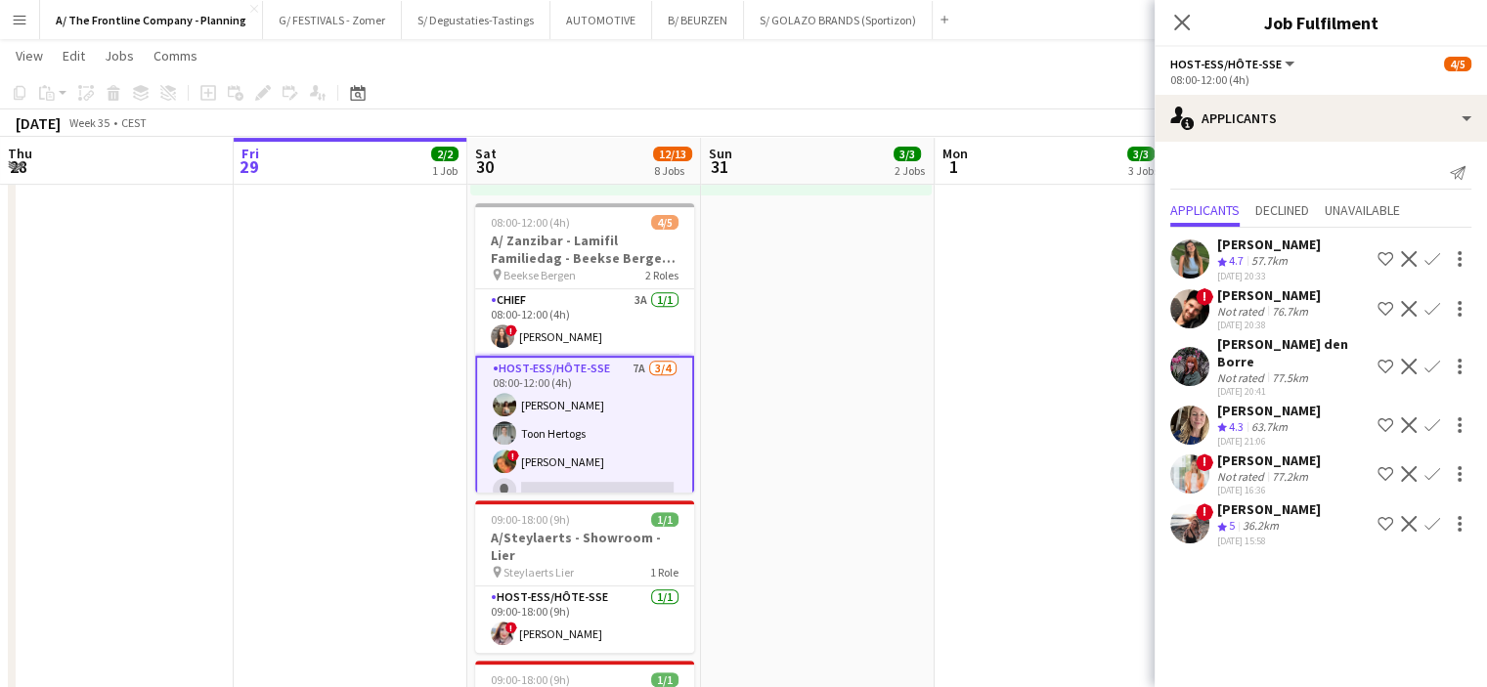
click at [1285, 501] on div "[PERSON_NAME]" at bounding box center [1269, 510] width 104 height 18
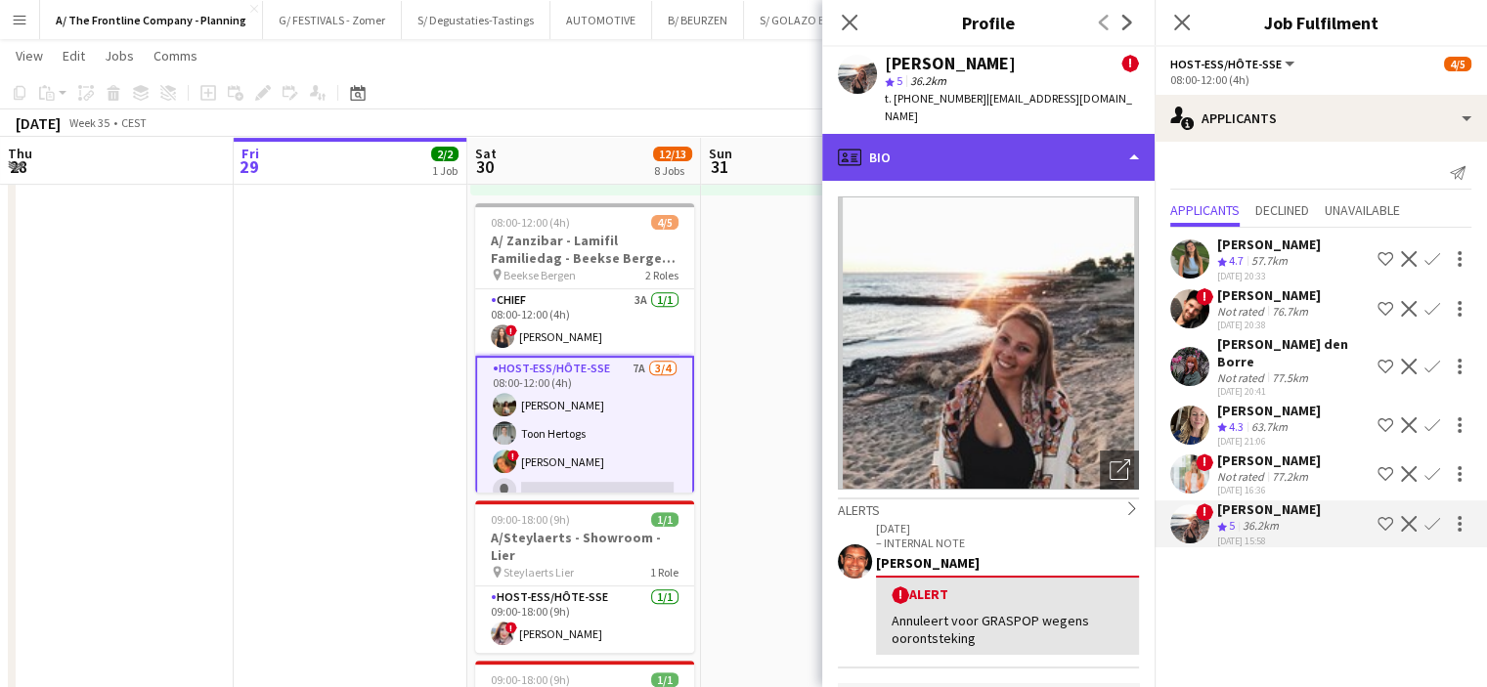
click at [1031, 134] on div "profile Bio" at bounding box center [988, 157] width 332 height 47
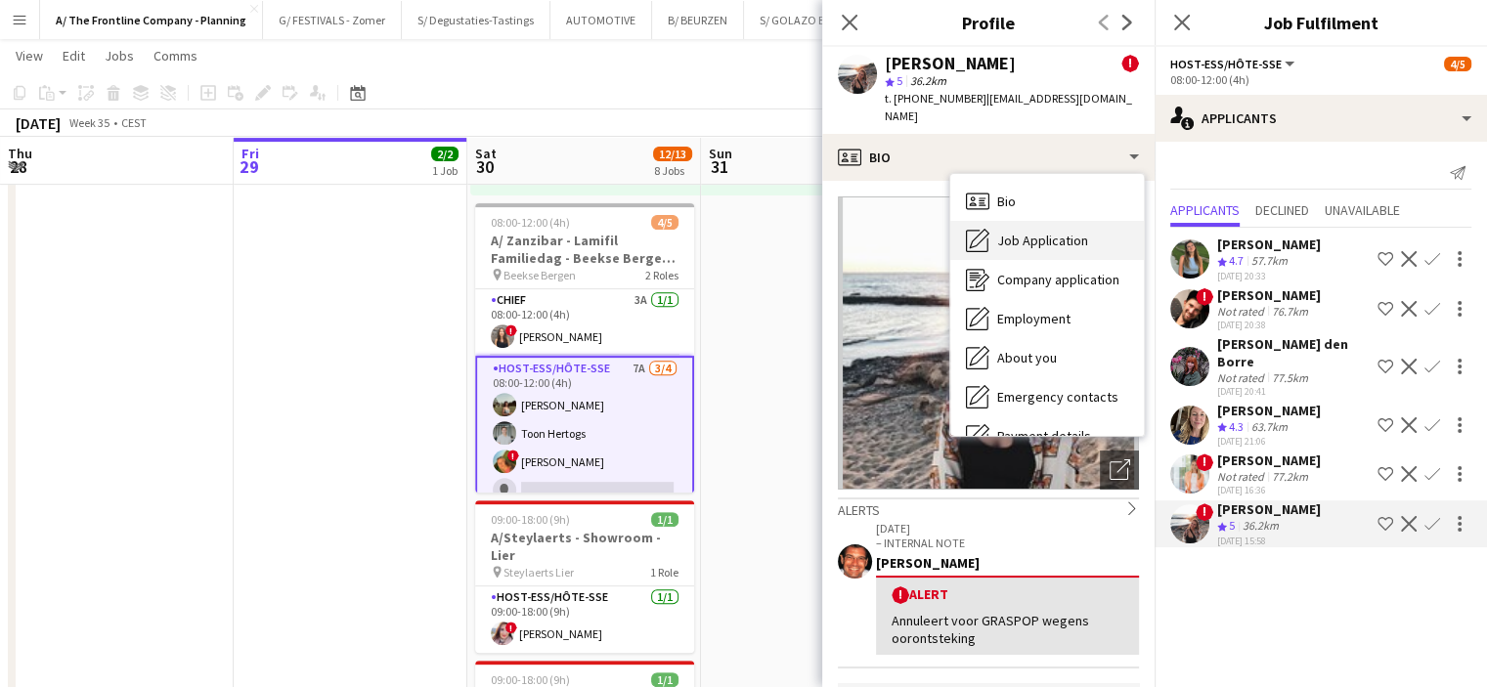
click at [1025, 232] on span "Job Application" at bounding box center [1042, 241] width 91 height 18
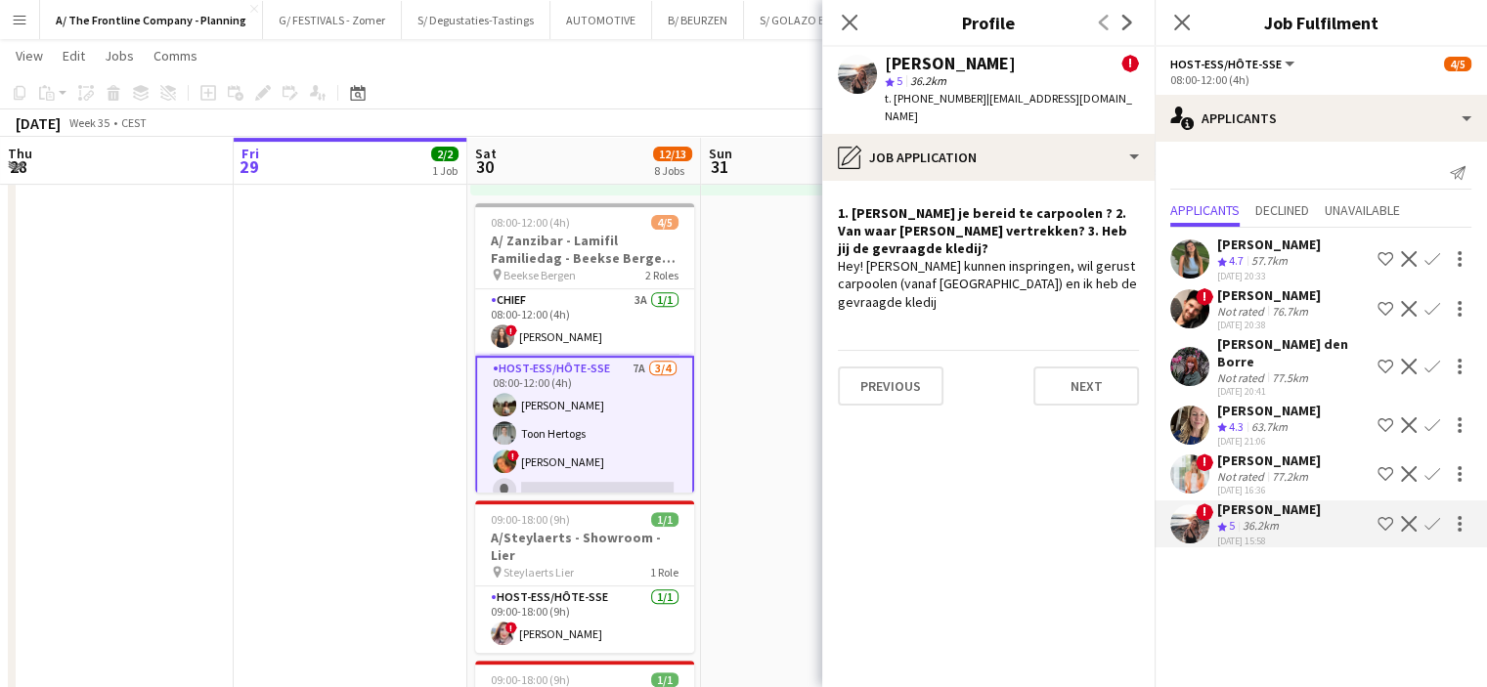
click at [774, 423] on app-date-cell "10:00-18:30 (8h30m) 2/2 pin ZEB Ieper 1 Role Host-ess/Hôte-sse 8A [DATE] 10:00-…" at bounding box center [818, 418] width 234 height 1846
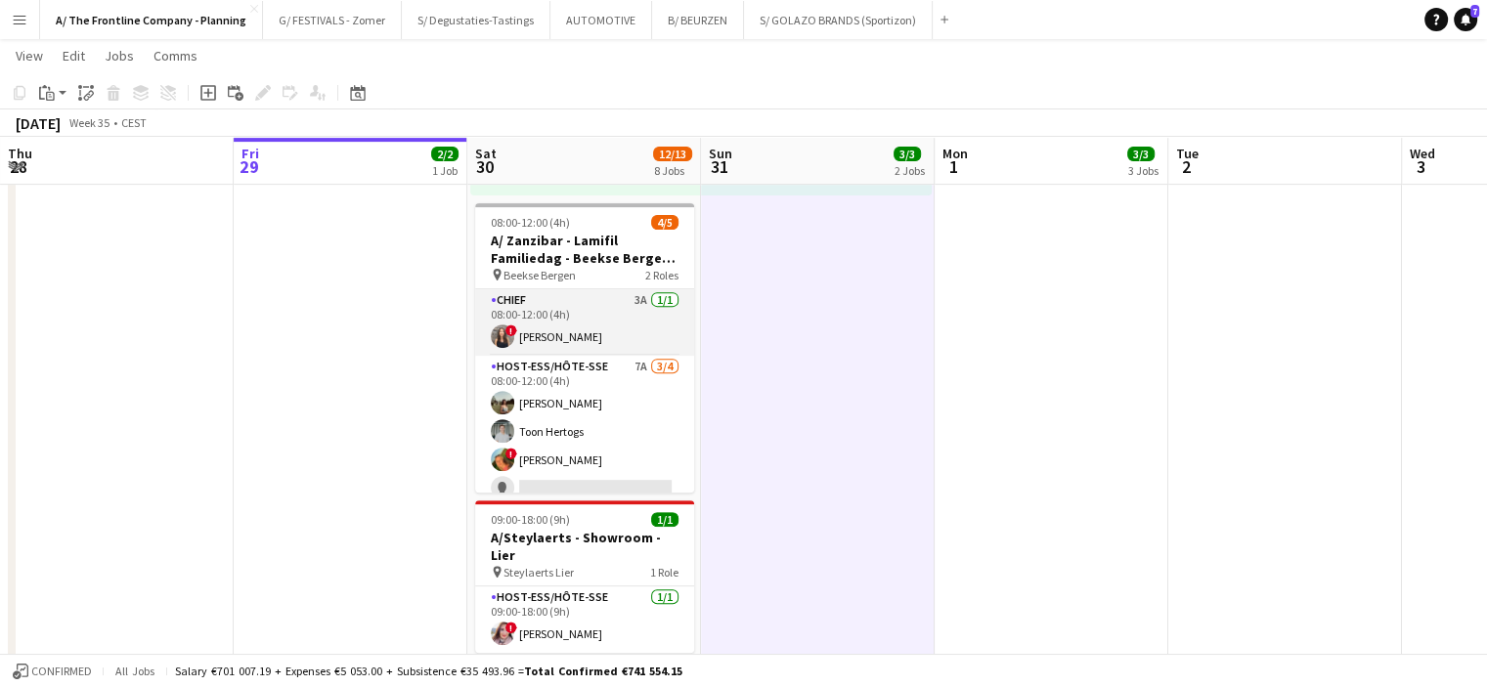
click at [594, 322] on app-card-role "Chief 3A [DATE] 08:00-12:00 (4h) ! [PERSON_NAME]" at bounding box center [584, 322] width 219 height 66
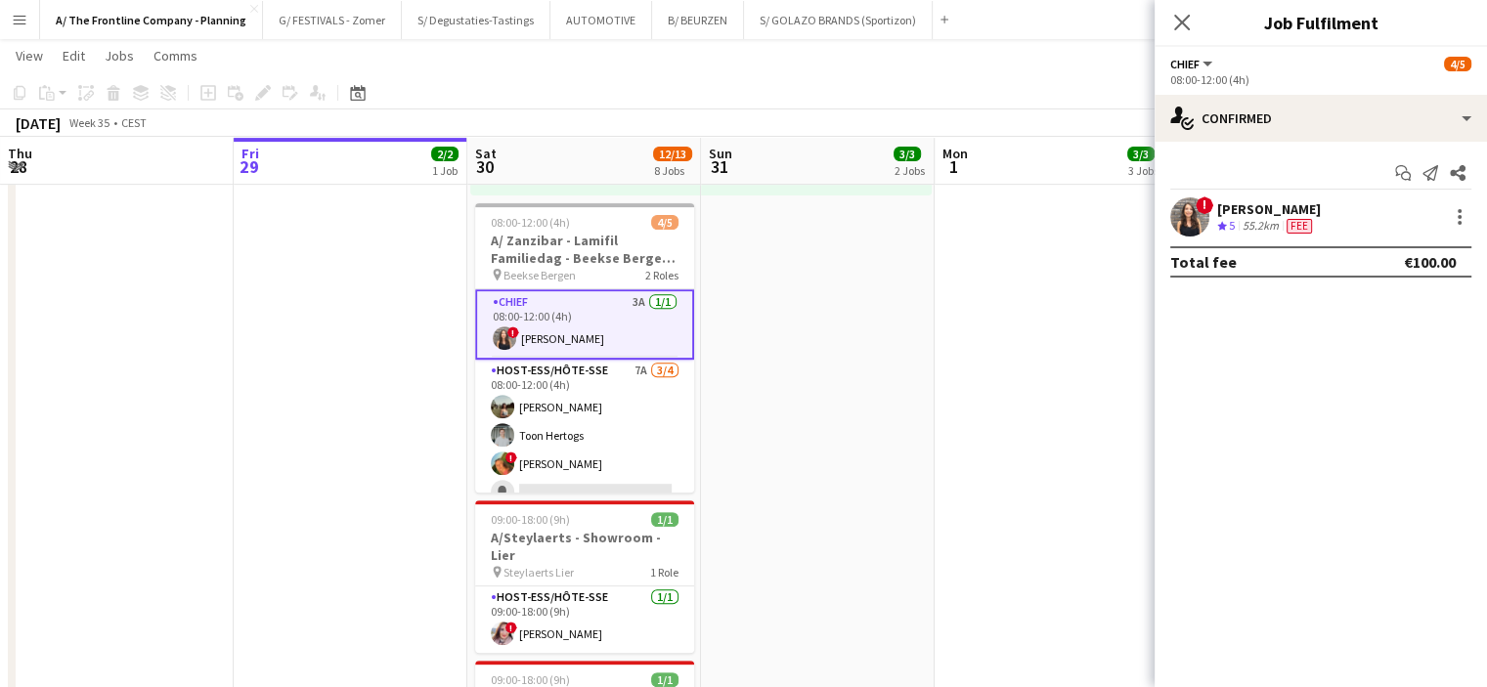
click at [1271, 198] on div "! [PERSON_NAME] Crew rating 5 55.2km Fee" at bounding box center [1321, 217] width 332 height 39
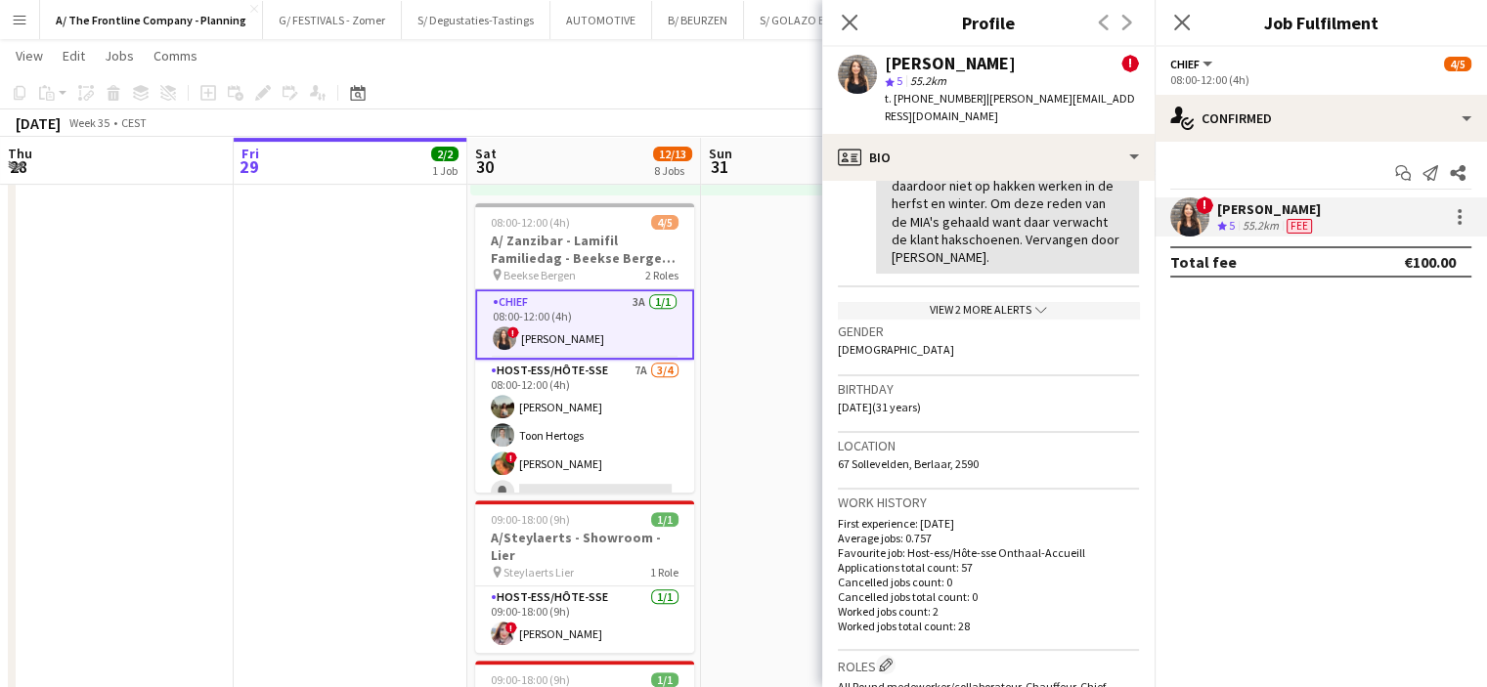
scroll to position [452, 0]
click at [770, 265] on app-date-cell "10:00-18:30 (8h30m) 2/2 pin ZEB Ieper 1 Role Host-ess/Hôte-sse 8A [DATE] 10:00-…" at bounding box center [818, 418] width 234 height 1846
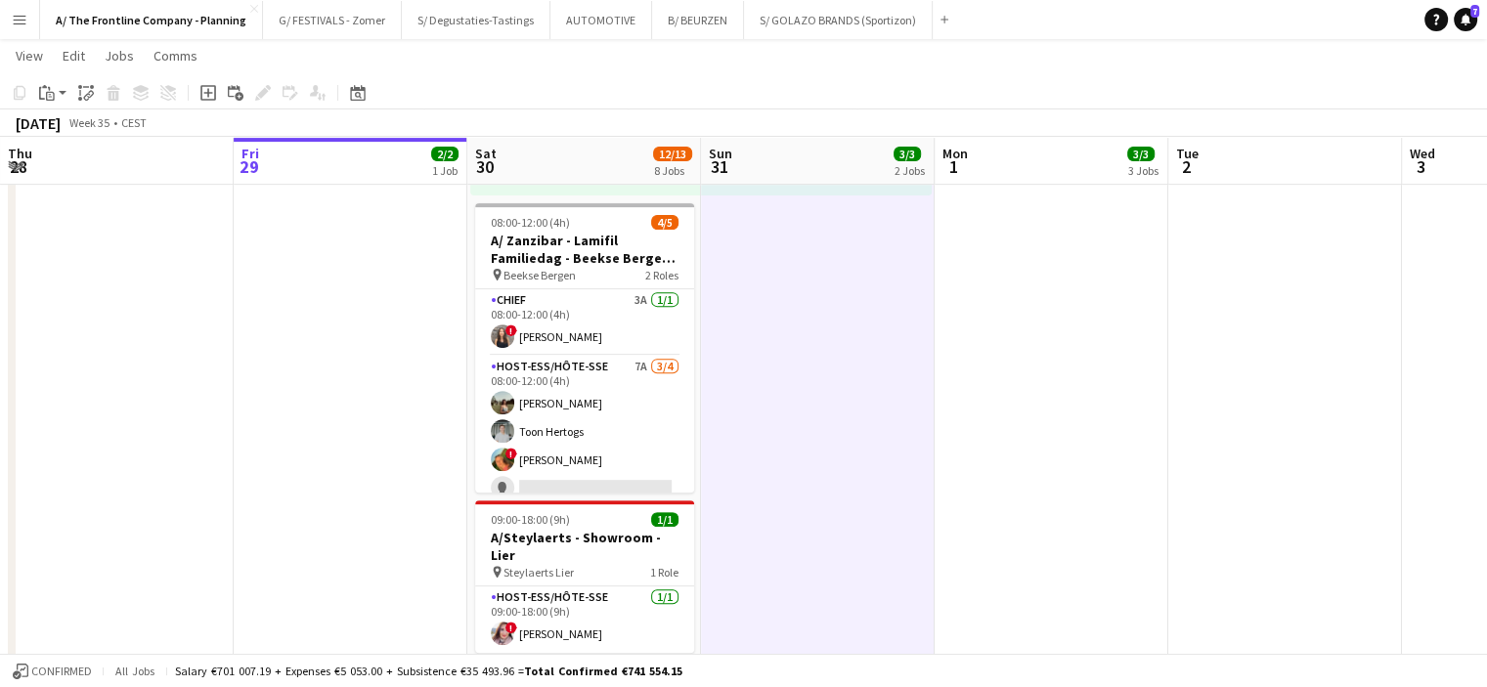
click at [1113, 398] on app-date-cell "13:00-23:00 (10h) 1/1 A/ Eventmasters - Proximus - chauffeur/promo - TOUR C Wil…" at bounding box center [1052, 418] width 234 height 1846
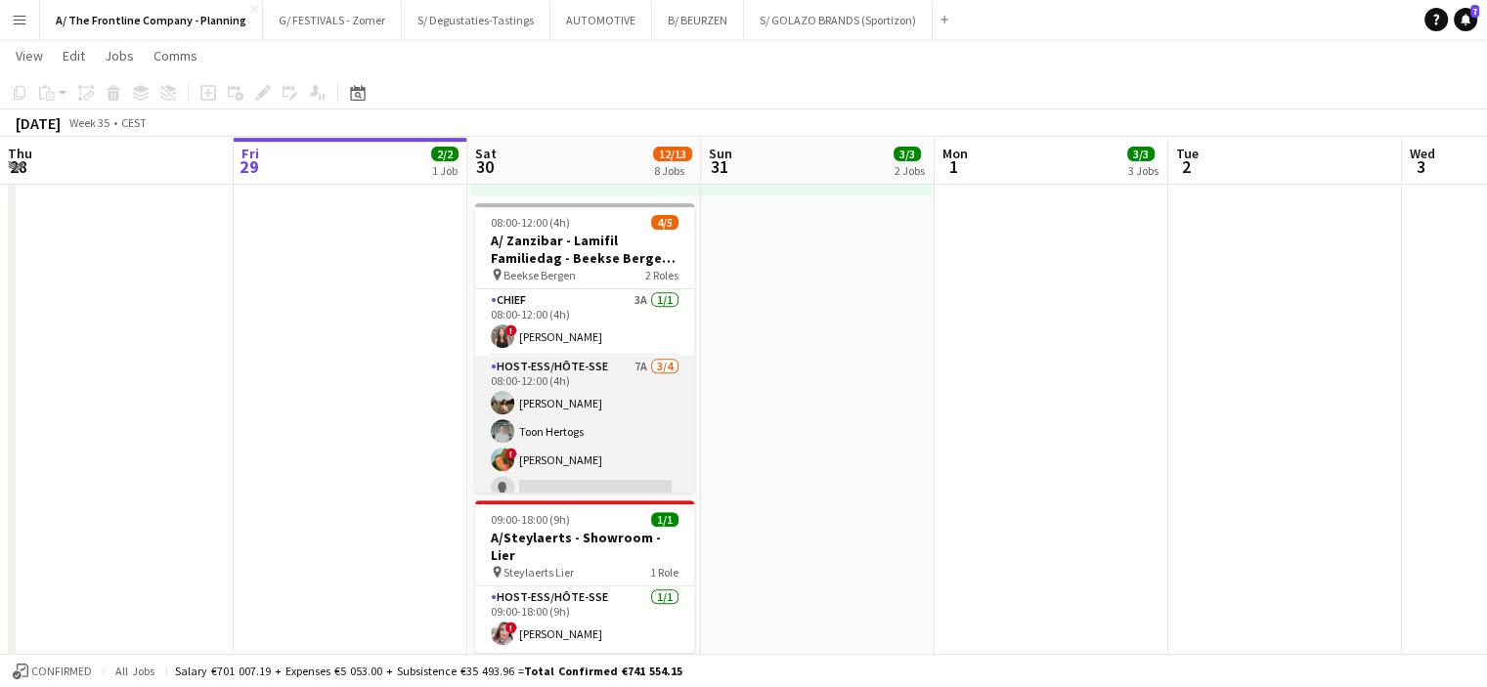
click at [548, 448] on app-card-role "Host-ess/Hôte-sse 7A [DATE] 08:00-12:00 (4h) [PERSON_NAME] Toon Hertogs ! [PERS…" at bounding box center [584, 432] width 219 height 152
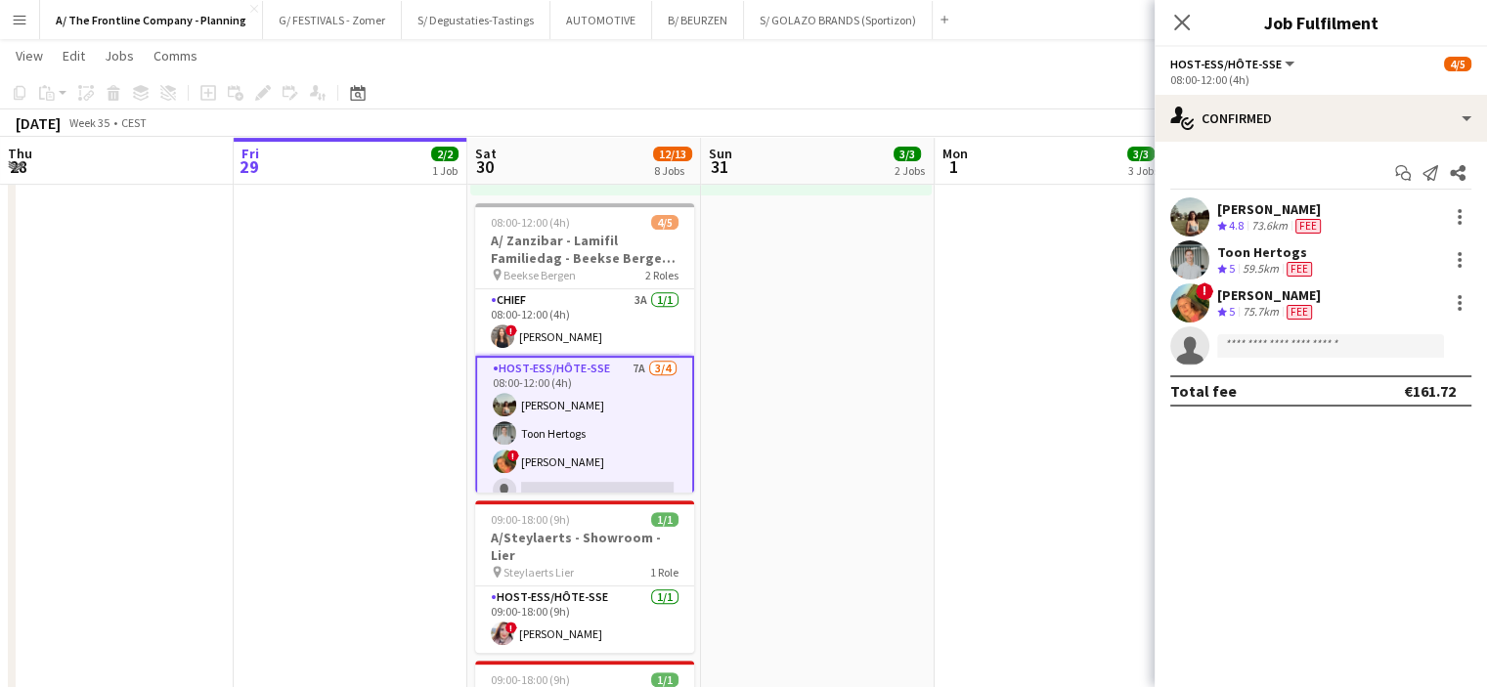
click at [808, 425] on app-date-cell "10:00-18:30 (8h30m) 2/2 pin ZEB Ieper 1 Role Host-ess/Hôte-sse 8A [DATE] 10:00-…" at bounding box center [818, 418] width 234 height 1846
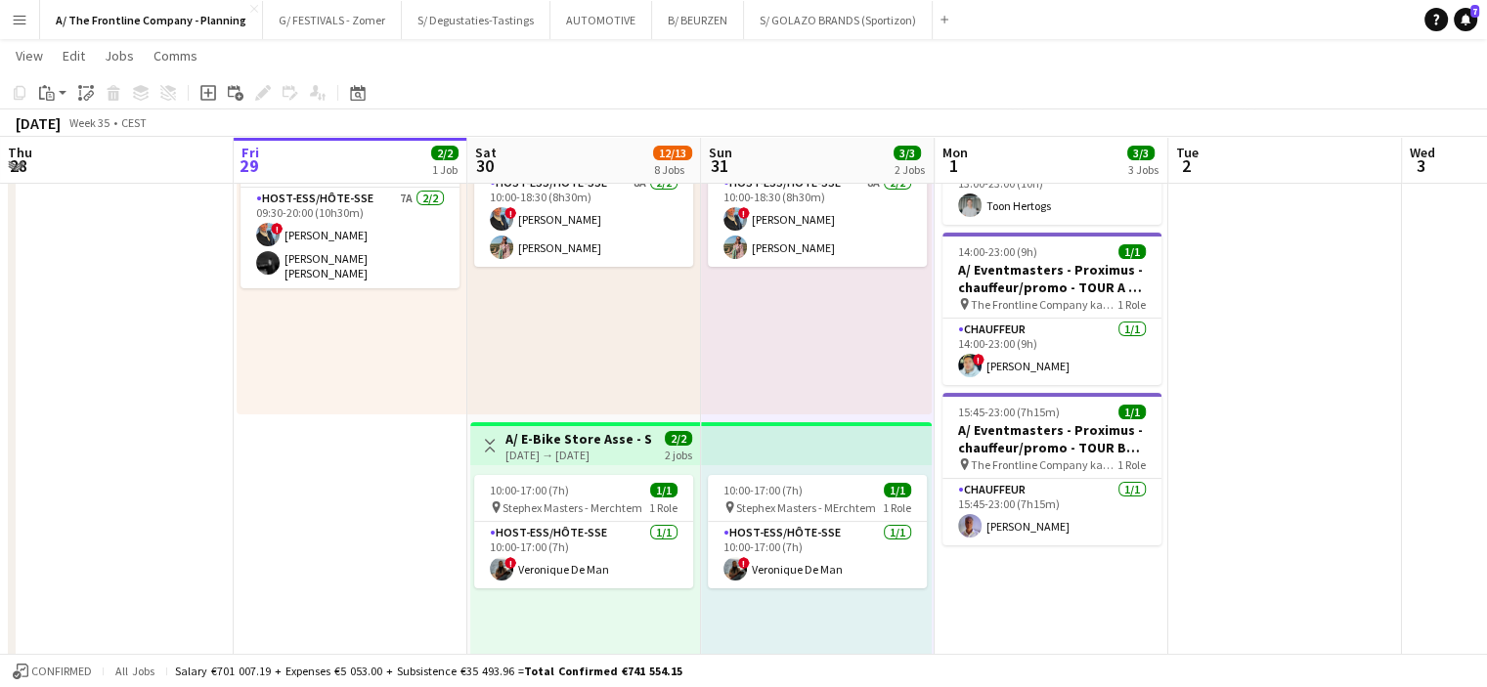
scroll to position [149, 0]
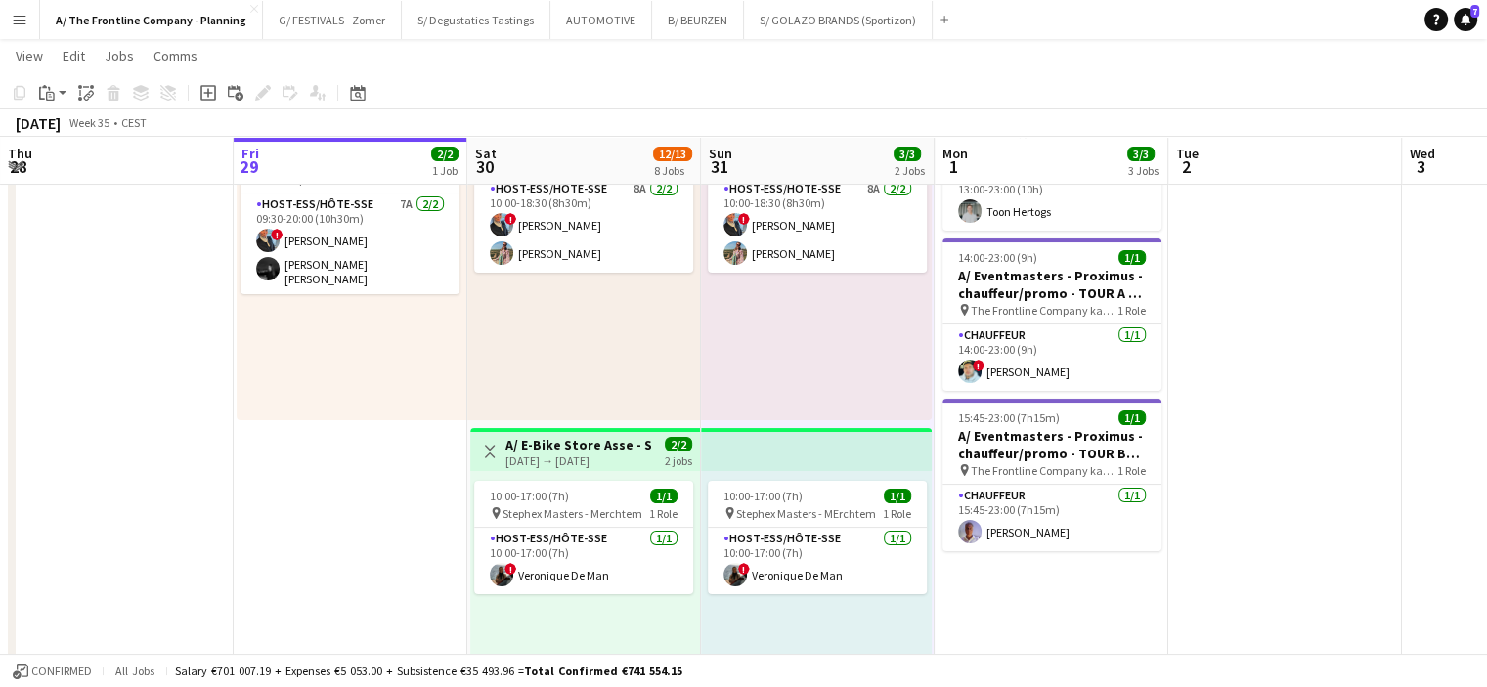
click at [1248, 22] on app-navbar "Menu Boards Boards Boards All jobs Status Workforce Workforce My Workforce Recr…" at bounding box center [743, 19] width 1487 height 39
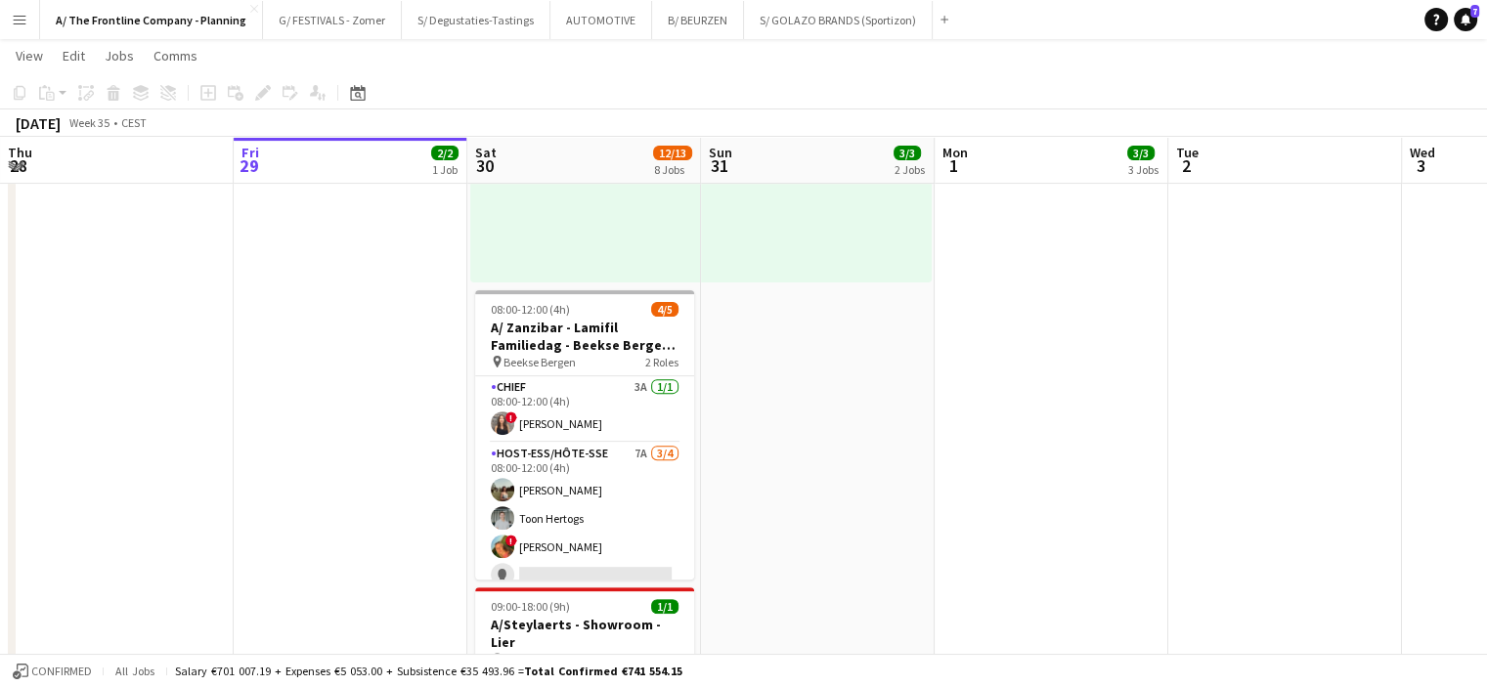
scroll to position [638, 0]
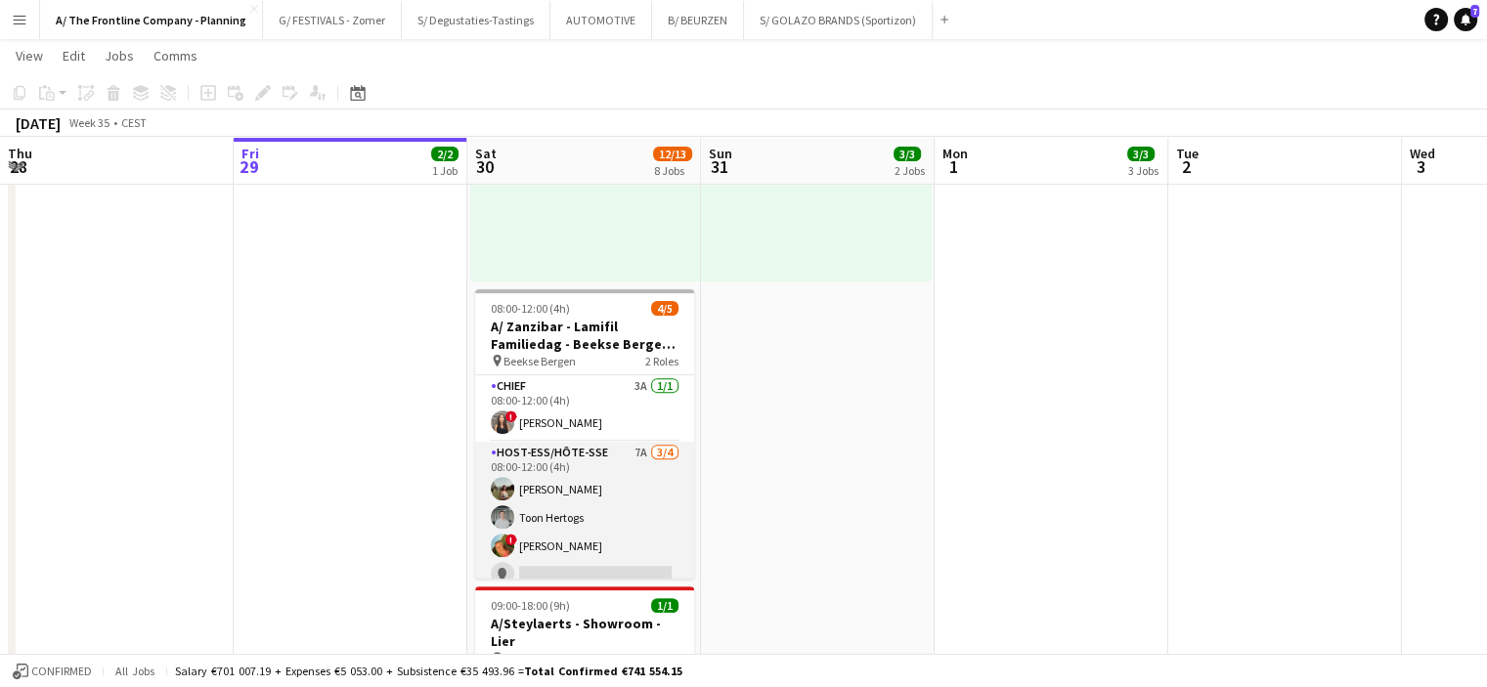
click at [526, 521] on app-card-role "Host-ess/Hôte-sse 7A [DATE] 08:00-12:00 (4h) [PERSON_NAME] Toon Hertogs ! [PERS…" at bounding box center [584, 518] width 219 height 152
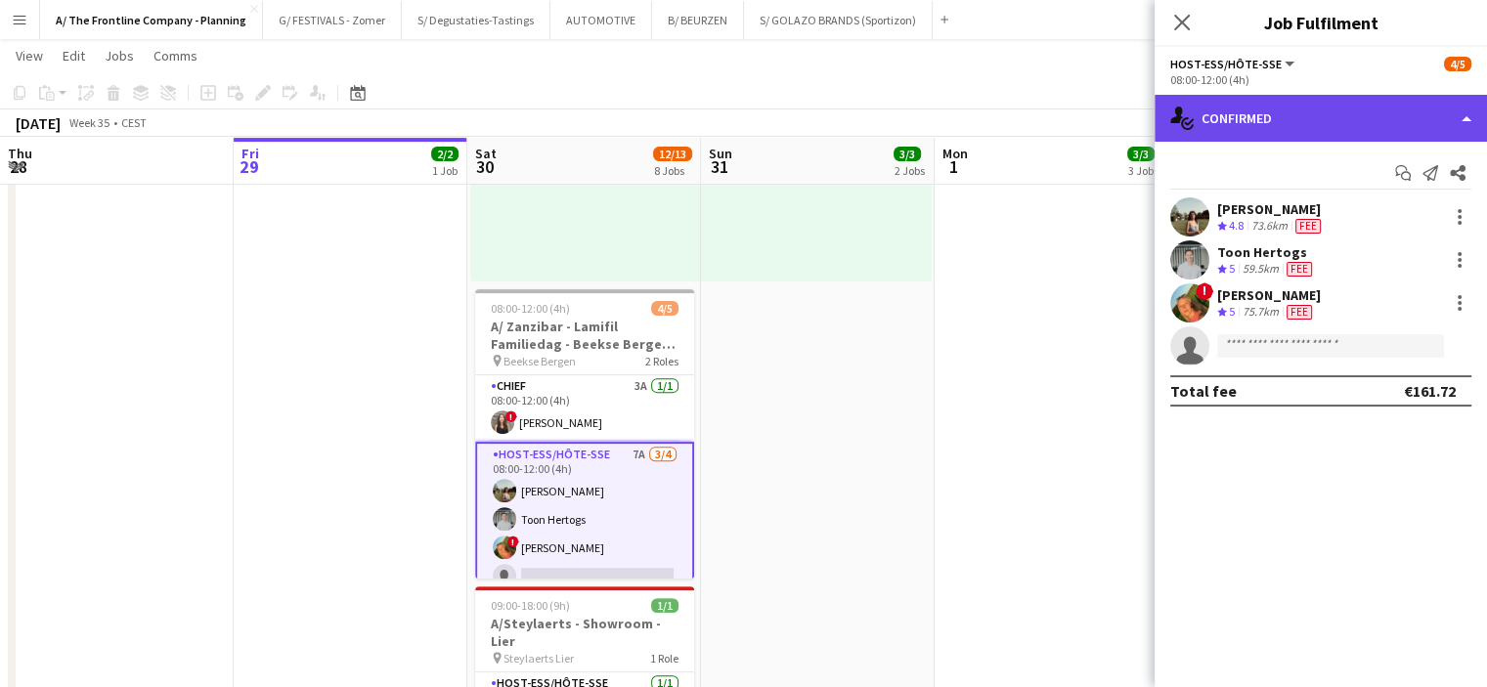
click at [1329, 112] on div "single-neutral-actions-check-2 Confirmed" at bounding box center [1321, 118] width 332 height 47
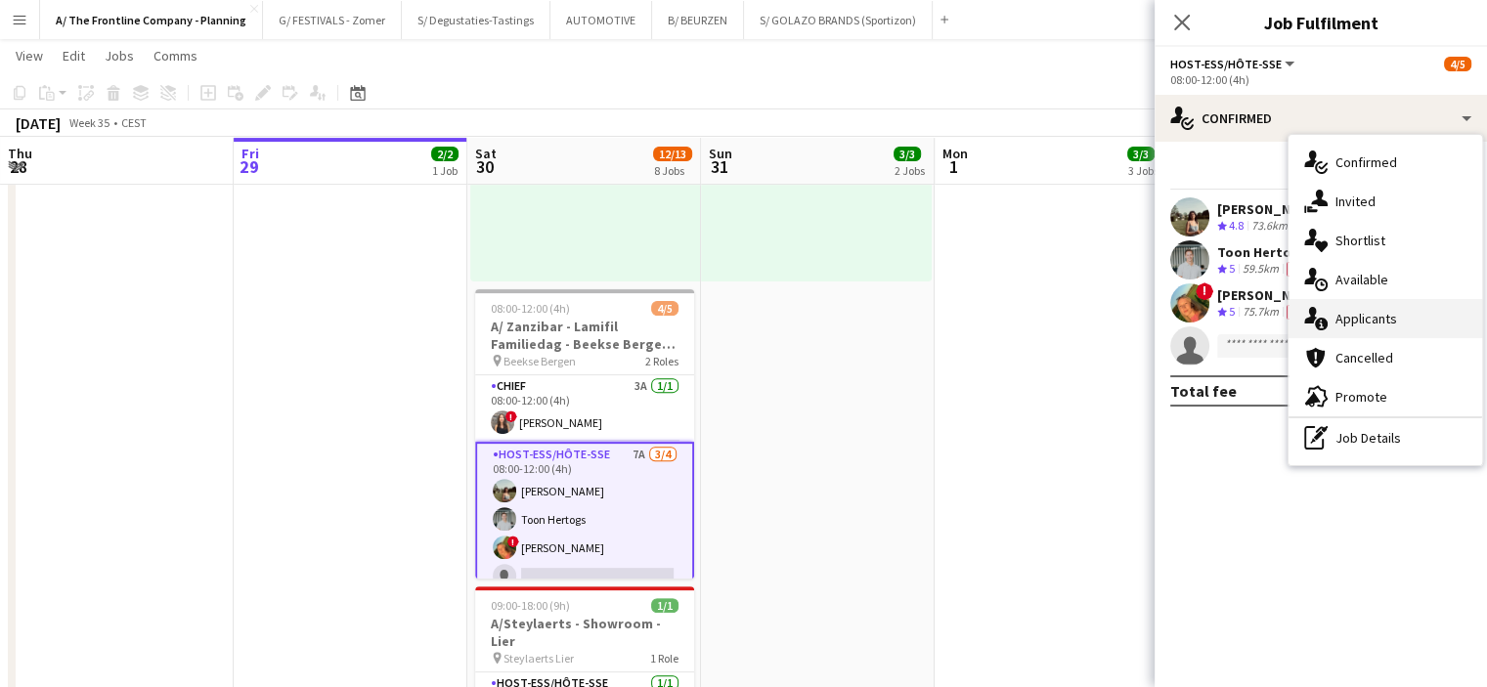
click at [1346, 316] on div "single-neutral-actions-information Applicants" at bounding box center [1386, 318] width 194 height 39
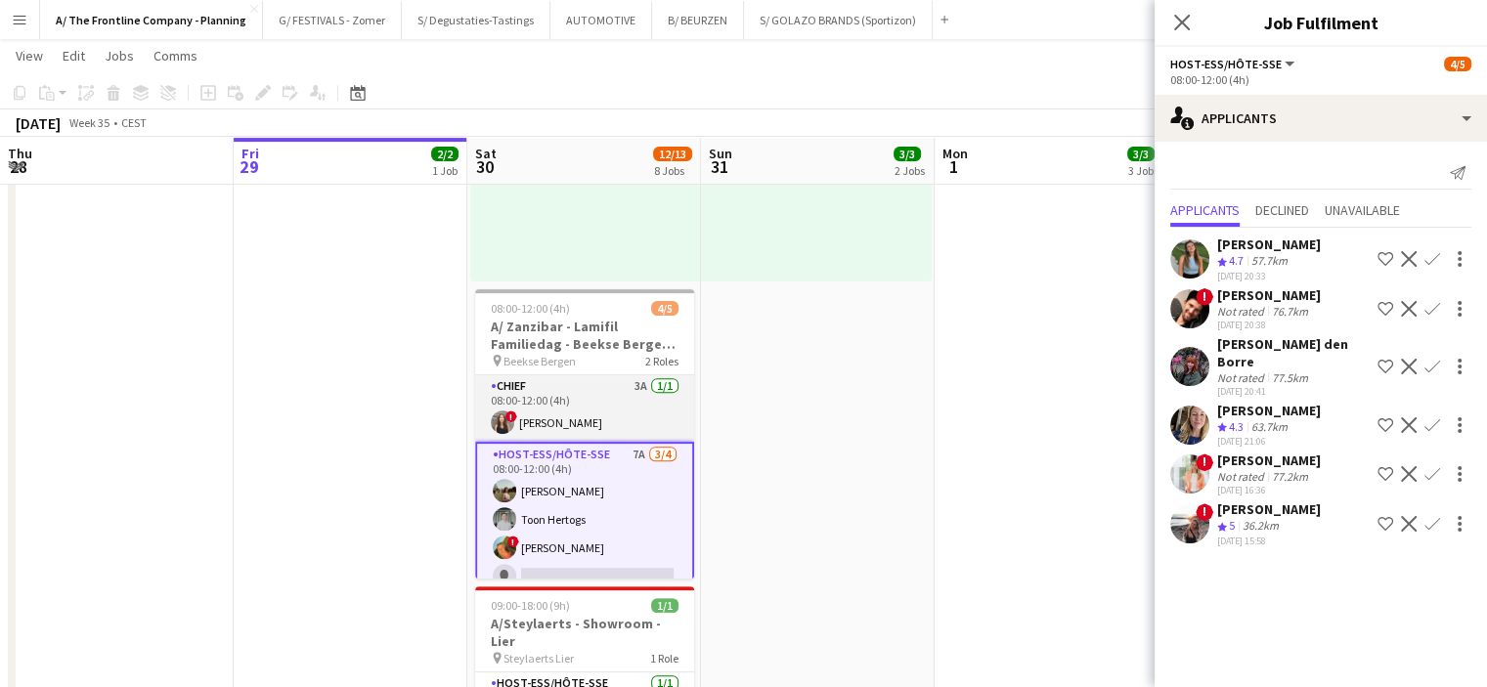
click at [619, 410] on app-card-role "Chief 3A [DATE] 08:00-12:00 (4h) ! [PERSON_NAME]" at bounding box center [584, 408] width 219 height 66
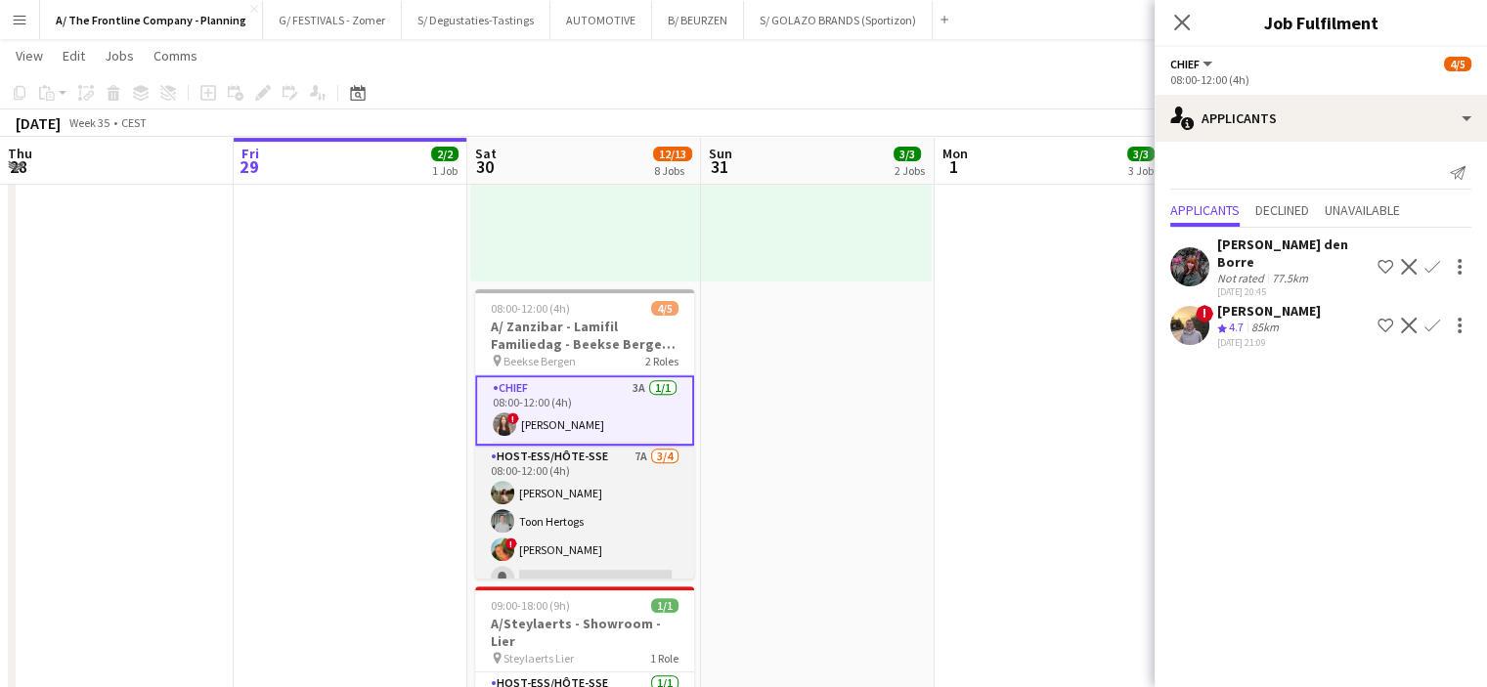
click at [604, 478] on app-card-role "Host-ess/Hôte-sse 7A [DATE] 08:00-12:00 (4h) [PERSON_NAME] Toon Hertogs ! [PERS…" at bounding box center [584, 522] width 219 height 152
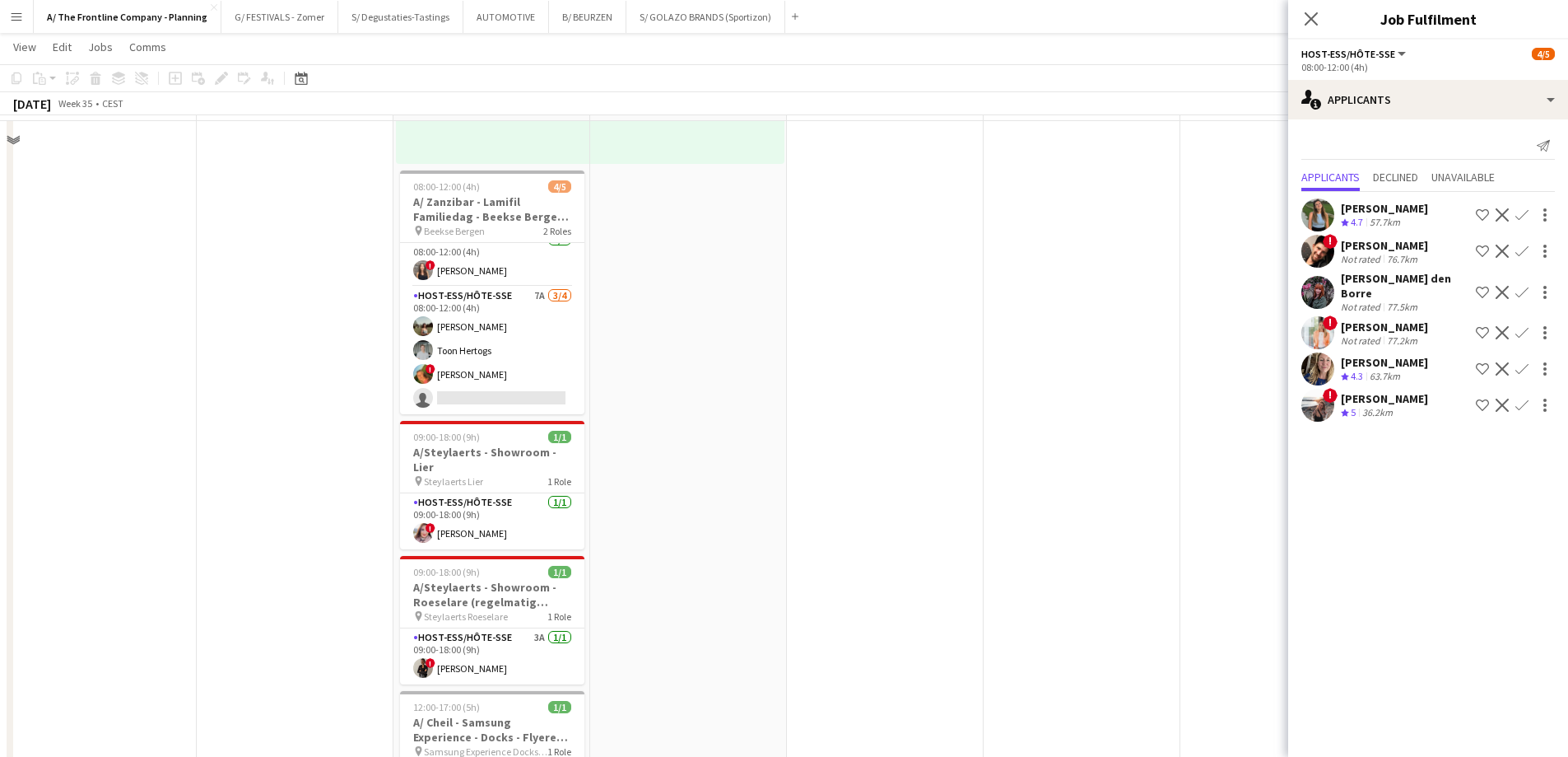
scroll to position [576, 0]
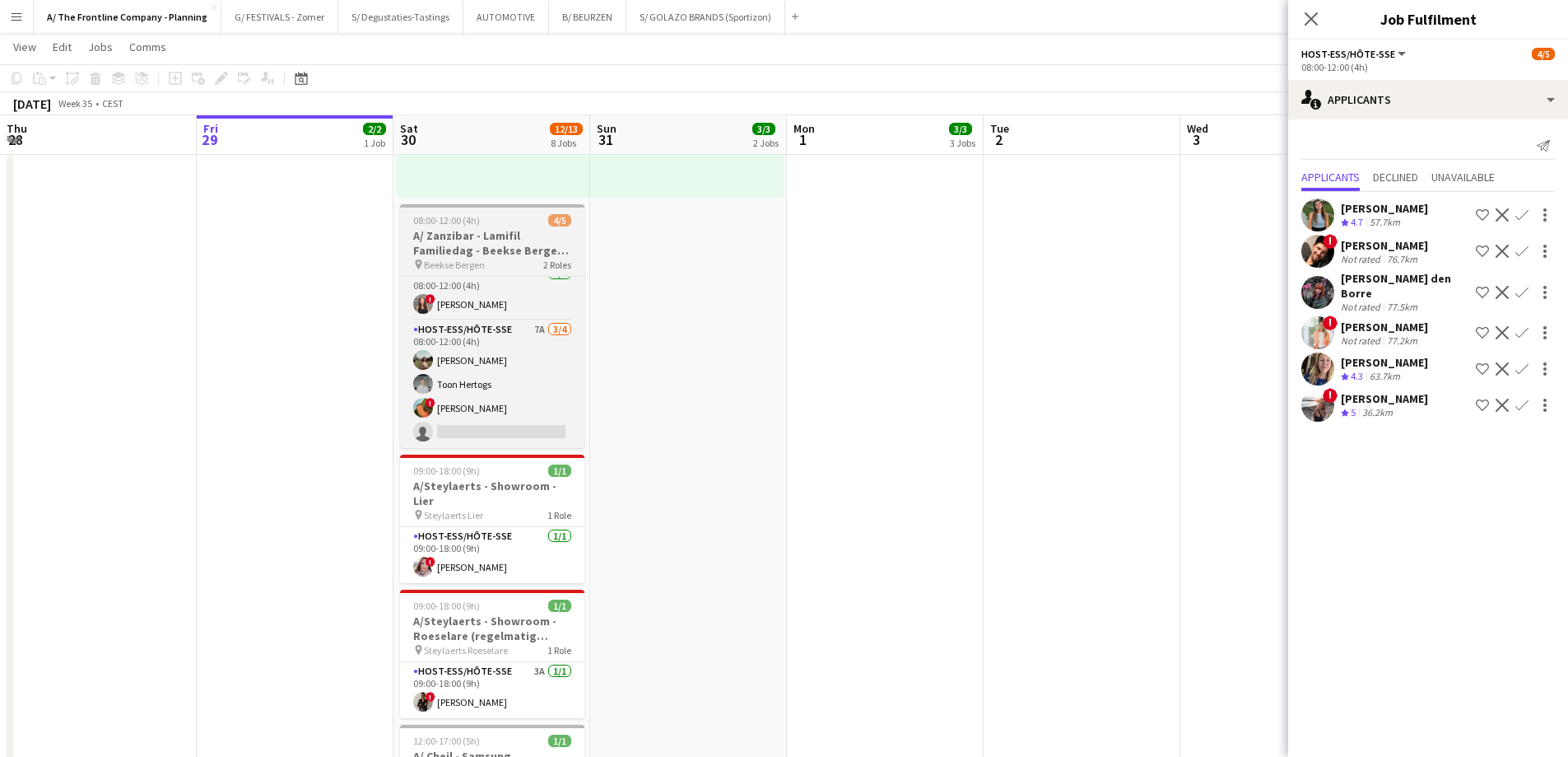
click at [457, 251] on h3 "A/ Zanzibar - Lamifil Familiedag - Beekse Bergen (Nl)" at bounding box center [492, 243] width 184 height 29
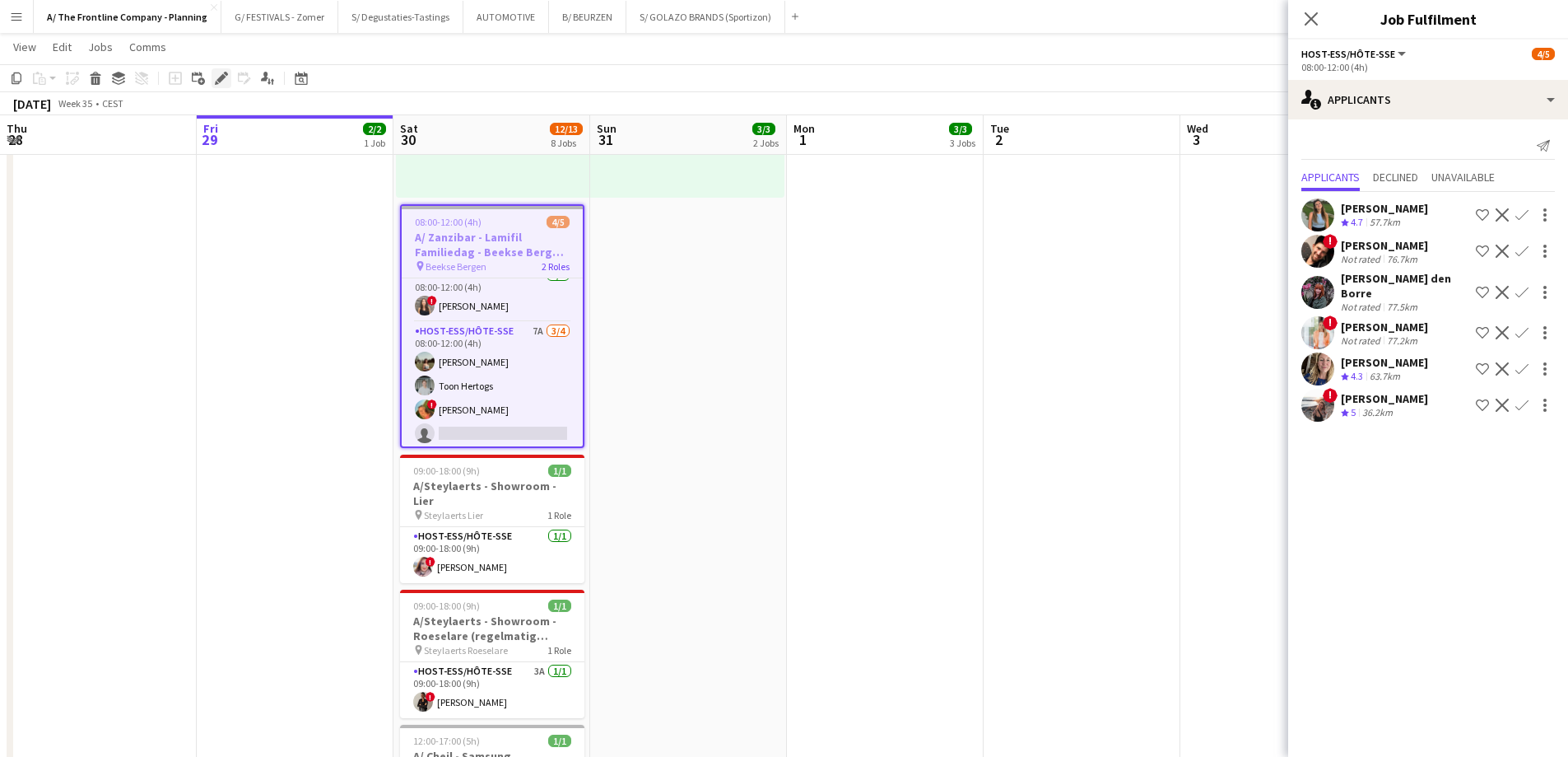
click at [219, 81] on icon at bounding box center [221, 78] width 9 height 9
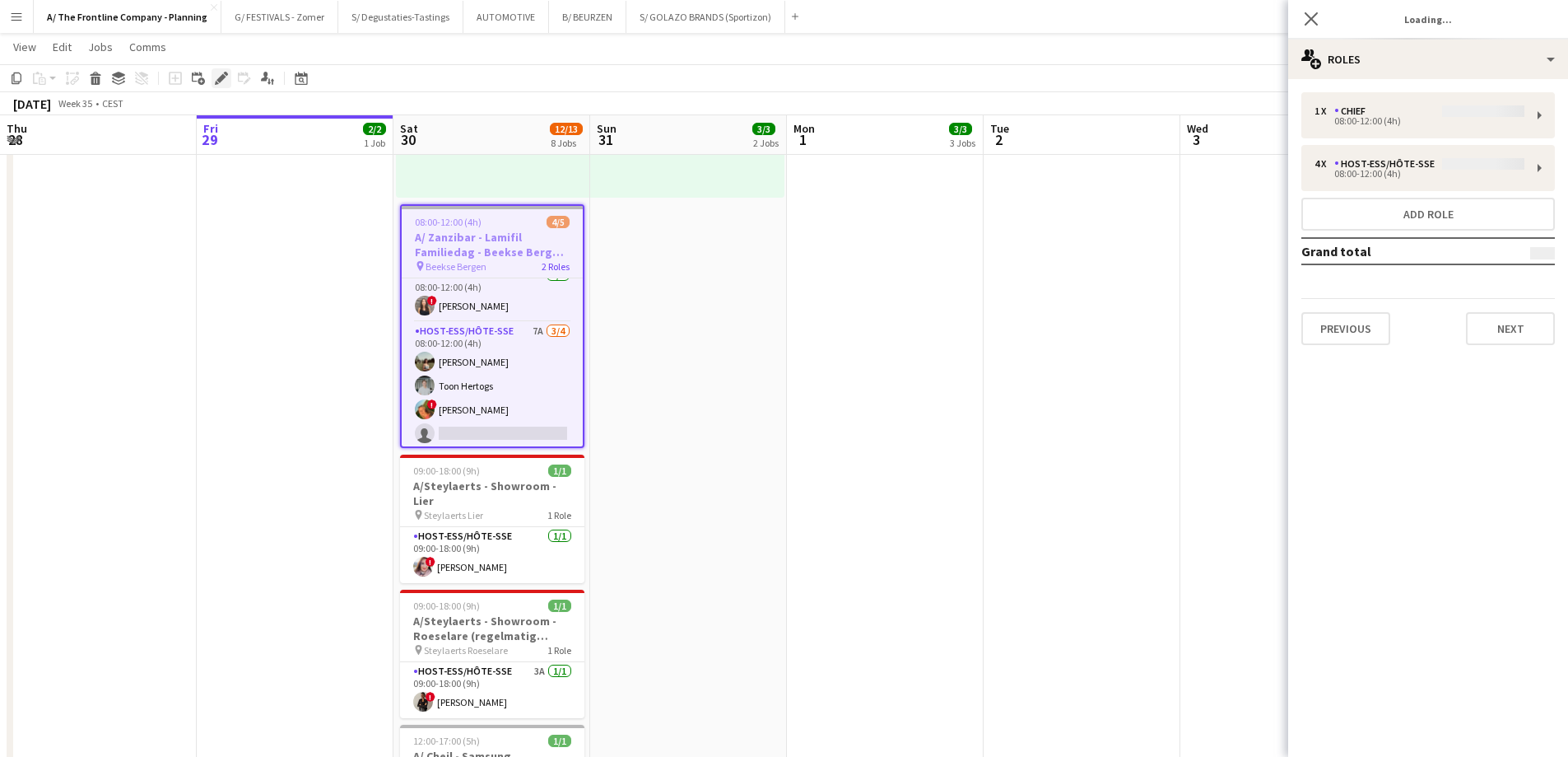
type input "**********"
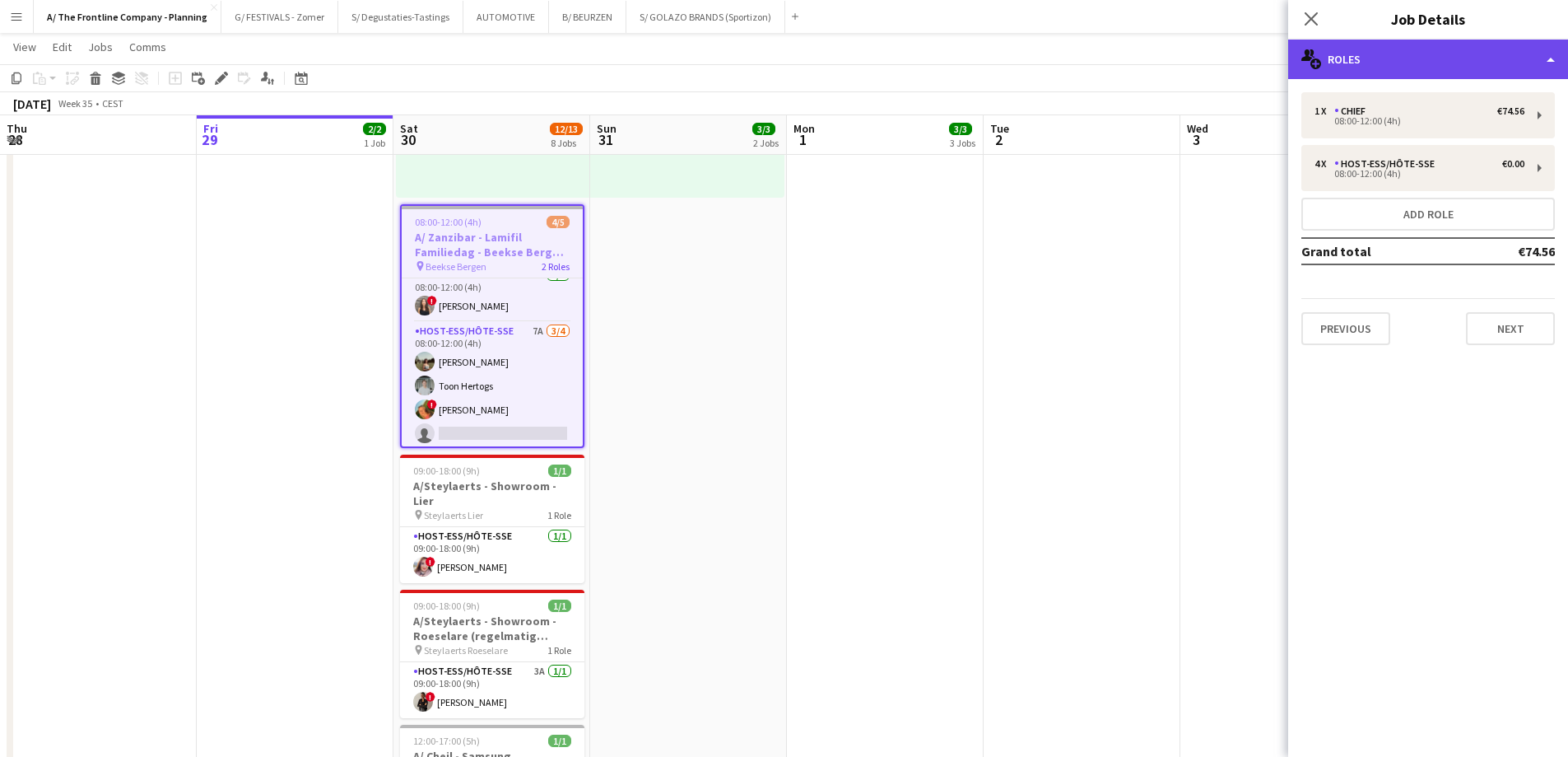
click at [1251, 56] on div "multiple-users-add Roles" at bounding box center [1427, 59] width 279 height 40
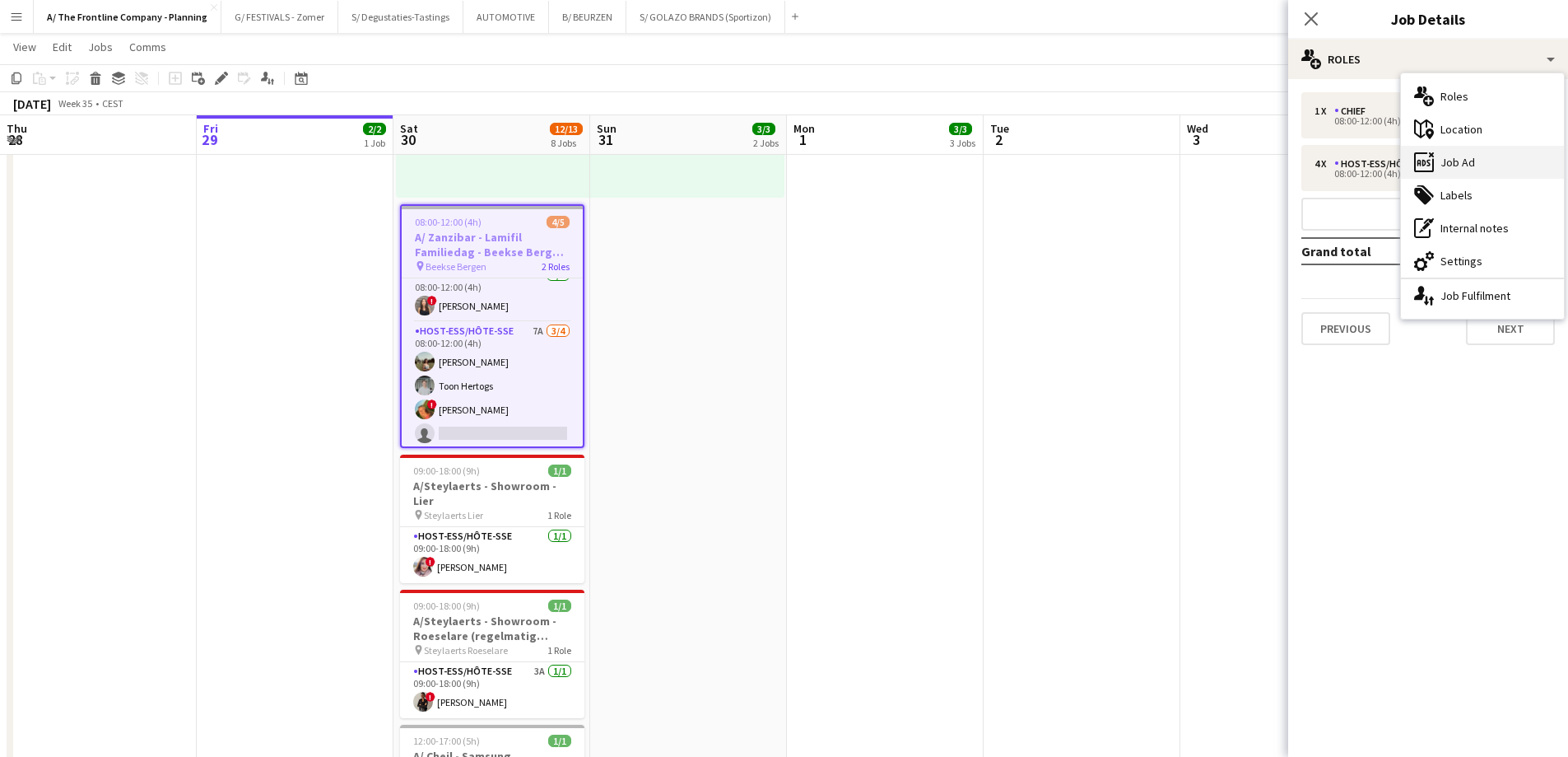
click at [1251, 165] on div "ads-window Job Ad" at bounding box center [1482, 162] width 163 height 33
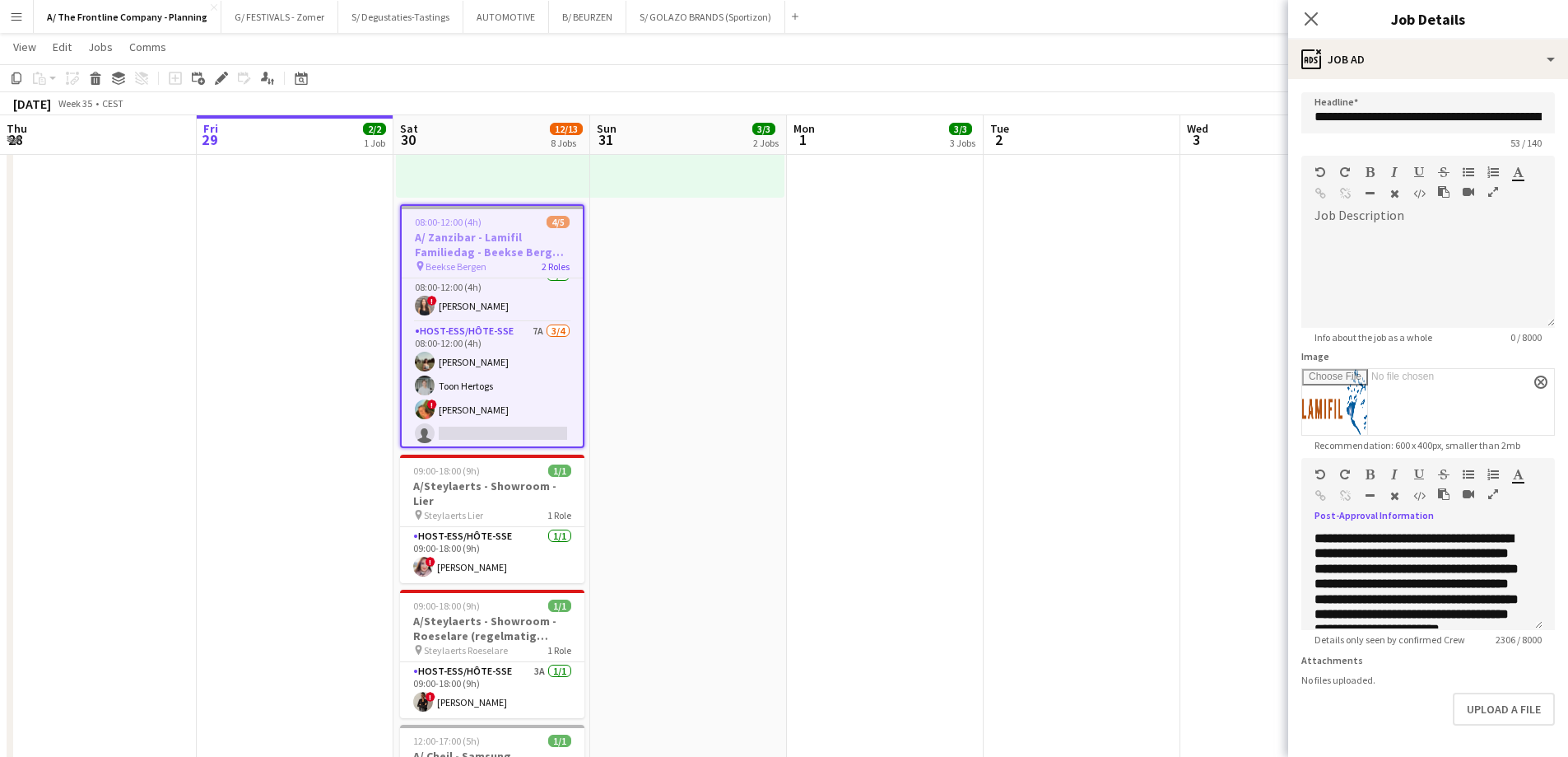
click at [1251, 494] on icon "button" at bounding box center [1493, 494] width 10 height 12
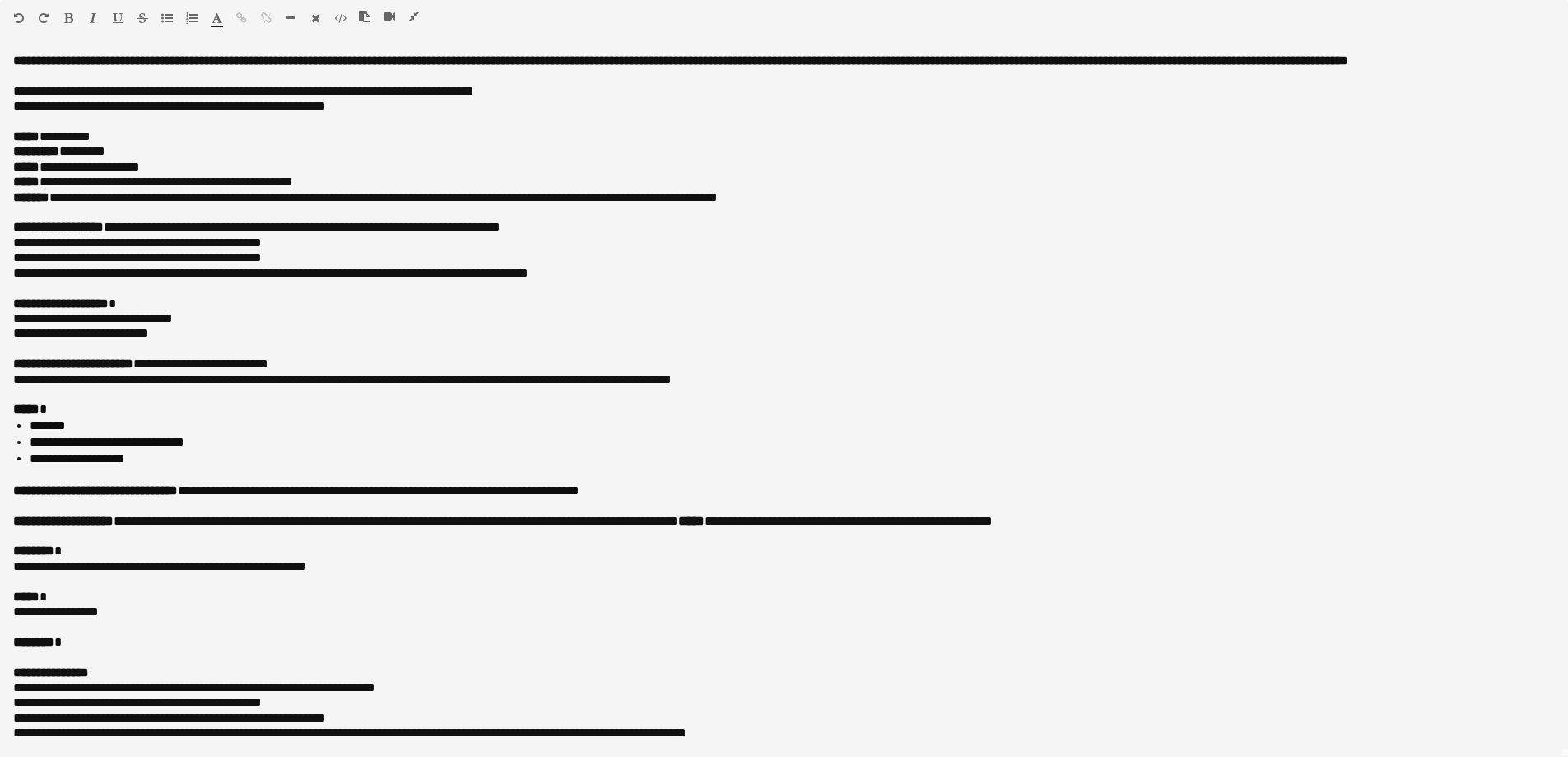
click at [416, 19] on icon "button" at bounding box center [414, 17] width 10 height 12
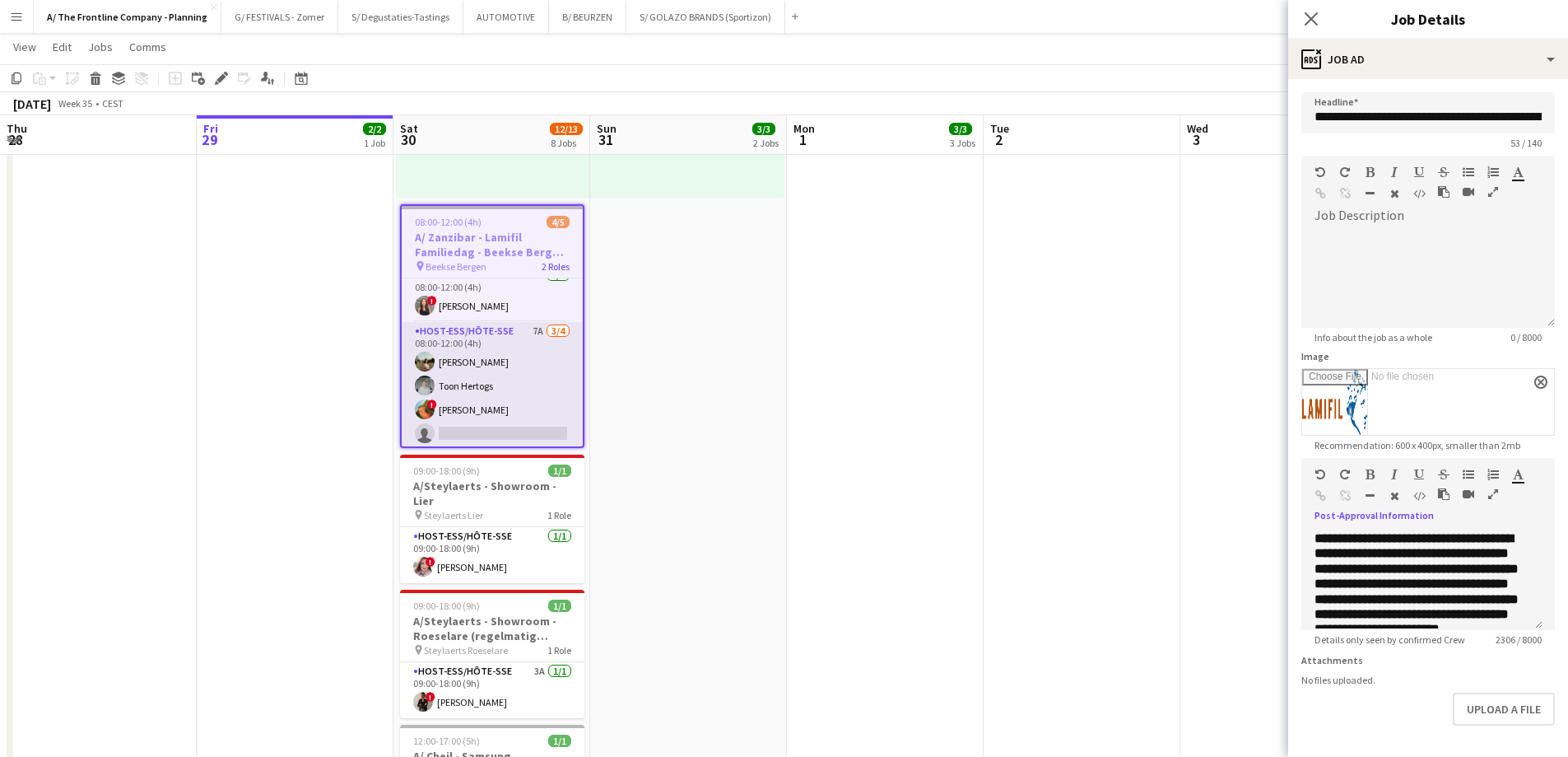
click at [533, 371] on app-card-role "Host-ess/Hôte-sse 7A [DATE] 08:00-12:00 (4h) [PERSON_NAME] Toon Hertogs ! [PERS…" at bounding box center [492, 386] width 181 height 128
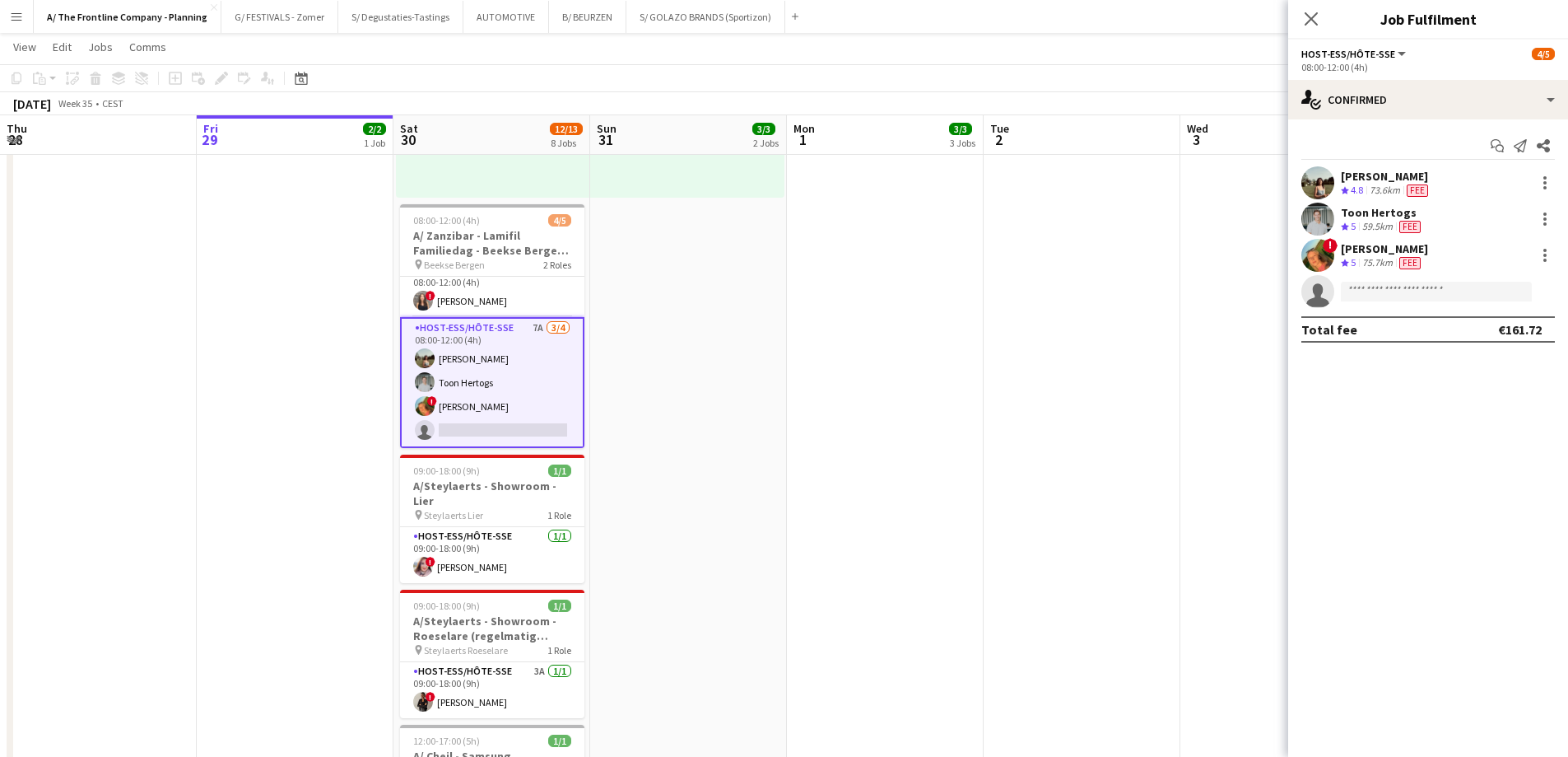
scroll to position [0, 0]
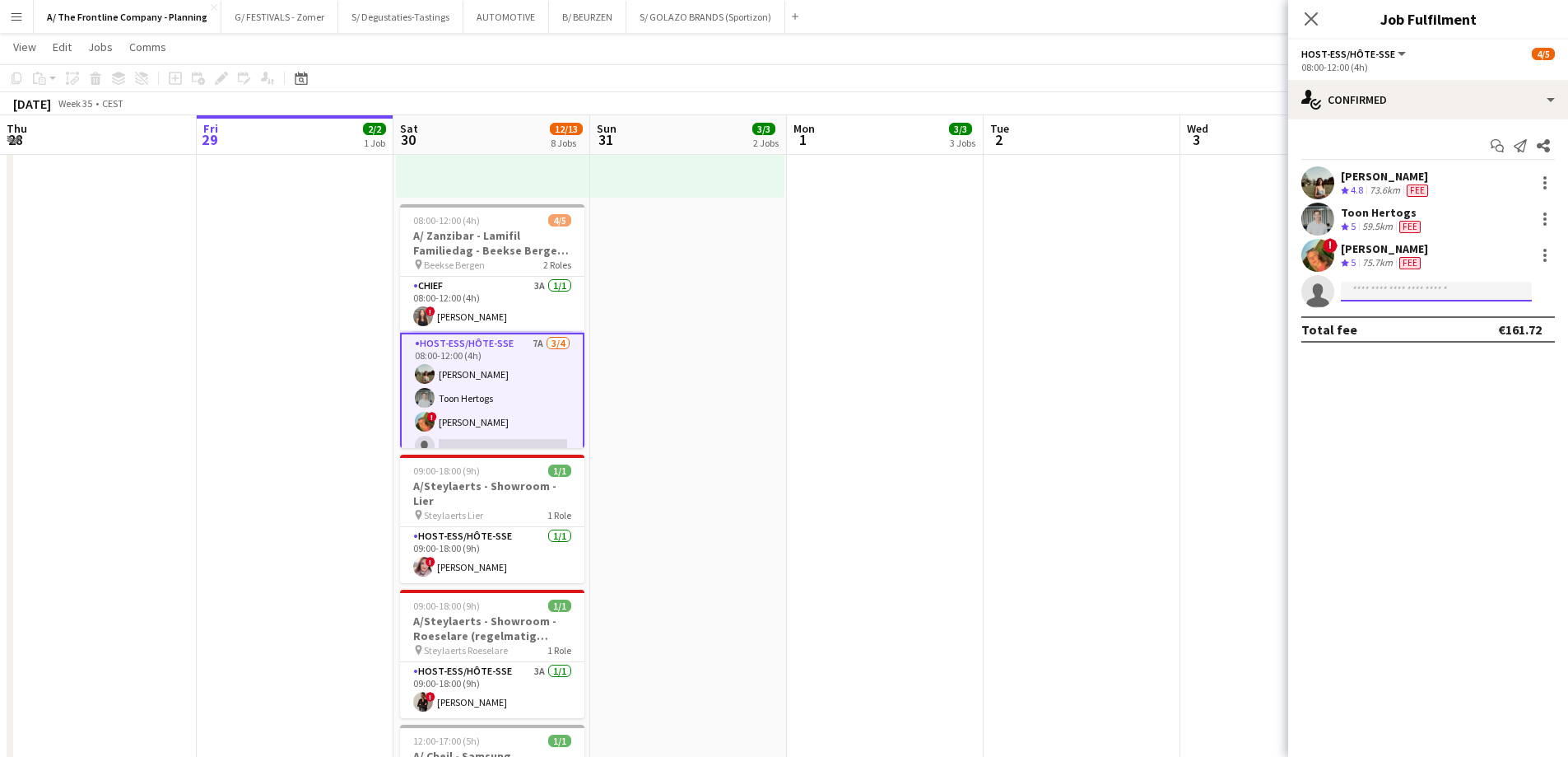
click at [1251, 292] on input at bounding box center [1436, 291] width 191 height 19
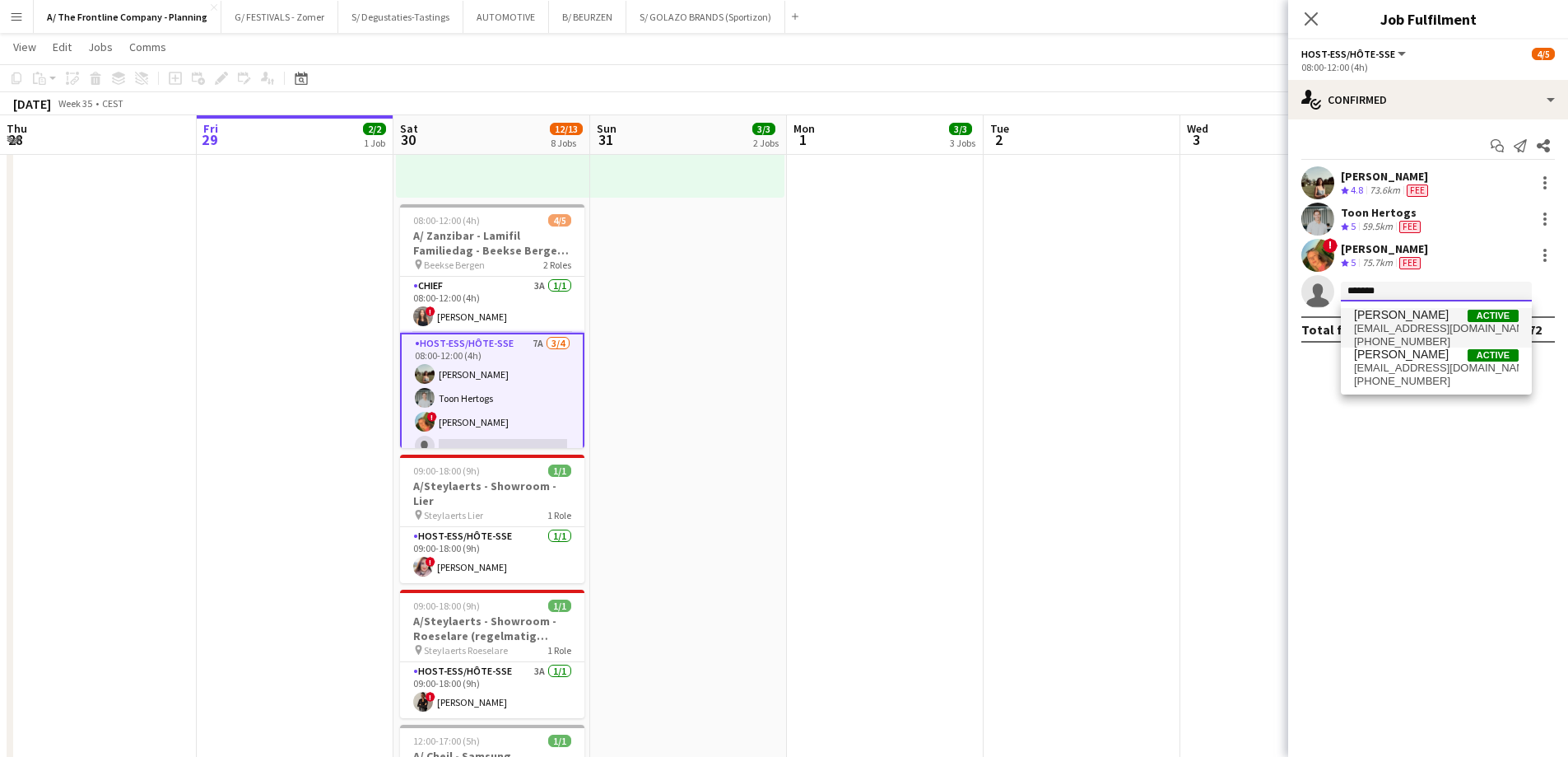
type input "******"
click at [1251, 324] on span "[EMAIL_ADDRESS][DOMAIN_NAME]" at bounding box center [1436, 328] width 165 height 13
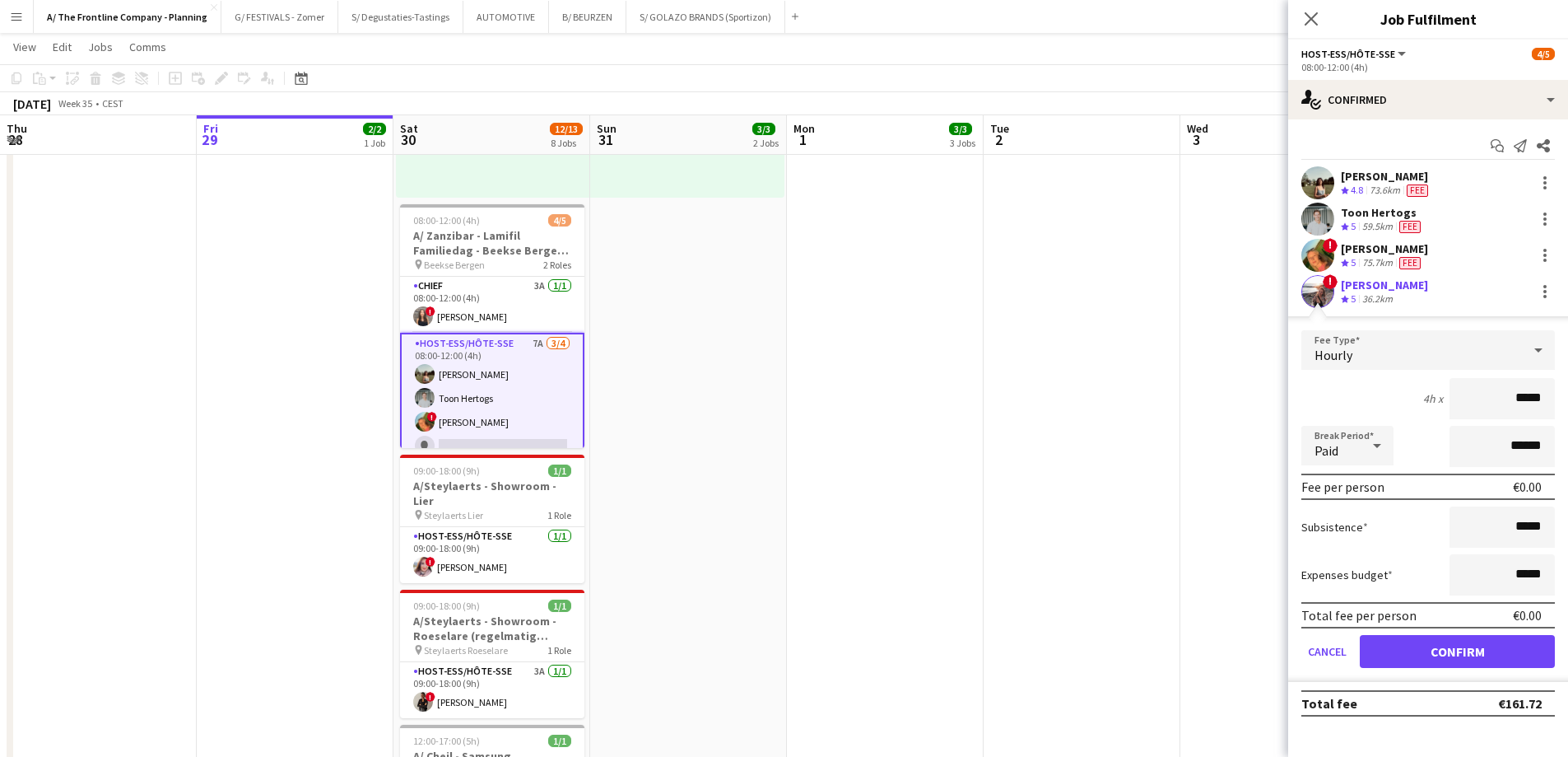
click at [1251, 292] on div "36.2km" at bounding box center [1377, 299] width 37 height 14
click at [1251, 578] on button "Confirm" at bounding box center [1457, 651] width 195 height 33
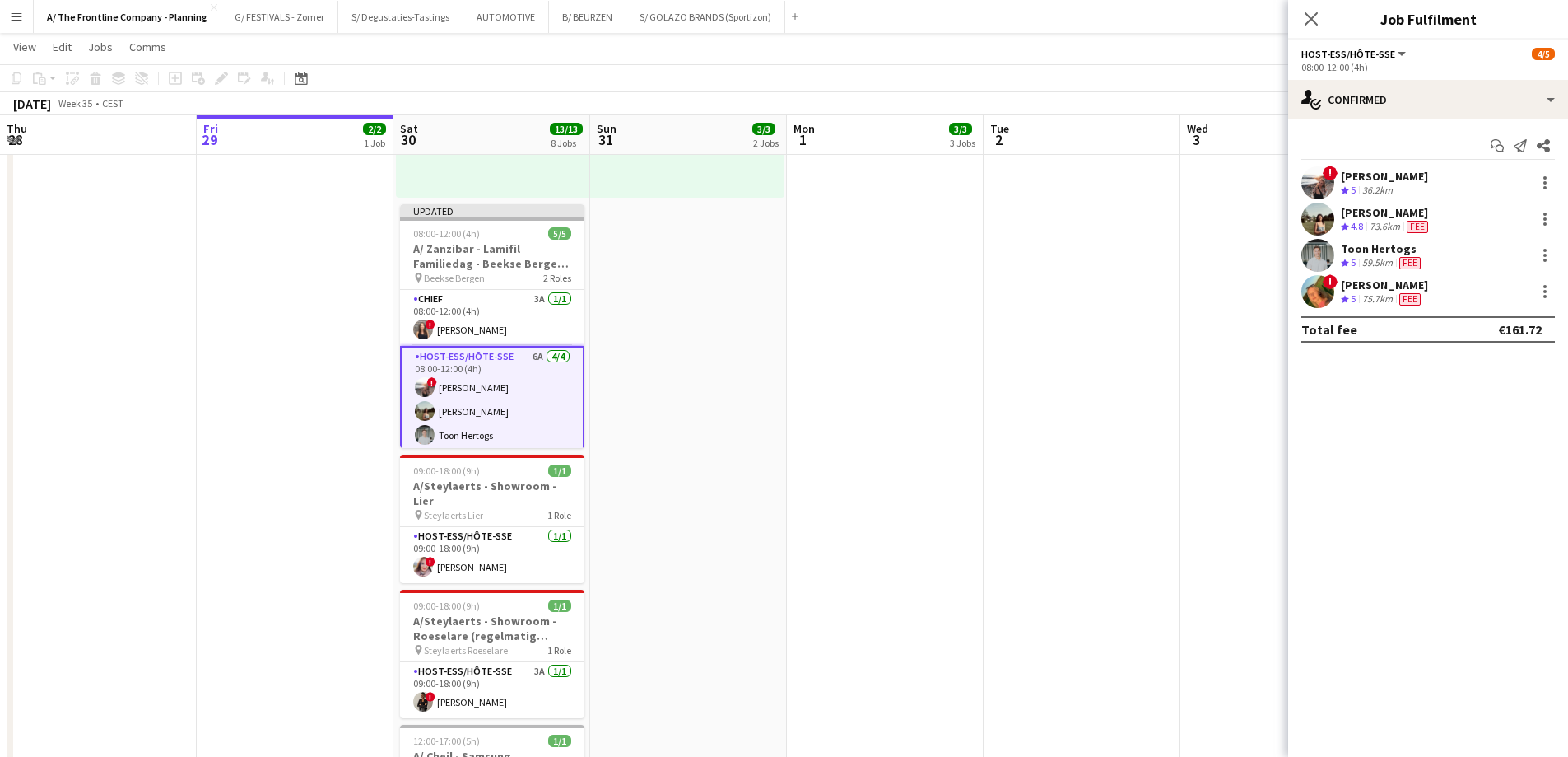
click at [1251, 184] on div "36.2km" at bounding box center [1377, 190] width 37 height 14
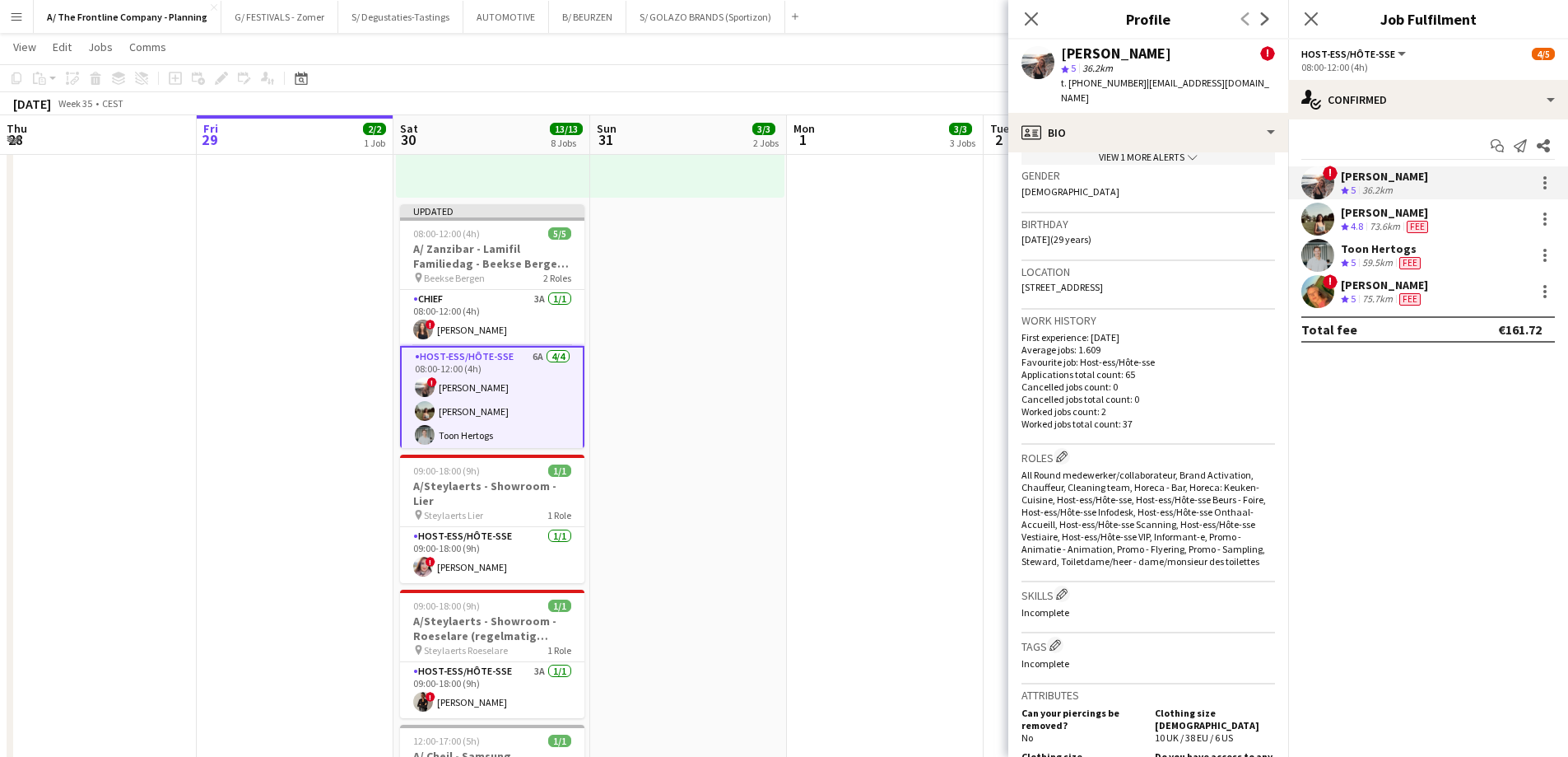
scroll to position [412, 0]
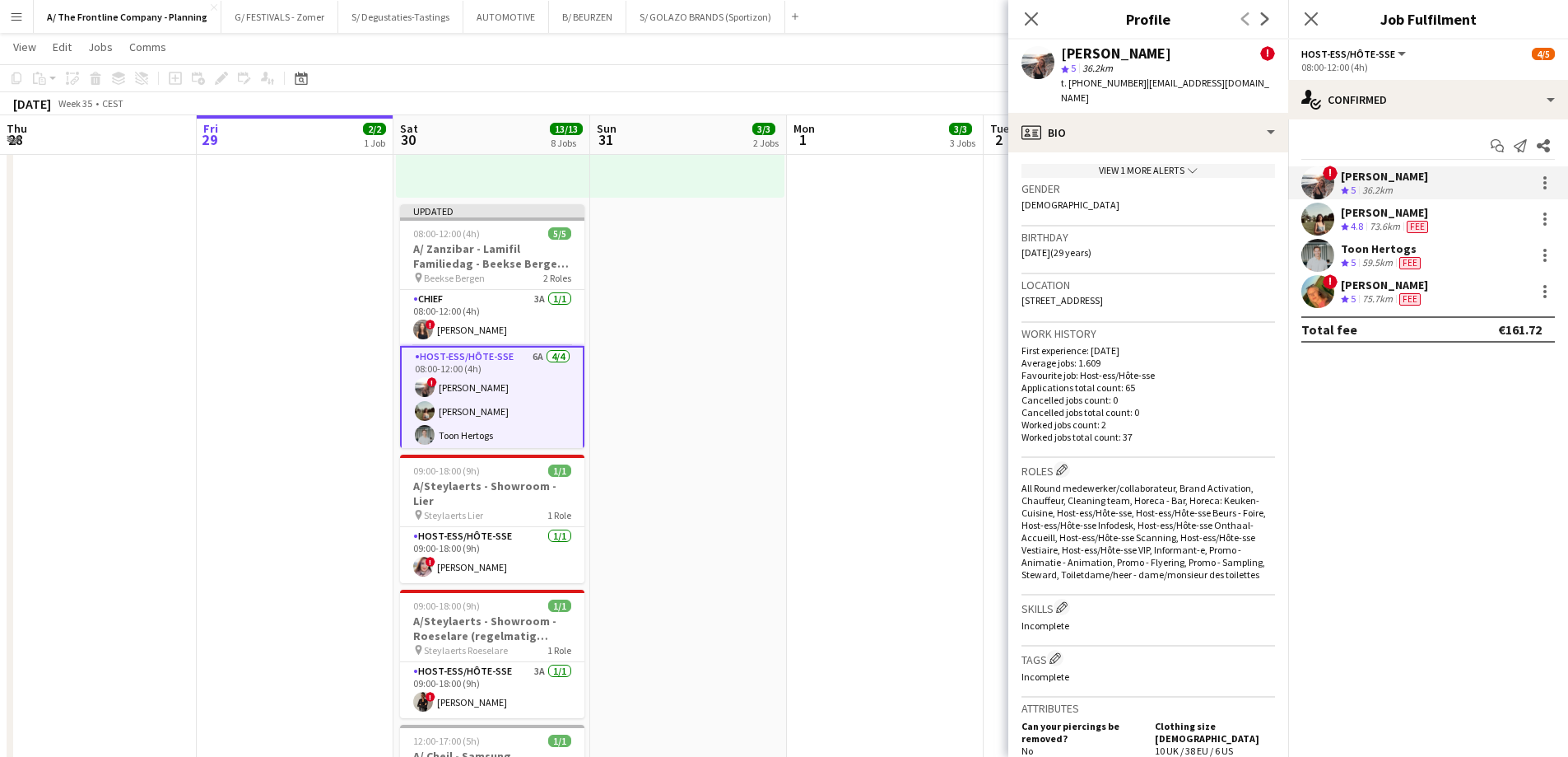
click at [1251, 169] on div "! [PERSON_NAME] Crew rating 5 36.2km" at bounding box center [1427, 183] width 279 height 33
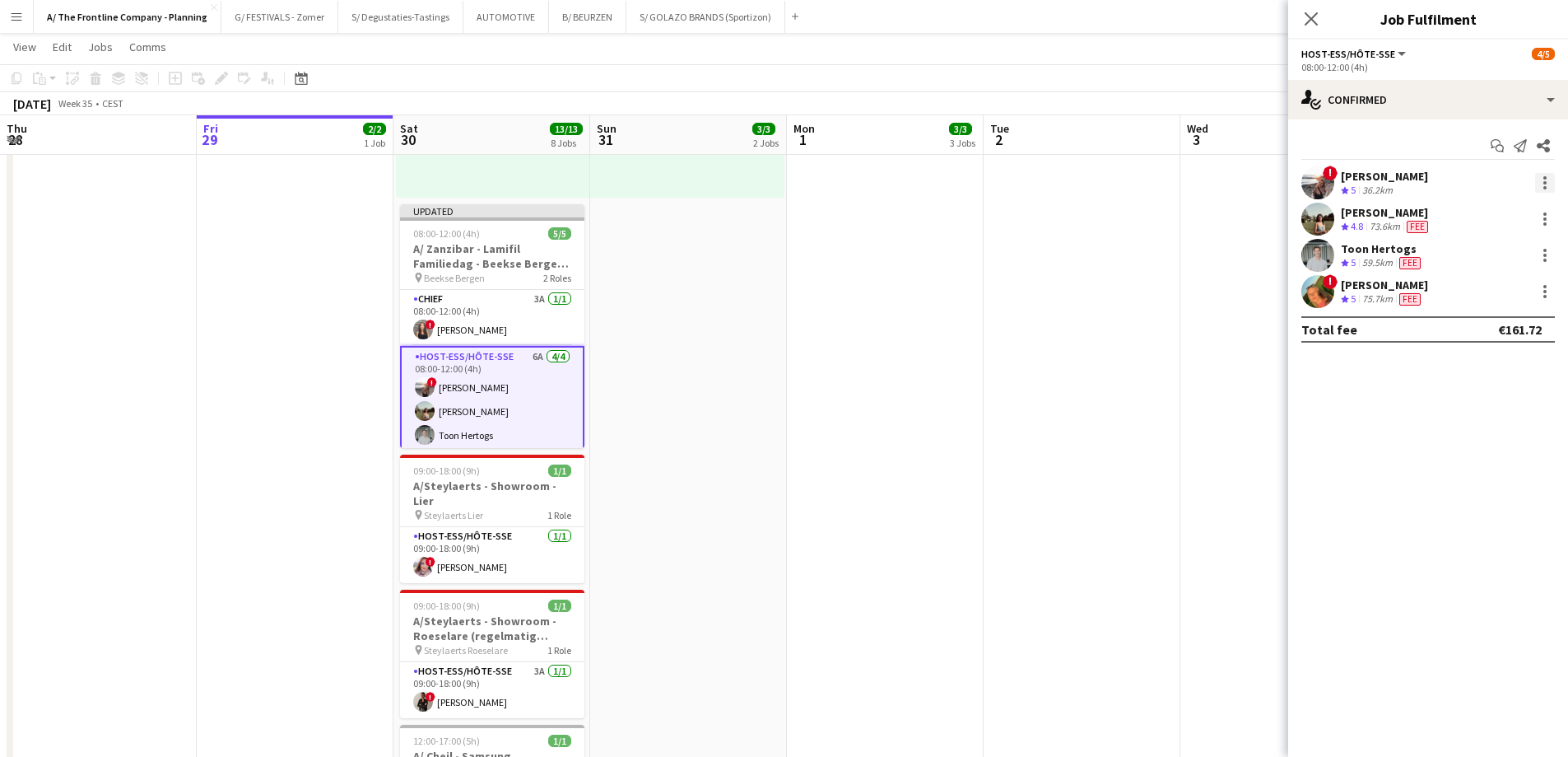
click at [1251, 177] on div at bounding box center [1544, 178] width 3 height 3
click at [1251, 210] on span "Edit fee" at bounding box center [1490, 213] width 102 height 15
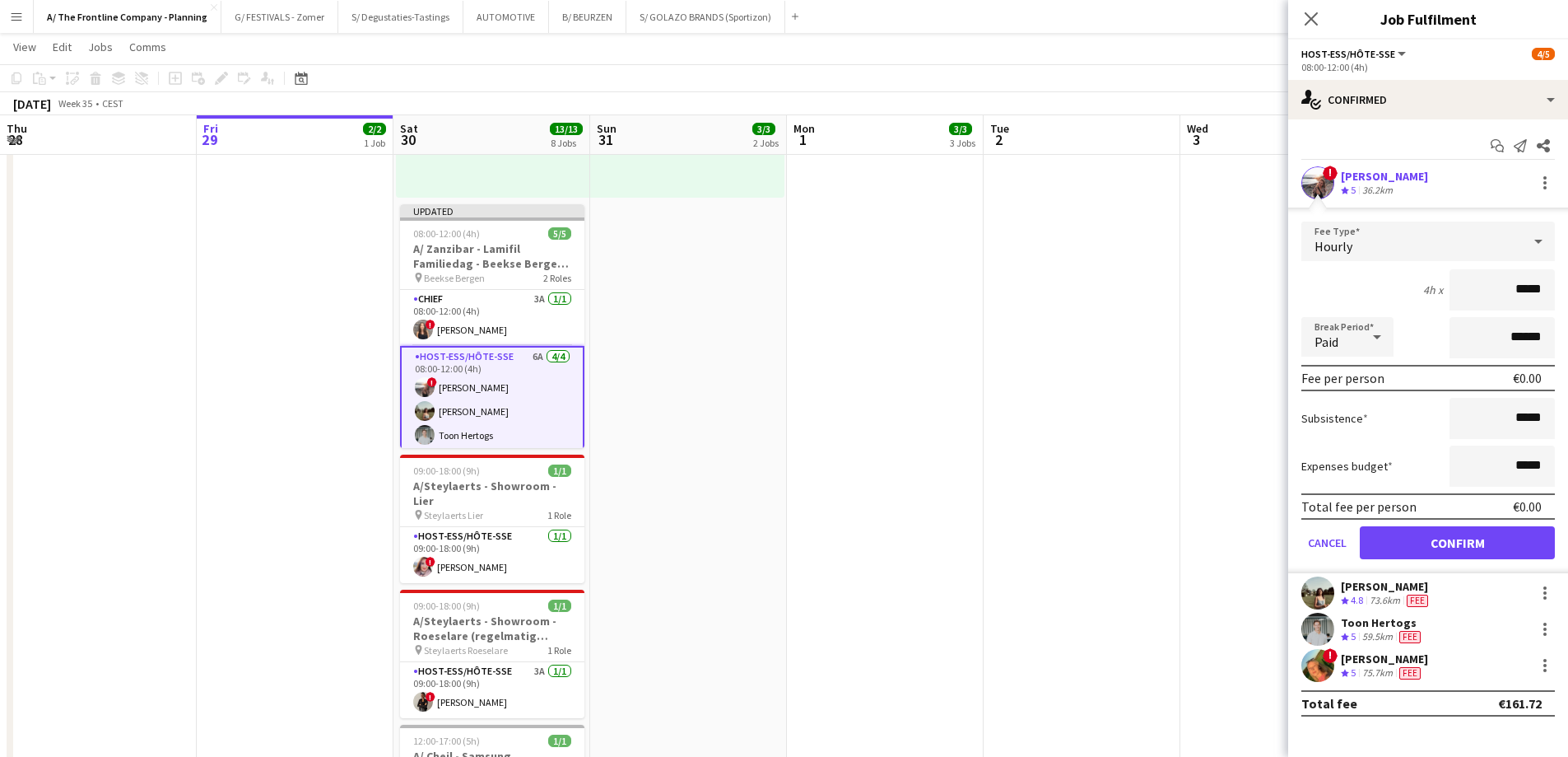
drag, startPoint x: 1494, startPoint y: 298, endPoint x: 1566, endPoint y: 289, distance: 72.6
click at [1251, 289] on form "Fee Type Hourly 4h x ***** Break Period Paid ****** Fee per person €0.00 Subsis…" at bounding box center [1427, 397] width 279 height 352
type input "******"
click button "Confirm" at bounding box center [1457, 542] width 195 height 33
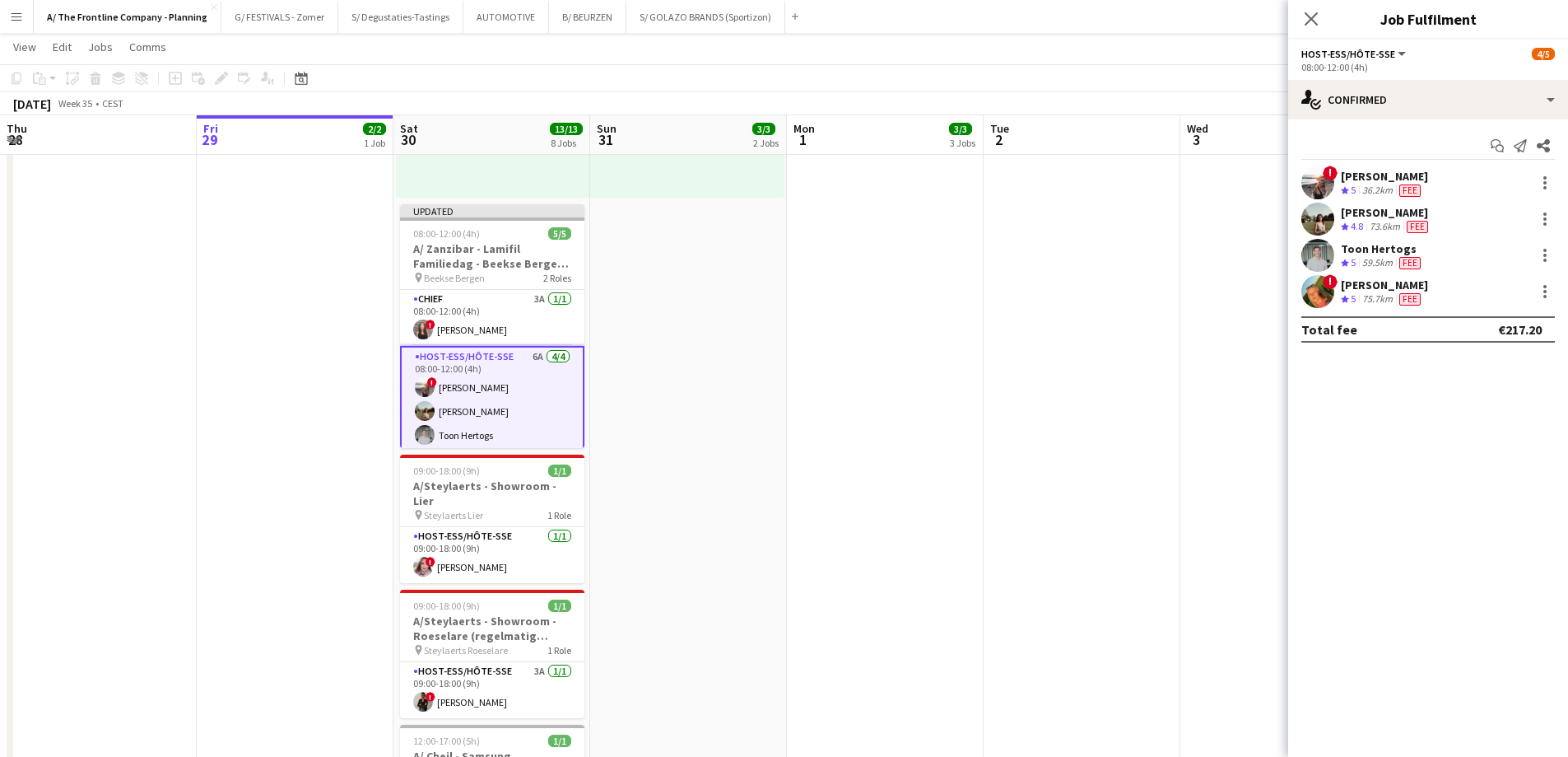
click at [1212, 366] on app-date-cell at bounding box center [1278, 386] width 197 height 1554
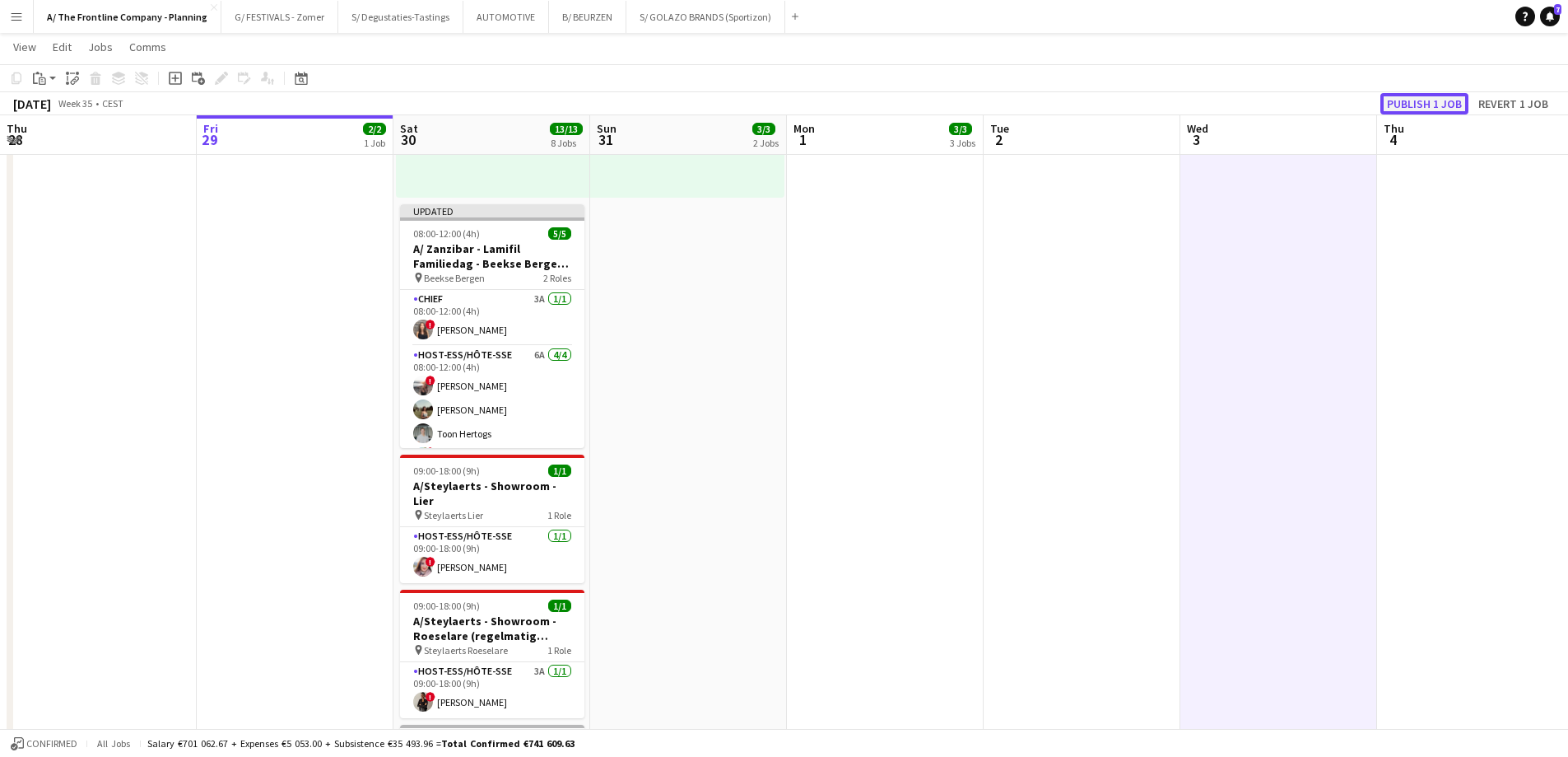
click at [1251, 106] on button "Publish 1 job" at bounding box center [1424, 103] width 88 height 21
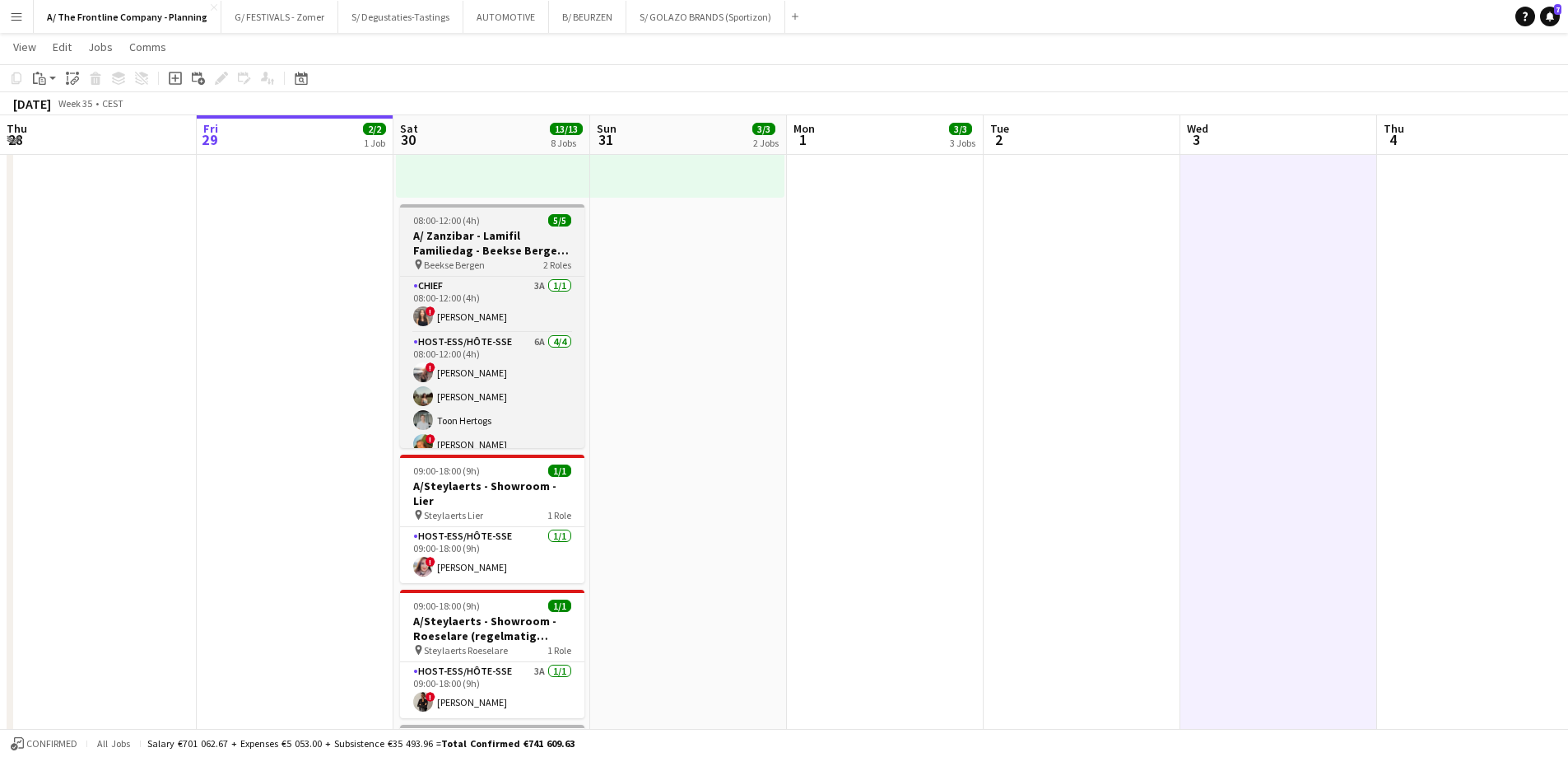
click at [492, 239] on h3 "A/ Zanzibar - Lamifil Familiedag - Beekse Bergen (Nl)" at bounding box center [492, 243] width 184 height 29
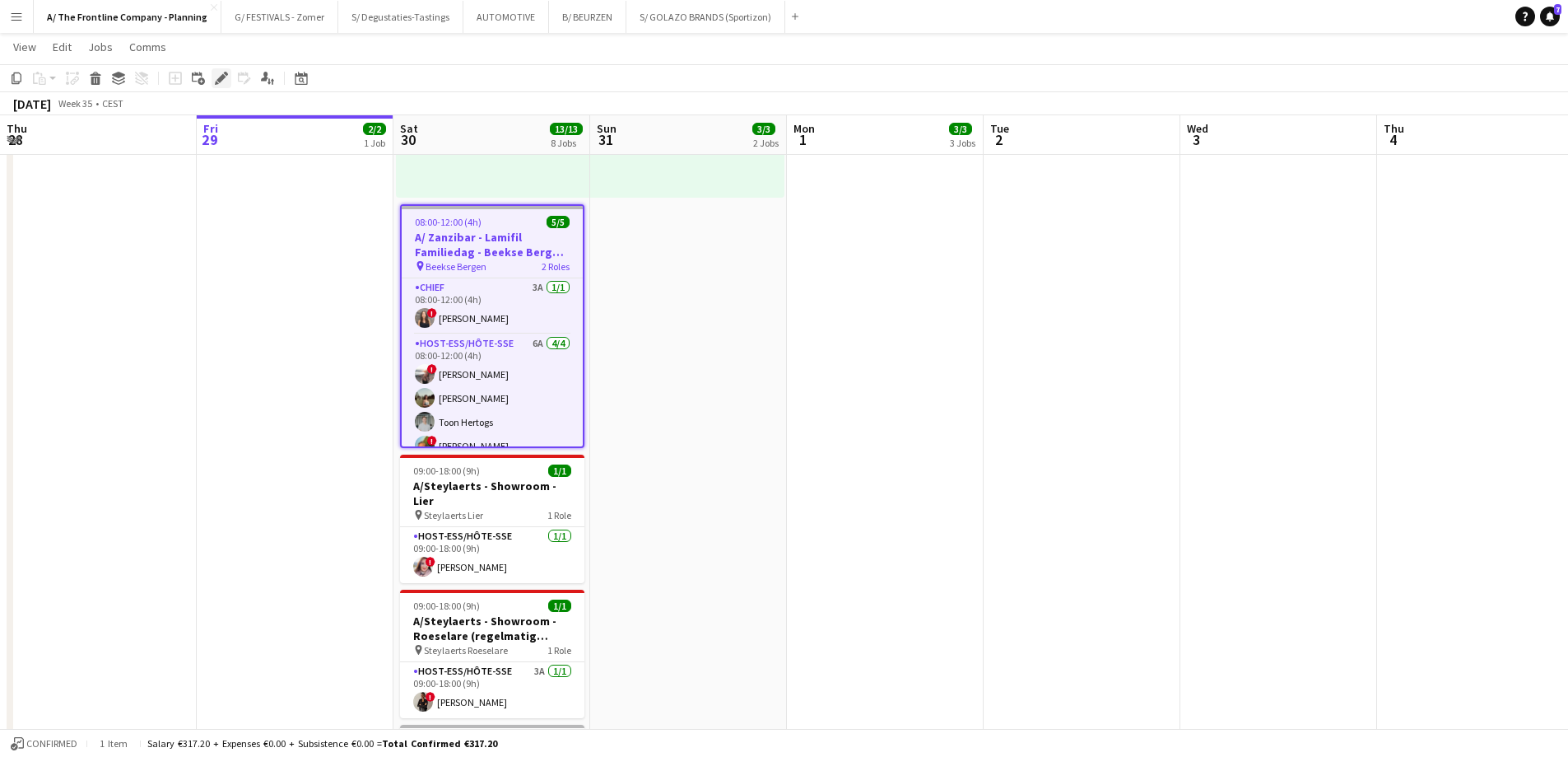
click at [222, 81] on icon "Edit" at bounding box center [221, 78] width 13 height 13
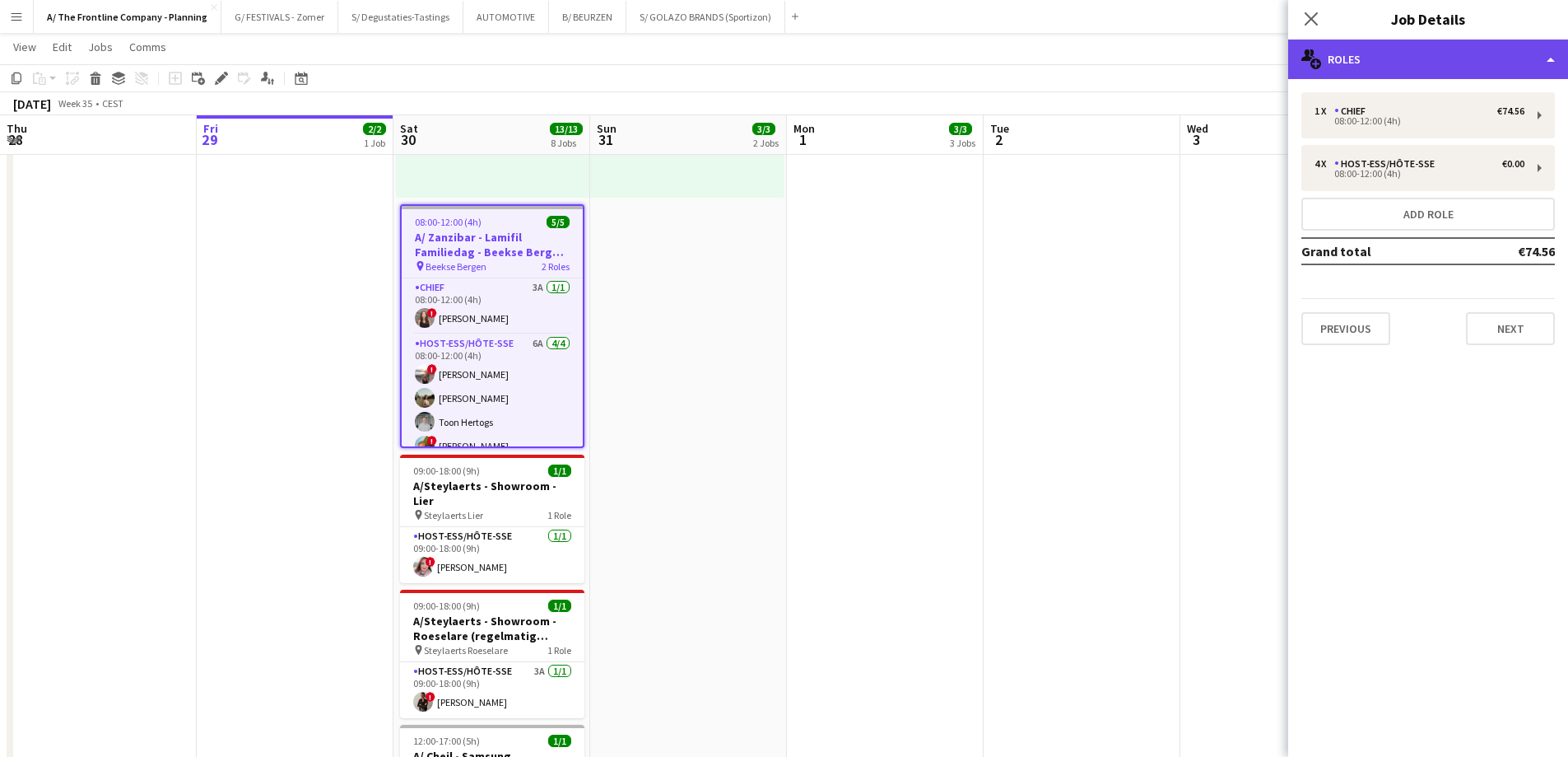
click at [1251, 67] on div "multiple-users-add Roles" at bounding box center [1427, 59] width 279 height 40
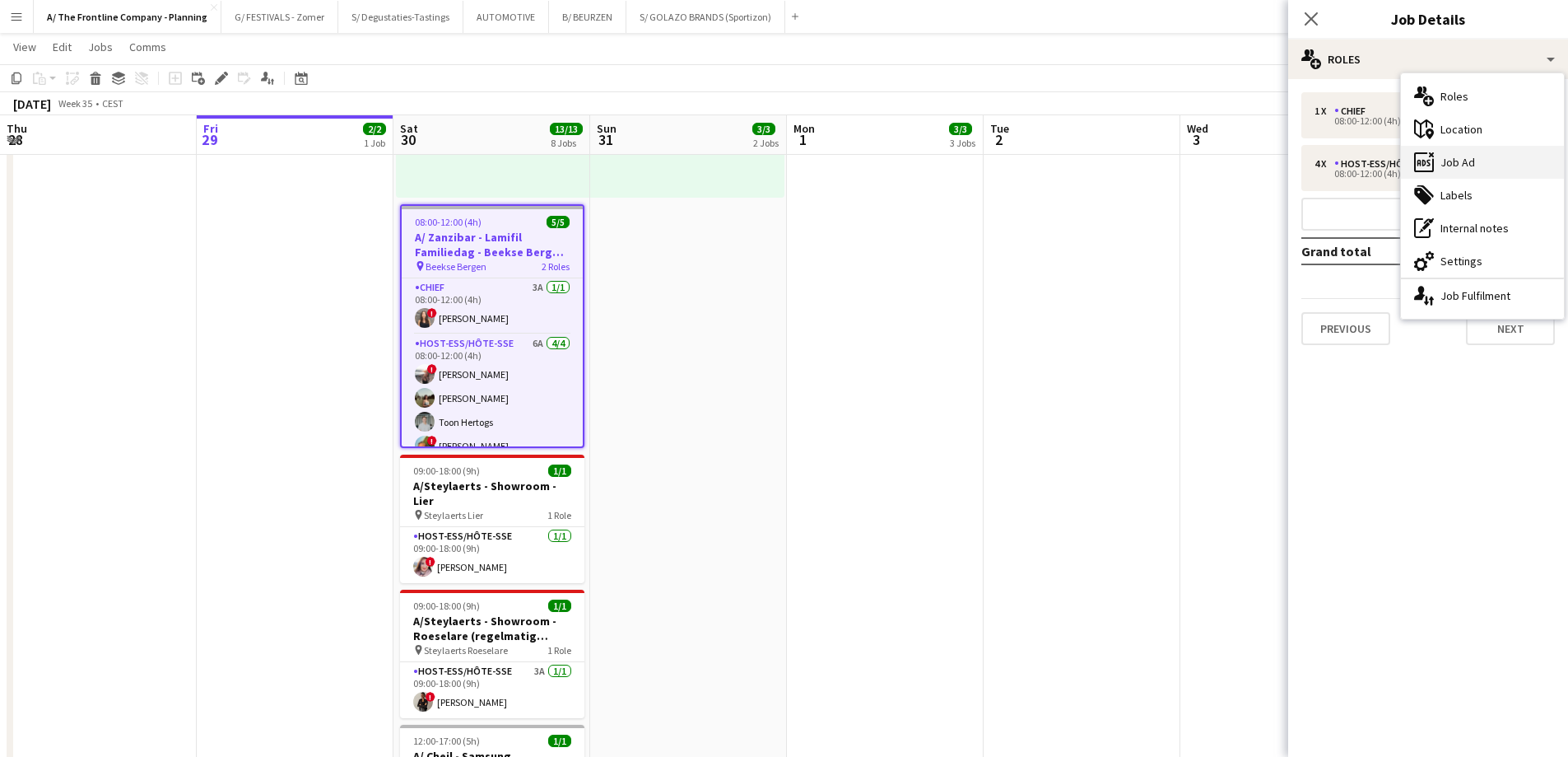
click at [1251, 169] on div "ads-window Job Ad" at bounding box center [1482, 162] width 163 height 33
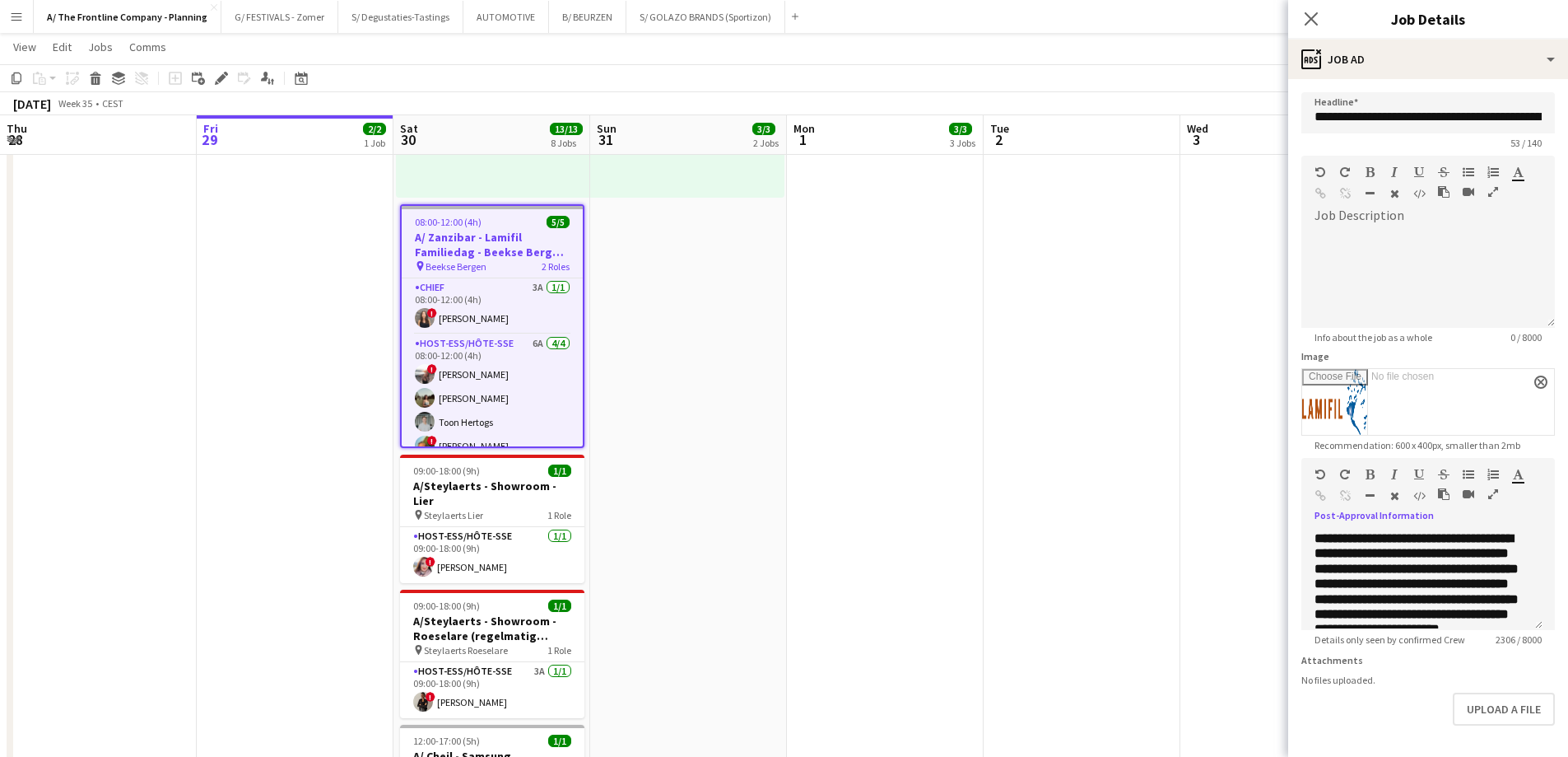
click at [1251, 488] on icon "button" at bounding box center [1493, 494] width 10 height 12
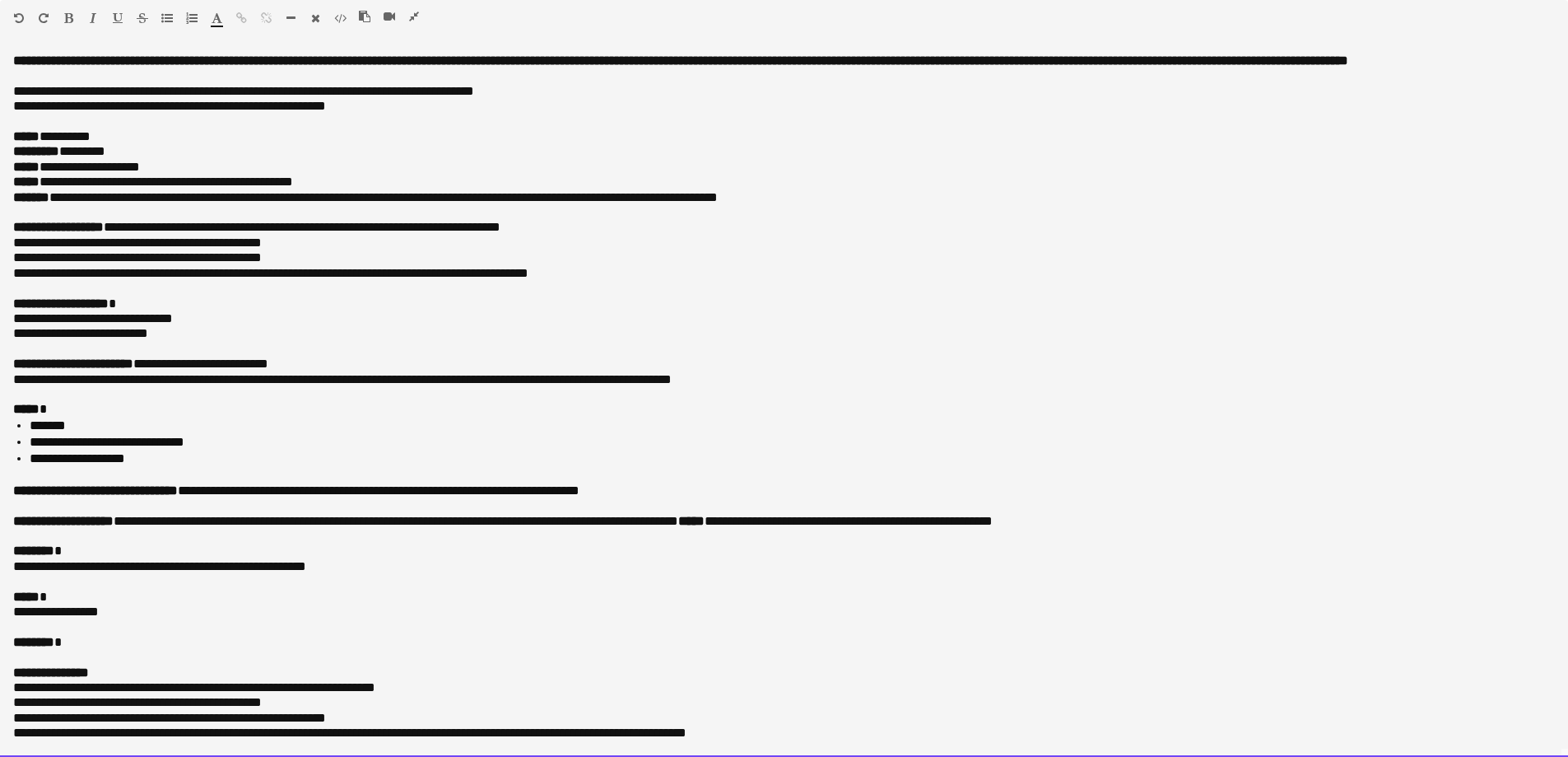
click at [136, 265] on p "**********" at bounding box center [778, 258] width 1529 height 15
click at [342, 280] on p "**********" at bounding box center [778, 274] width 1529 height 15
click at [547, 280] on p "**********" at bounding box center [778, 274] width 1529 height 15
click at [705, 450] on li "**********" at bounding box center [792, 442] width 1525 height 17
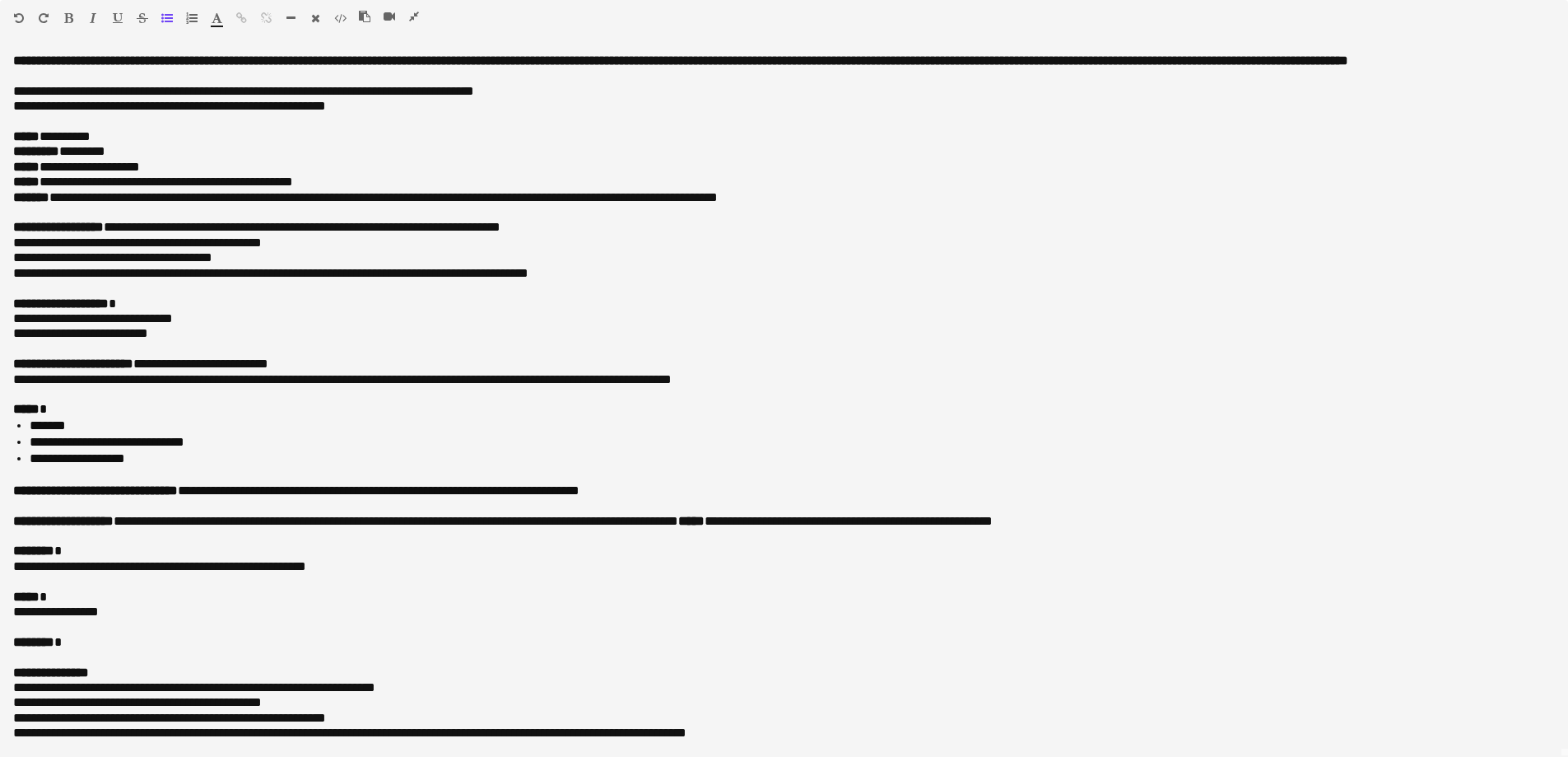
click at [413, 18] on icon "button" at bounding box center [414, 17] width 10 height 12
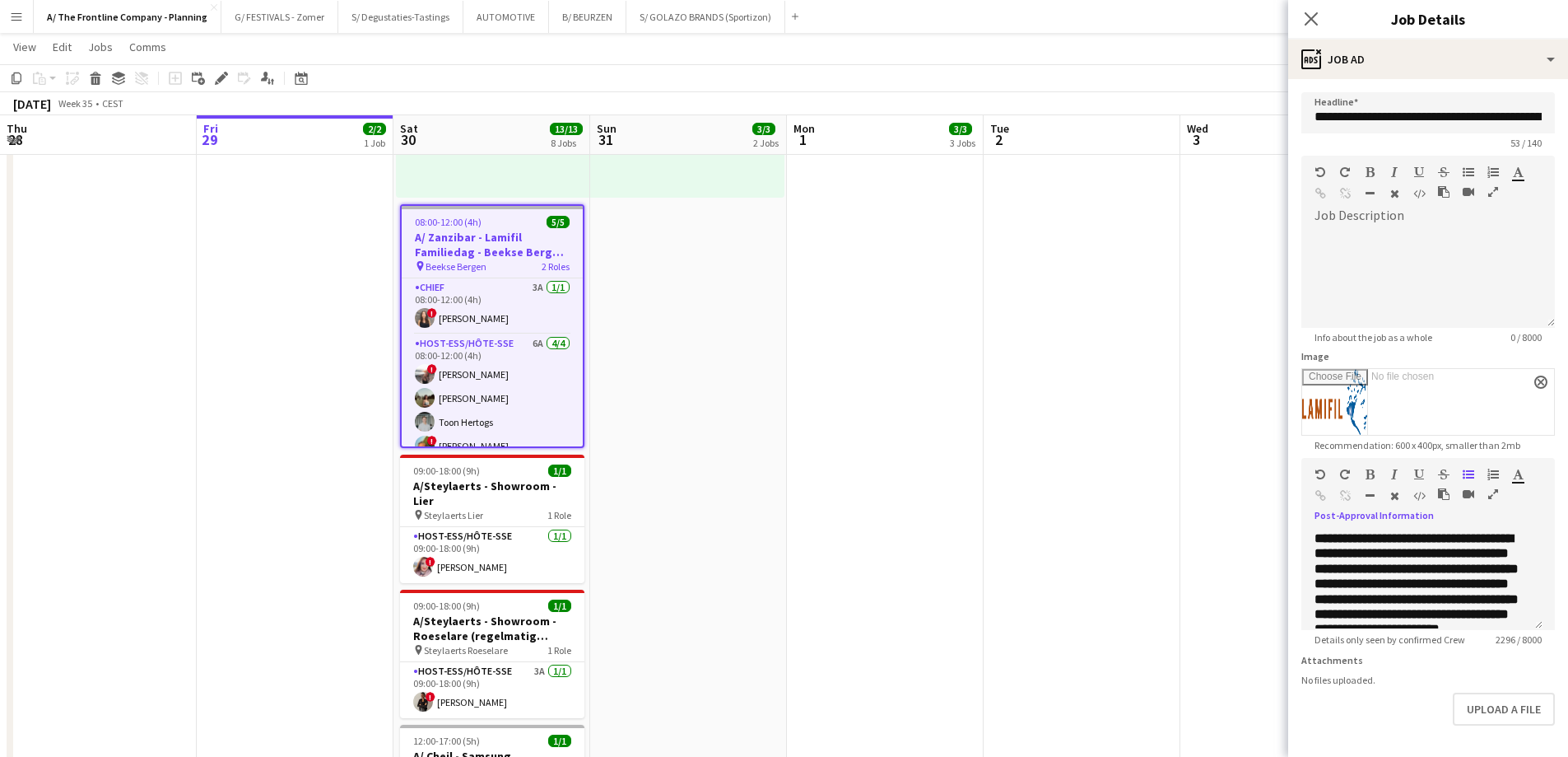
click at [1098, 453] on app-date-cell at bounding box center [1082, 386] width 197 height 1554
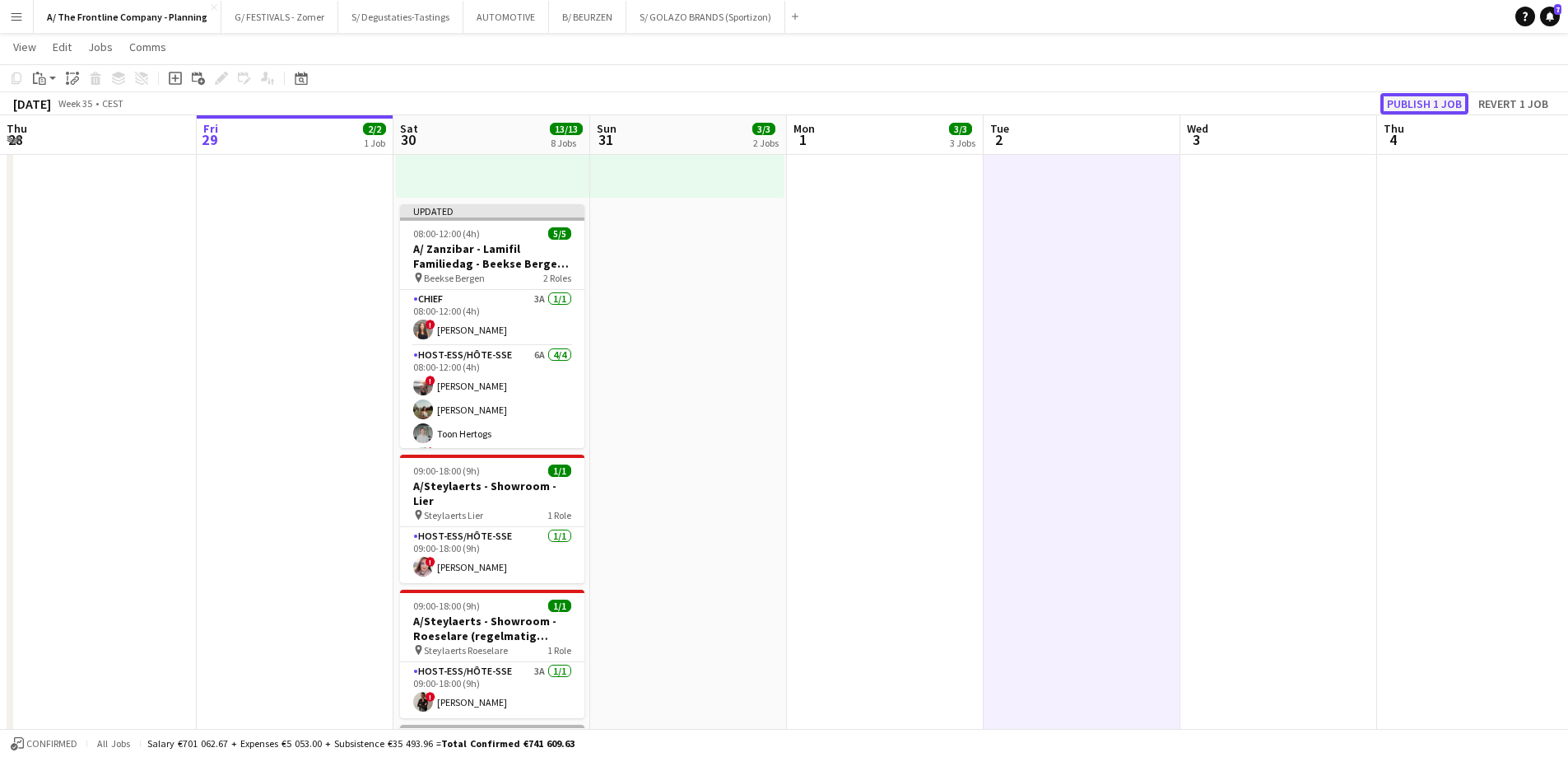
click at [1251, 101] on button "Publish 1 job" at bounding box center [1424, 103] width 88 height 21
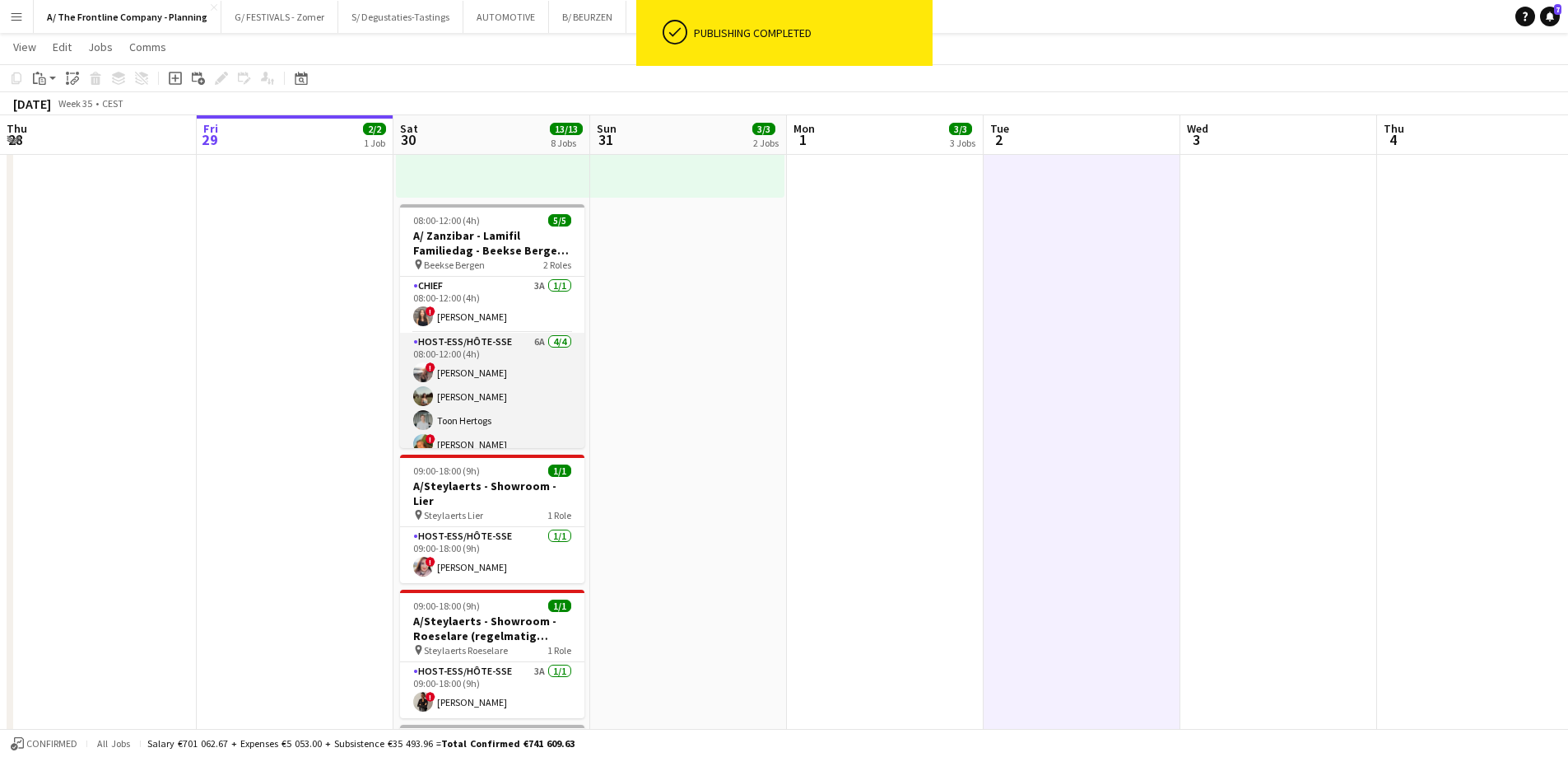
click at [481, 372] on app-card-role "Host-ess/Hôte-sse 6A [DATE] 08:00-12:00 (4h) ! [PERSON_NAME] [PERSON_NAME] Toon…" at bounding box center [492, 397] width 184 height 128
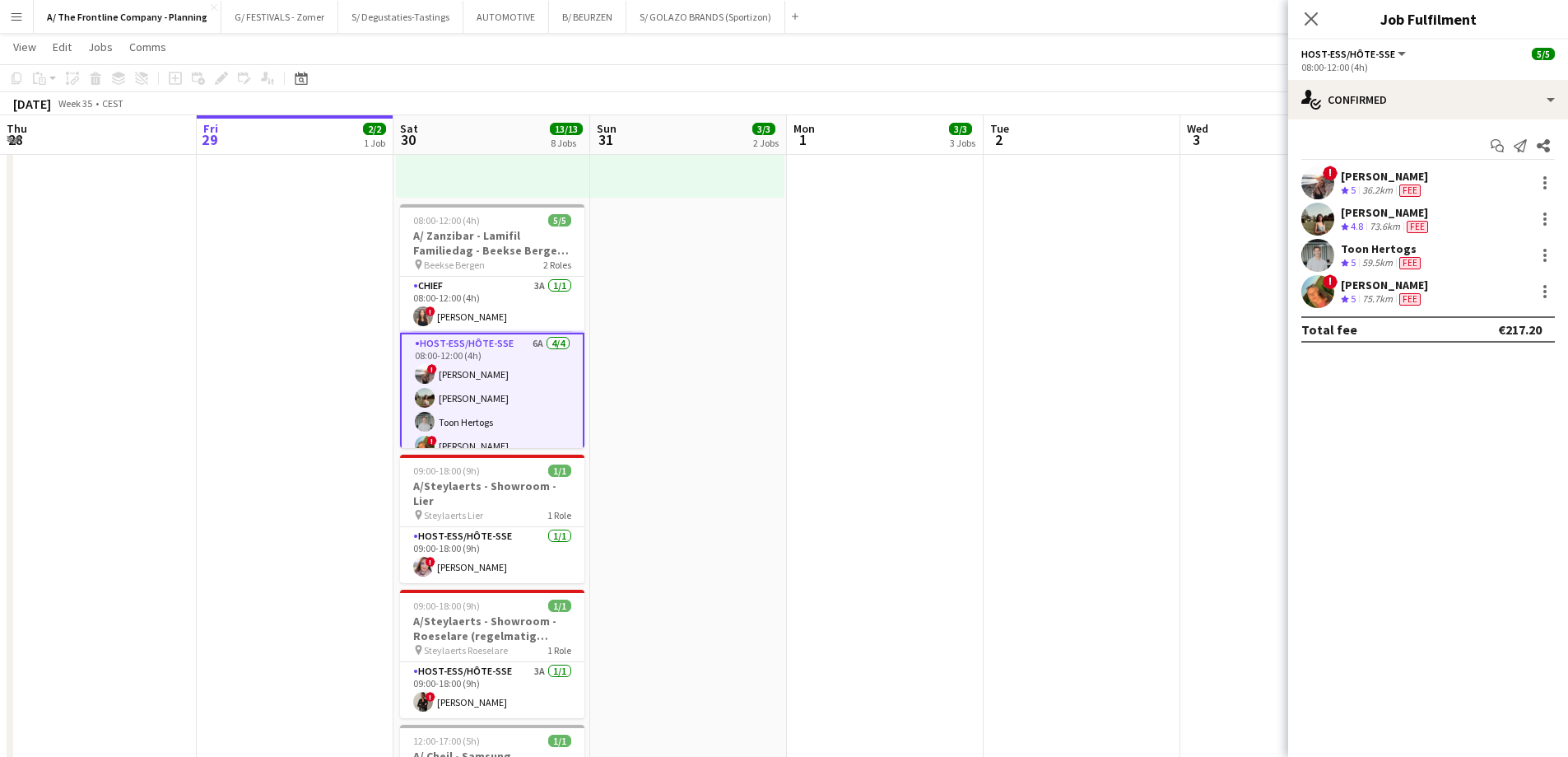
click at [1251, 180] on div "[PERSON_NAME]" at bounding box center [1385, 176] width 88 height 15
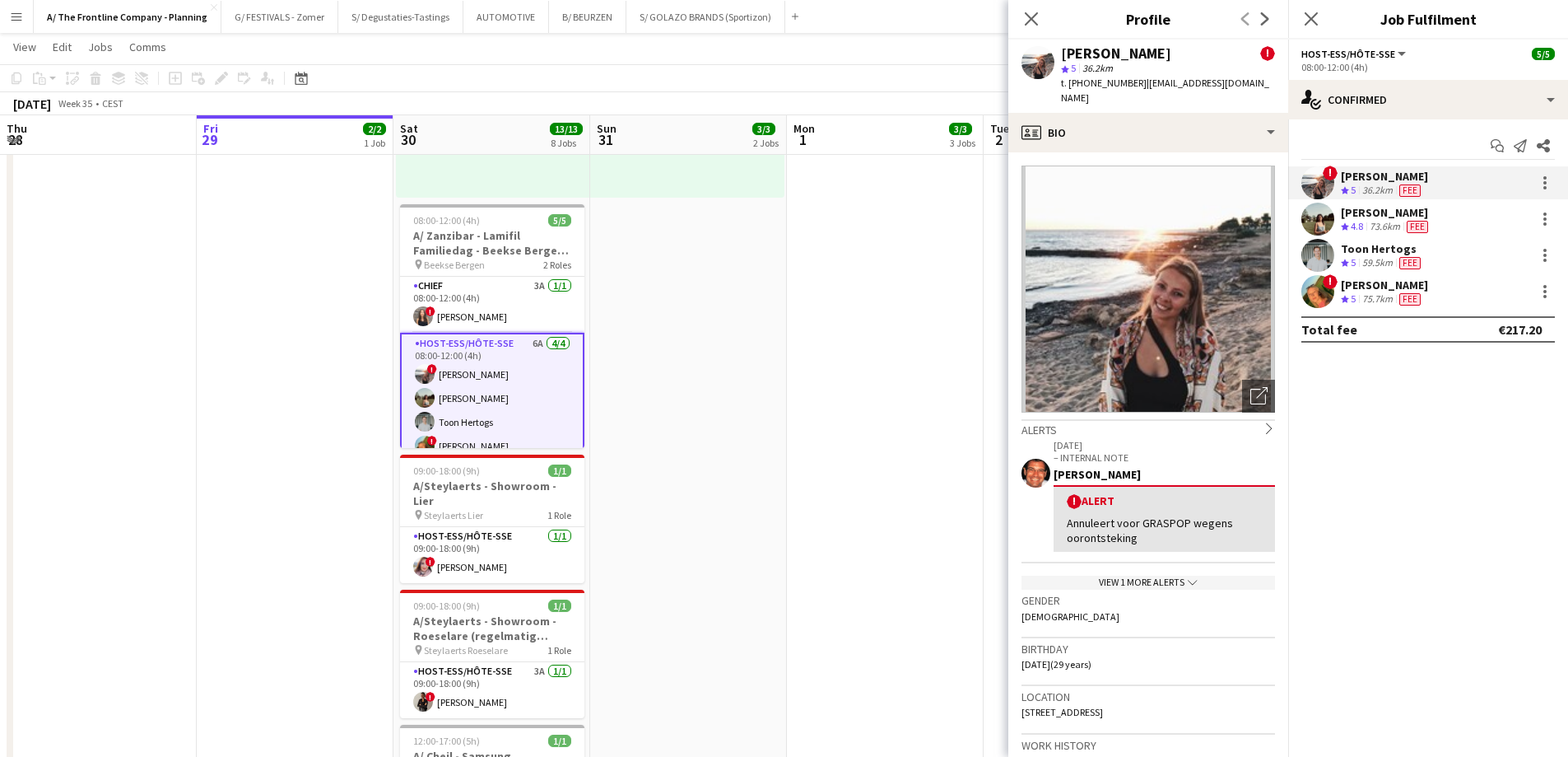
click at [684, 377] on app-date-cell "10:00-18:30 (8h30m) 2/2 pin ZEB Ieper 1 Role Host-ess/Hôte-sse 8A [DATE] 10:00-…" at bounding box center [688, 386] width 197 height 1554
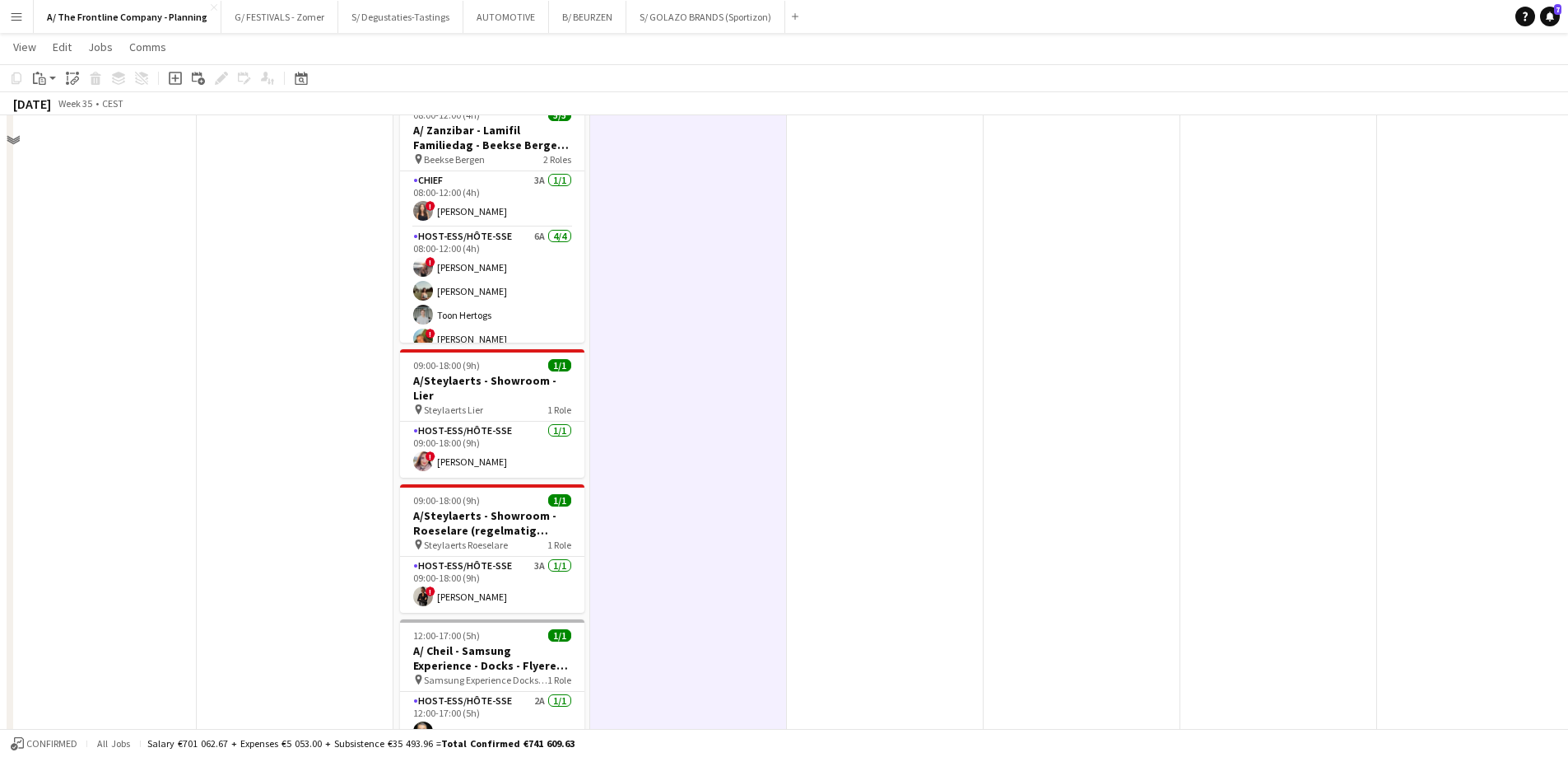
scroll to position [988, 0]
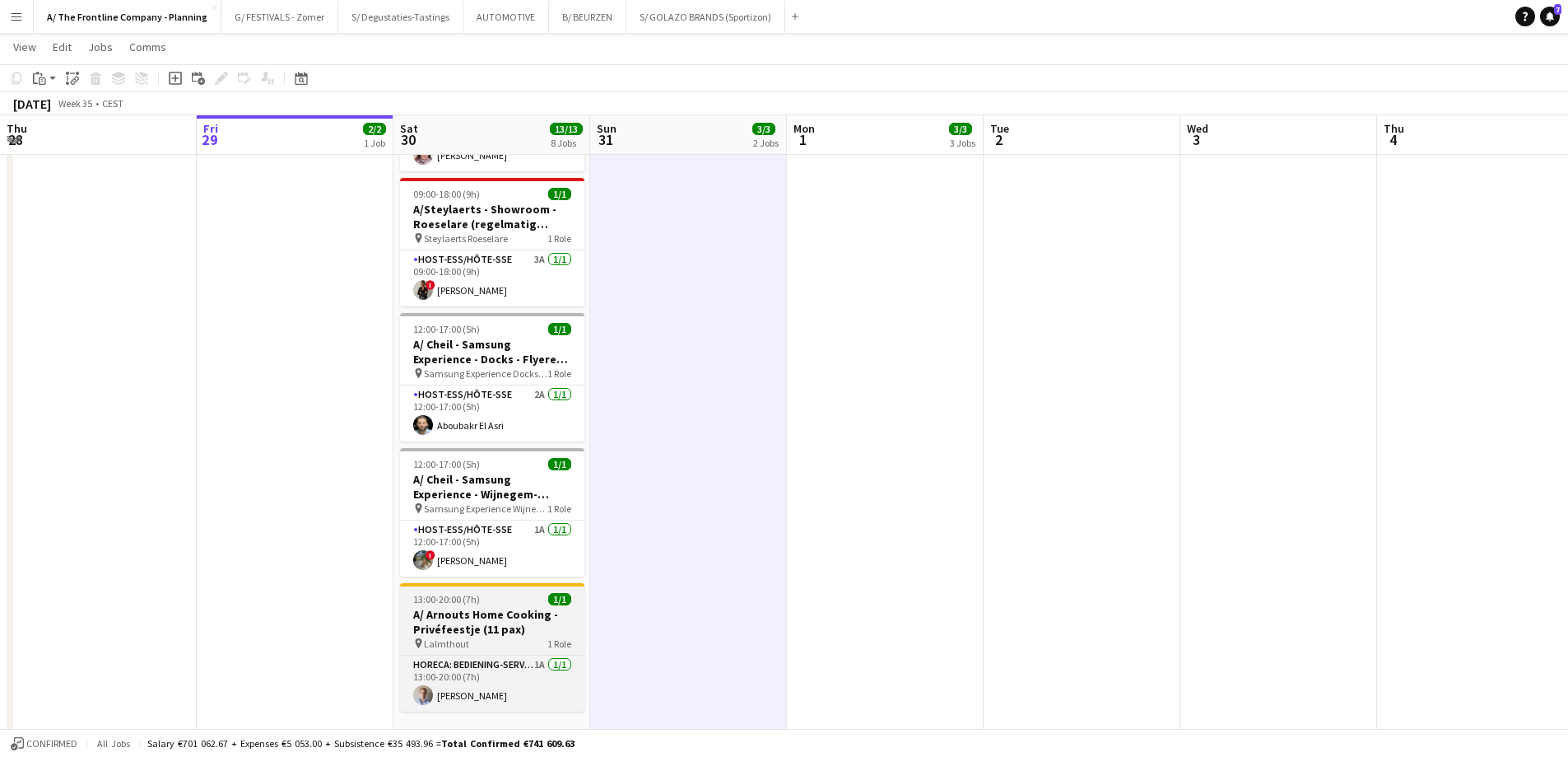
drag, startPoint x: 468, startPoint y: 601, endPoint x: 470, endPoint y: 582, distance: 19.1
click at [468, 578] on h3 "A/ Arnouts Home Cooking - Privéfeestje (11 pax)" at bounding box center [492, 621] width 184 height 29
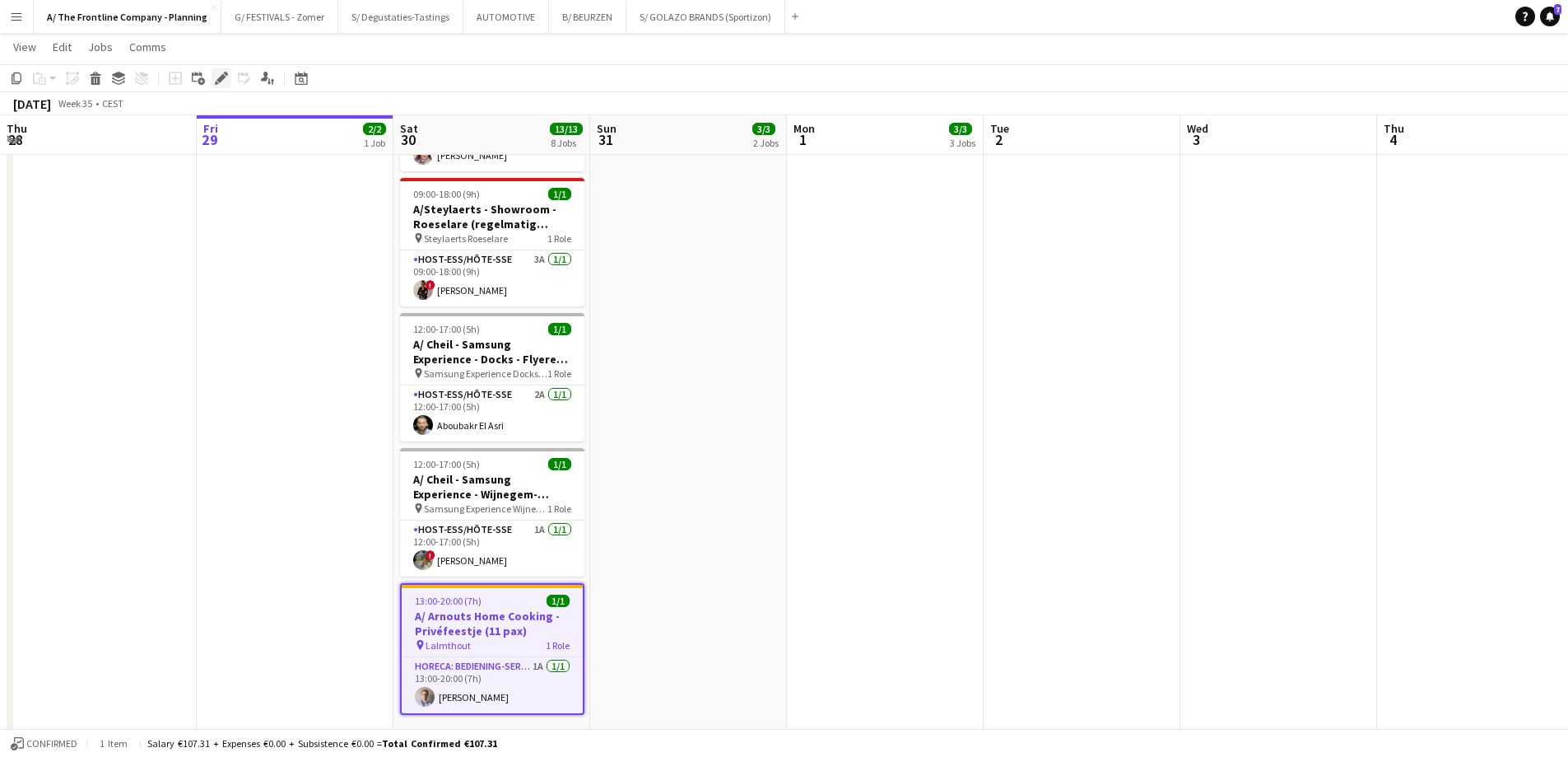
click at [216, 82] on icon at bounding box center [216, 83] width 4 height 4
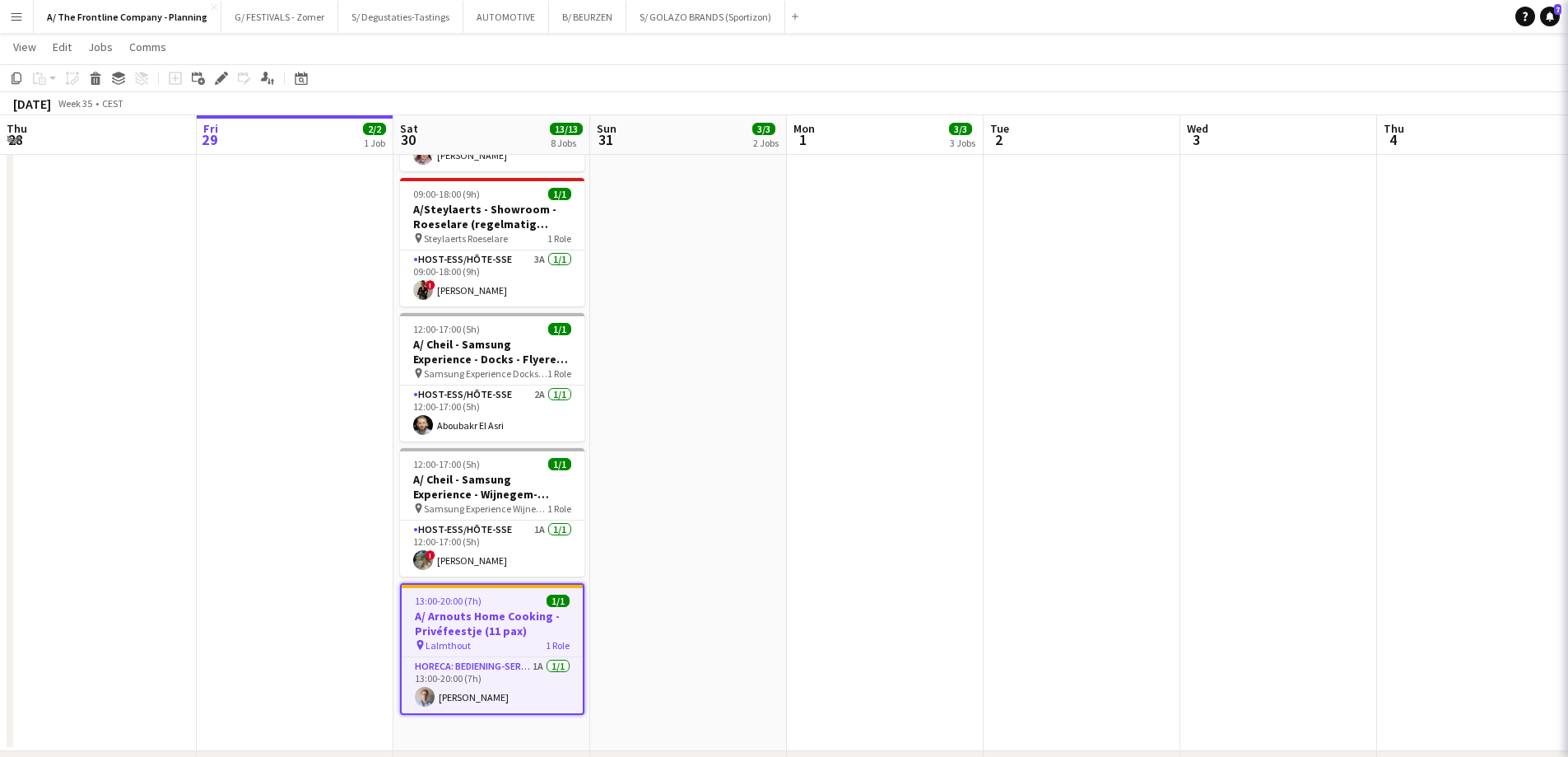
type input "**********"
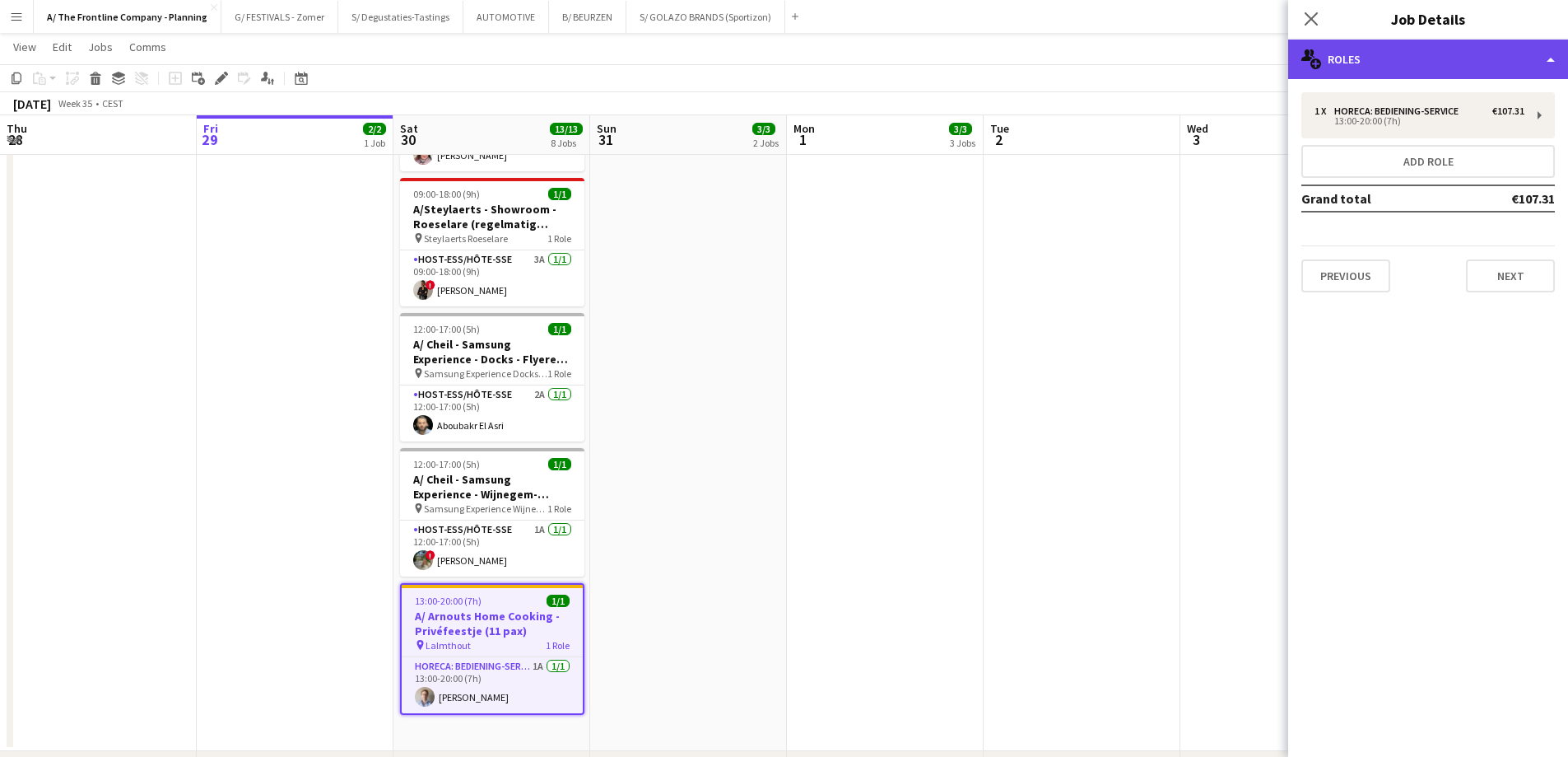
click at [1251, 63] on div "multiple-users-add Roles" at bounding box center [1427, 59] width 279 height 40
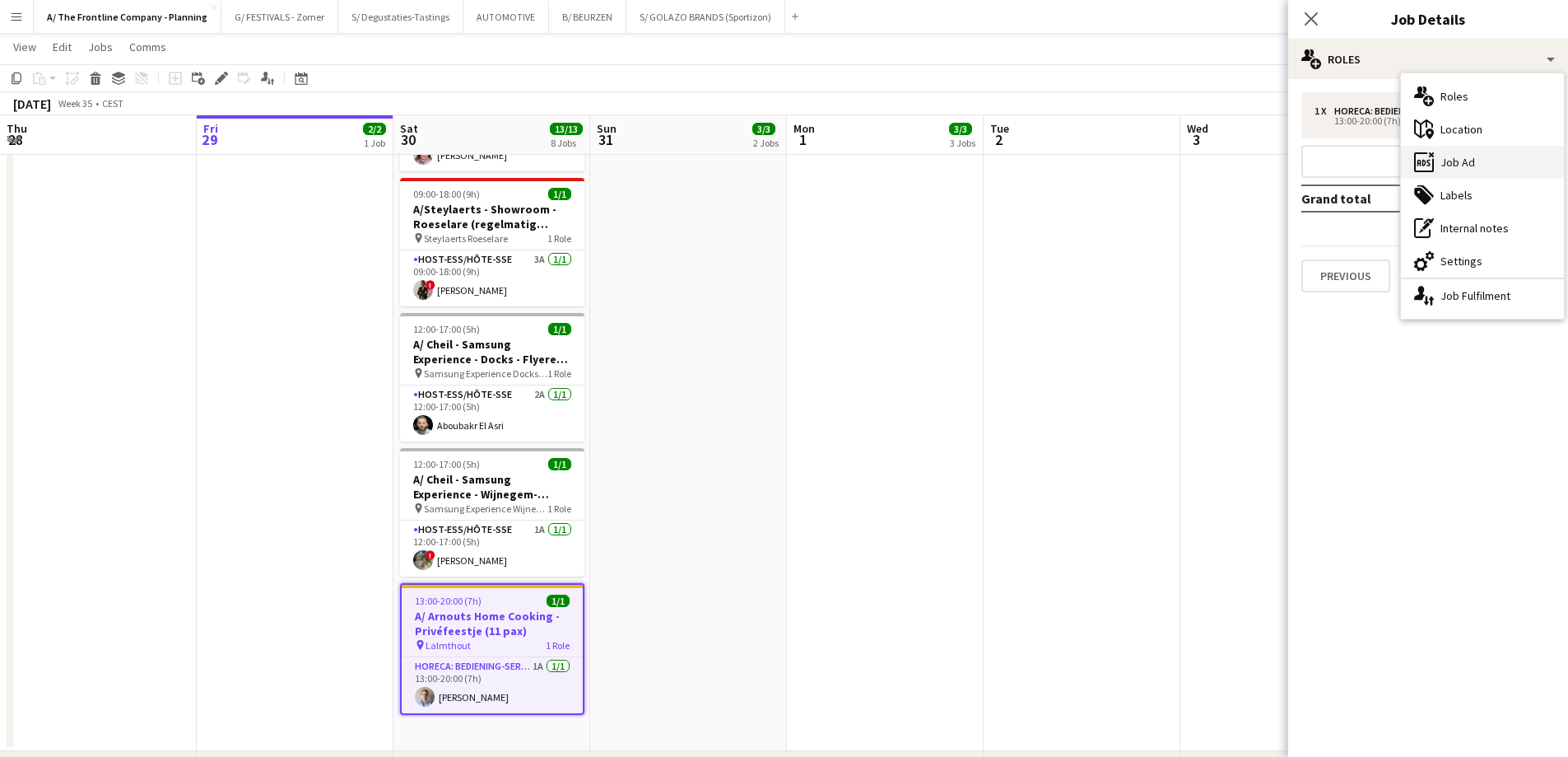
click at [1251, 163] on div "ads-window Job Ad" at bounding box center [1482, 162] width 163 height 33
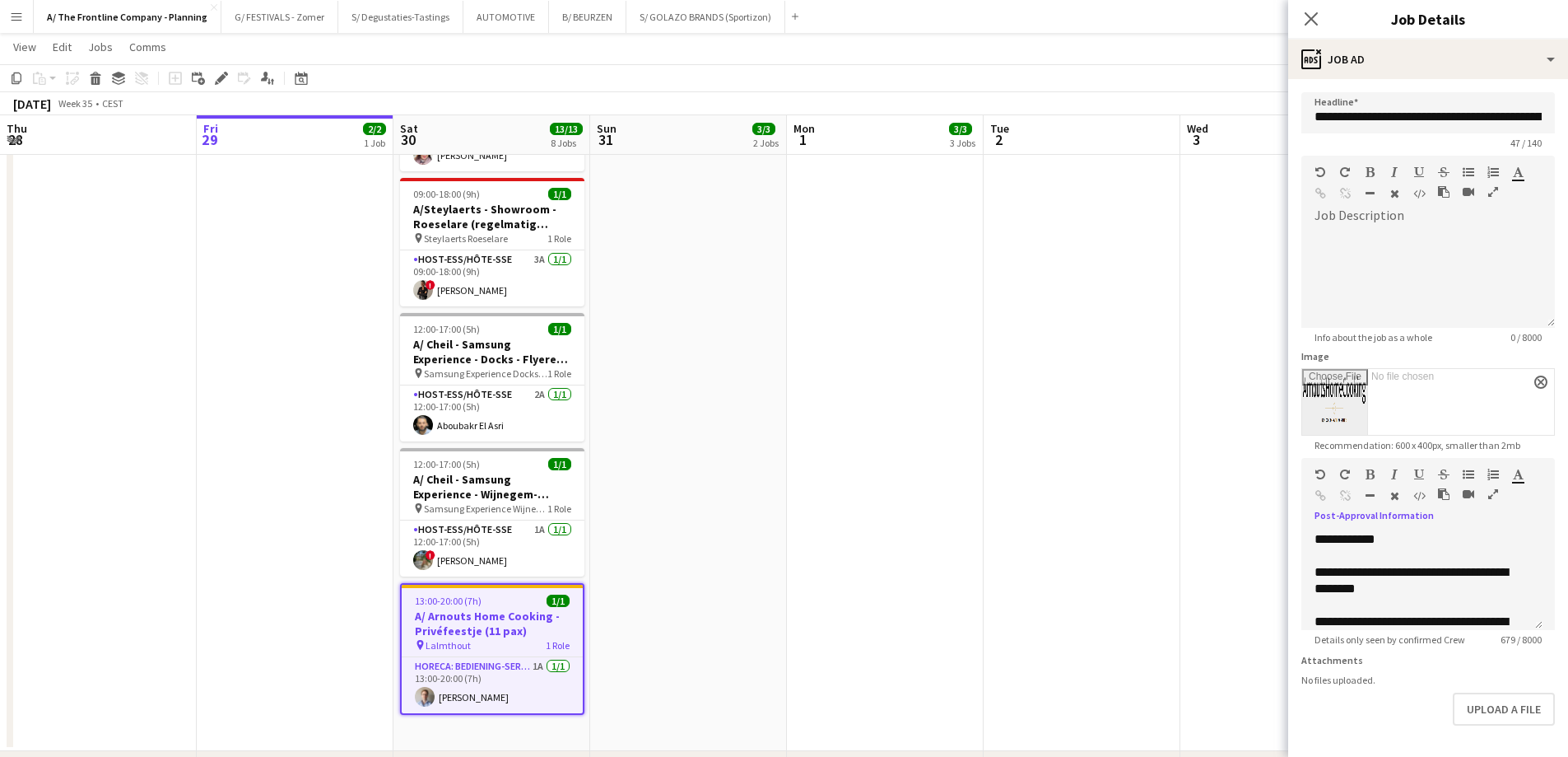
click at [1251, 497] on icon "button" at bounding box center [1493, 494] width 10 height 12
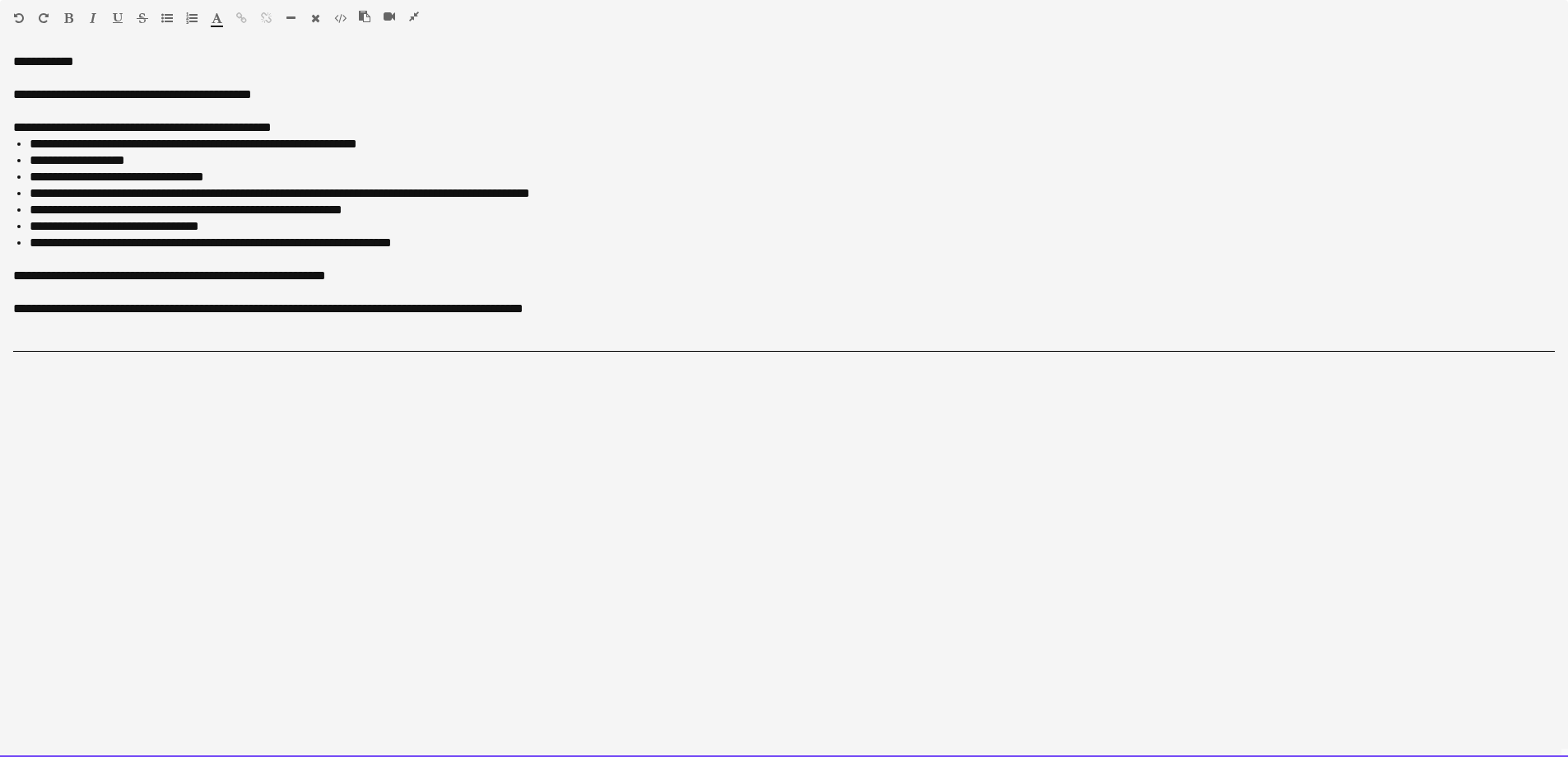
drag, startPoint x: 29, startPoint y: 150, endPoint x: 400, endPoint y: 140, distance: 371.1
click at [400, 140] on ul "**********" at bounding box center [784, 193] width 1541 height 115
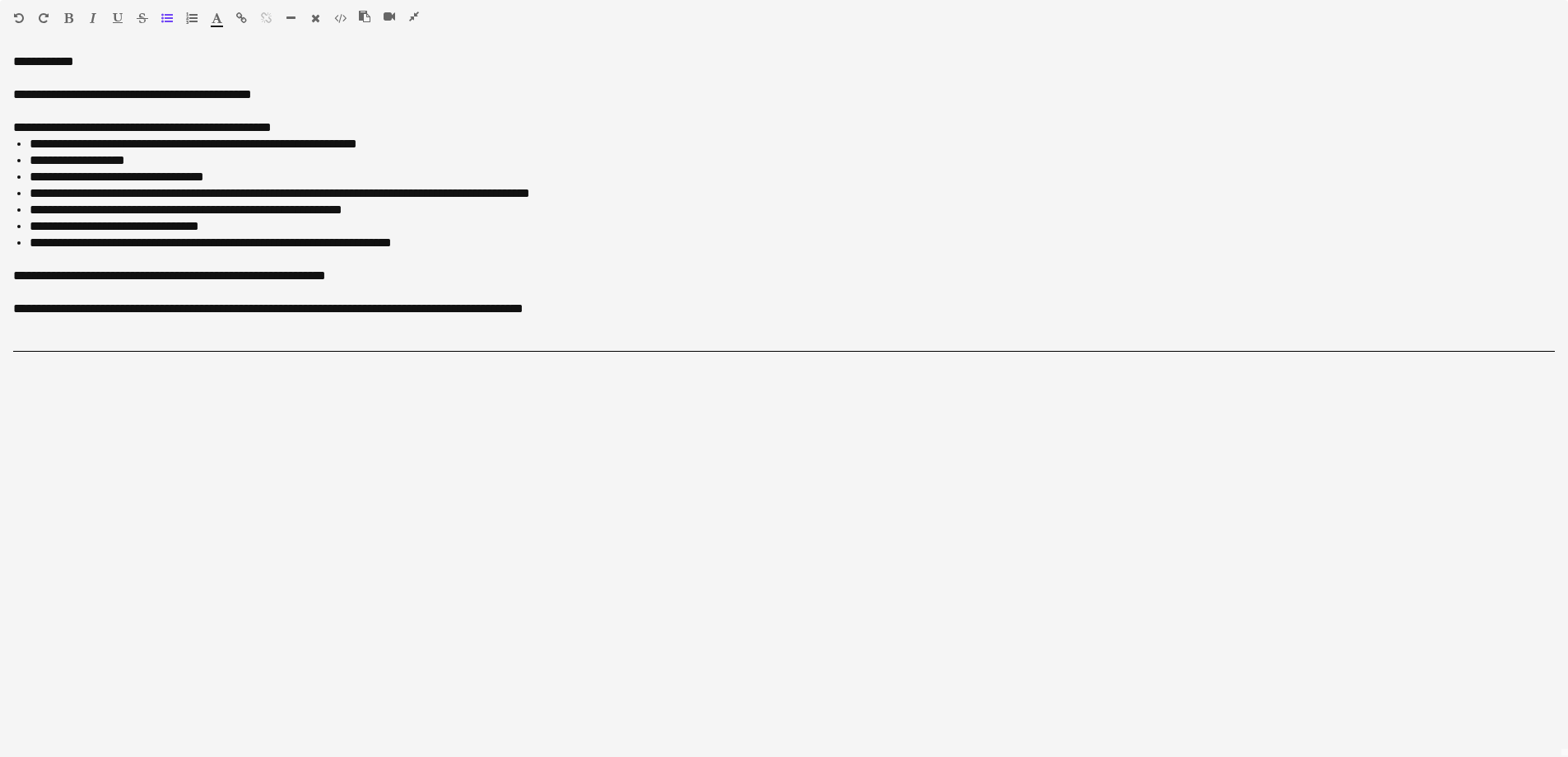
click at [217, 22] on icon "button" at bounding box center [216, 19] width 11 height 12
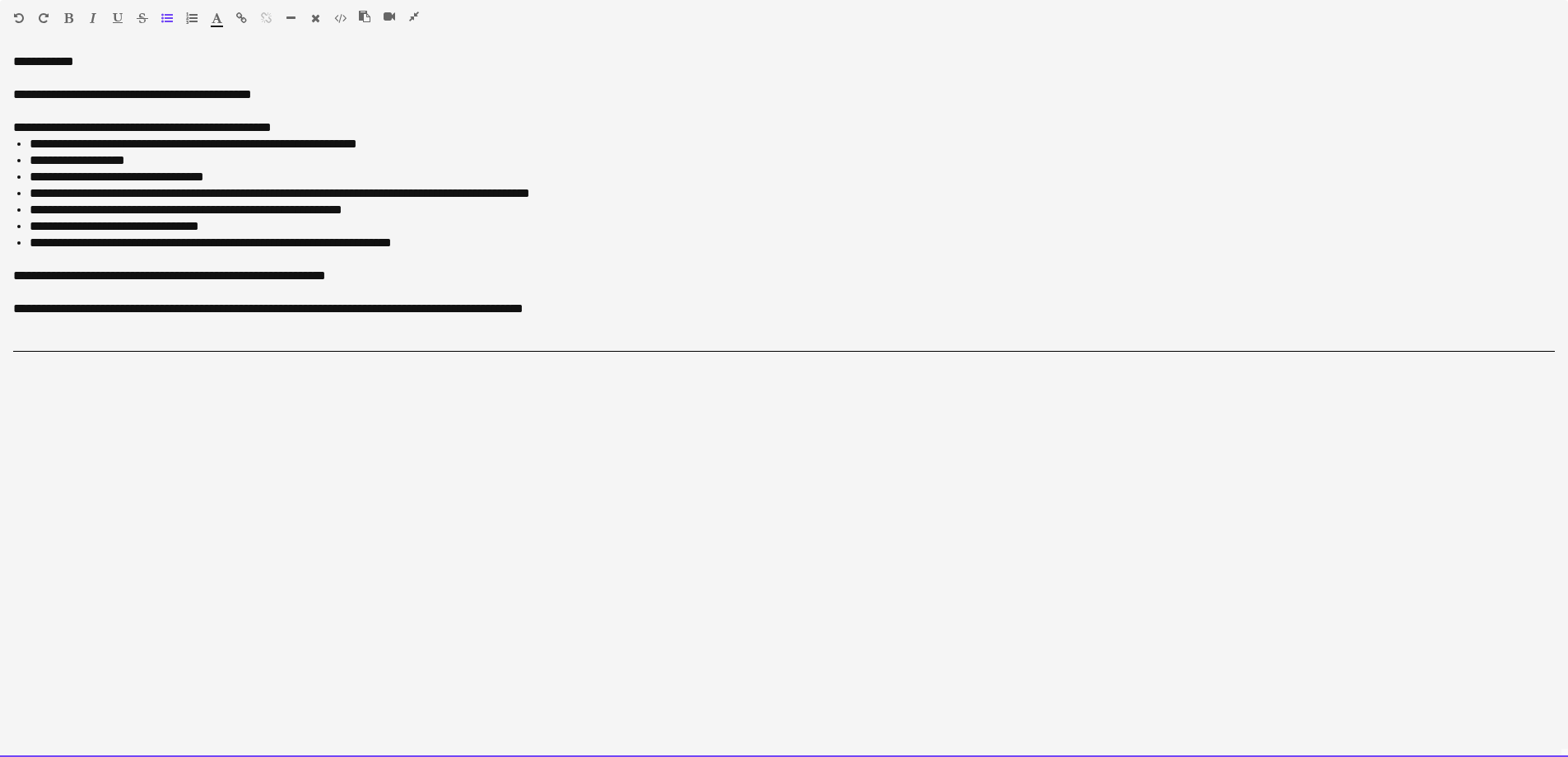
type input "*******"
click at [451, 66] on p "**********" at bounding box center [784, 62] width 1541 height 17
click at [496, 144] on li "**********" at bounding box center [792, 144] width 1525 height 17
click at [148, 163] on li "**********" at bounding box center [792, 161] width 1525 height 17
drag, startPoint x: 24, startPoint y: 179, endPoint x: 258, endPoint y: 173, distance: 234.1
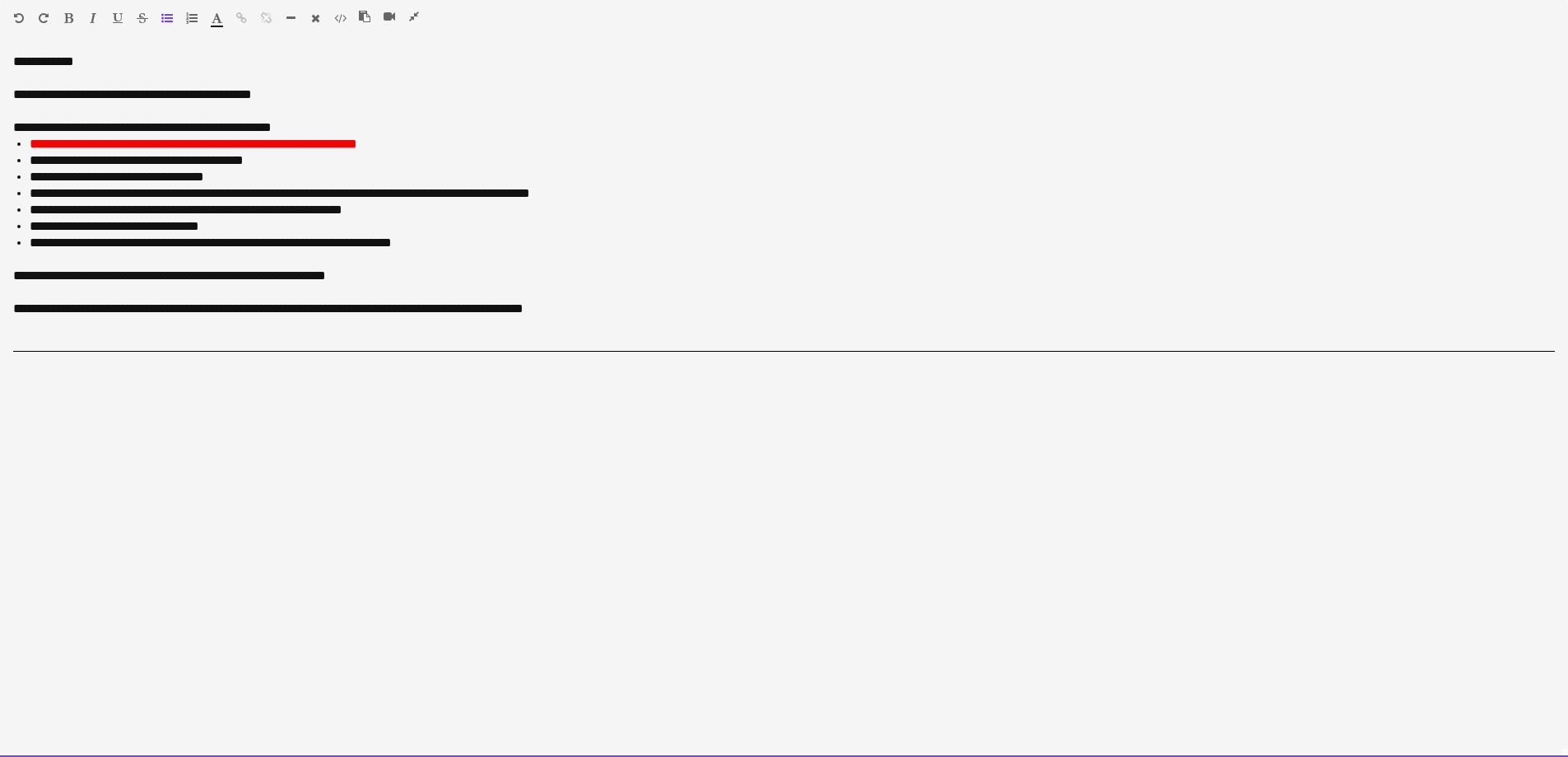
click at [258, 173] on ul "**********" at bounding box center [784, 193] width 1541 height 115
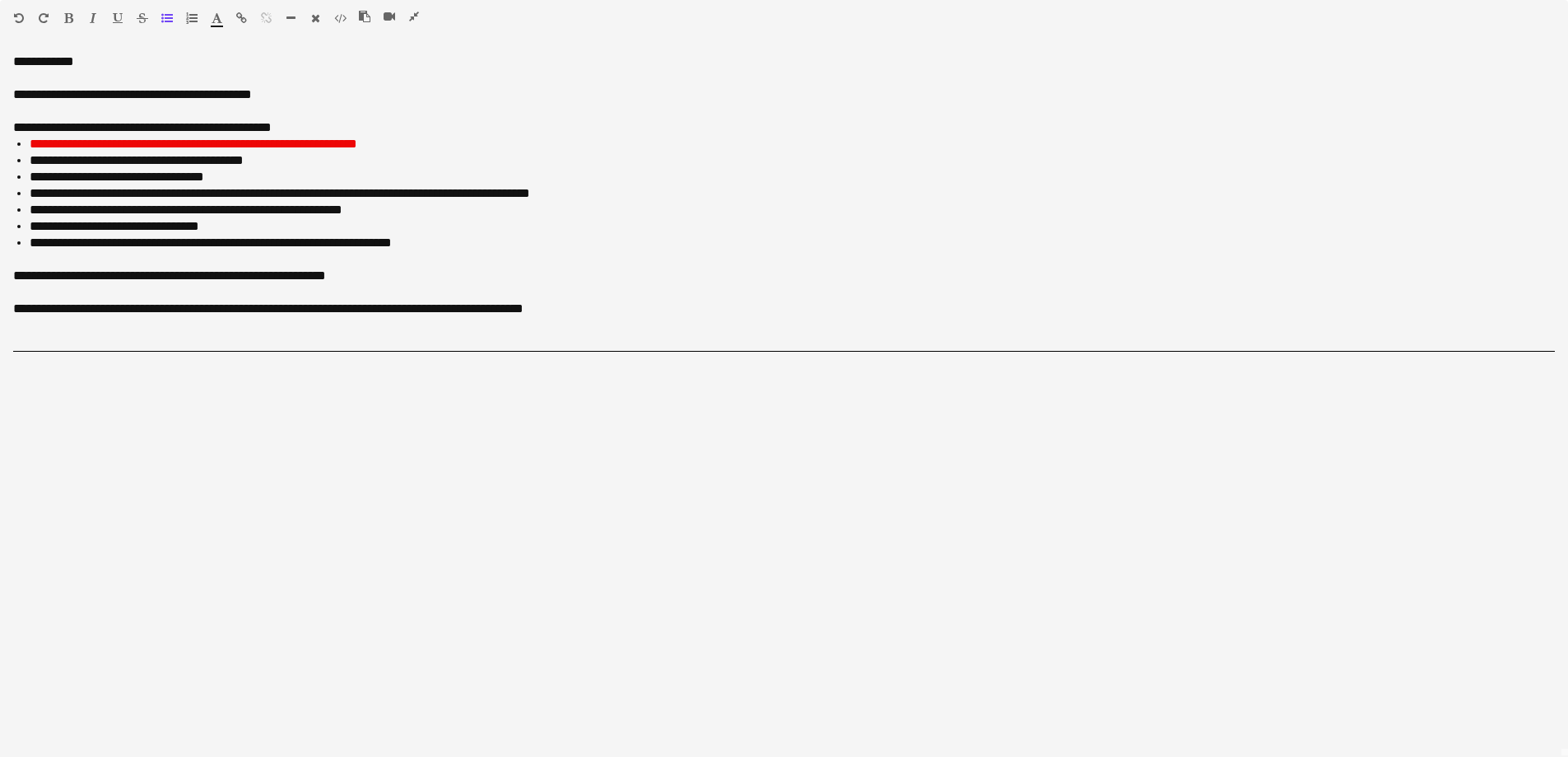
click at [69, 19] on icon "button" at bounding box center [68, 19] width 9 height 12
click at [215, 20] on icon "button" at bounding box center [216, 19] width 11 height 12
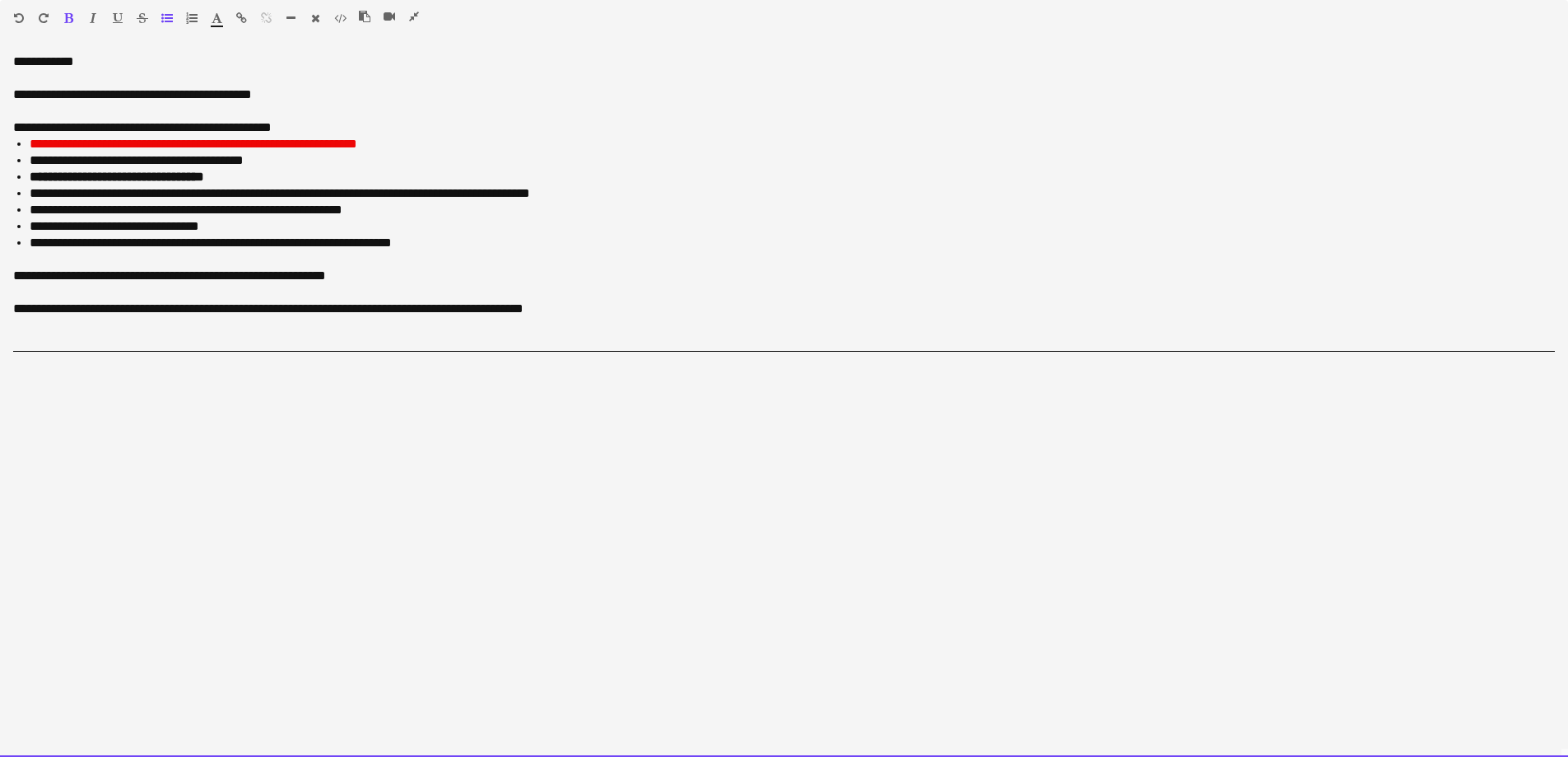
type input "*******"
click at [470, 94] on p "**********" at bounding box center [784, 95] width 1541 height 17
click at [431, 122] on p "**********" at bounding box center [784, 128] width 1541 height 17
drag, startPoint x: 610, startPoint y: 194, endPoint x: 11, endPoint y: 188, distance: 599.0
click at [11, 188] on div "**********" at bounding box center [784, 405] width 1568 height 703
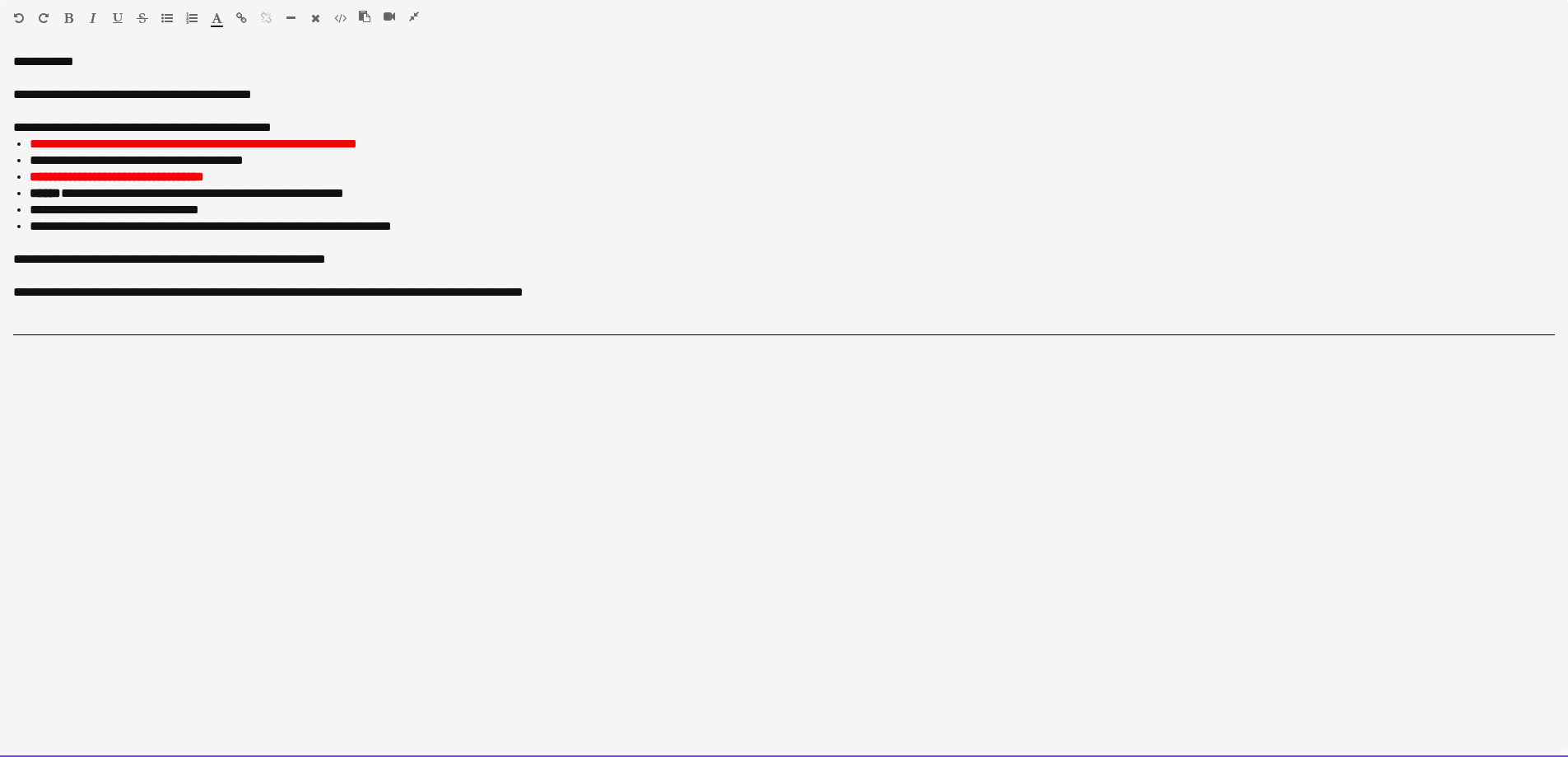
drag, startPoint x: 122, startPoint y: 141, endPoint x: 391, endPoint y: 140, distance: 269.0
click at [391, 140] on li "**********" at bounding box center [792, 144] width 1525 height 17
click at [440, 167] on li "**********" at bounding box center [792, 161] width 1525 height 17
drag, startPoint x: 591, startPoint y: 301, endPoint x: -42, endPoint y: 289, distance: 633.1
click at [0, 289] on html "Menu Boards Boards Boards All jobs Status Workforce Workforce My Workforce Recr…" at bounding box center [784, 283] width 1568 height 2541
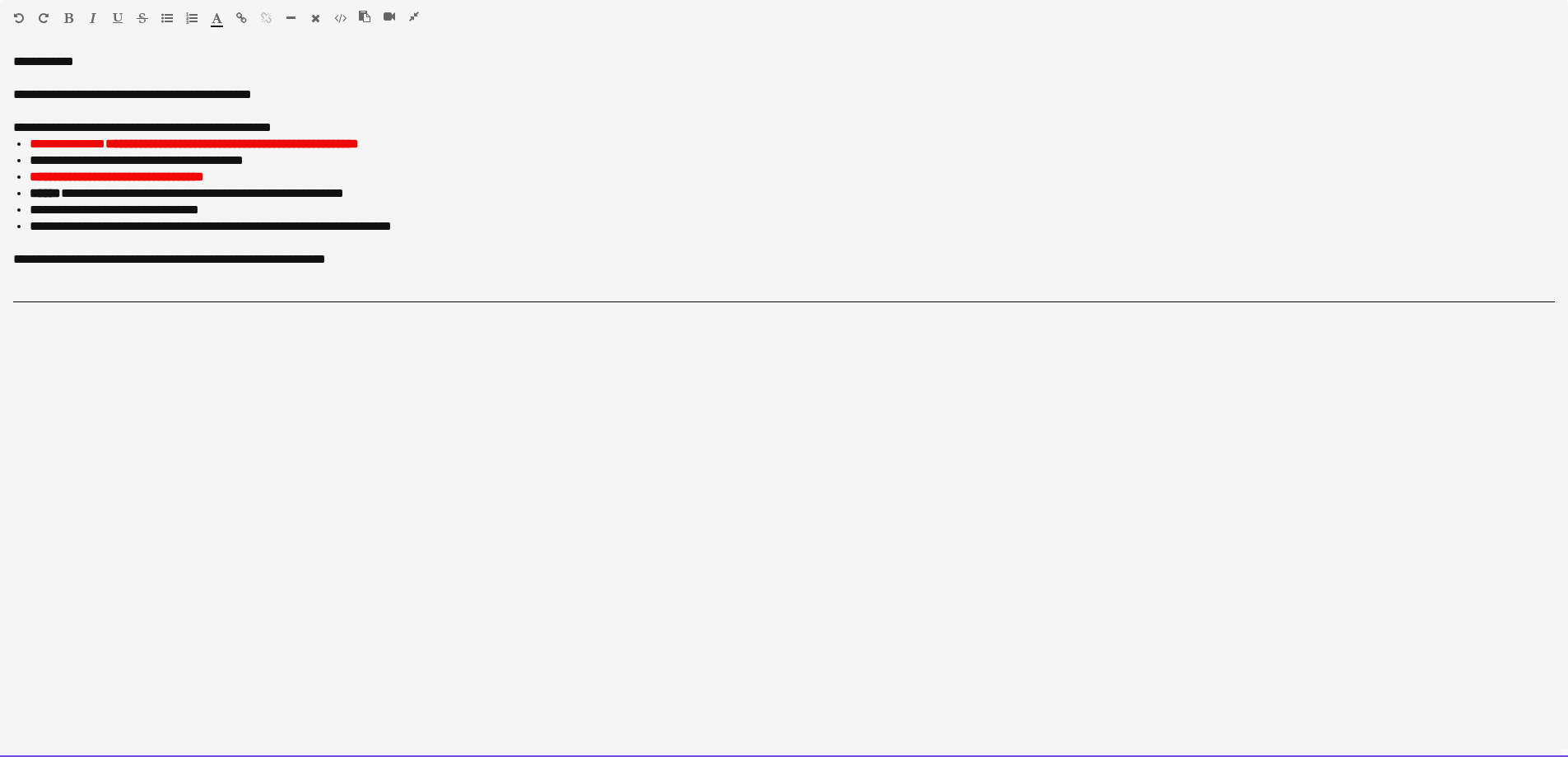
drag, startPoint x: 13, startPoint y: 264, endPoint x: 113, endPoint y: 463, distance: 222.7
click at [113, 463] on div "**********" at bounding box center [784, 405] width 1568 height 703
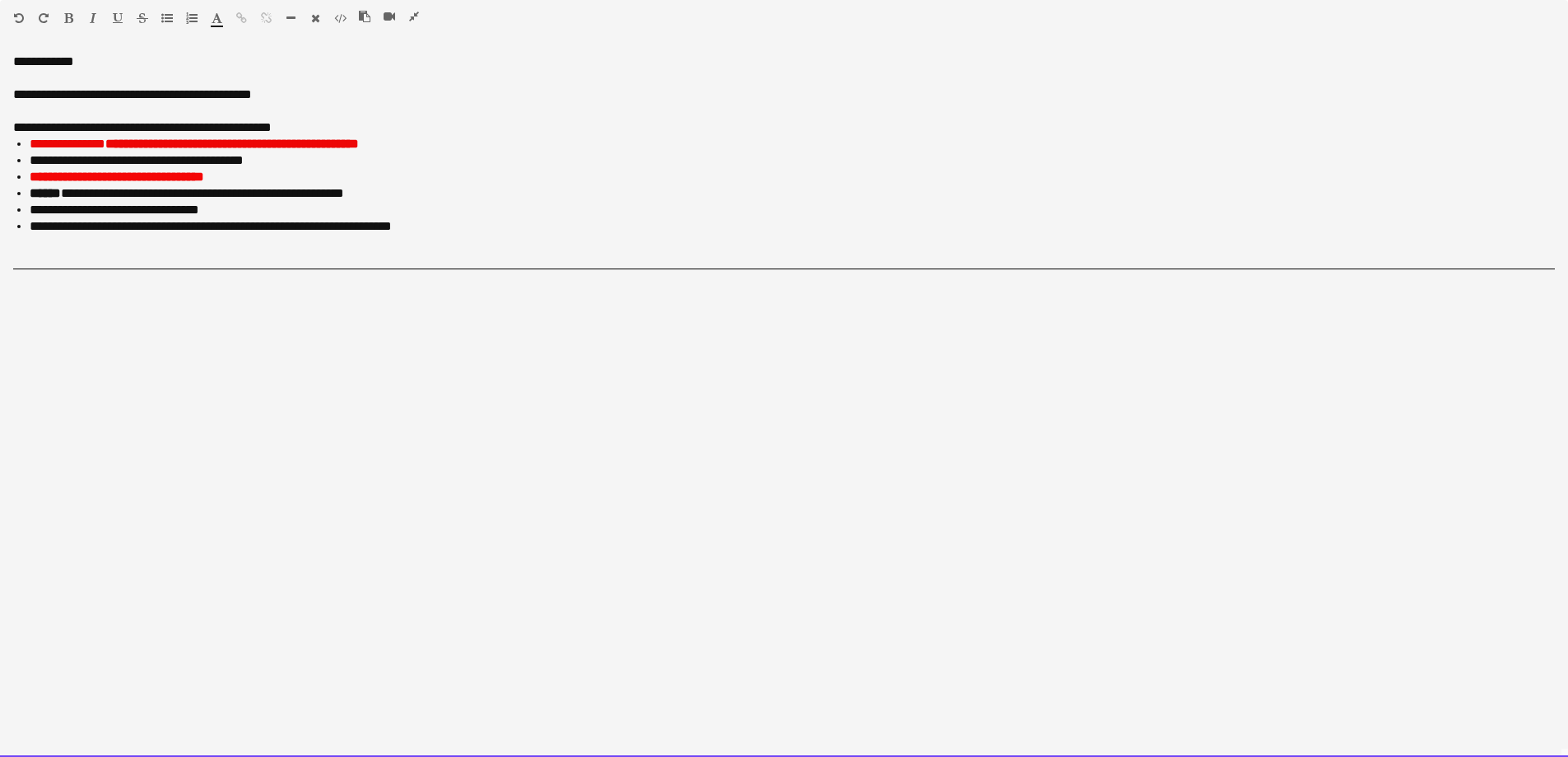
click at [52, 64] on p "**********" at bounding box center [784, 62] width 1541 height 17
click at [192, 78] on p at bounding box center [784, 78] width 1541 height 17
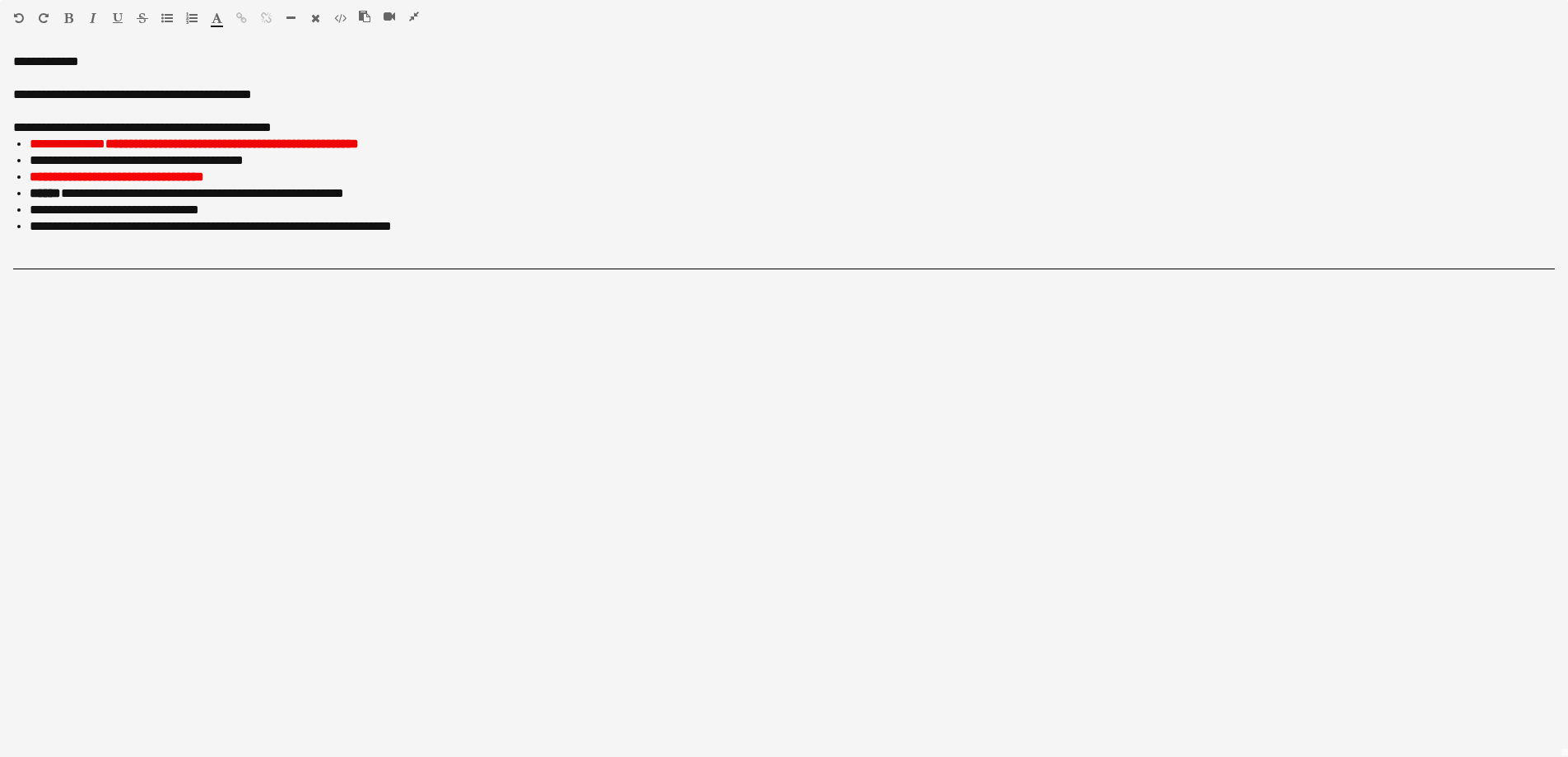
click at [412, 16] on icon "button" at bounding box center [414, 17] width 10 height 12
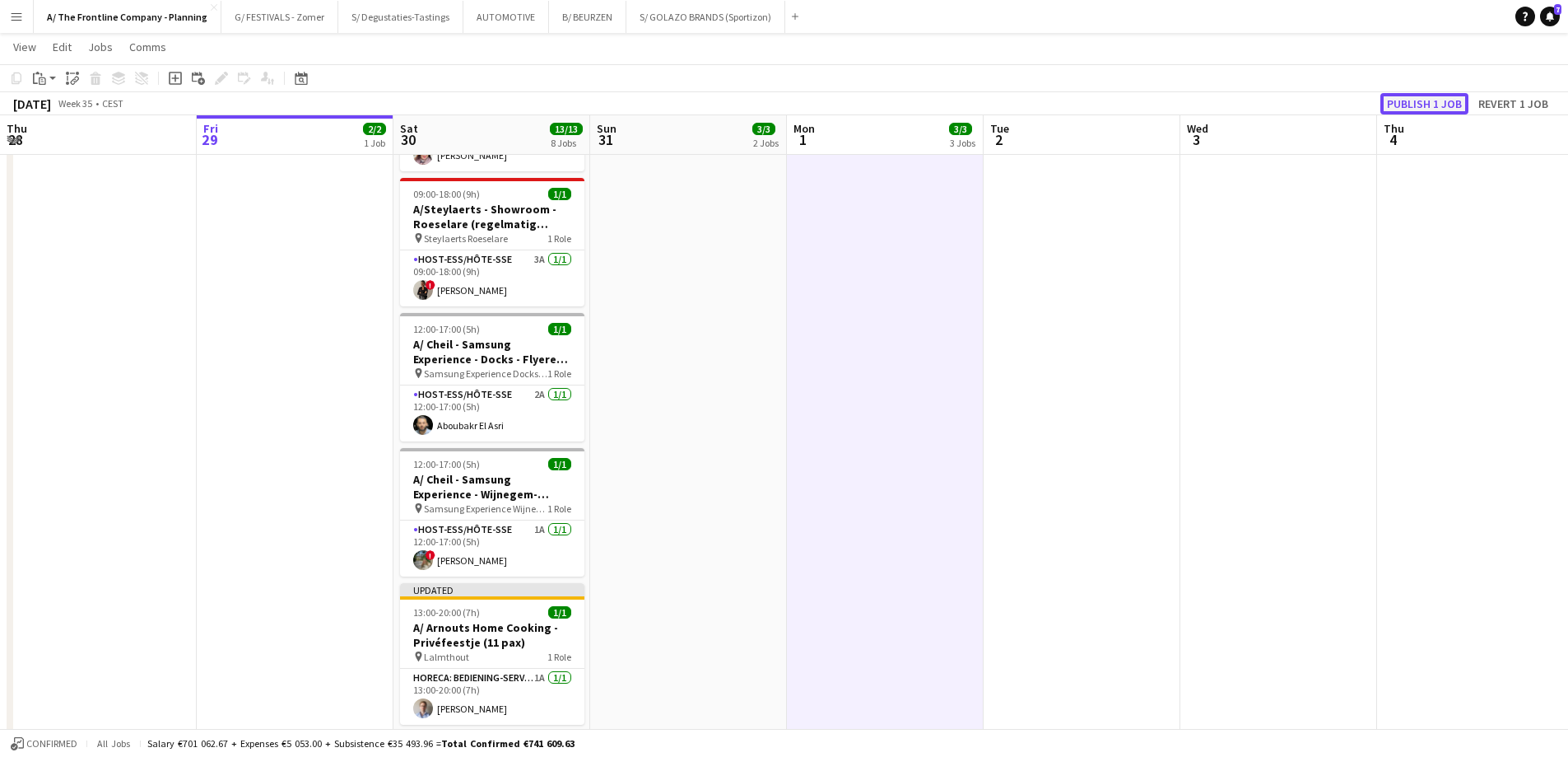
click at [1251, 104] on button "Publish 1 job" at bounding box center [1424, 103] width 88 height 21
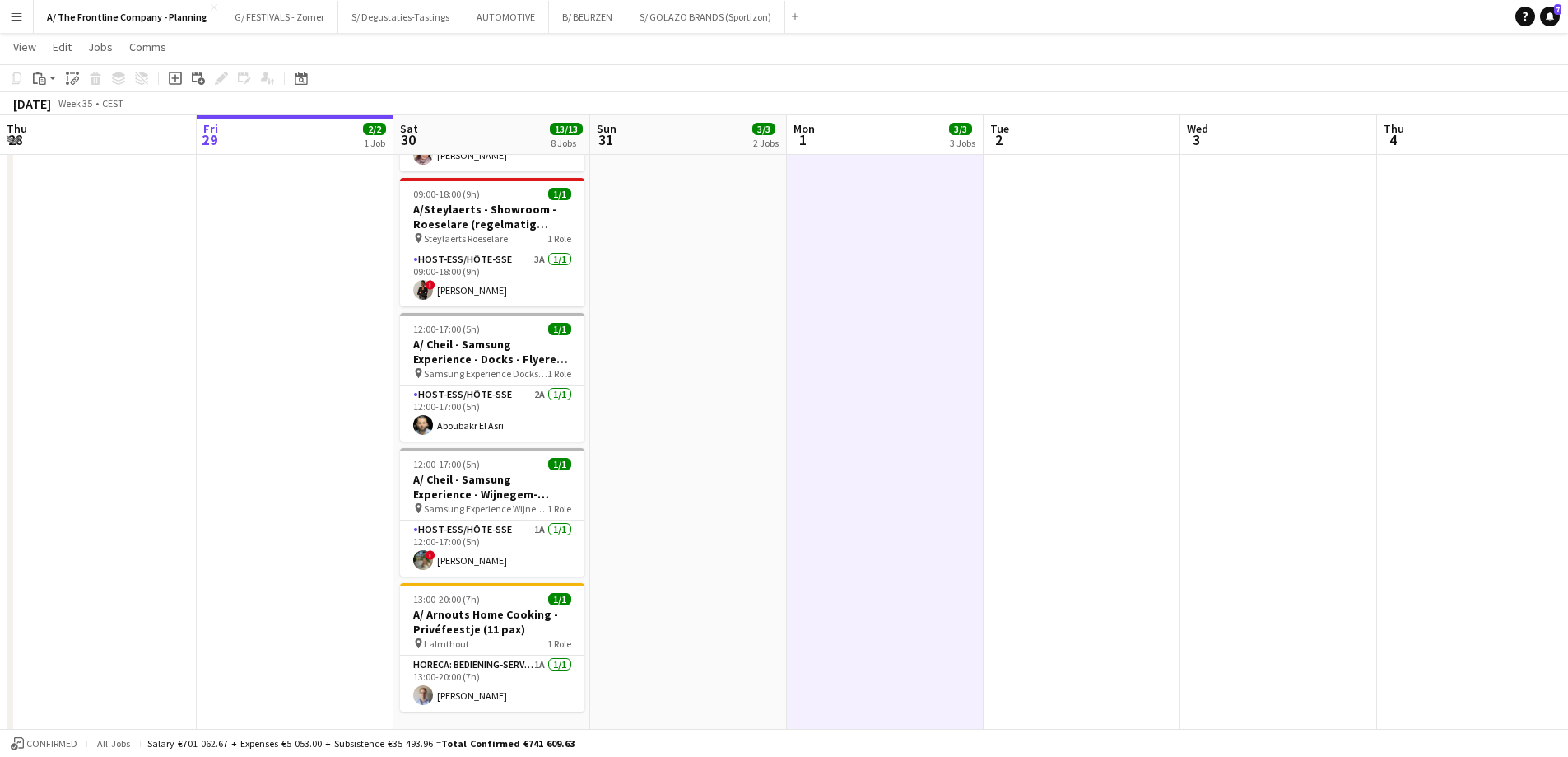
click at [464, 578] on app-card-role "Horeca: Bediening-Service 1A [DATE] 13:00-20:00 (7h) [PERSON_NAME]" at bounding box center [492, 683] width 184 height 56
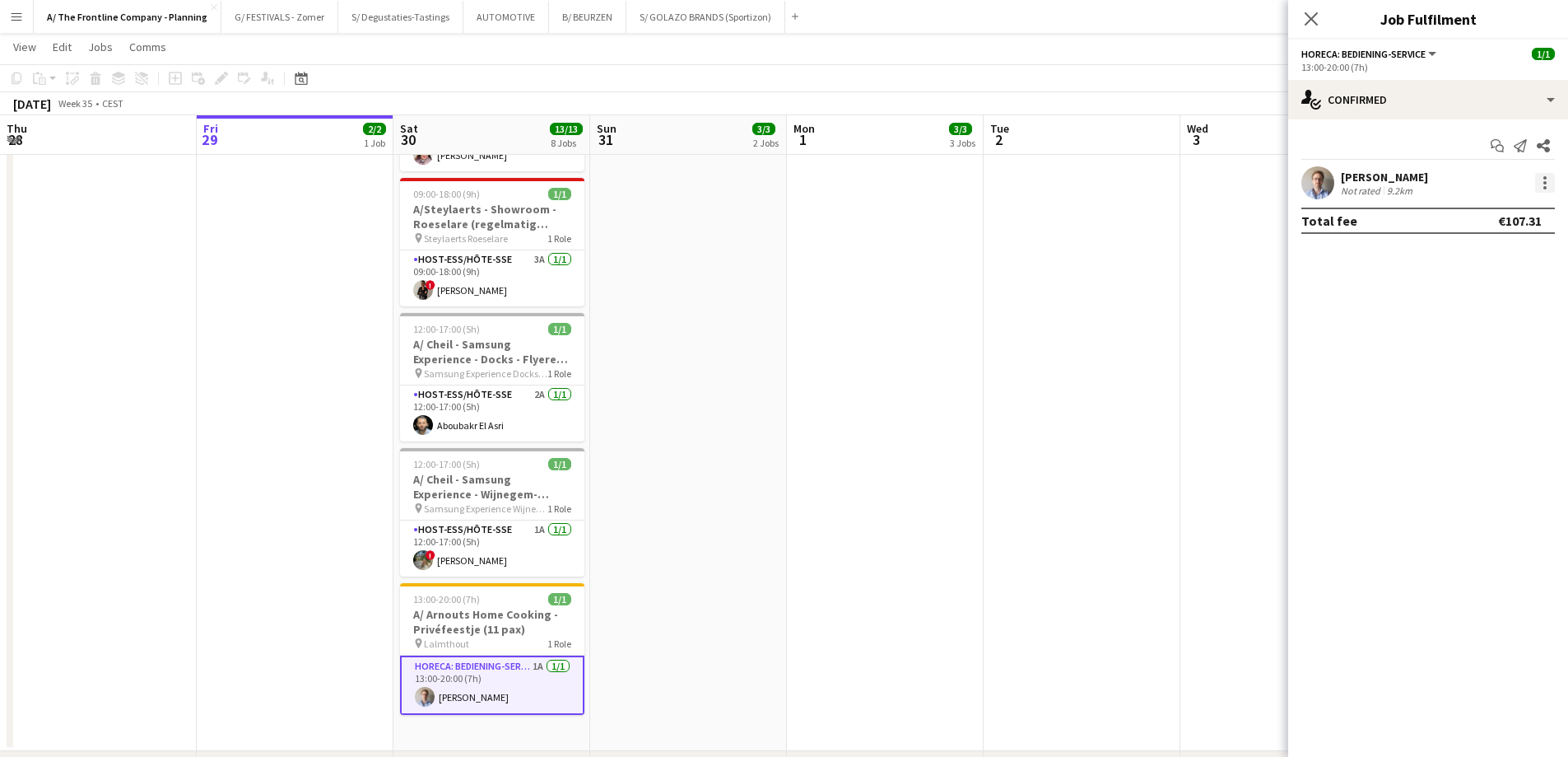
click at [1251, 188] on div at bounding box center [1544, 182] width 19 height 19
click at [1251, 200] on button "Edit fee" at bounding box center [1490, 213] width 129 height 40
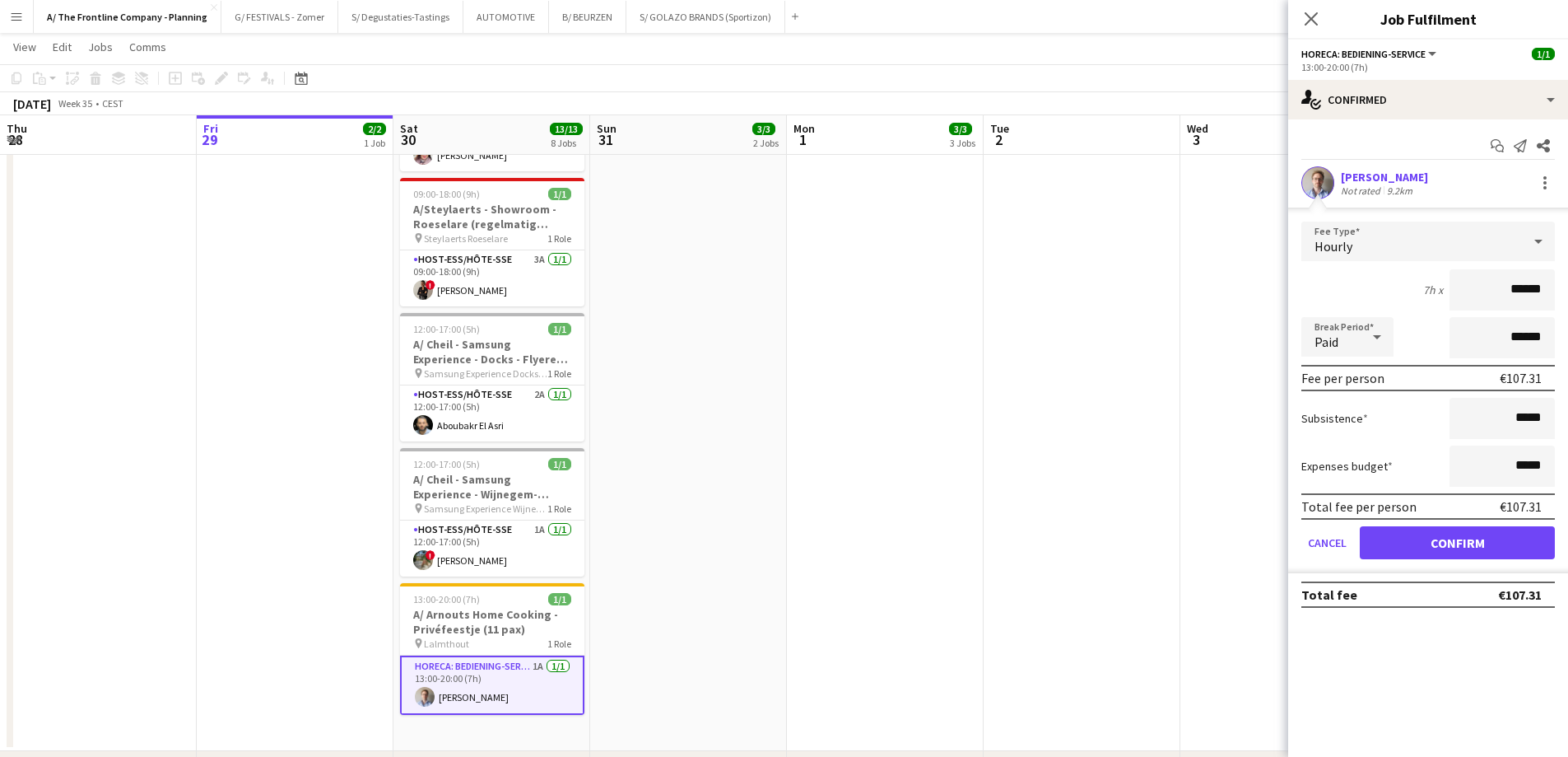
drag, startPoint x: 1454, startPoint y: 178, endPoint x: 1345, endPoint y: 175, distance: 109.0
click at [1251, 175] on div "[PERSON_NAME] Not rated 9.2km" at bounding box center [1427, 183] width 279 height 33
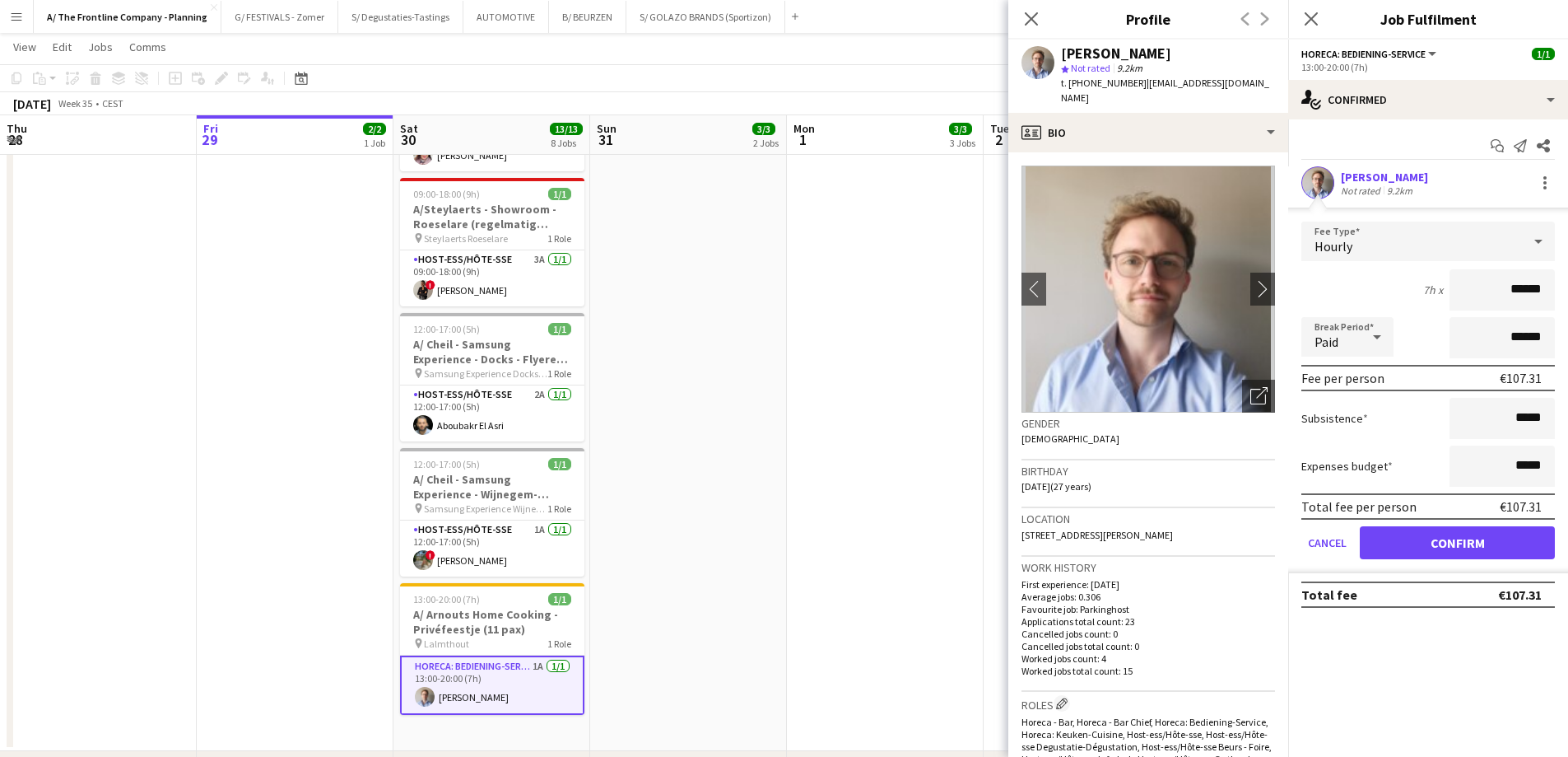
copy div "[PERSON_NAME]"
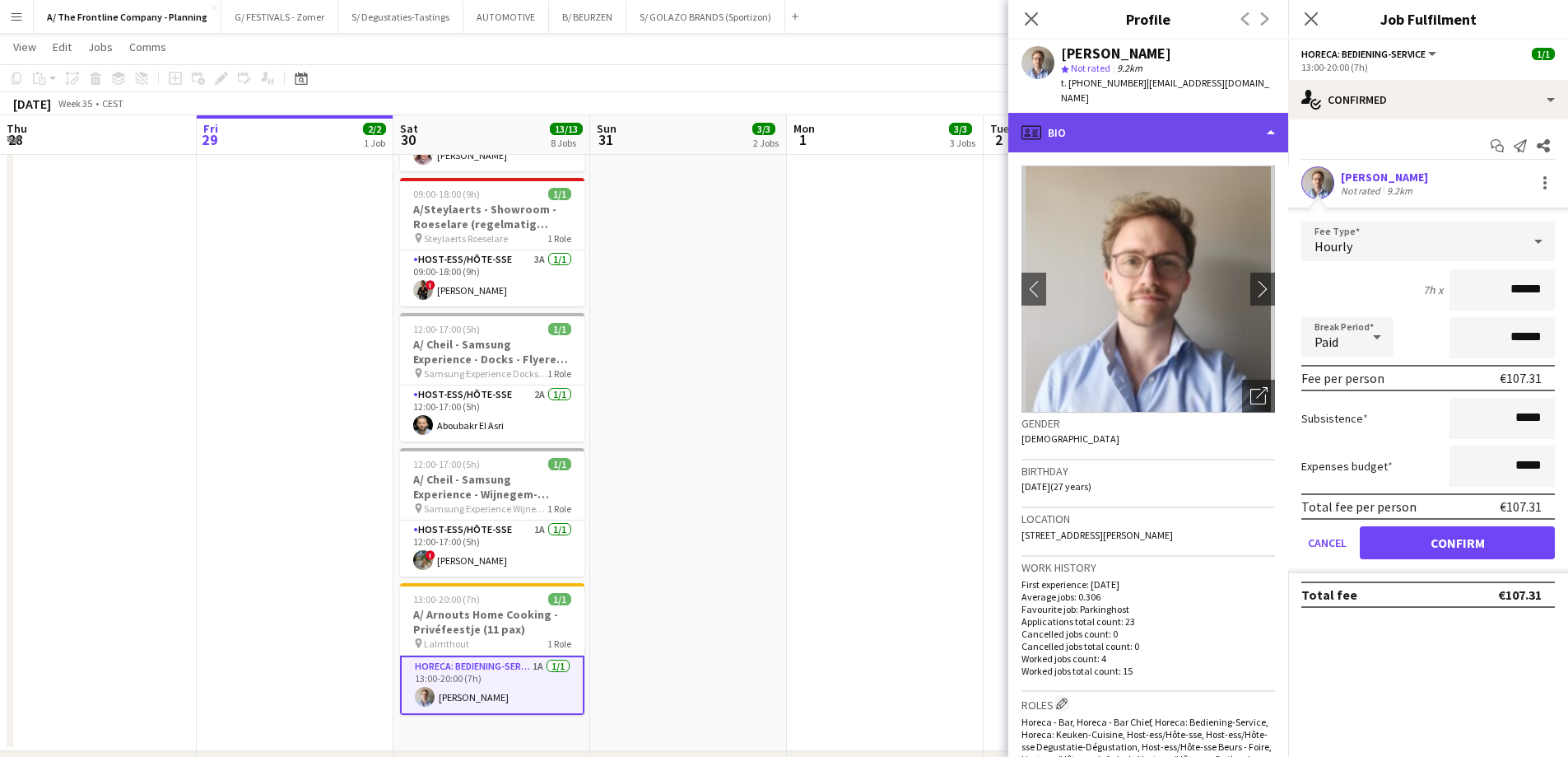
click at [1155, 113] on div "profile Bio" at bounding box center [1148, 132] width 279 height 40
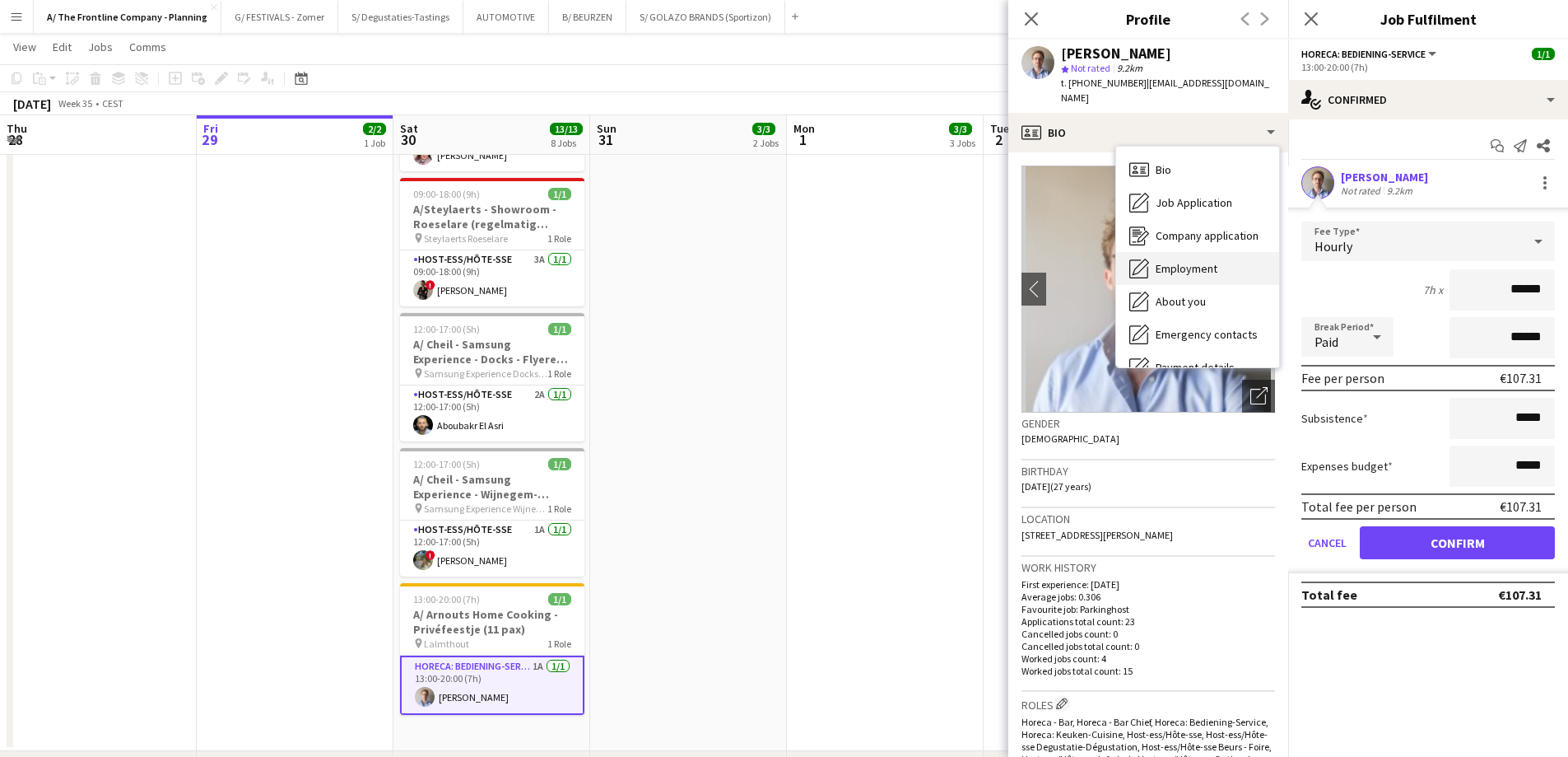
click at [1172, 261] on span "Employment" at bounding box center [1186, 269] width 61 height 15
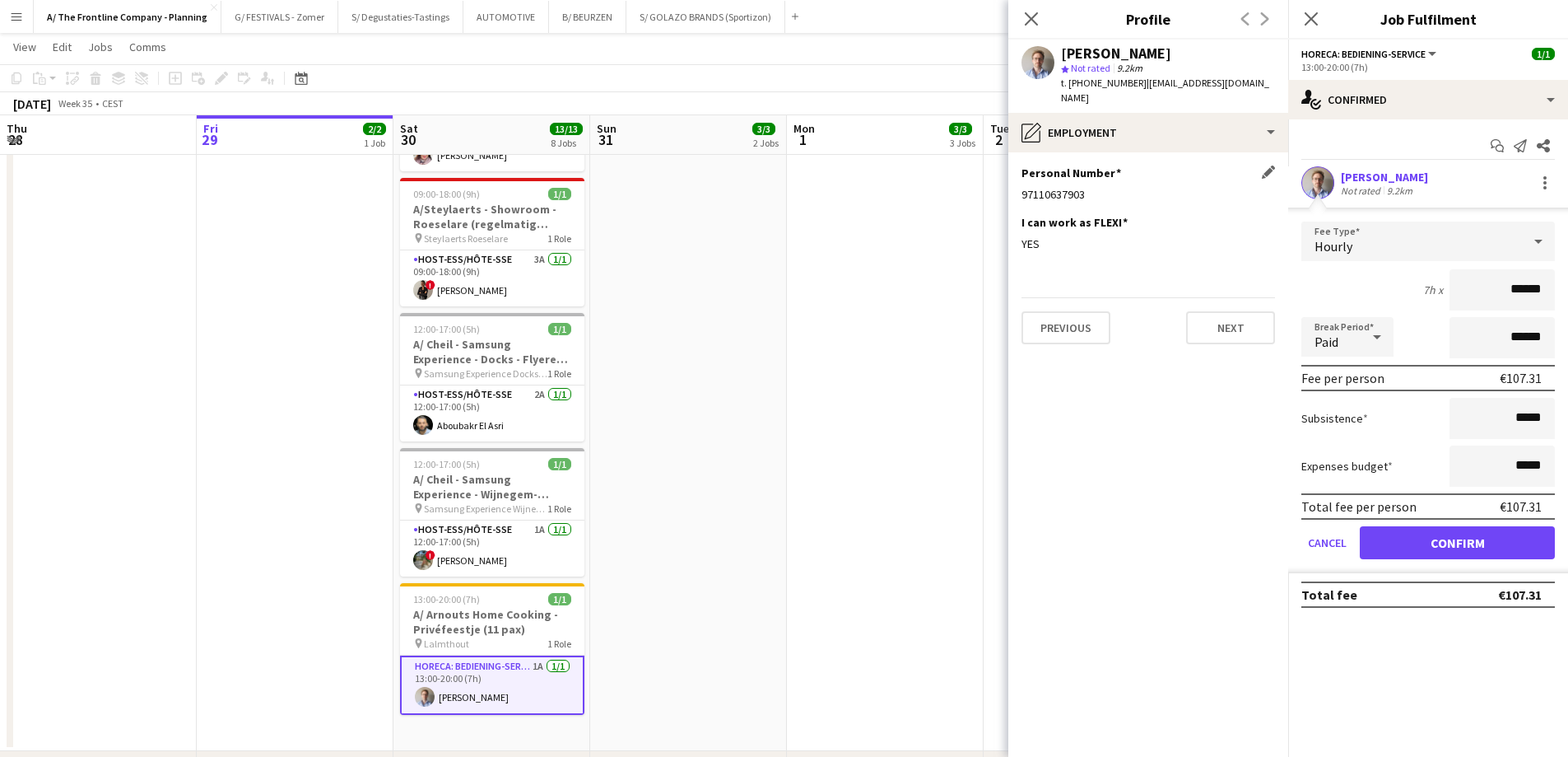
click at [1059, 187] on div "97110637903" at bounding box center [1147, 195] width 253 height 15
copy div "97110637903"
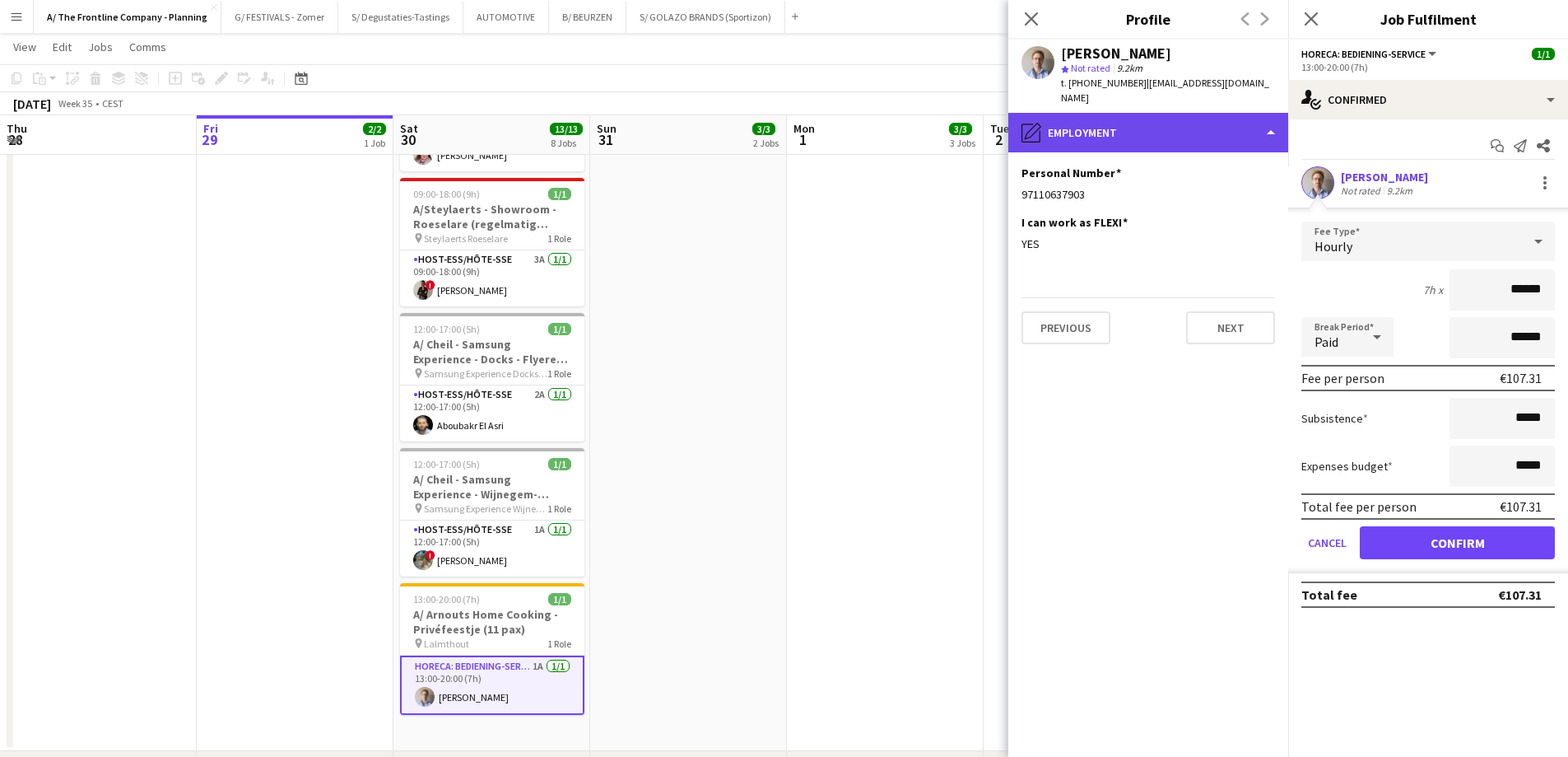
click at [1137, 113] on div "pencil4 Employment" at bounding box center [1148, 132] width 279 height 40
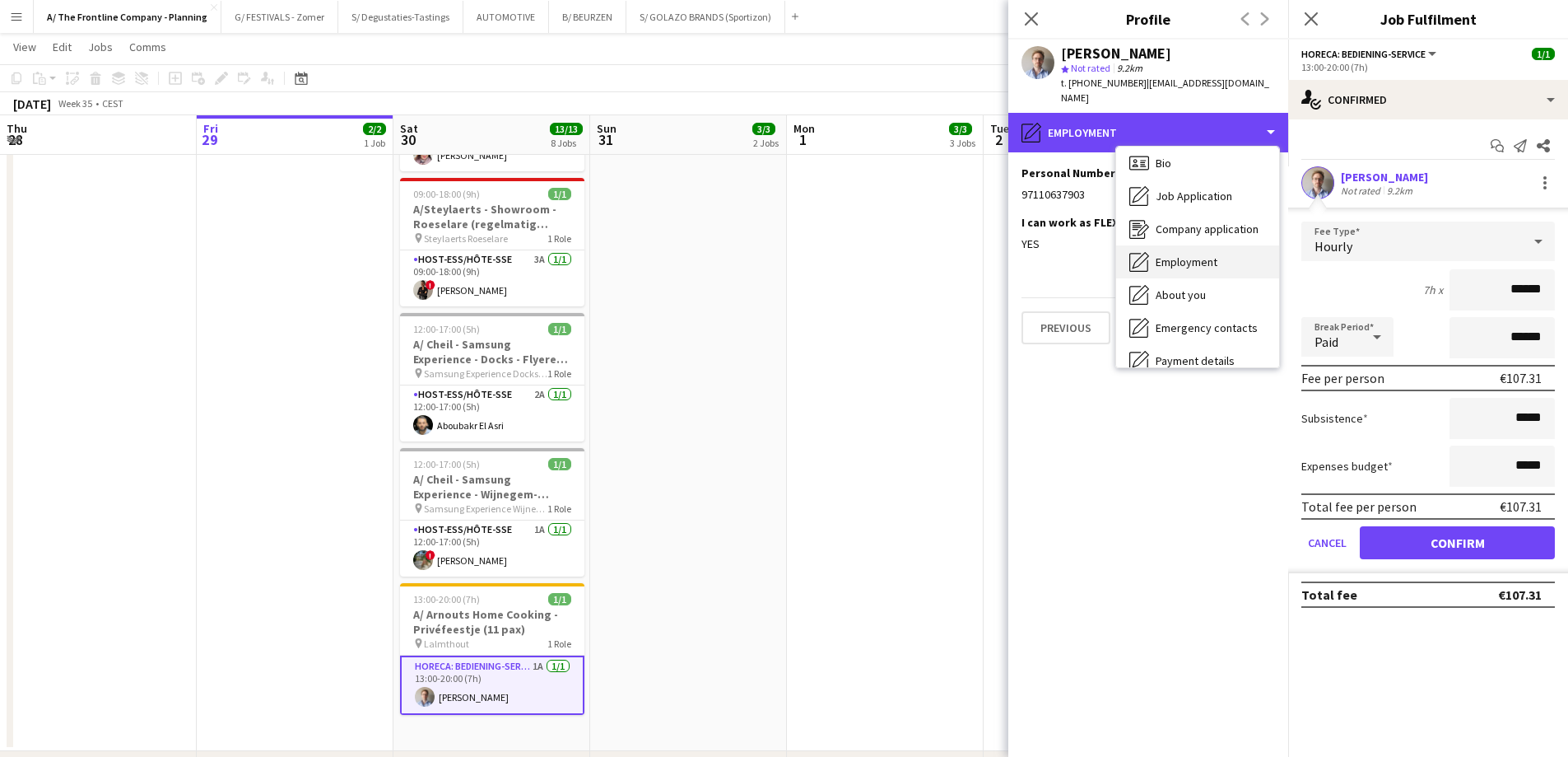
scroll to position [0, 0]
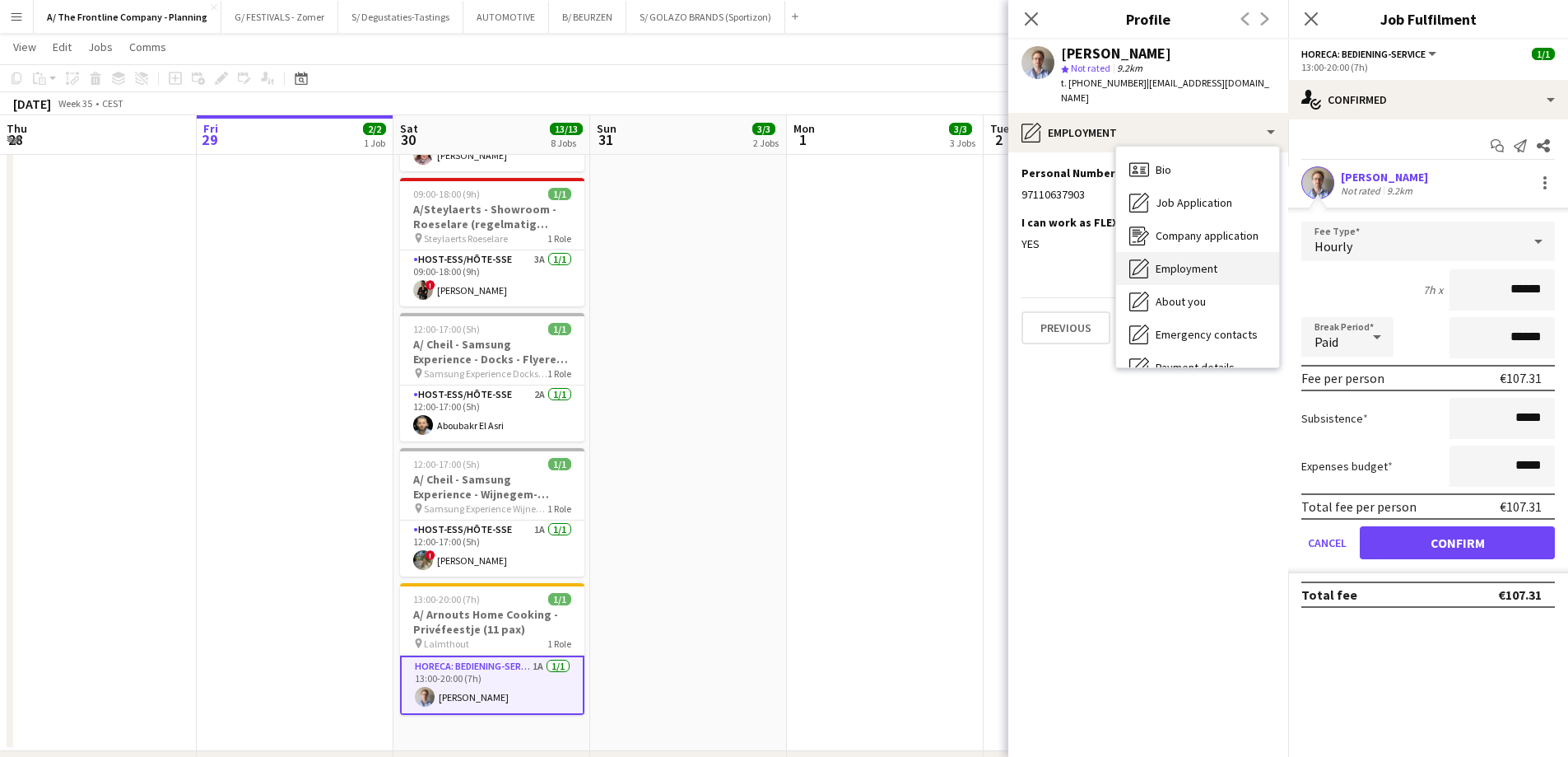
click at [1163, 163] on span "Bio" at bounding box center [1163, 170] width 16 height 15
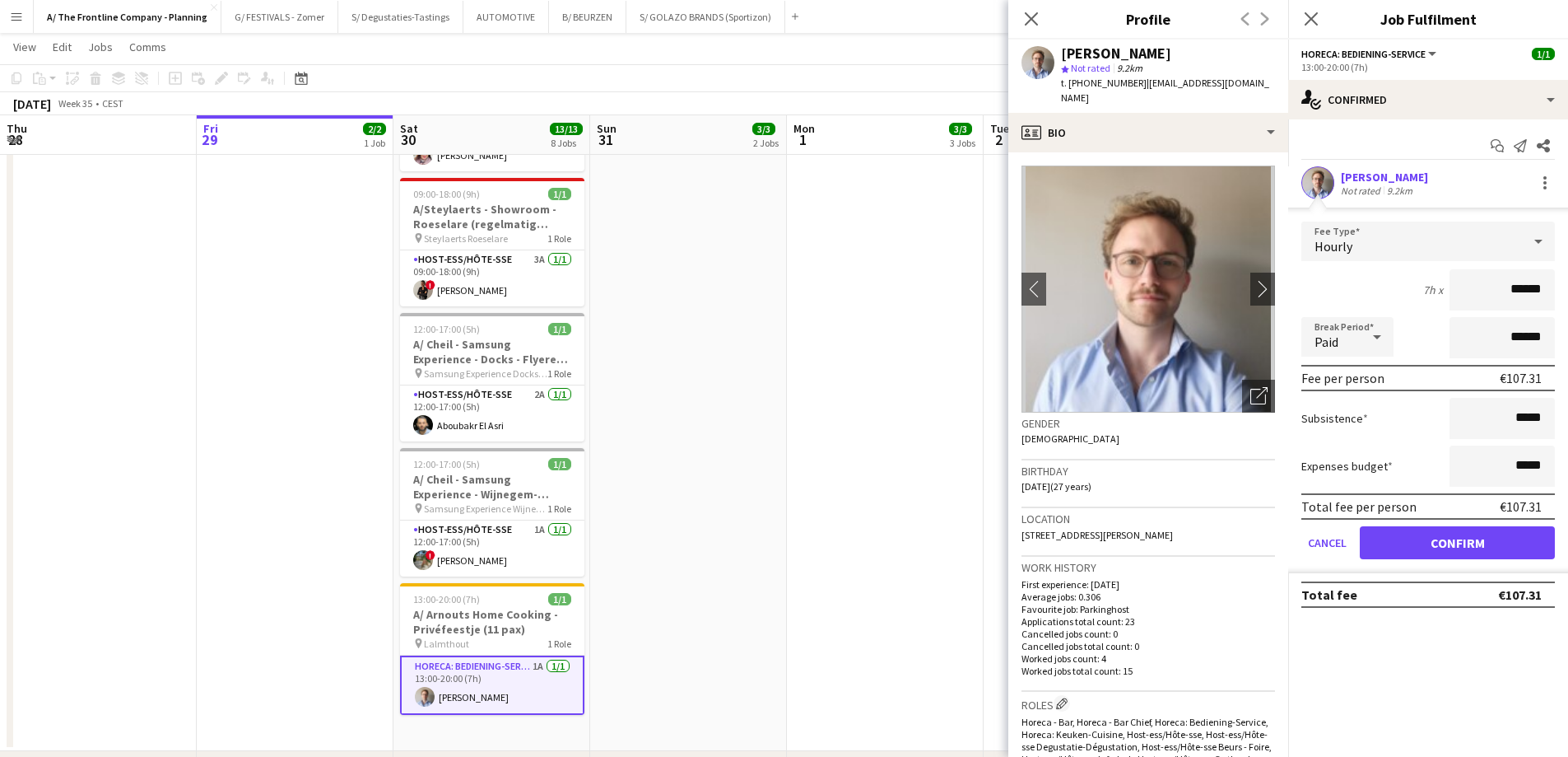
drag, startPoint x: 1154, startPoint y: 513, endPoint x: 1015, endPoint y: 523, distance: 139.4
click at [1015, 523] on app-crew-profile-bio "chevron-left chevron-right Open photos pop-in Gender [DEMOGRAPHIC_DATA] Birthda…" at bounding box center [1148, 455] width 279 height 605
copy span "[STREET_ADDRESS][PERSON_NAME]"
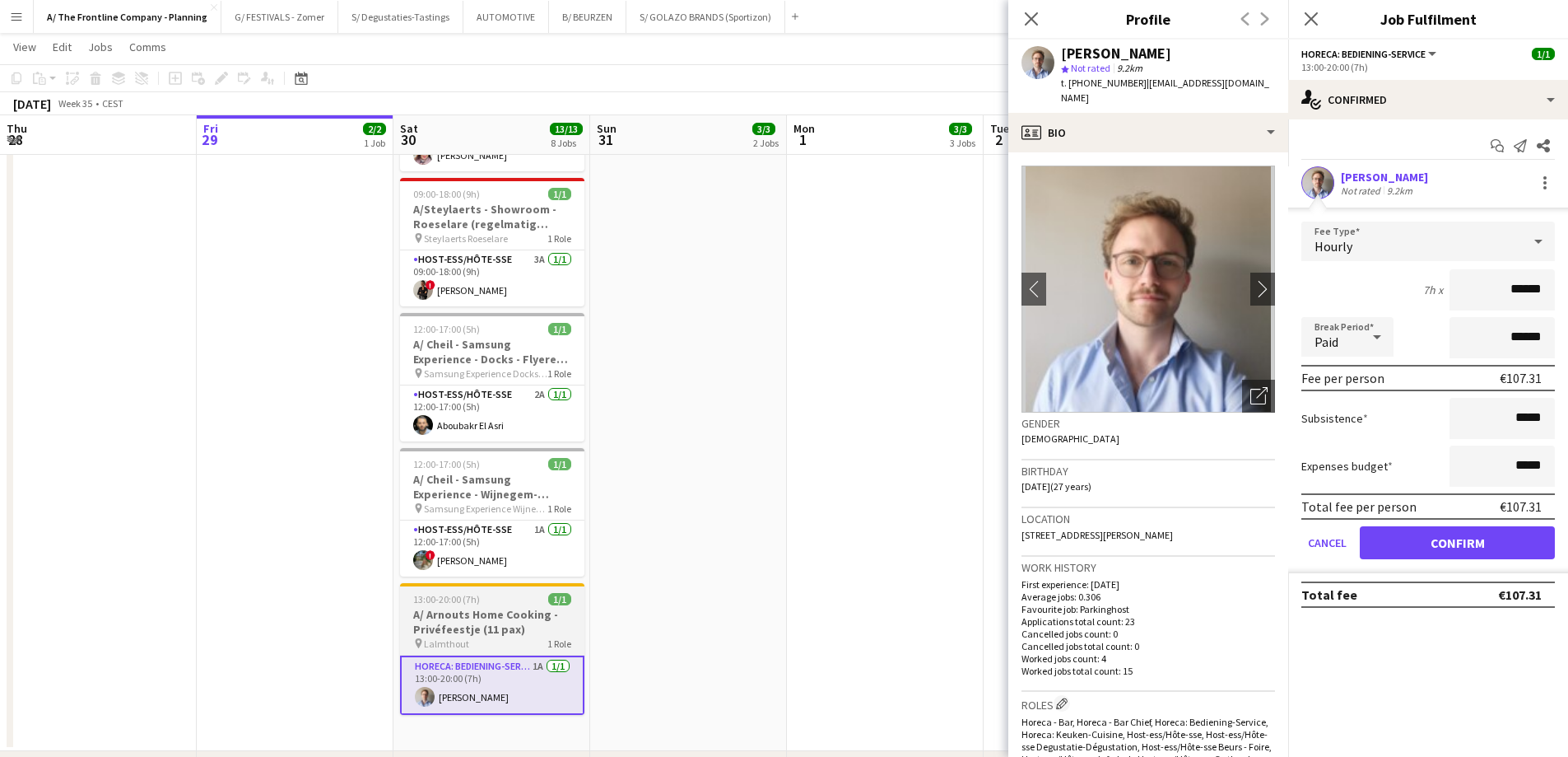
click at [501, 578] on app-job-card "13:00-20:00 (7h) 1/1 A/ Arnouts Home Cooking - Privéfeestje (11 pax) pin Lalmth…" at bounding box center [492, 648] width 184 height 131
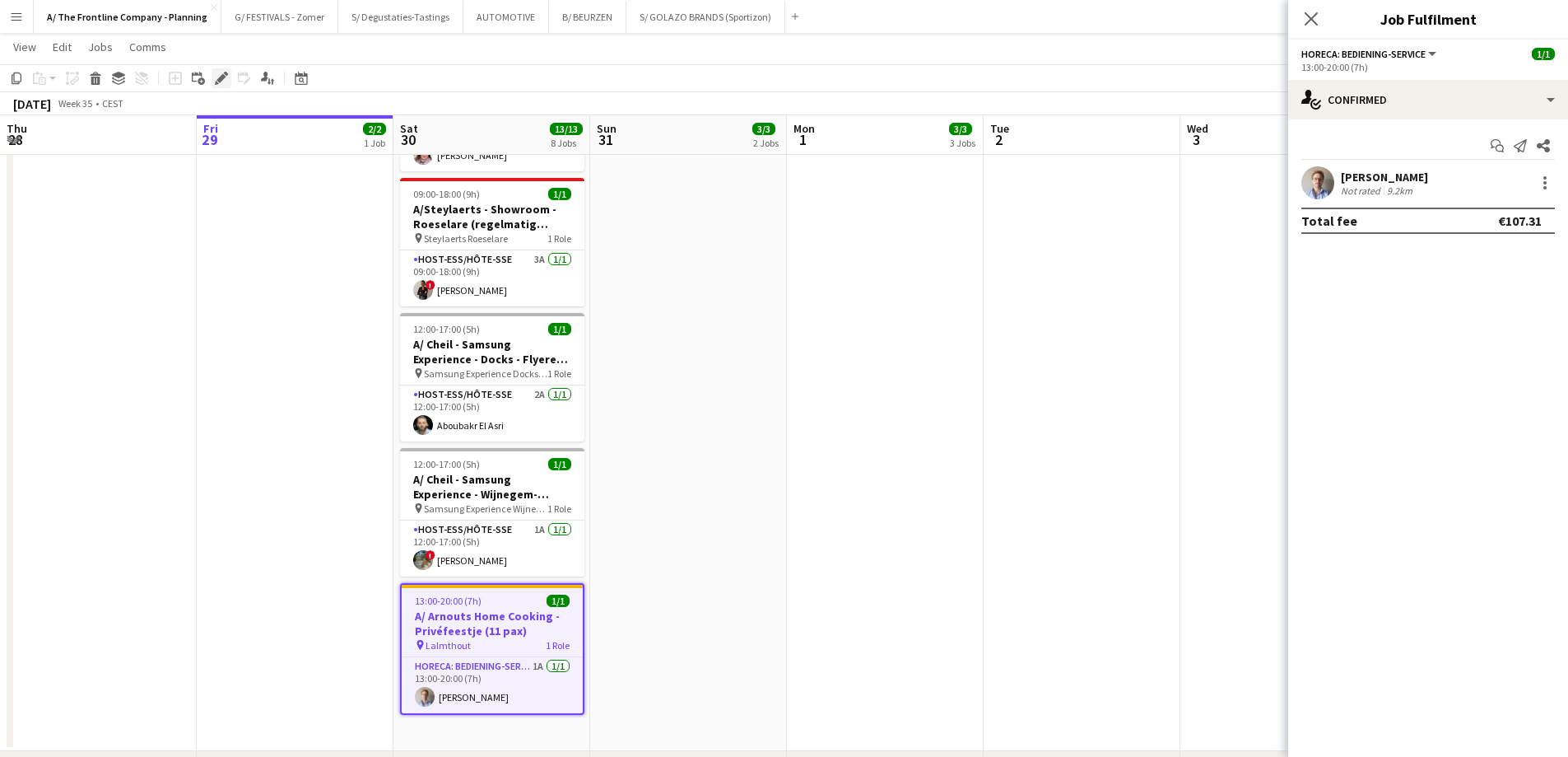
click at [229, 83] on div "Edit" at bounding box center [221, 77] width 19 height 19
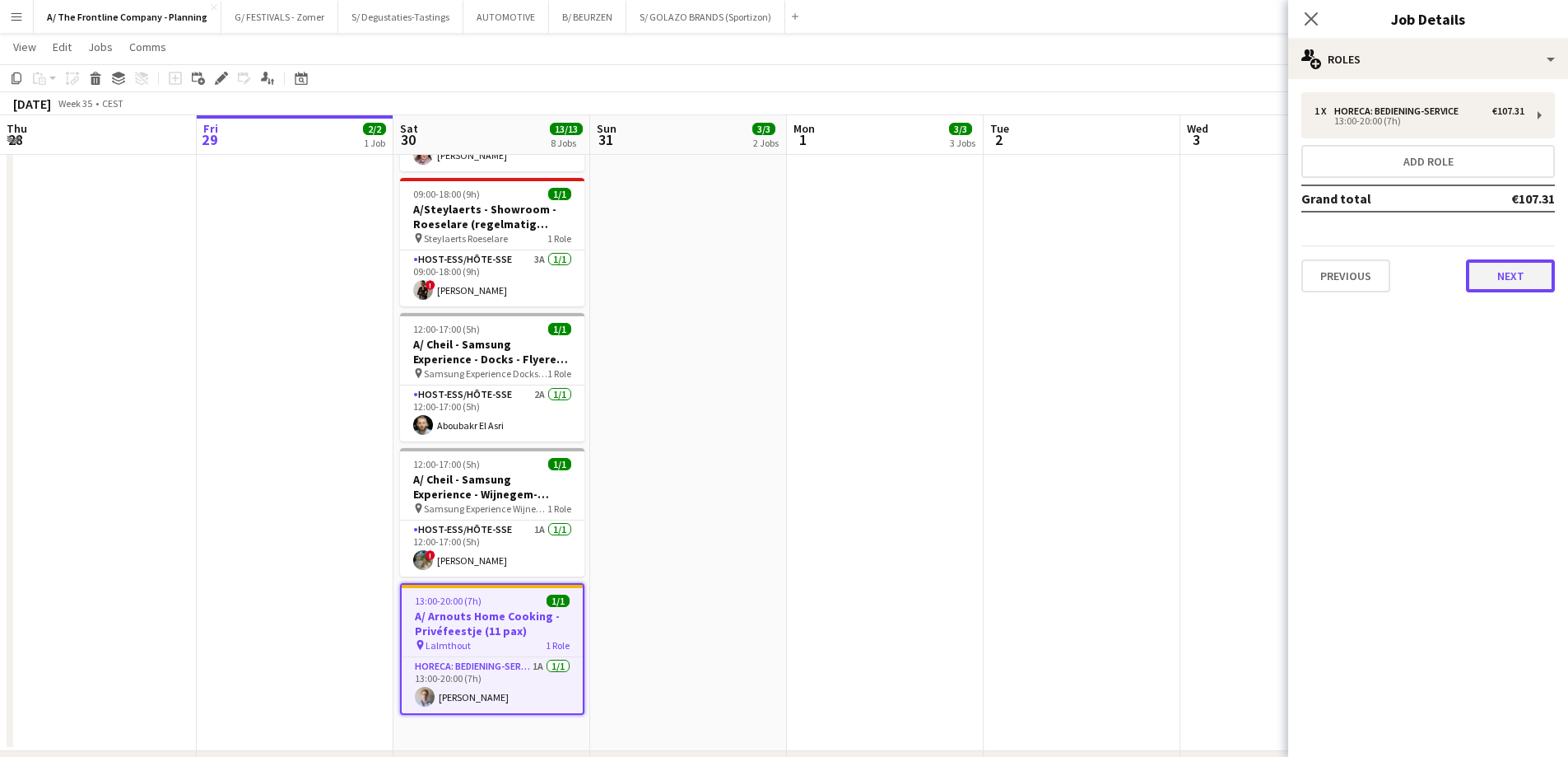
click at [1251, 276] on button "Next" at bounding box center [1510, 275] width 89 height 33
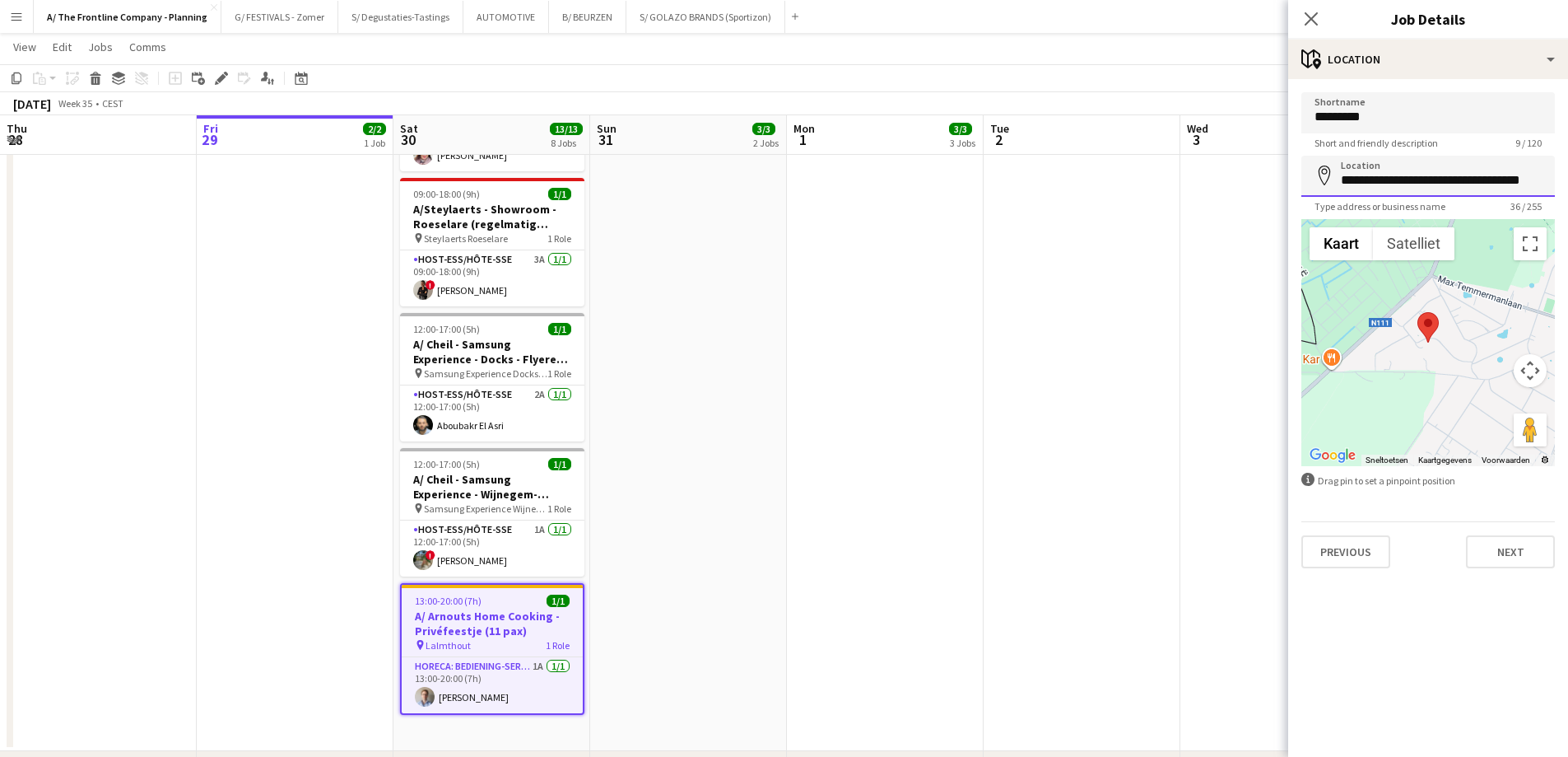
click at [1251, 182] on input "**********" at bounding box center [1427, 176] width 253 height 41
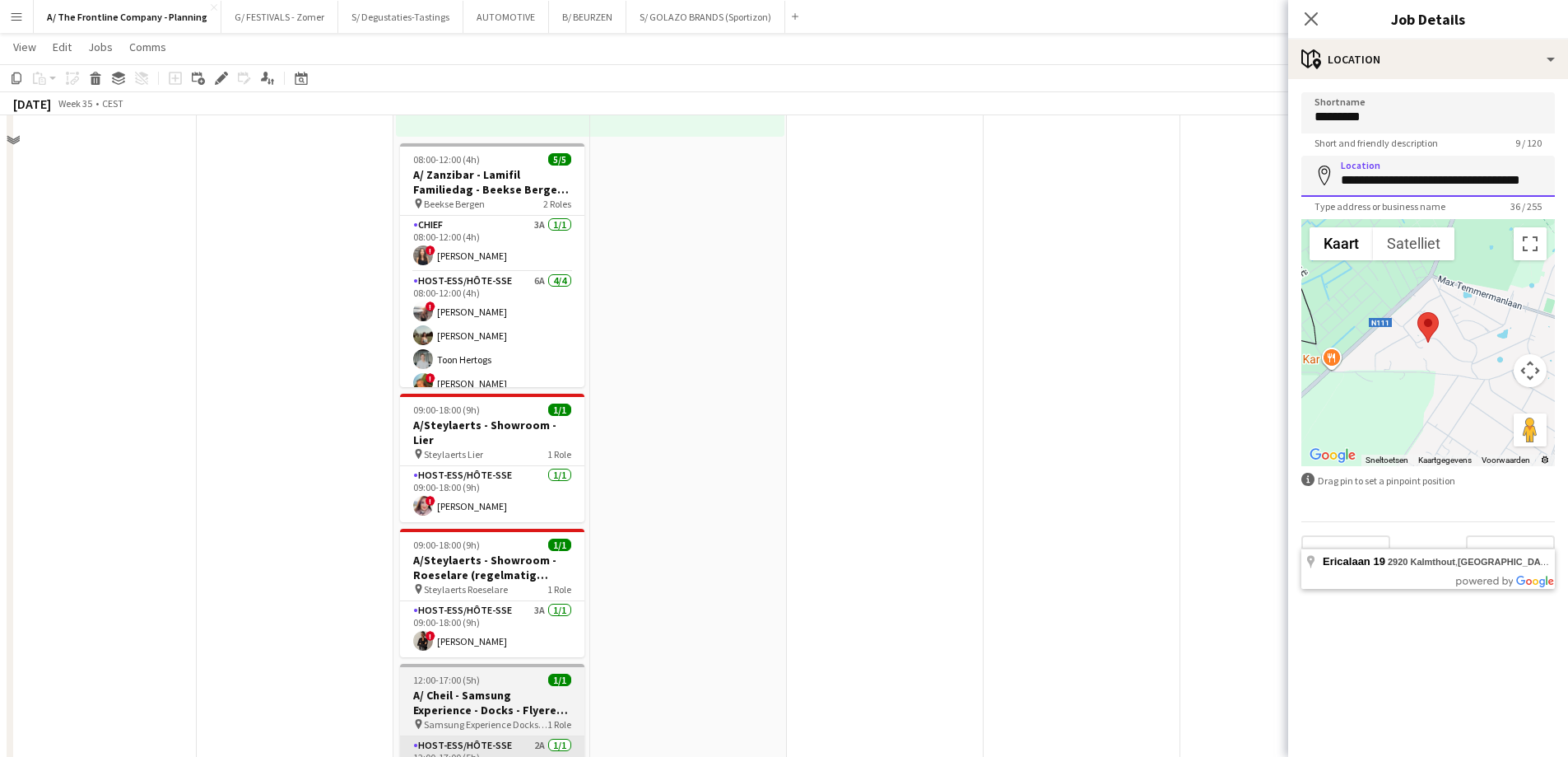
scroll to position [576, 0]
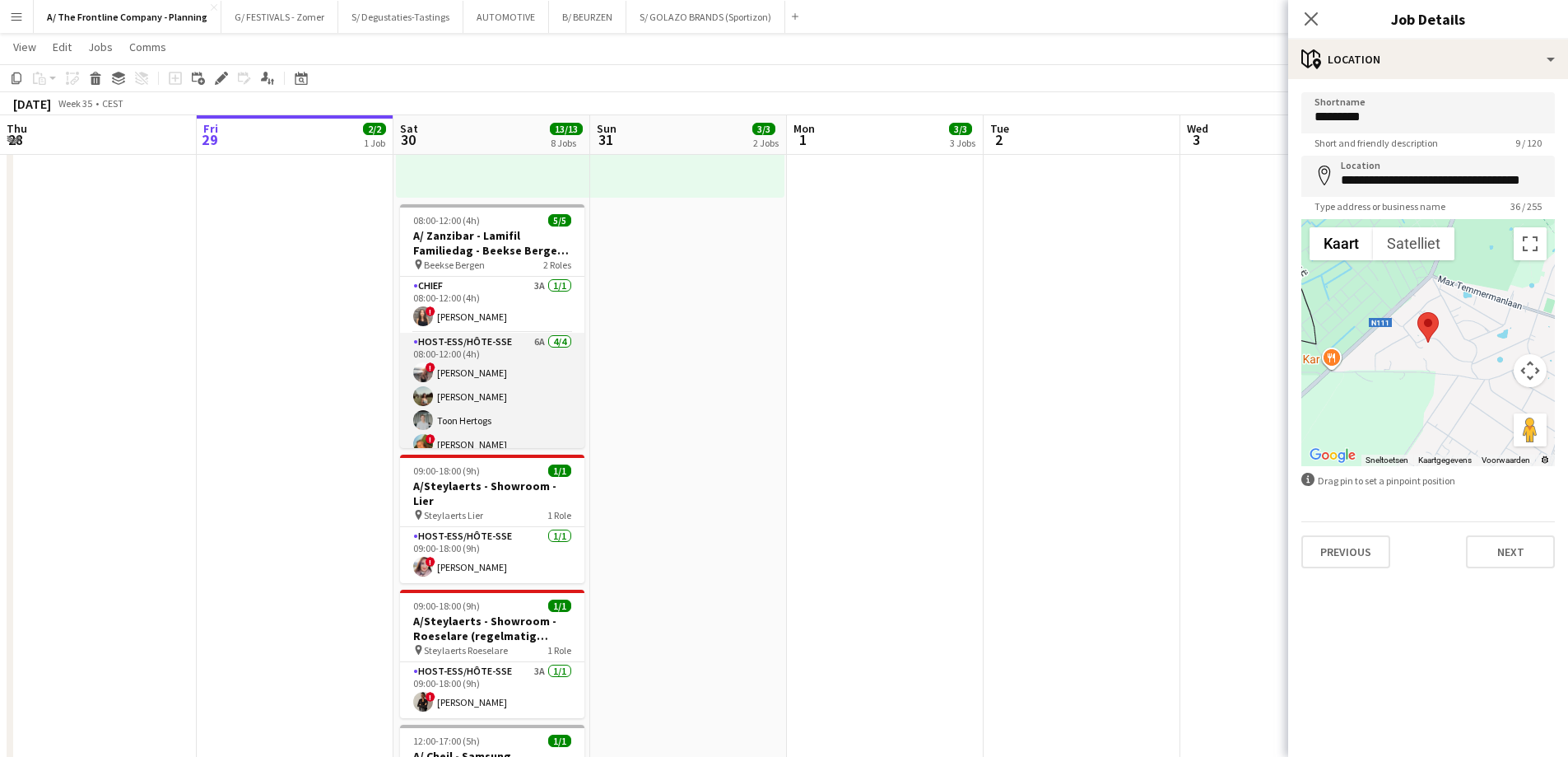
click at [460, 409] on app-card-role "Host-ess/Hôte-sse 6A [DATE] 08:00-12:00 (4h) ! [PERSON_NAME] [PERSON_NAME] Toon…" at bounding box center [492, 397] width 184 height 128
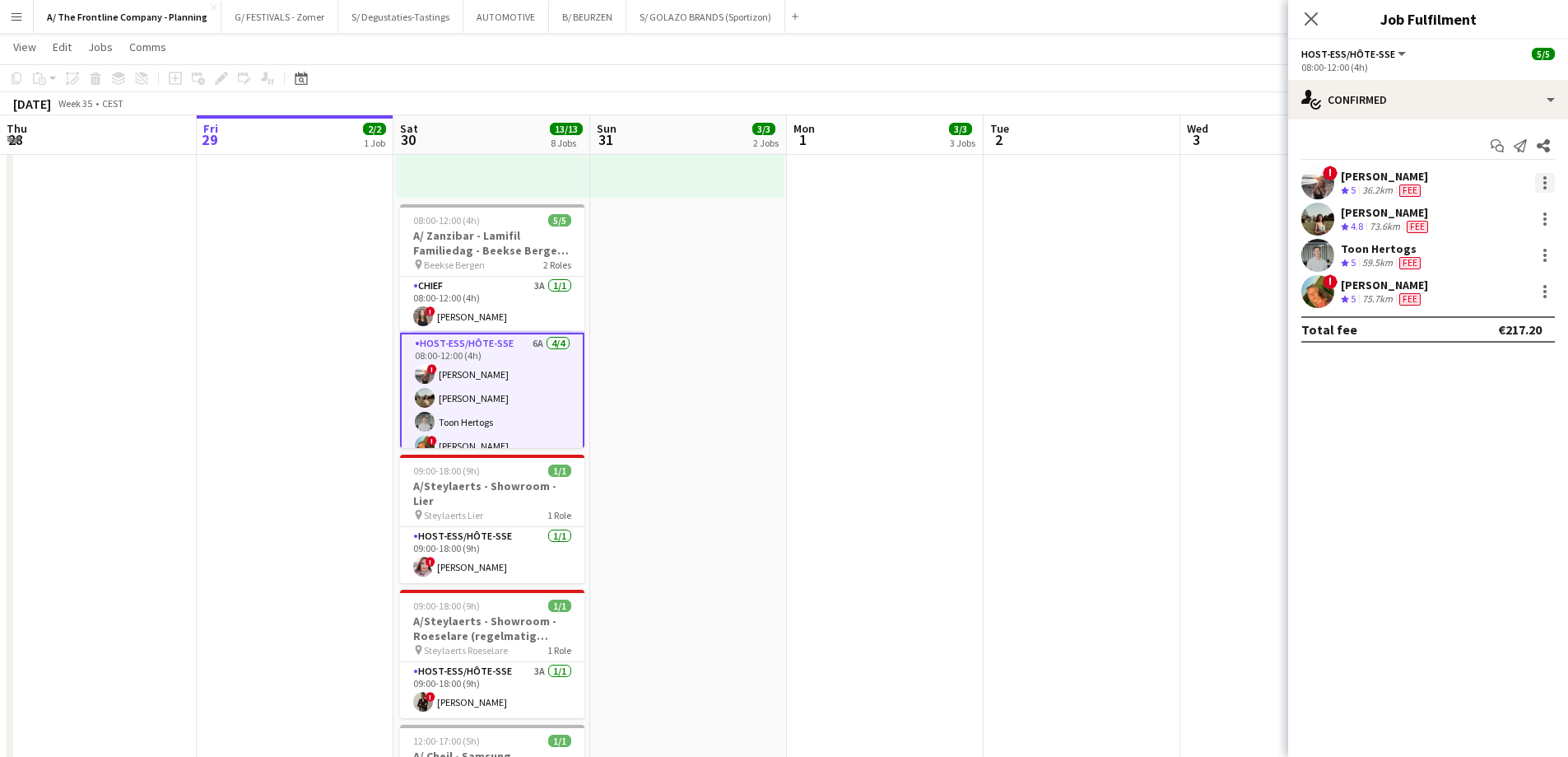
click at [1251, 182] on div at bounding box center [1544, 182] width 19 height 19
click at [1251, 216] on span "Edit fee" at bounding box center [1490, 213] width 102 height 15
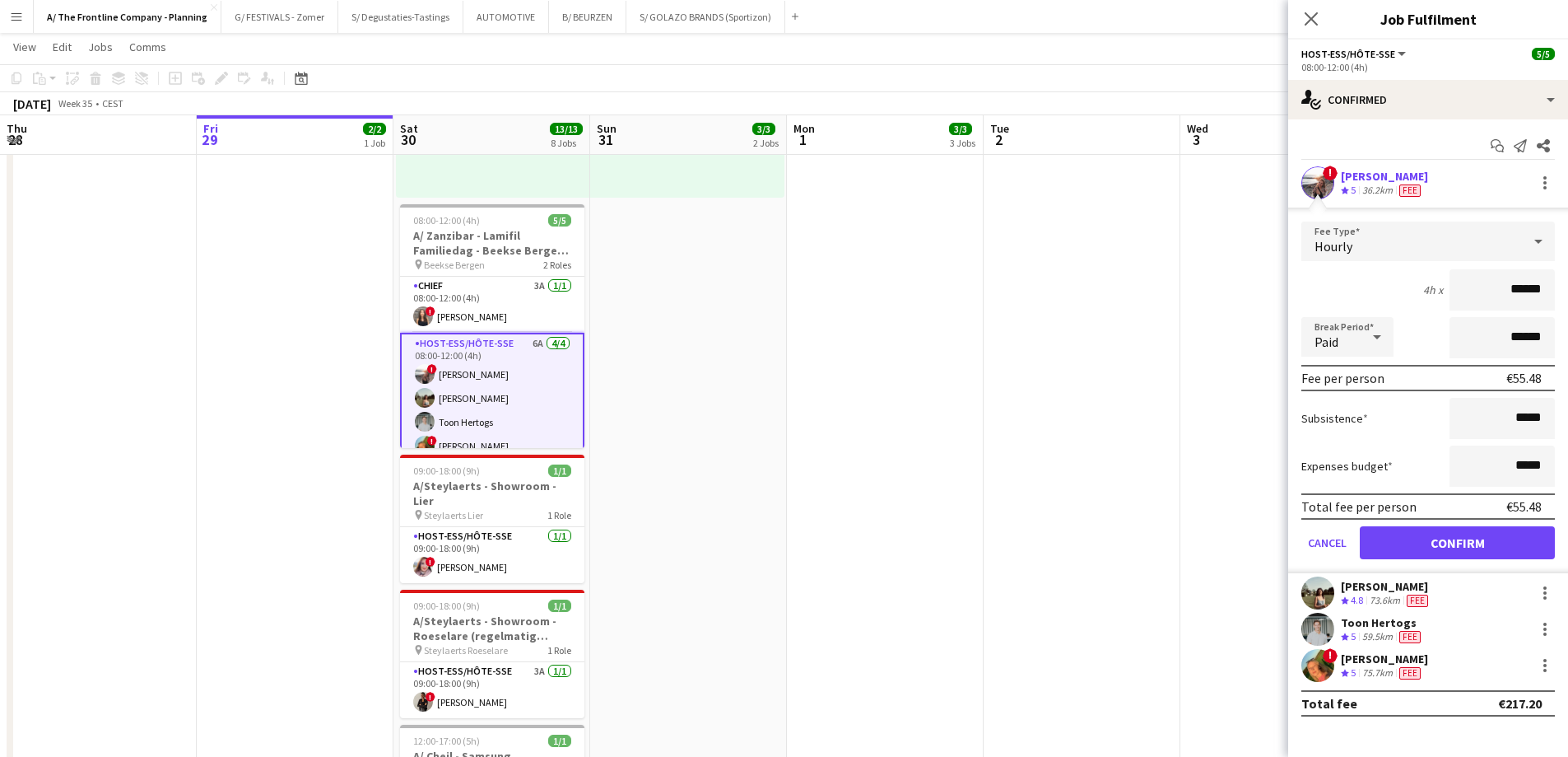
click at [981, 355] on app-date-cell "13:00-23:00 (10h) 1/1 A/ Eventmasters - Proximus - chauffeur/promo - TOUR C Wil…" at bounding box center [885, 386] width 197 height 1554
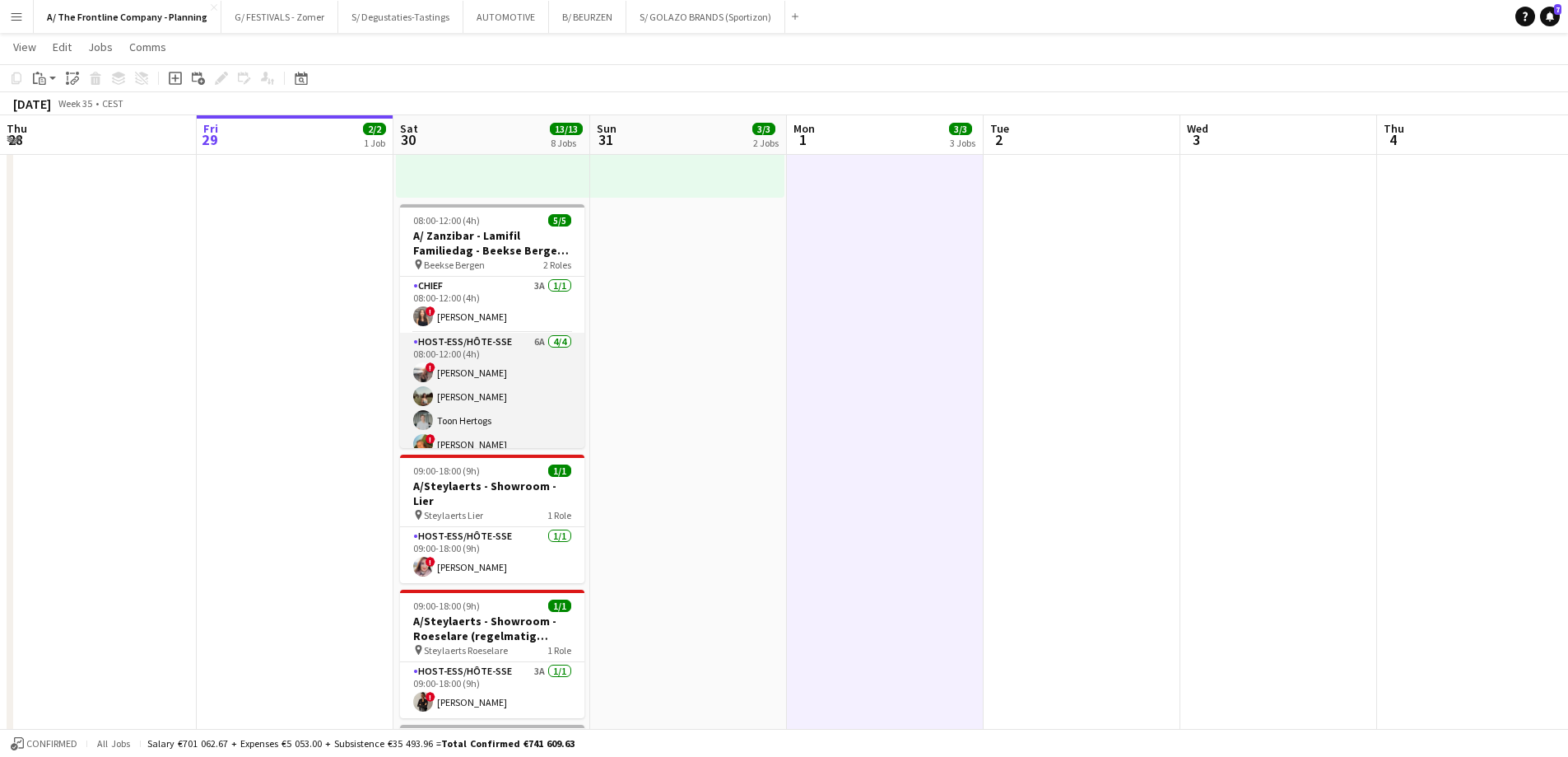
click at [474, 396] on app-card-role "Host-ess/Hôte-sse 6A [DATE] 08:00-12:00 (4h) ! [PERSON_NAME] [PERSON_NAME] Toon…" at bounding box center [492, 397] width 184 height 128
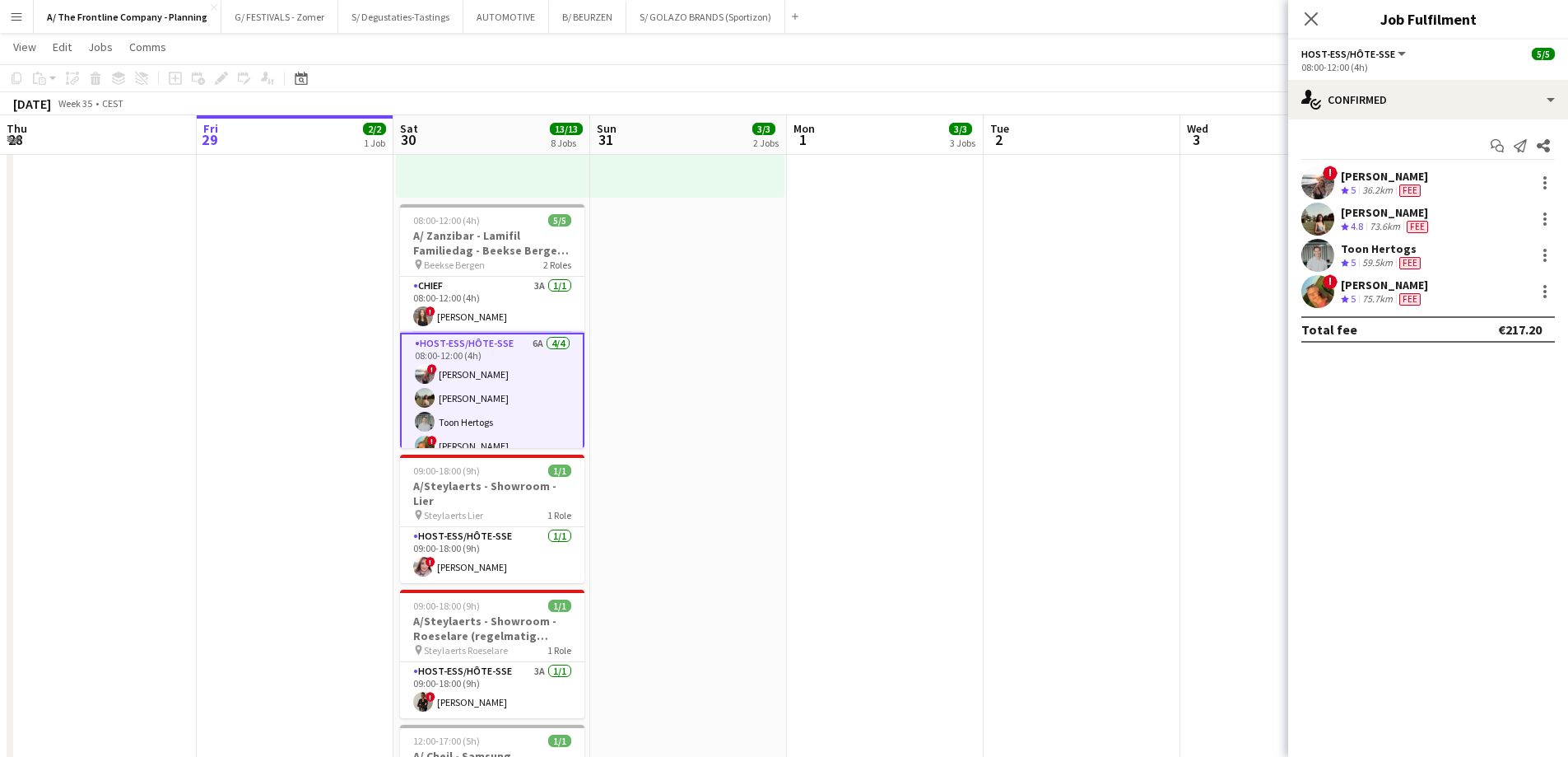
click at [1251, 192] on div "36.2km" at bounding box center [1377, 190] width 37 height 14
